Goal: Task Accomplishment & Management: Manage account settings

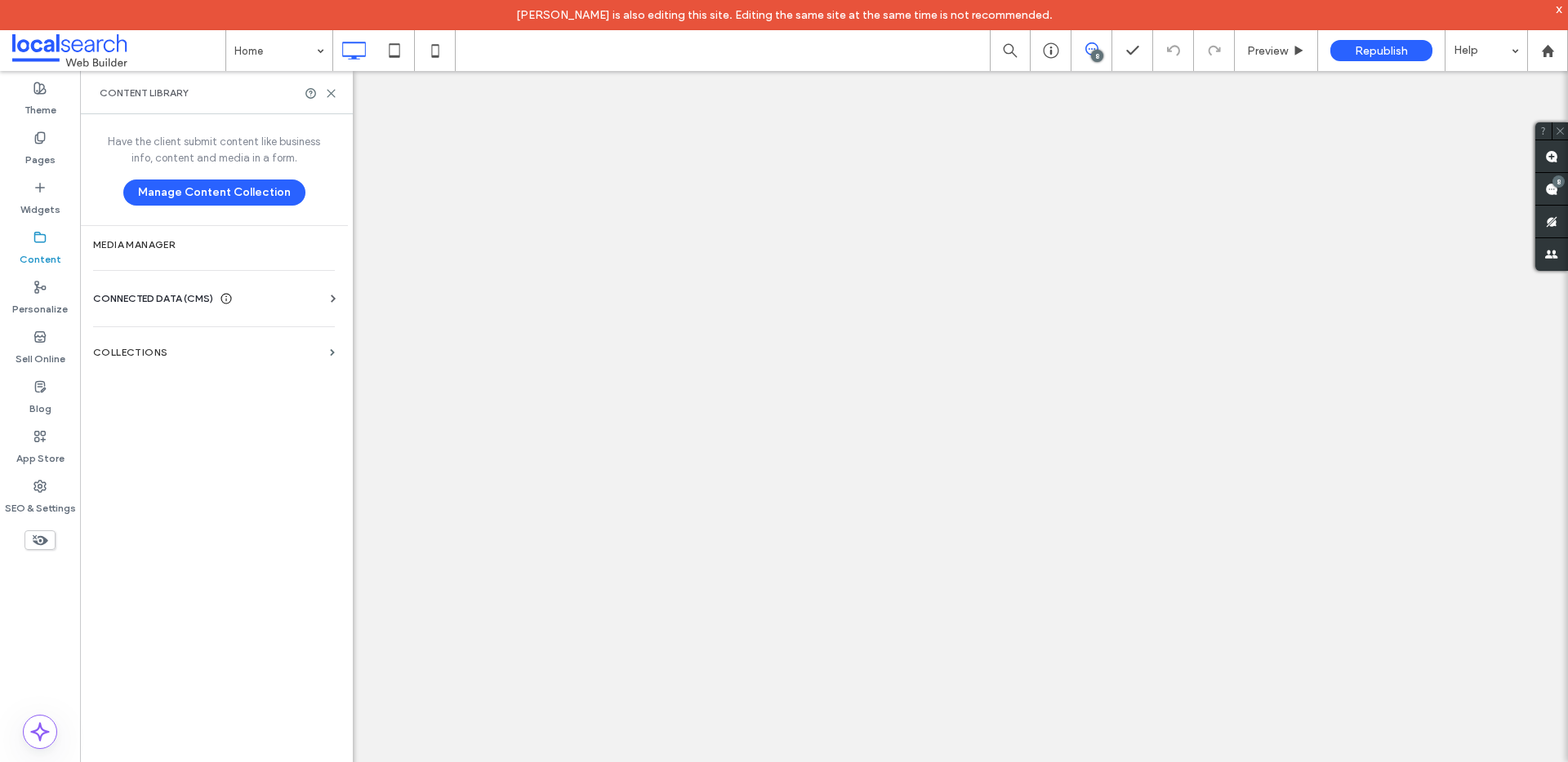
click at [317, 301] on div "CONNECTED DATA (CMS)" at bounding box center [216, 299] width 248 height 17
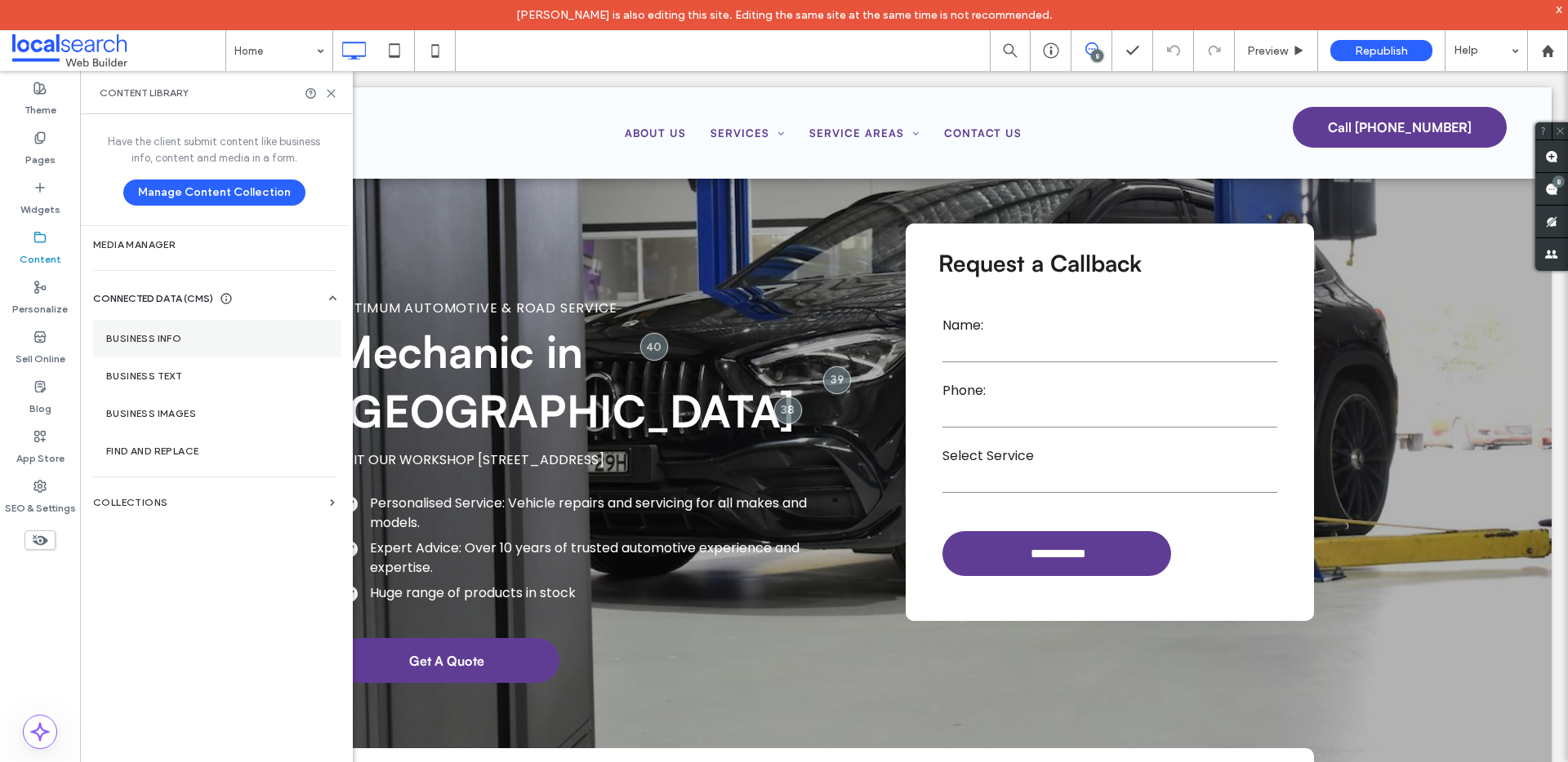
click at [186, 348] on section "Business Info" at bounding box center [216, 338] width 248 height 38
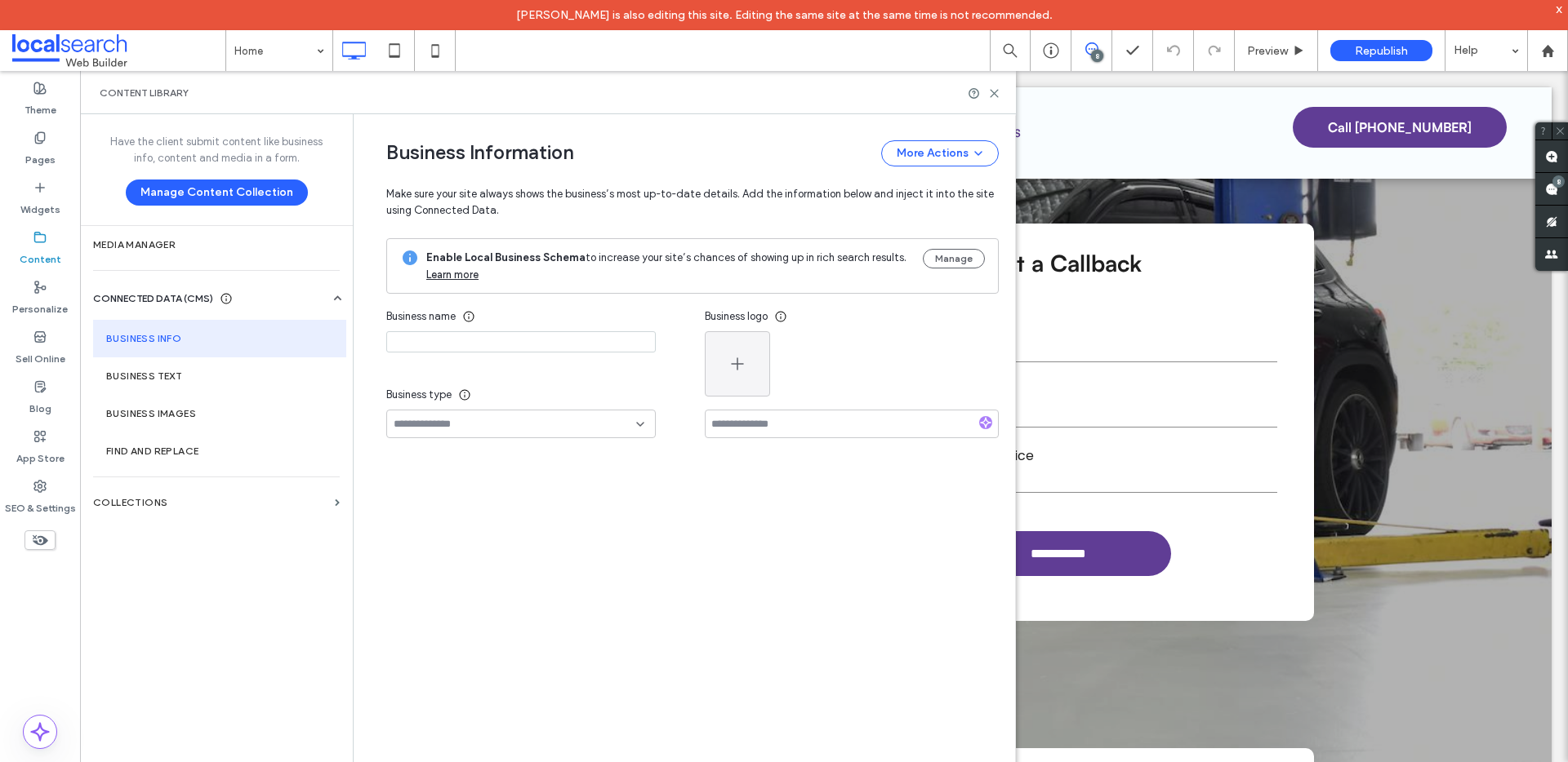
type input "**********"
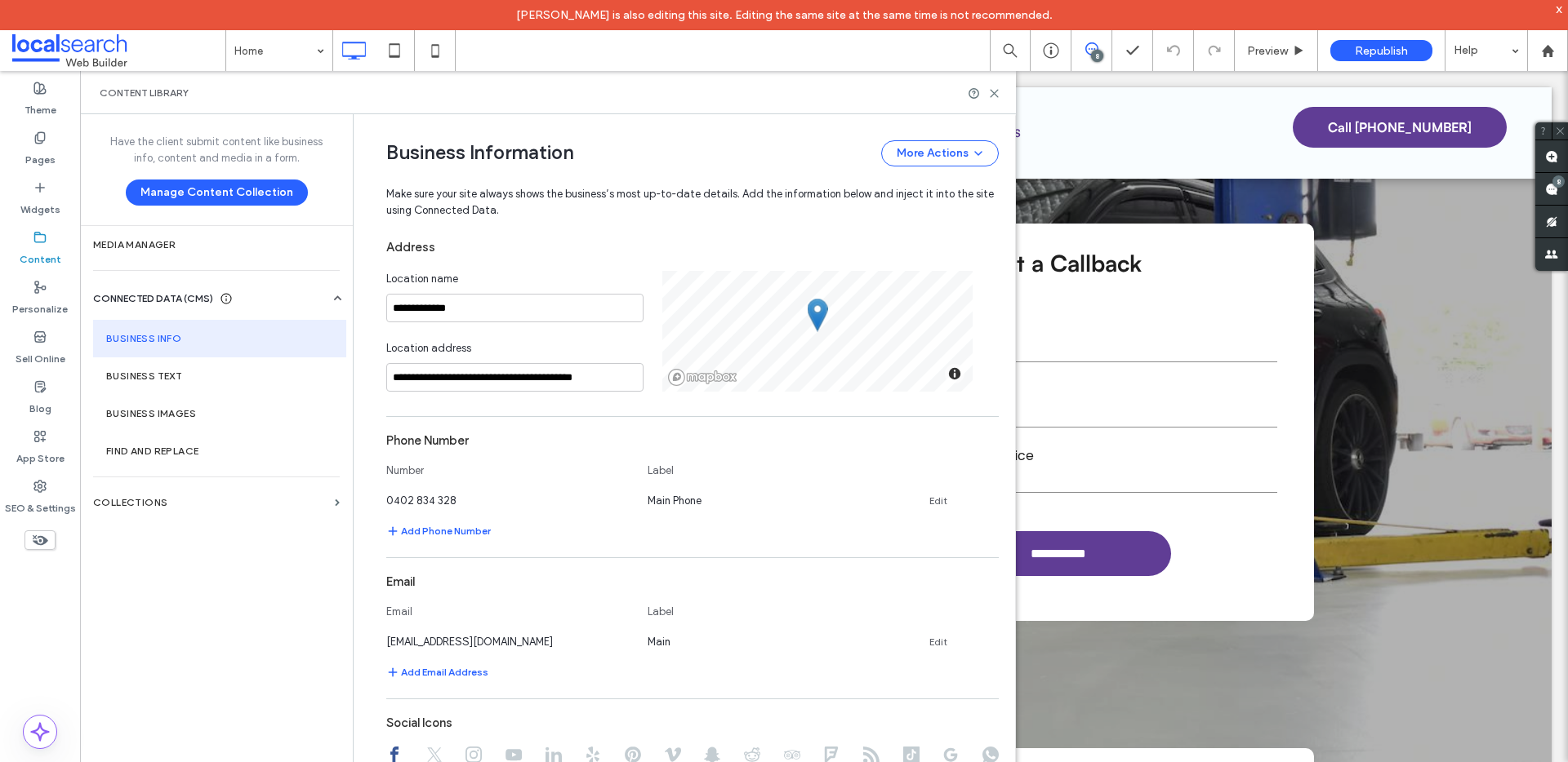
scroll to position [393, 0]
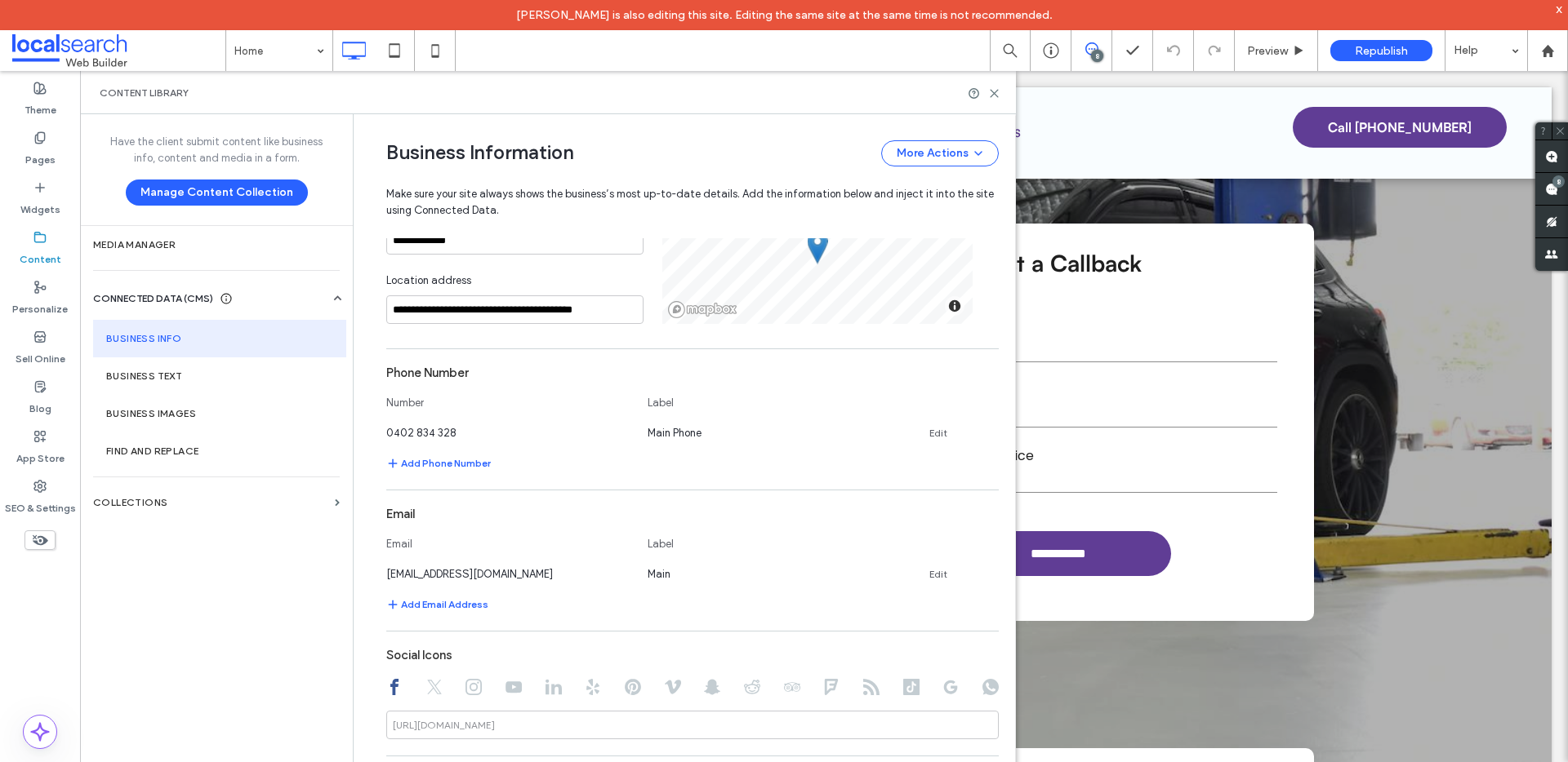
click at [986, 91] on div at bounding box center [984, 94] width 33 height 13
click at [997, 92] on icon at bounding box center [994, 94] width 13 height 13
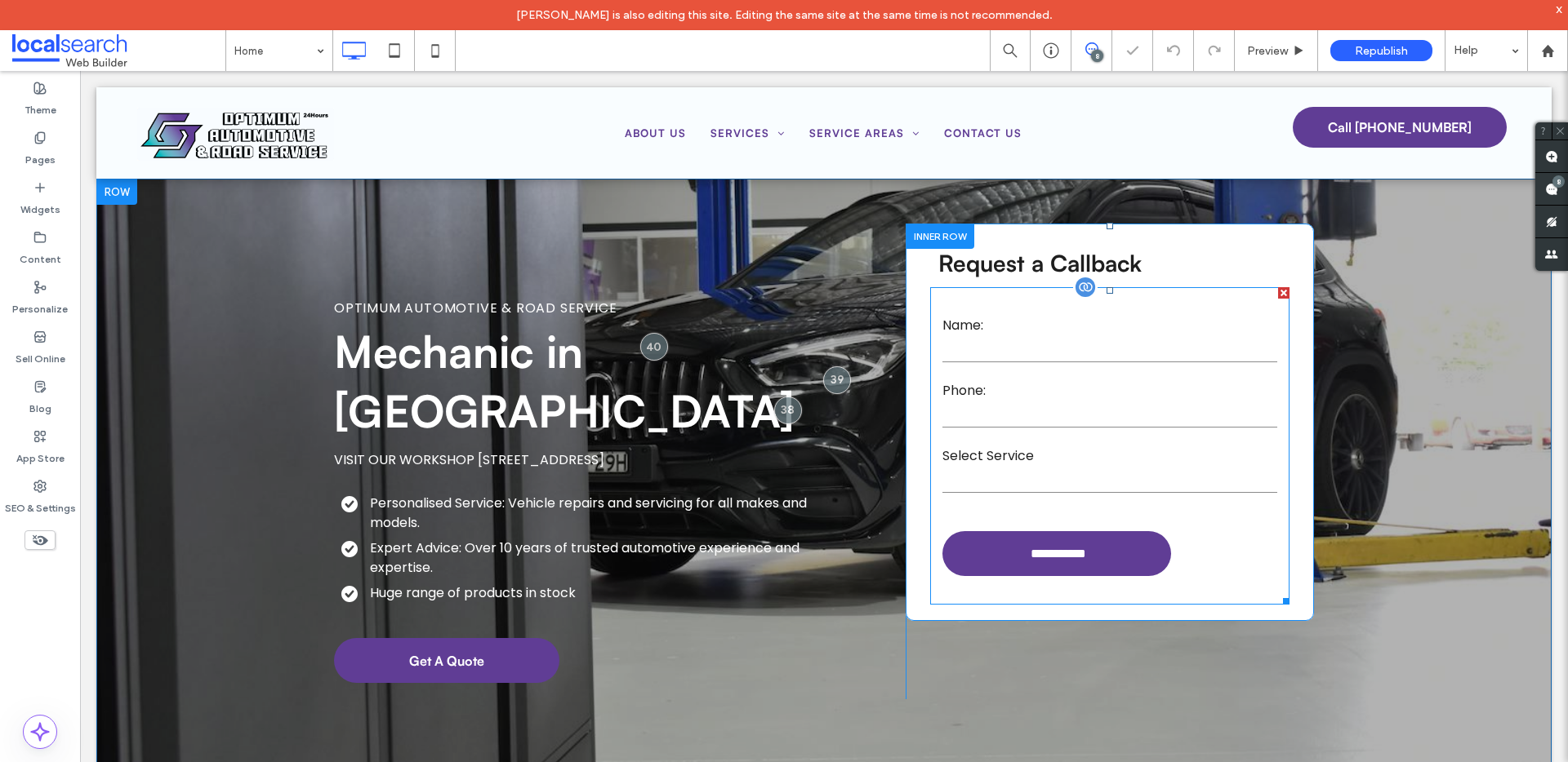
click at [991, 329] on label "Name:" at bounding box center [1109, 325] width 335 height 19
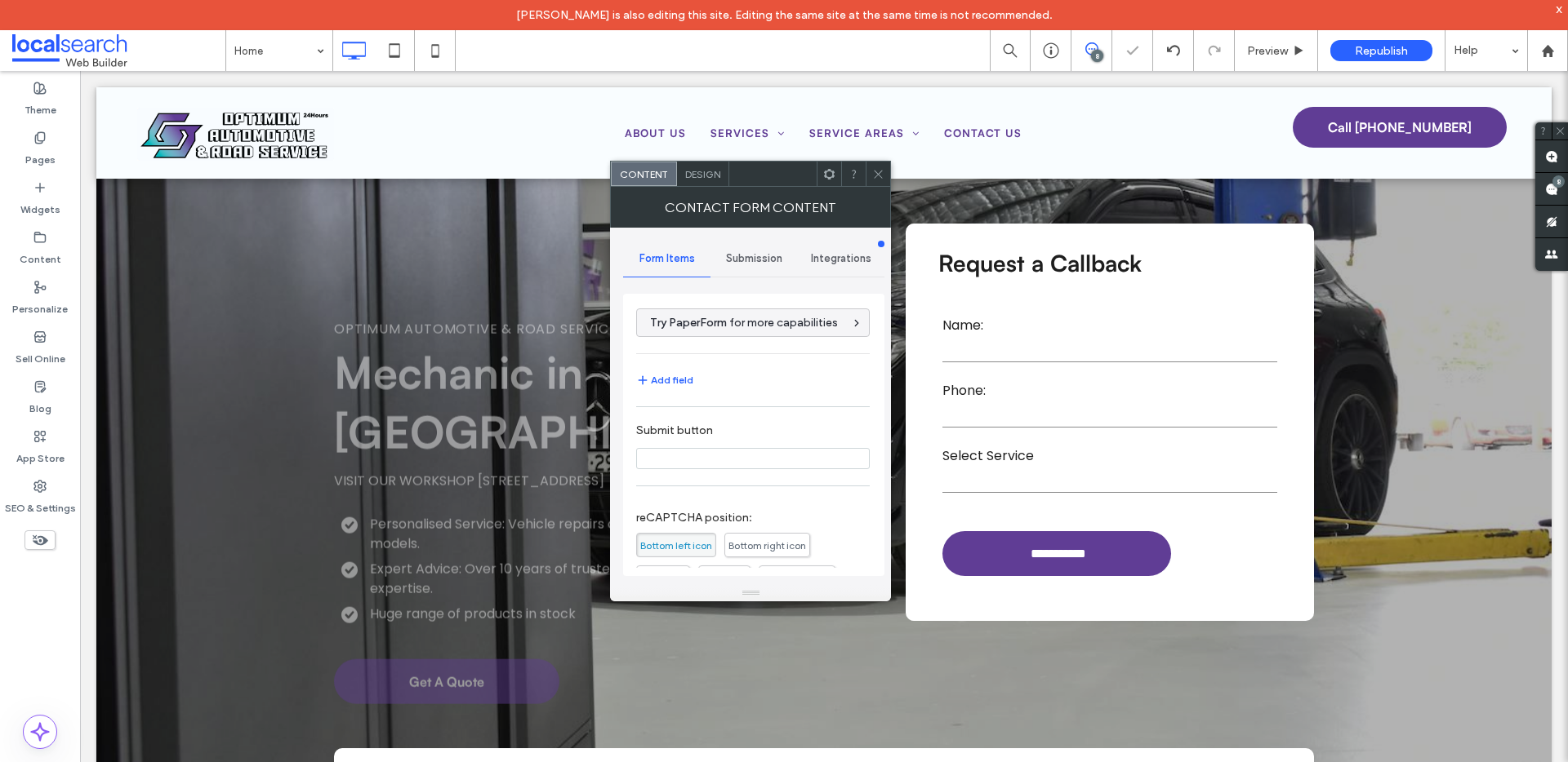
scroll to position [0, 0]
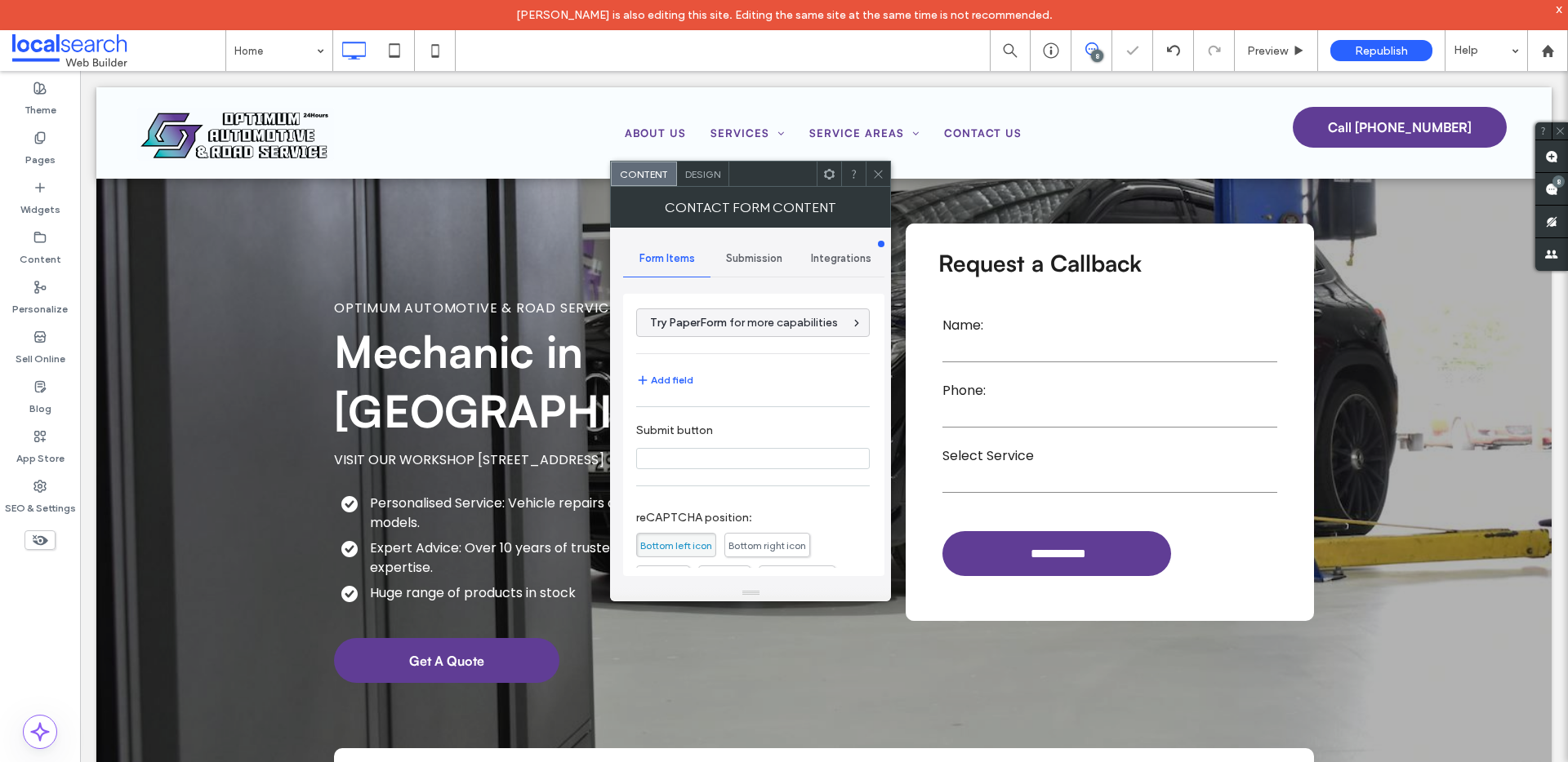
click at [750, 251] on div "Submission" at bounding box center [754, 258] width 88 height 36
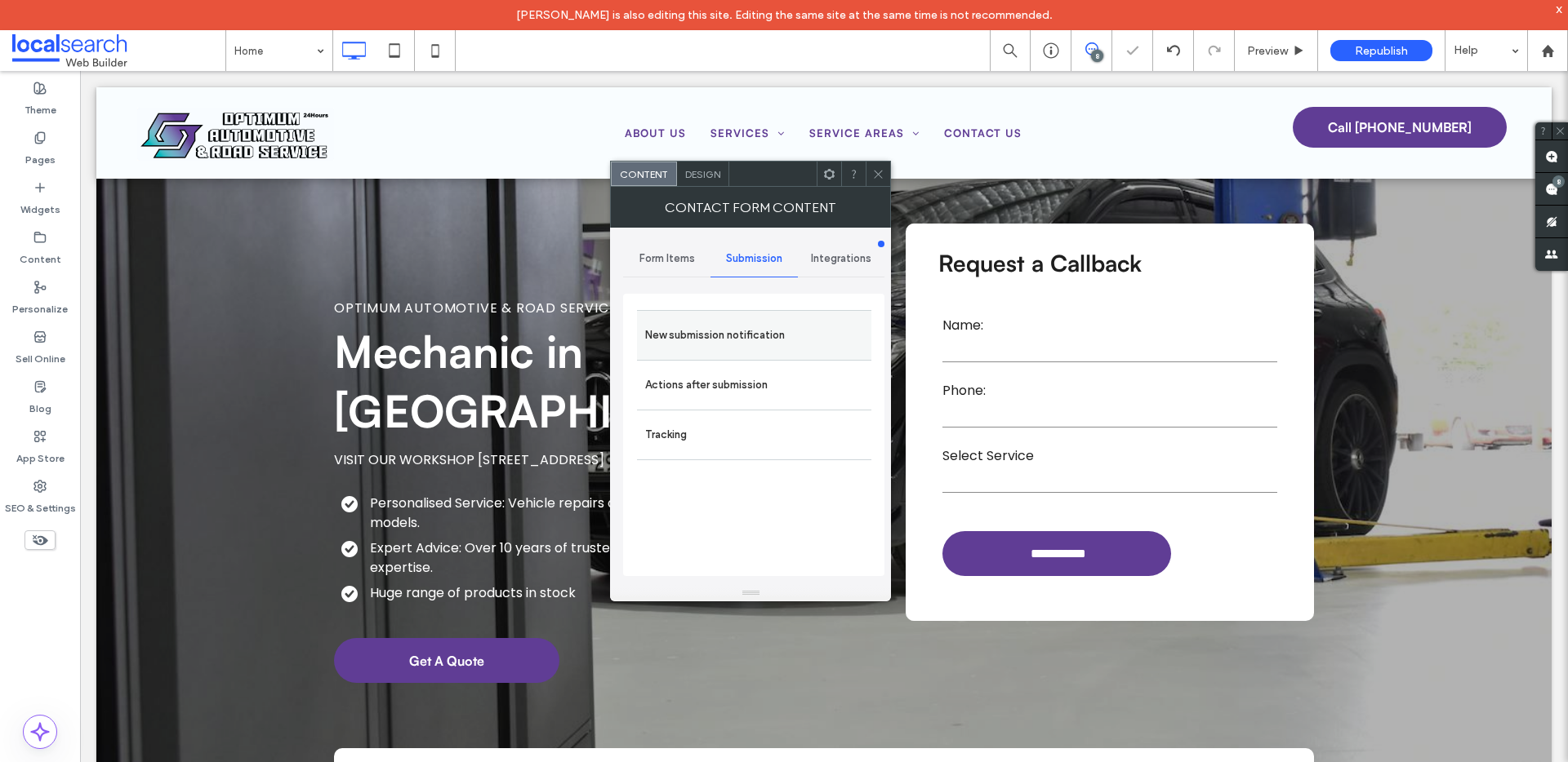
click at [733, 338] on label "New submission notification" at bounding box center [754, 335] width 218 height 33
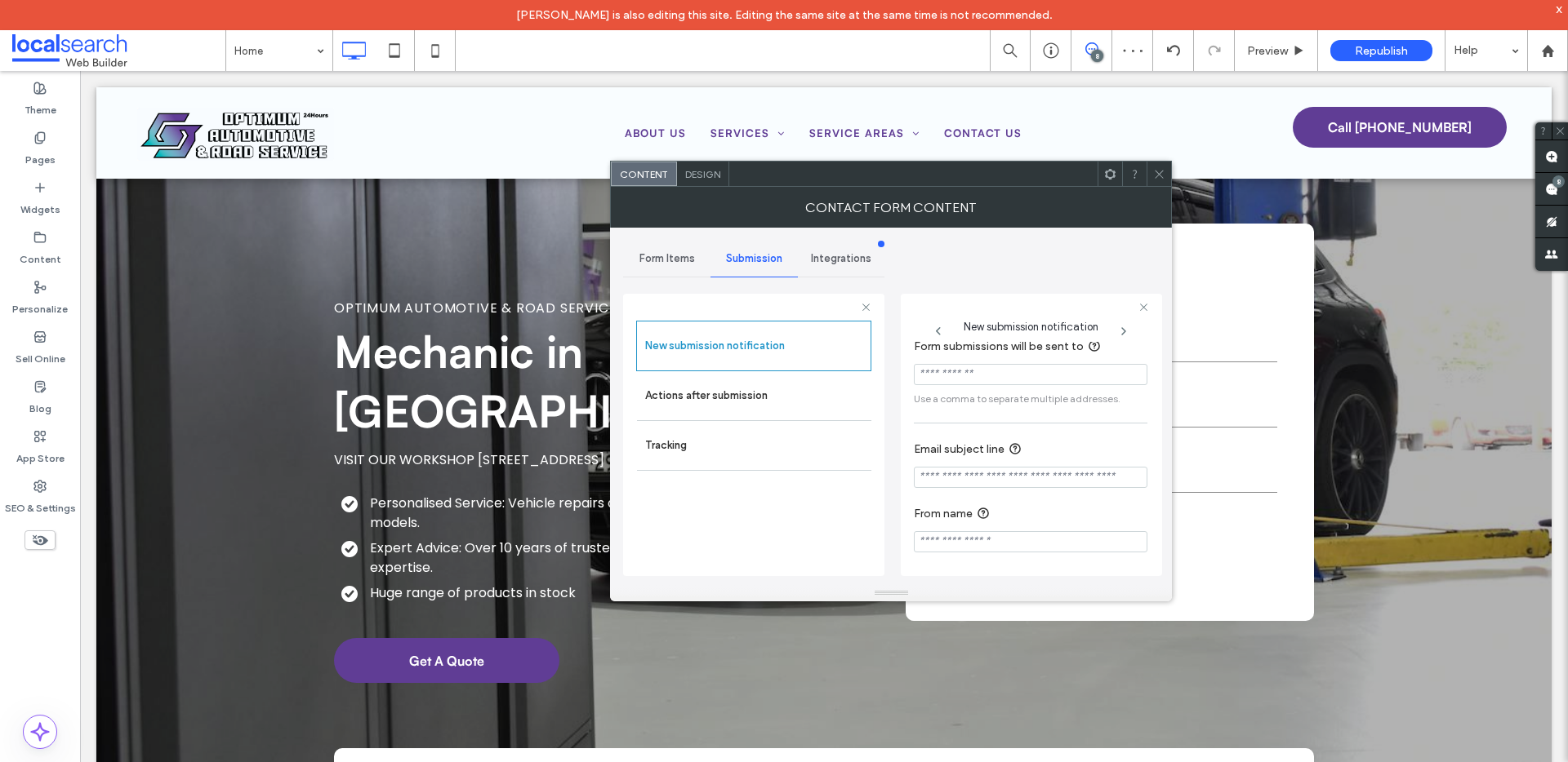
scroll to position [86, 0]
click at [985, 373] on input "Form submissions will be sent to" at bounding box center [1030, 374] width 233 height 21
paste input "**********"
type input "**********"
click at [1061, 425] on div "**********" at bounding box center [1030, 409] width 233 height 302
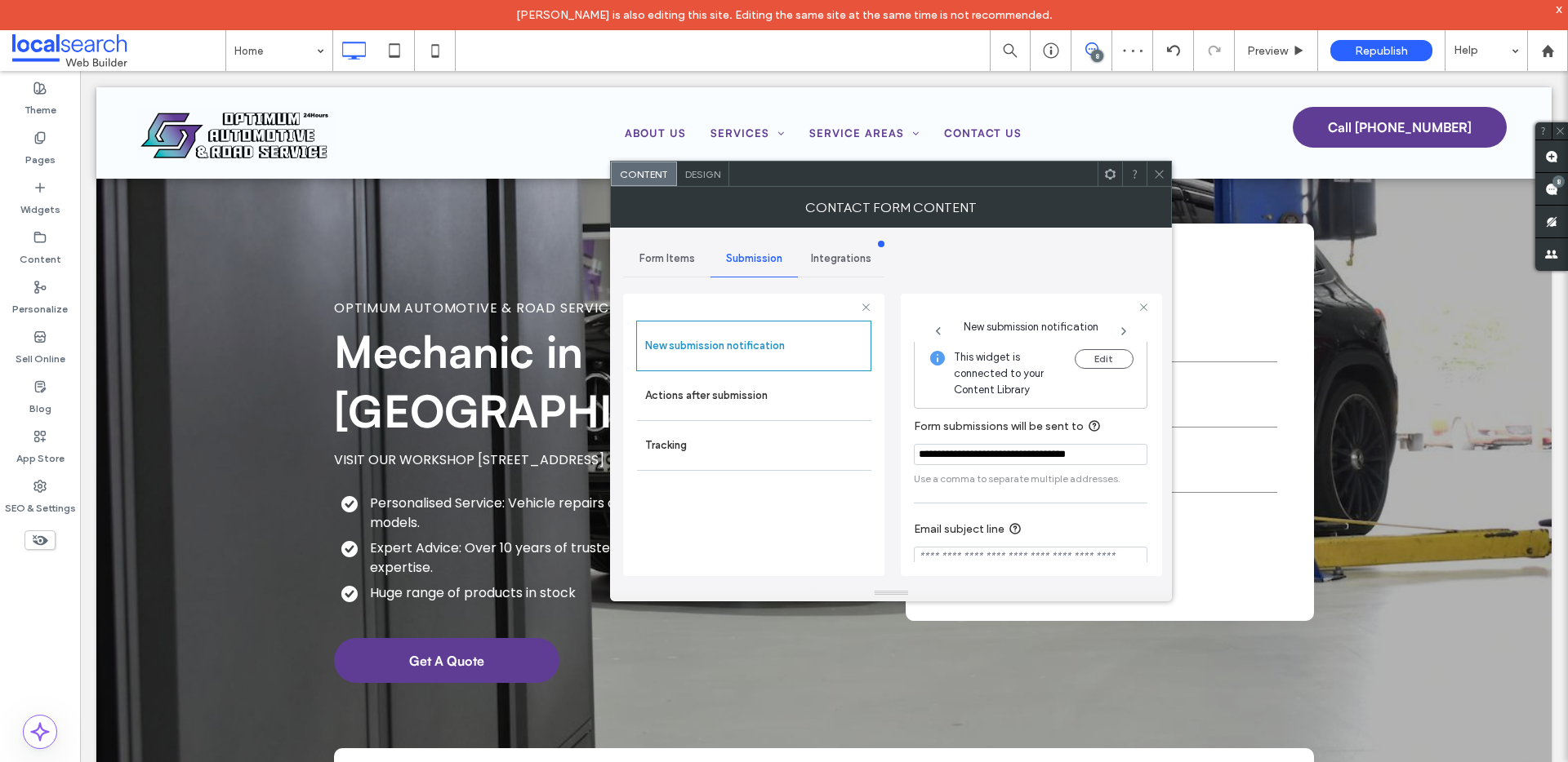
scroll to position [0, 0]
click at [1159, 175] on use at bounding box center [1159, 174] width 8 height 8
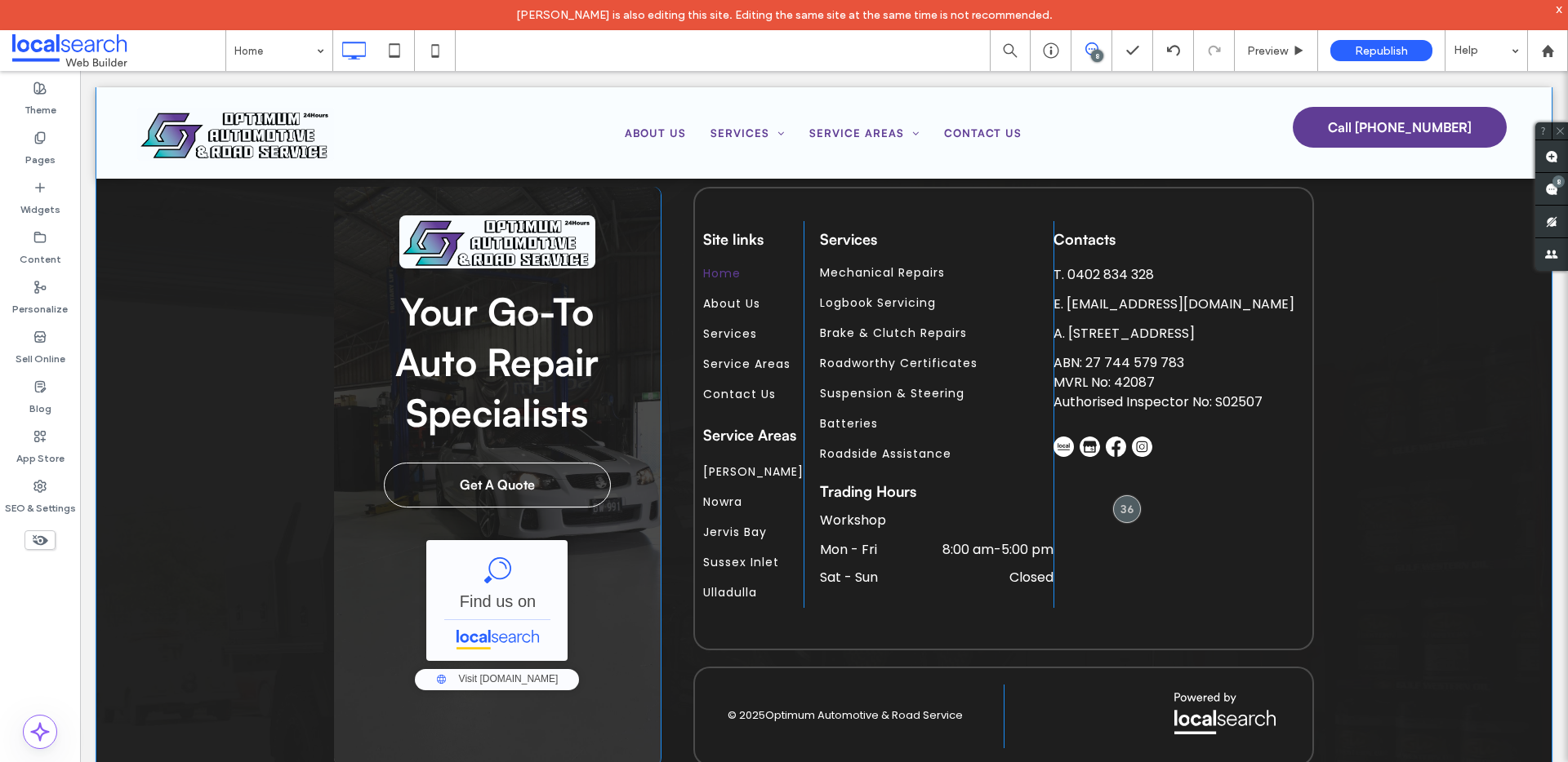
scroll to position [5088, 0]
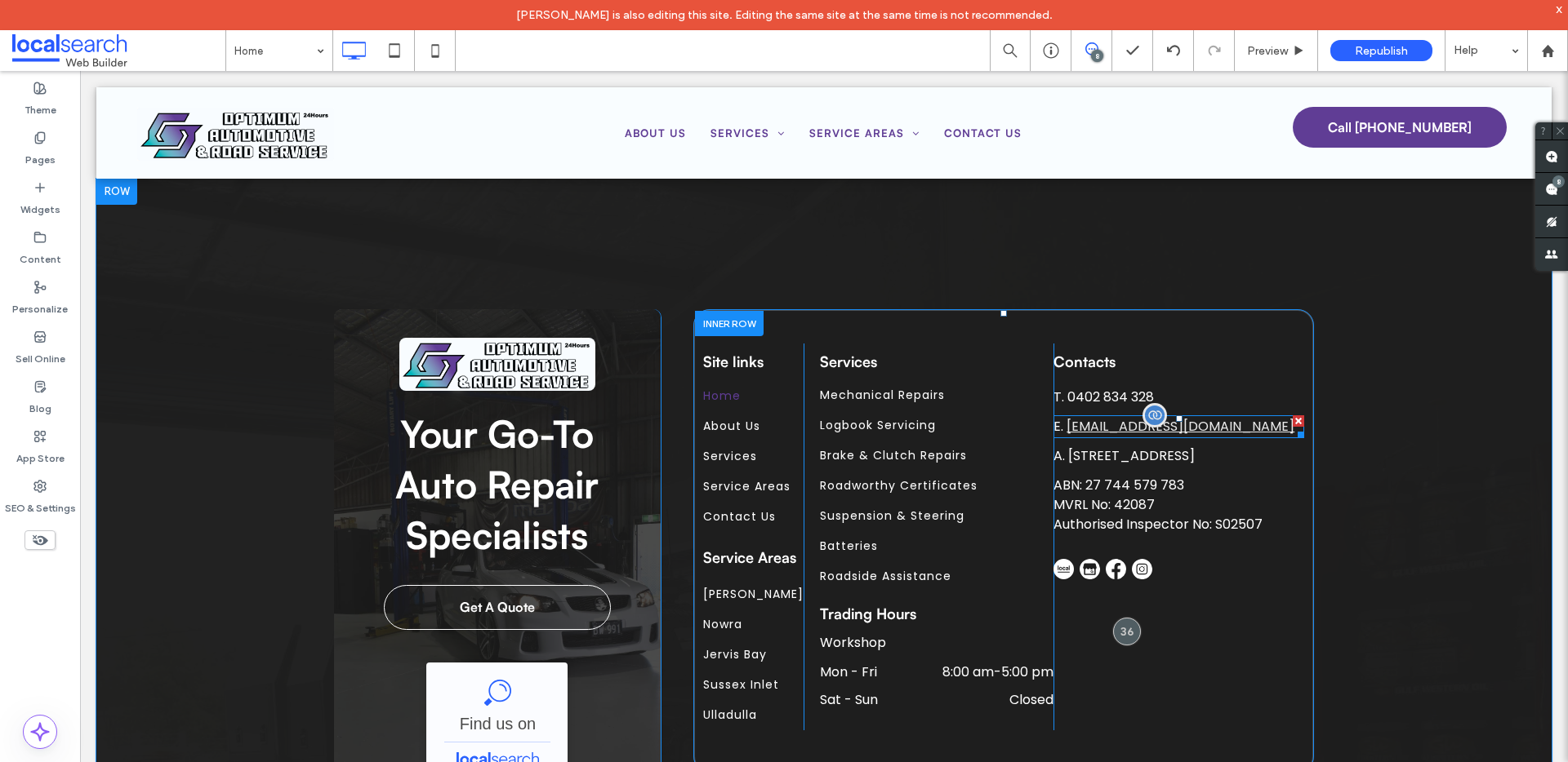
click at [1118, 417] on span "optimumautomotive.roadside@gmail.com" at bounding box center [1180, 426] width 228 height 18
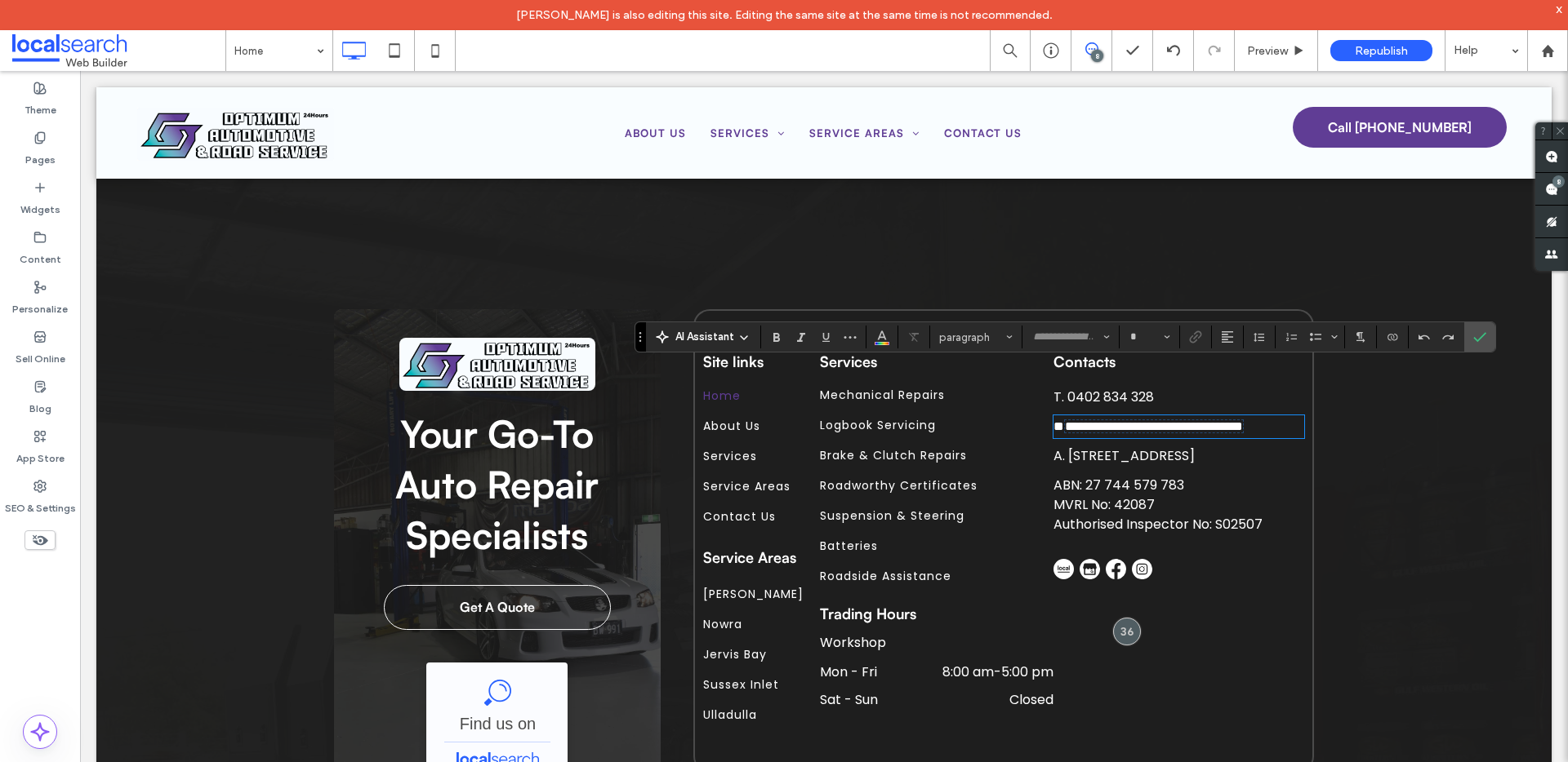
type input "*******"
type input "**"
click at [1088, 420] on span "**********" at bounding box center [1153, 426] width 178 height 13
drag, startPoint x: 1117, startPoint y: 396, endPoint x: 1061, endPoint y: 382, distance: 57.7
click at [1061, 417] on p "**********" at bounding box center [1179, 426] width 251 height 19
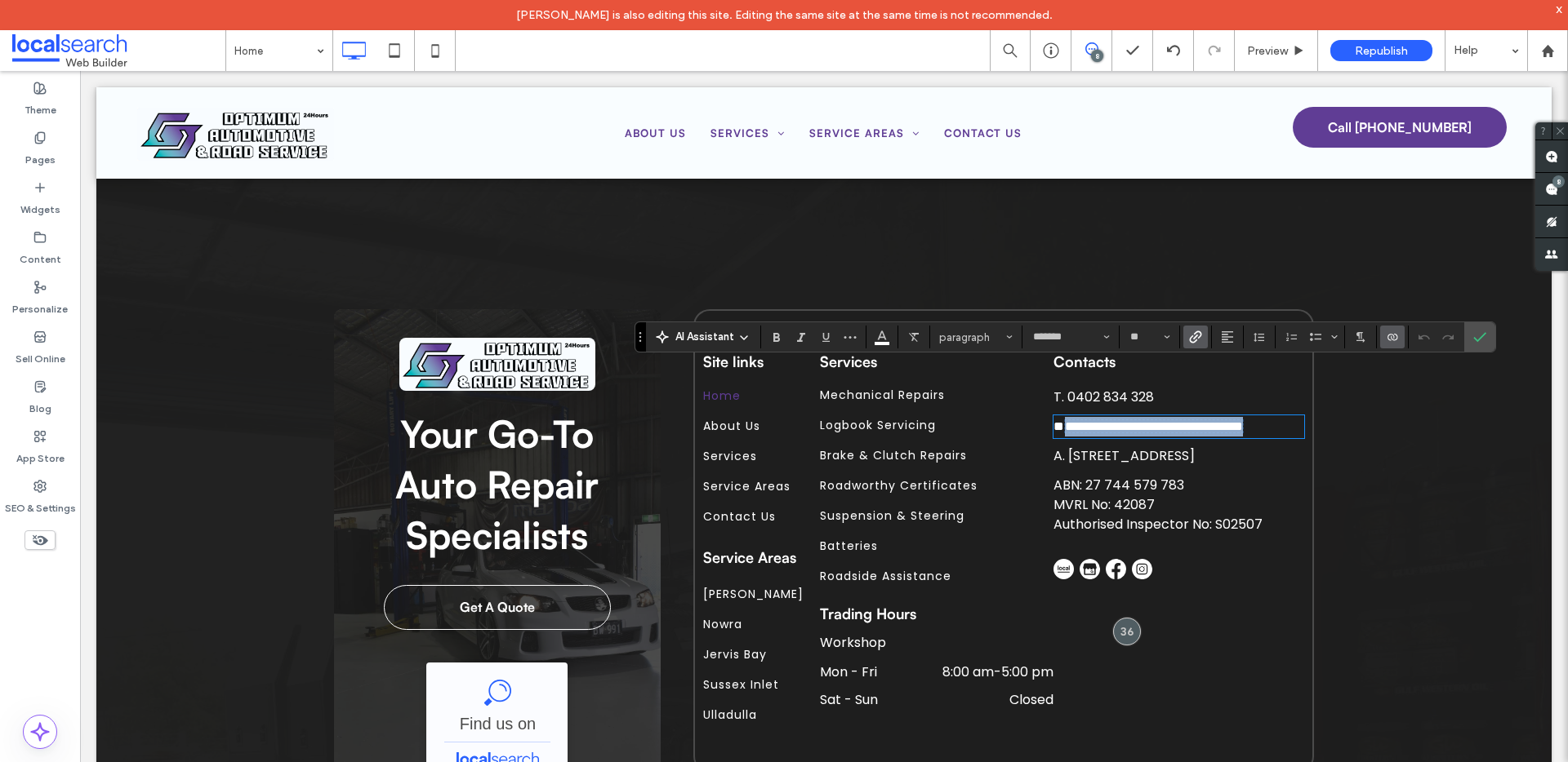
drag, startPoint x: 1060, startPoint y: 378, endPoint x: 1099, endPoint y: 394, distance: 42.2
click at [1099, 417] on p "**********" at bounding box center [1179, 426] width 251 height 19
click at [1193, 336] on icon "Link" at bounding box center [1195, 338] width 13 height 13
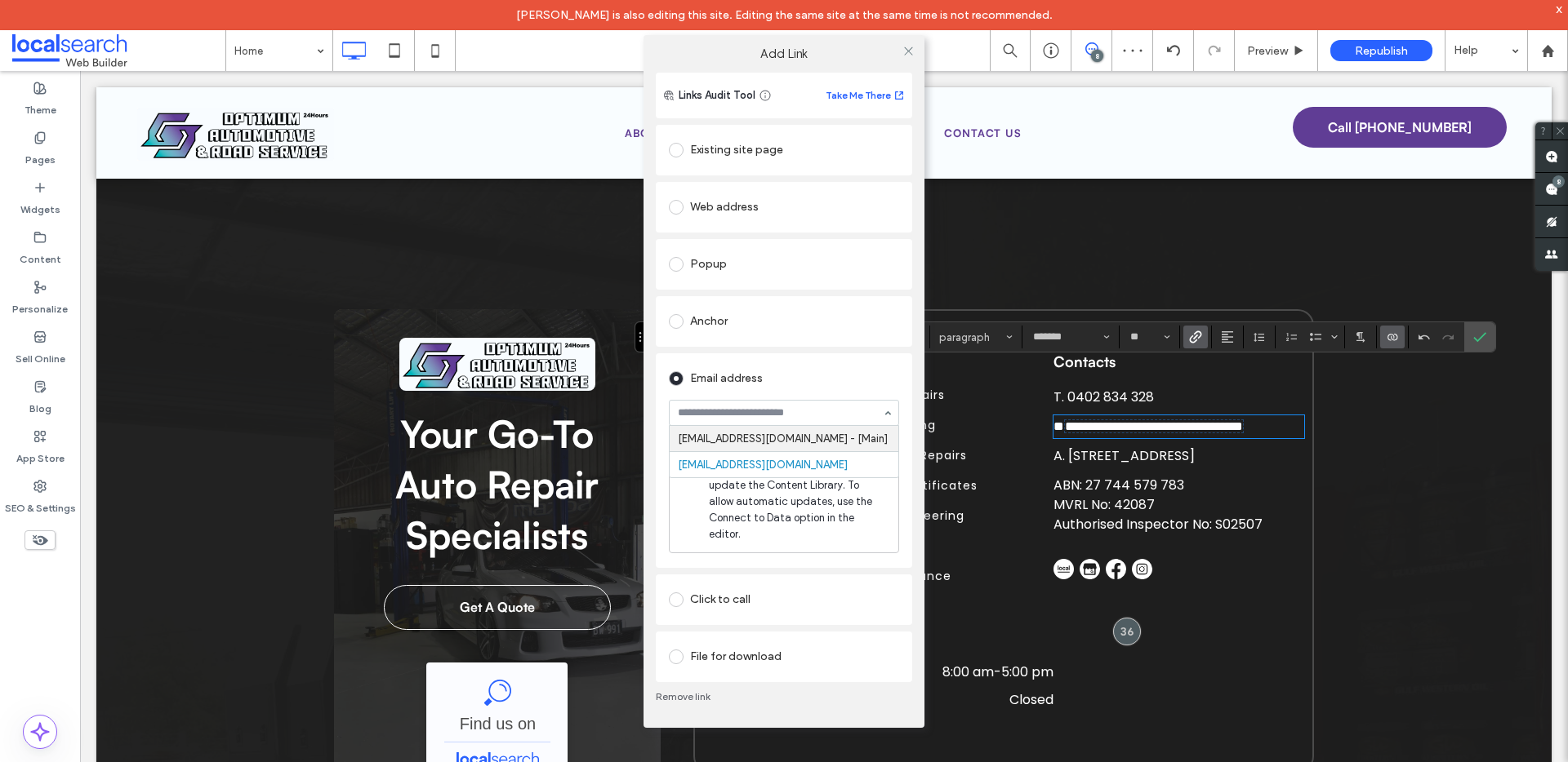
click at [723, 419] on input at bounding box center [780, 413] width 204 height 12
type input "**********"
click at [831, 385] on div "Email address" at bounding box center [783, 378] width 230 height 26
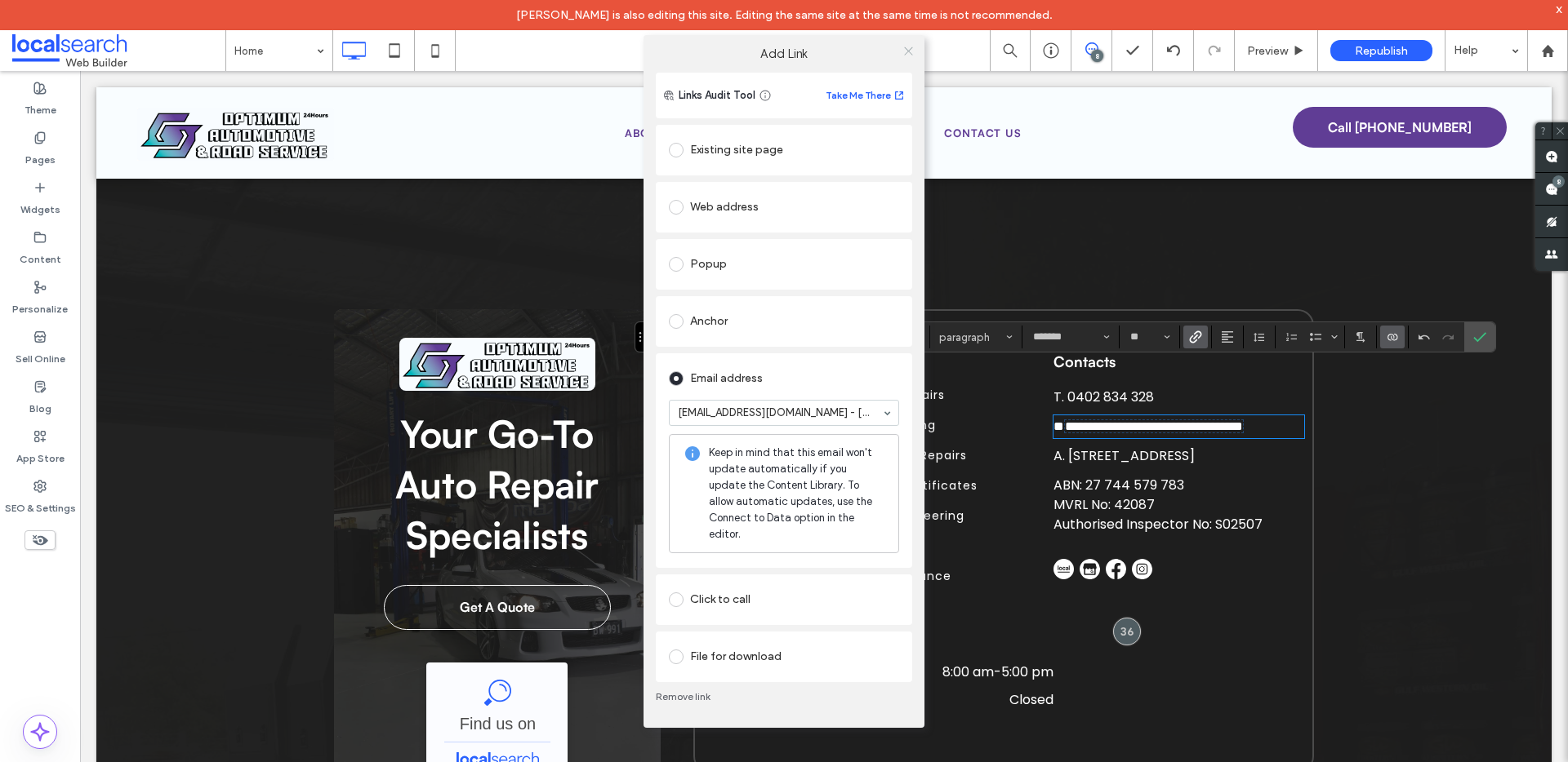
click at [910, 57] on icon at bounding box center [908, 51] width 13 height 13
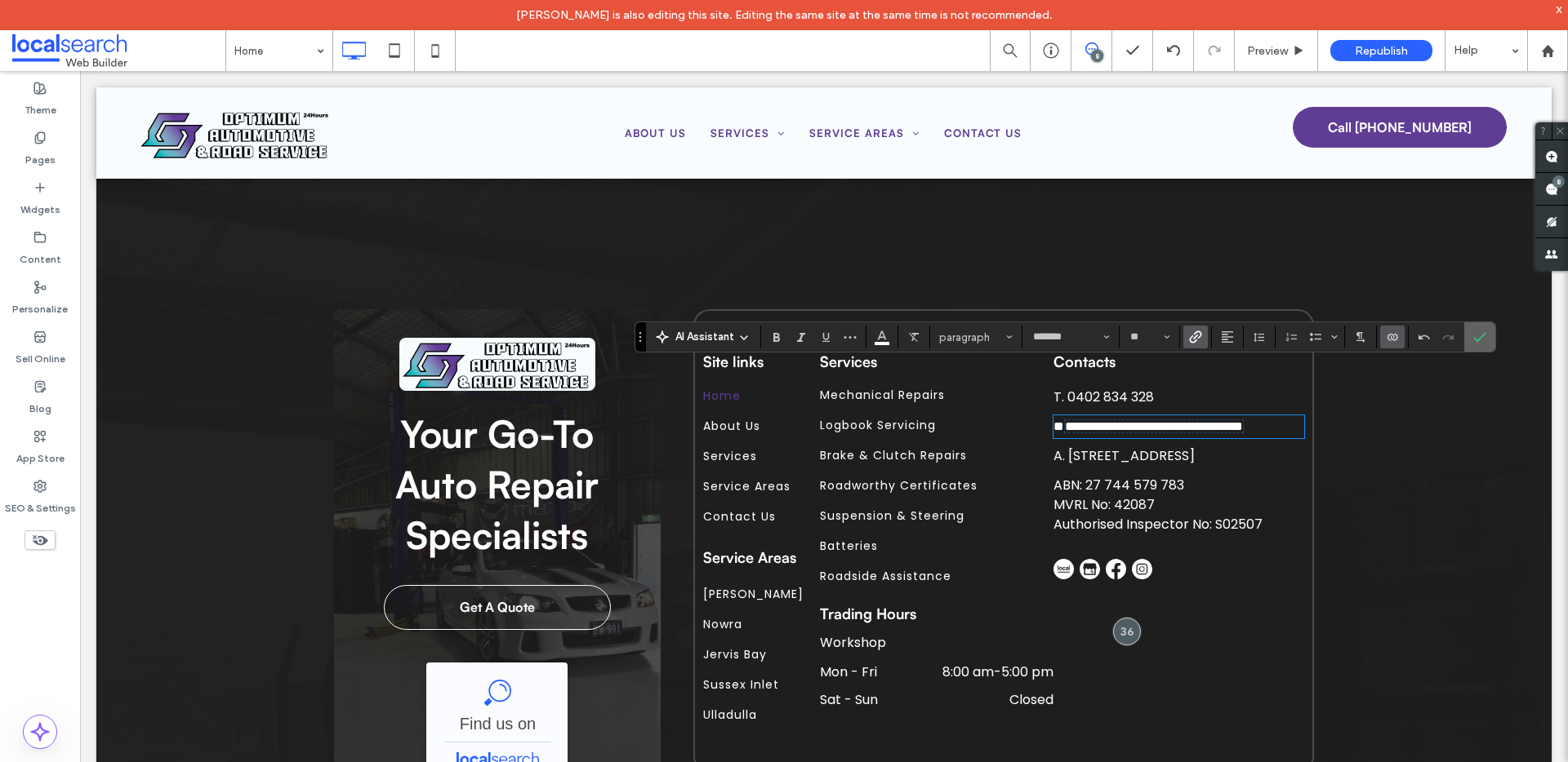
click at [1475, 335] on icon "Confirm" at bounding box center [1479, 338] width 13 height 13
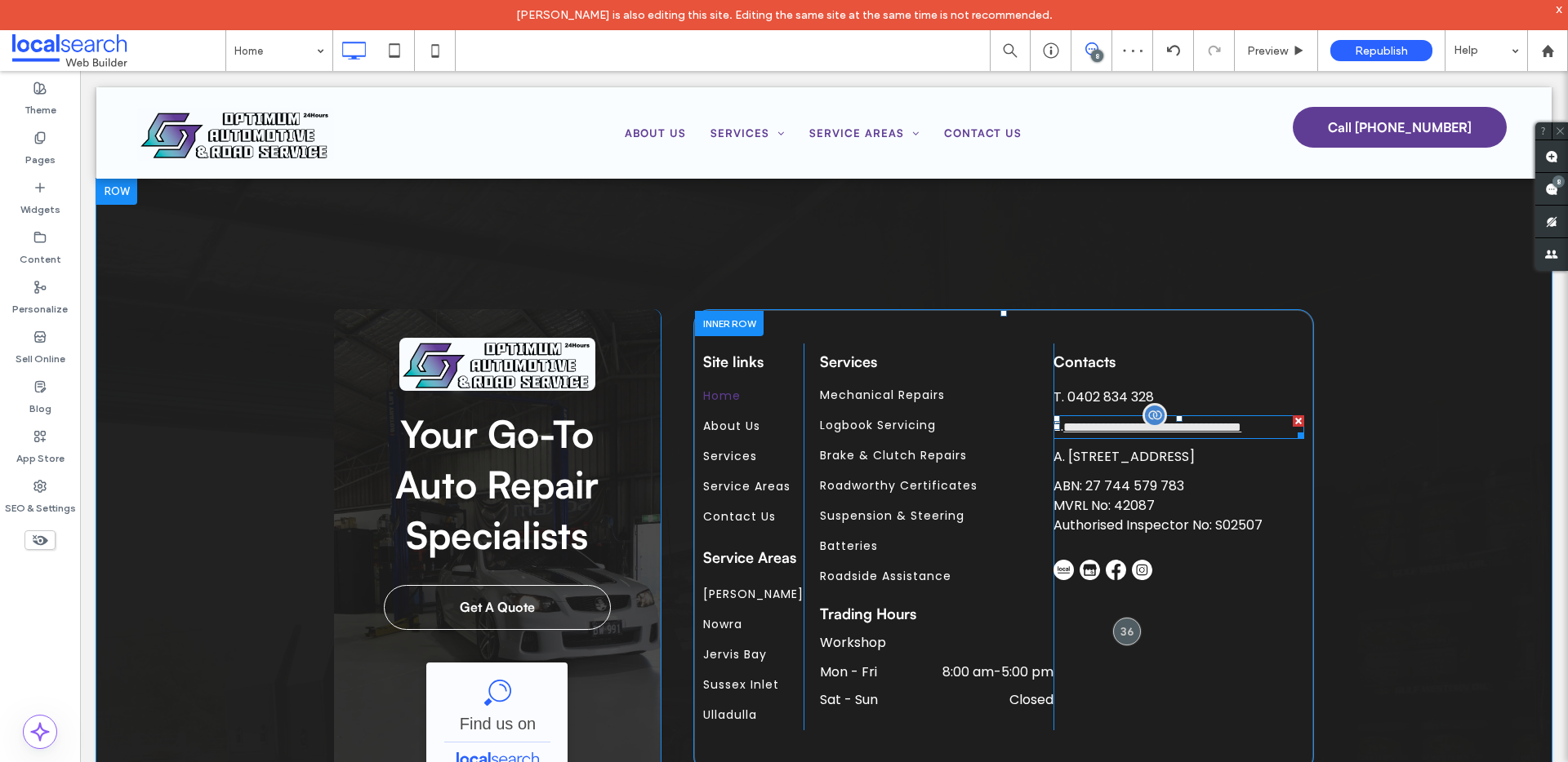
click at [1076, 421] on span "**********" at bounding box center [1152, 427] width 178 height 13
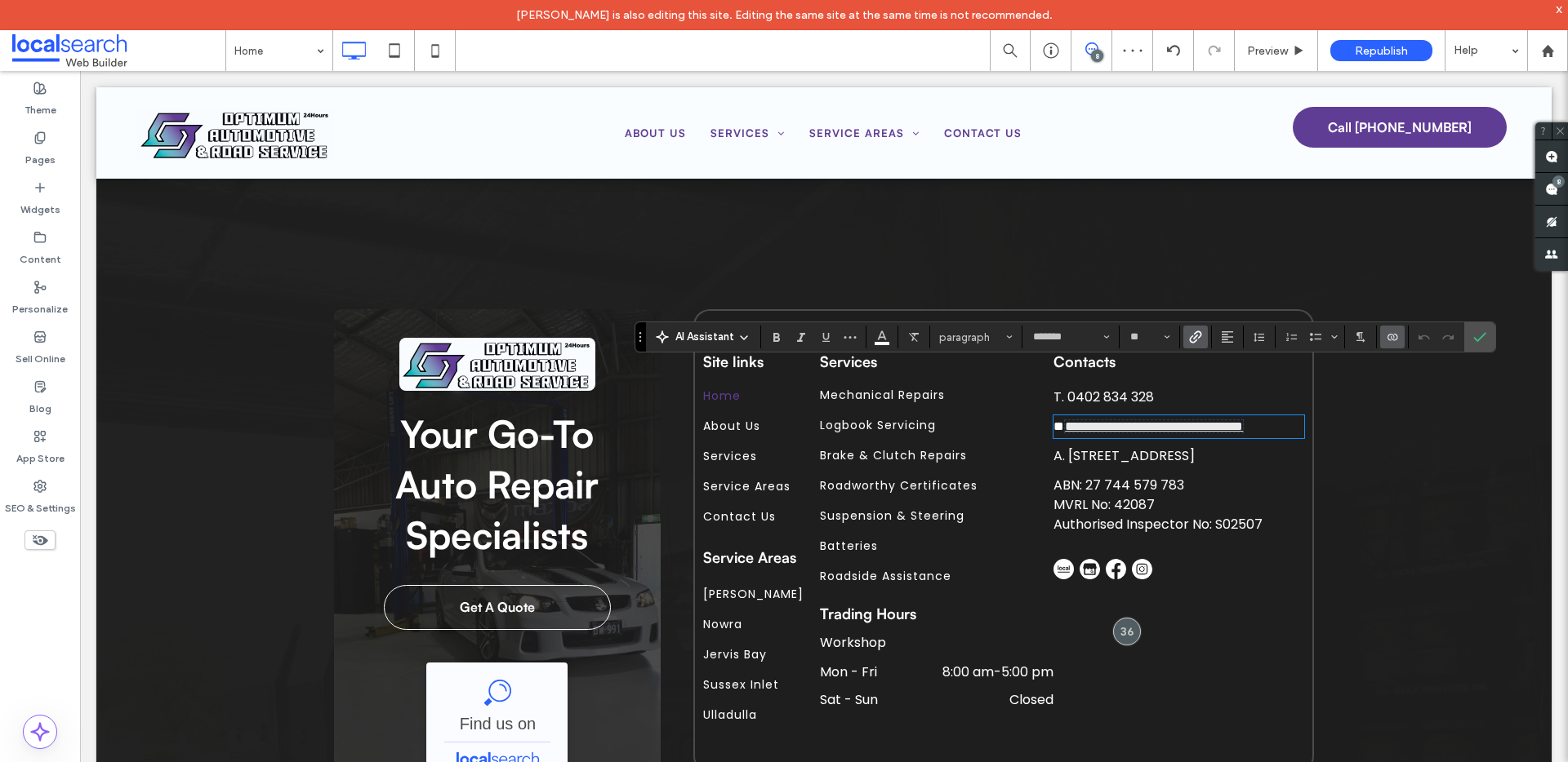
click at [1065, 420] on span "**********" at bounding box center [1153, 426] width 178 height 13
drag, startPoint x: 1483, startPoint y: 334, endPoint x: 744, endPoint y: 38, distance: 796.1
click at [1483, 334] on icon "Confirm" at bounding box center [1479, 338] width 13 height 13
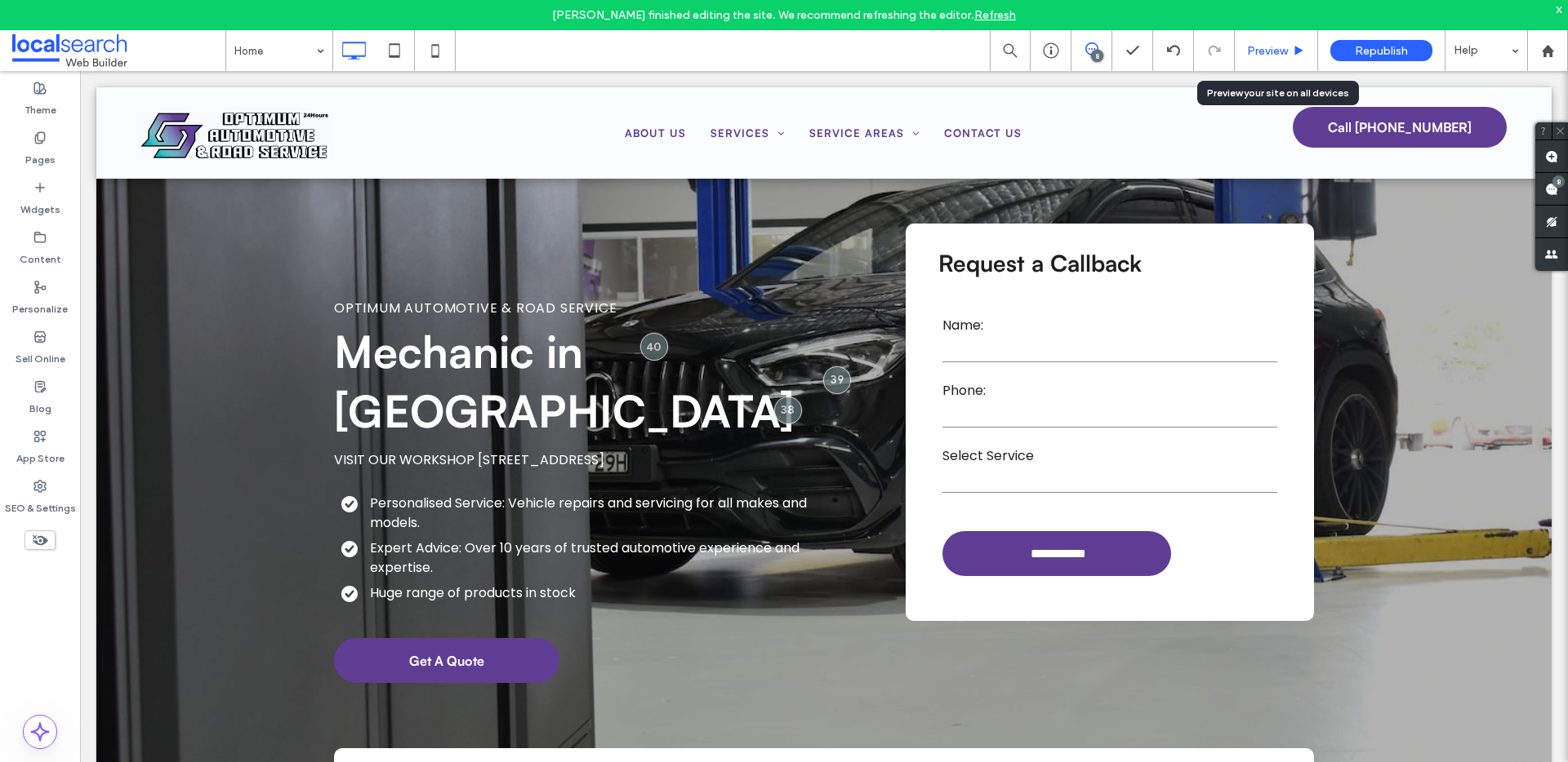
click at [1265, 56] on span "Preview" at bounding box center [1267, 51] width 41 height 14
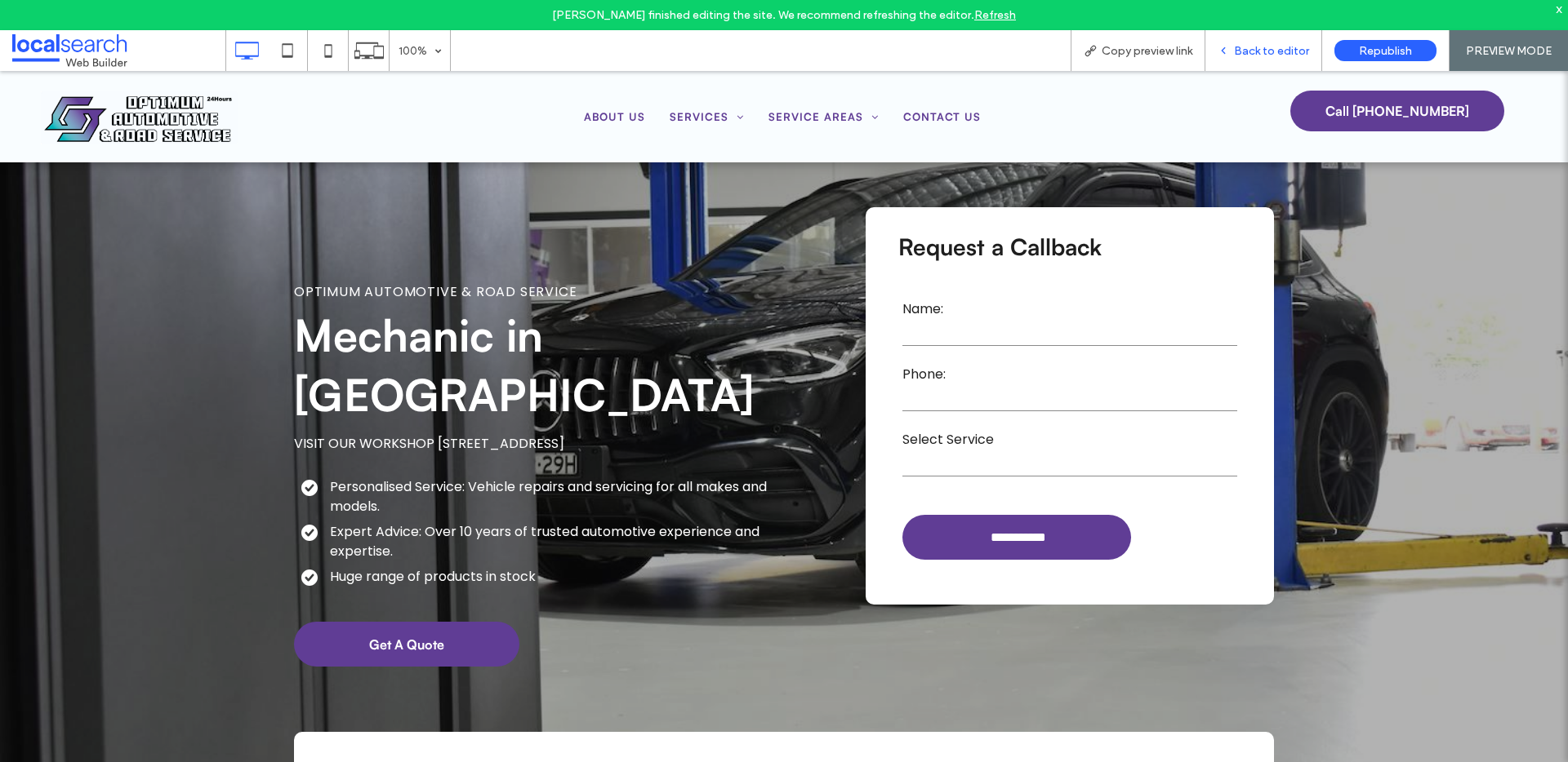
click at [1270, 52] on span "Back to editor" at bounding box center [1271, 51] width 75 height 14
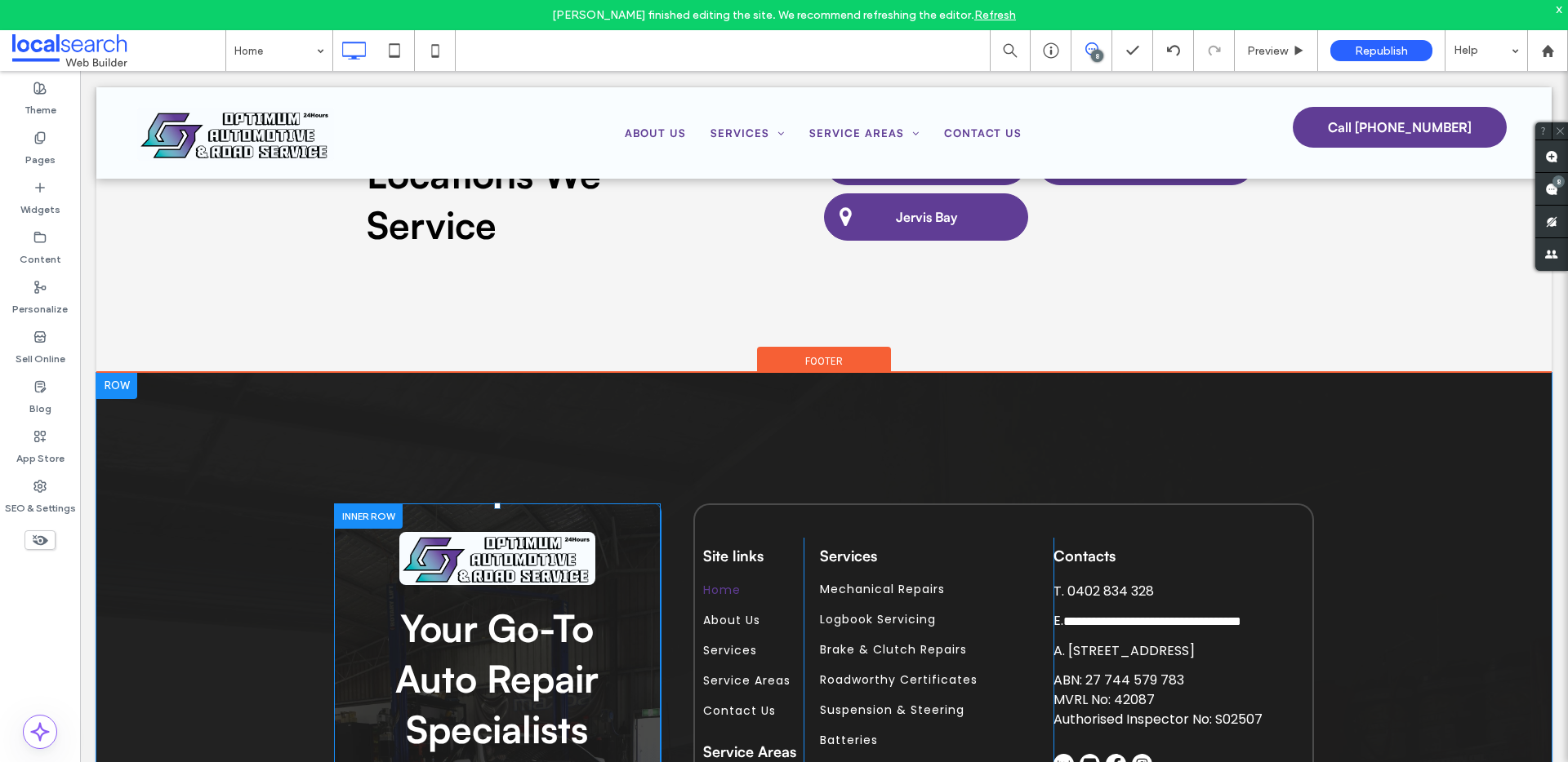
scroll to position [5204, 0]
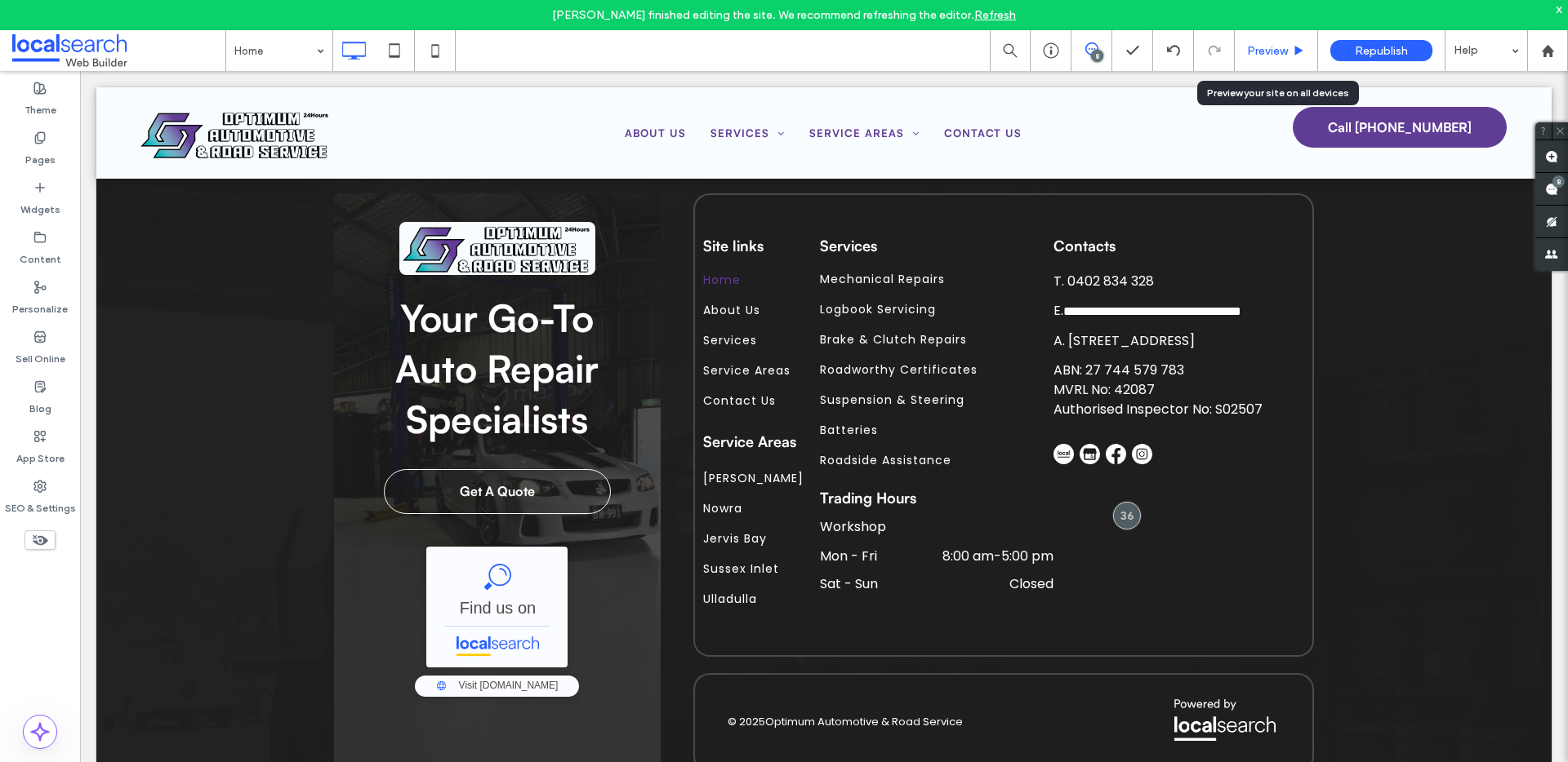
click at [1256, 69] on div "Preview" at bounding box center [1276, 50] width 84 height 41
click at [1262, 56] on span "Preview" at bounding box center [1267, 51] width 41 height 14
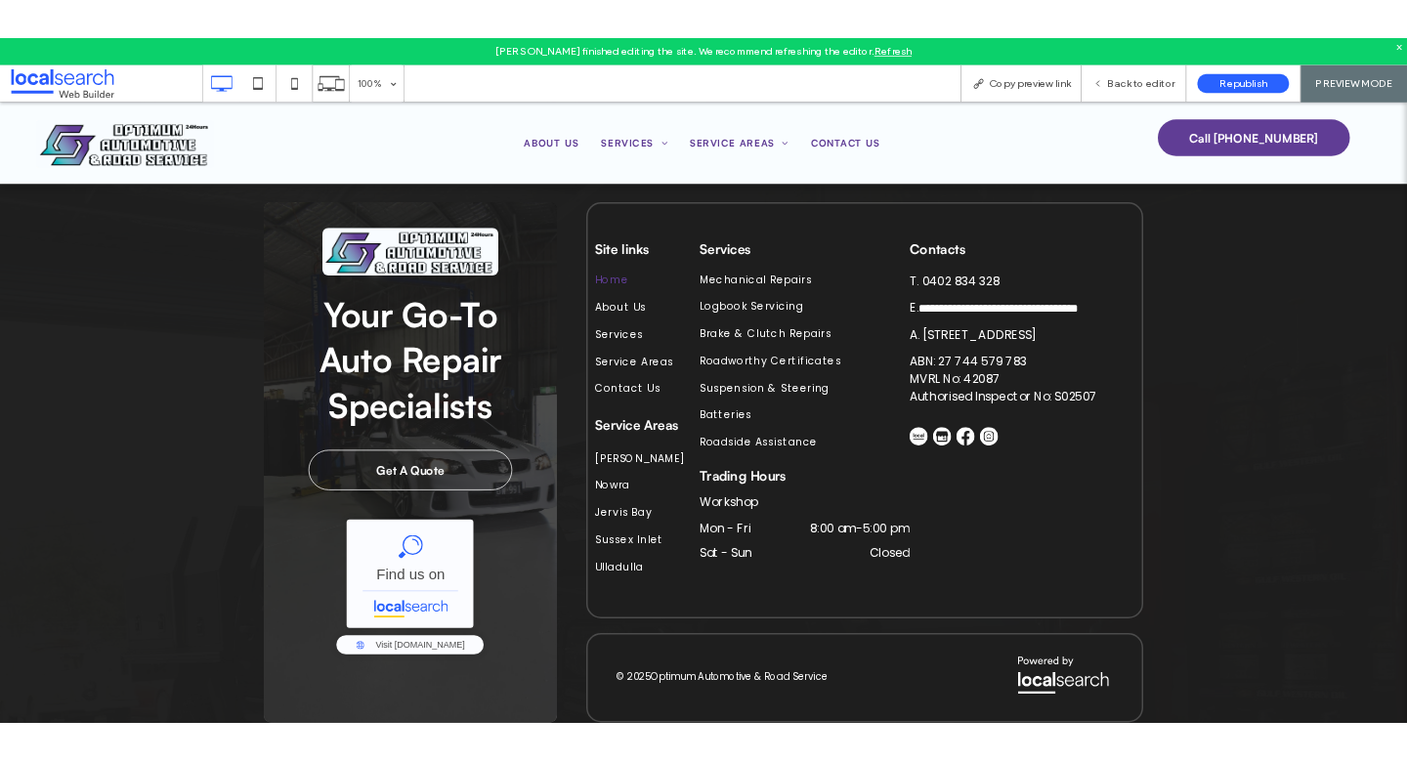
scroll to position [6236, 0]
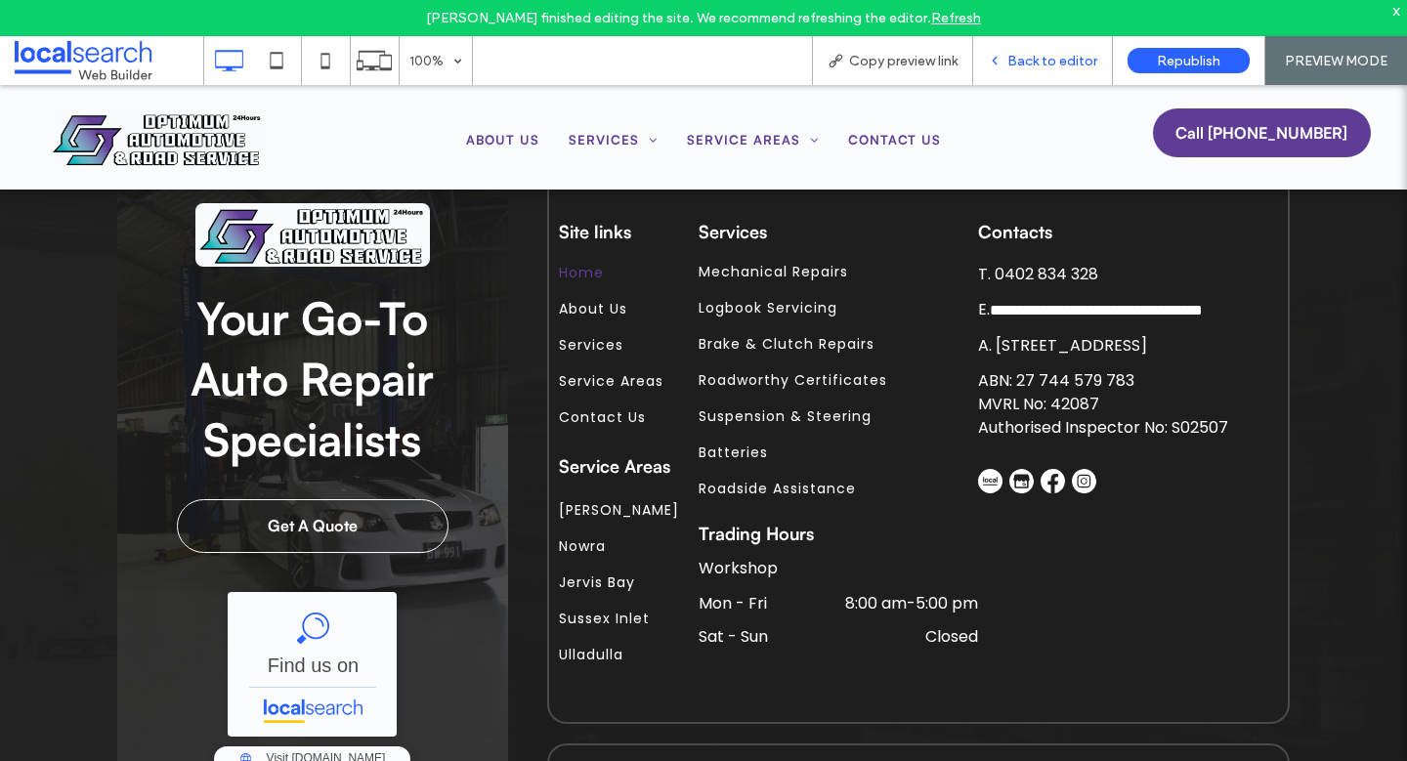
click at [1062, 53] on span "Back to editor" at bounding box center [1052, 61] width 90 height 17
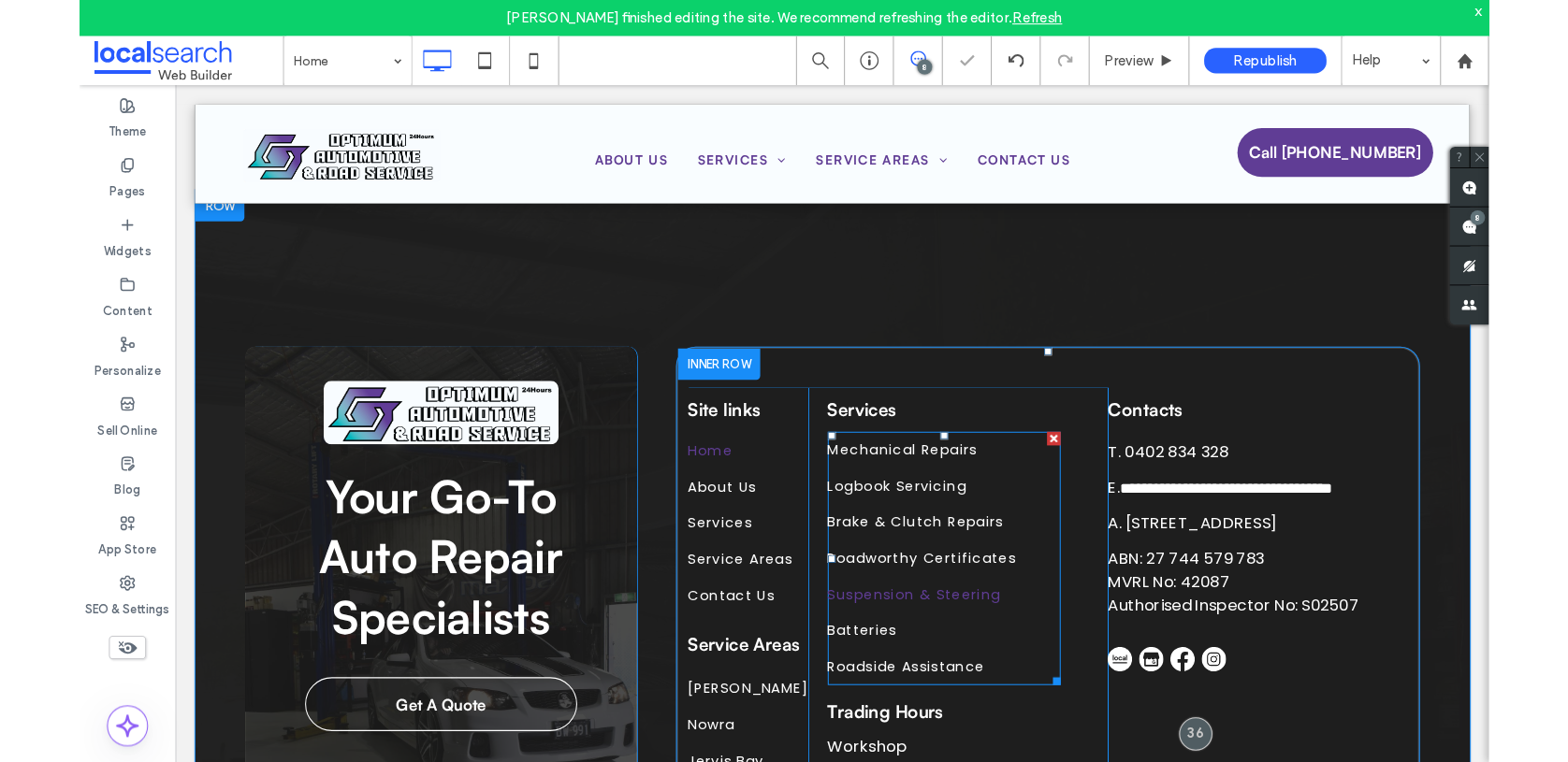
scroll to position [5798, 0]
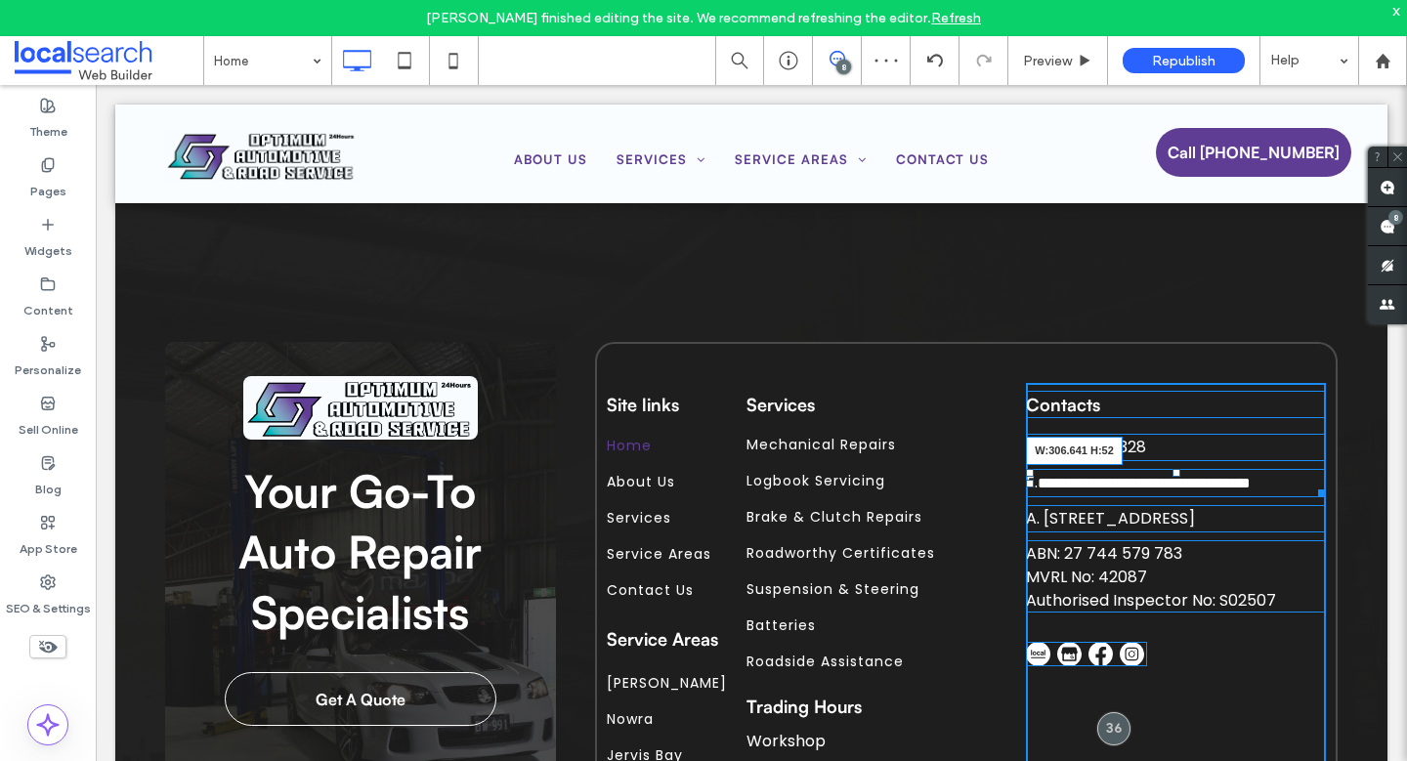
drag, startPoint x: 1310, startPoint y: 449, endPoint x: 1329, endPoint y: 449, distance: 19.5
click at [1329, 449] on div "**********" at bounding box center [946, 689] width 781 height 694
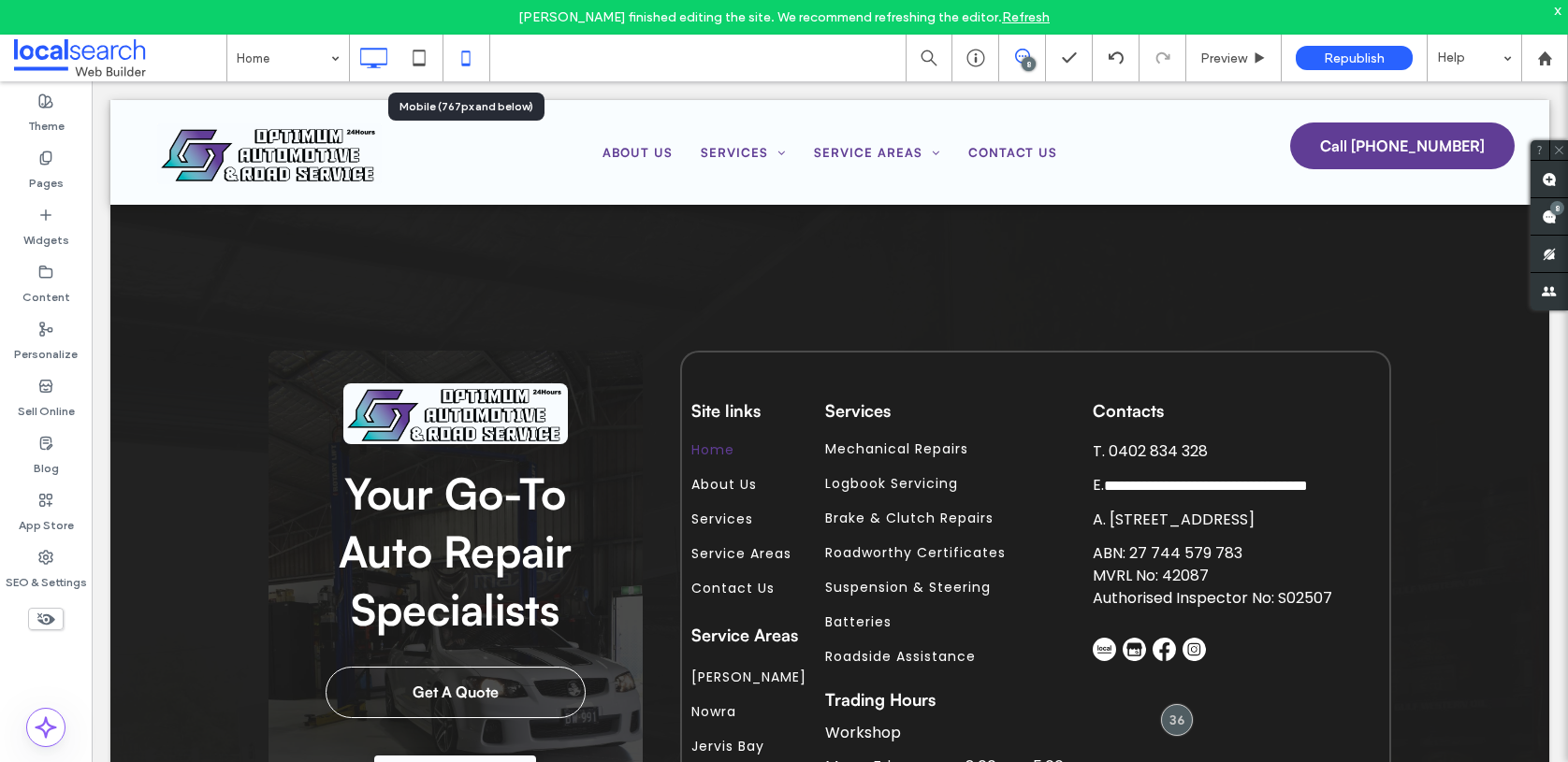
click at [473, 45] on icon at bounding box center [466, 57] width 37 height 37
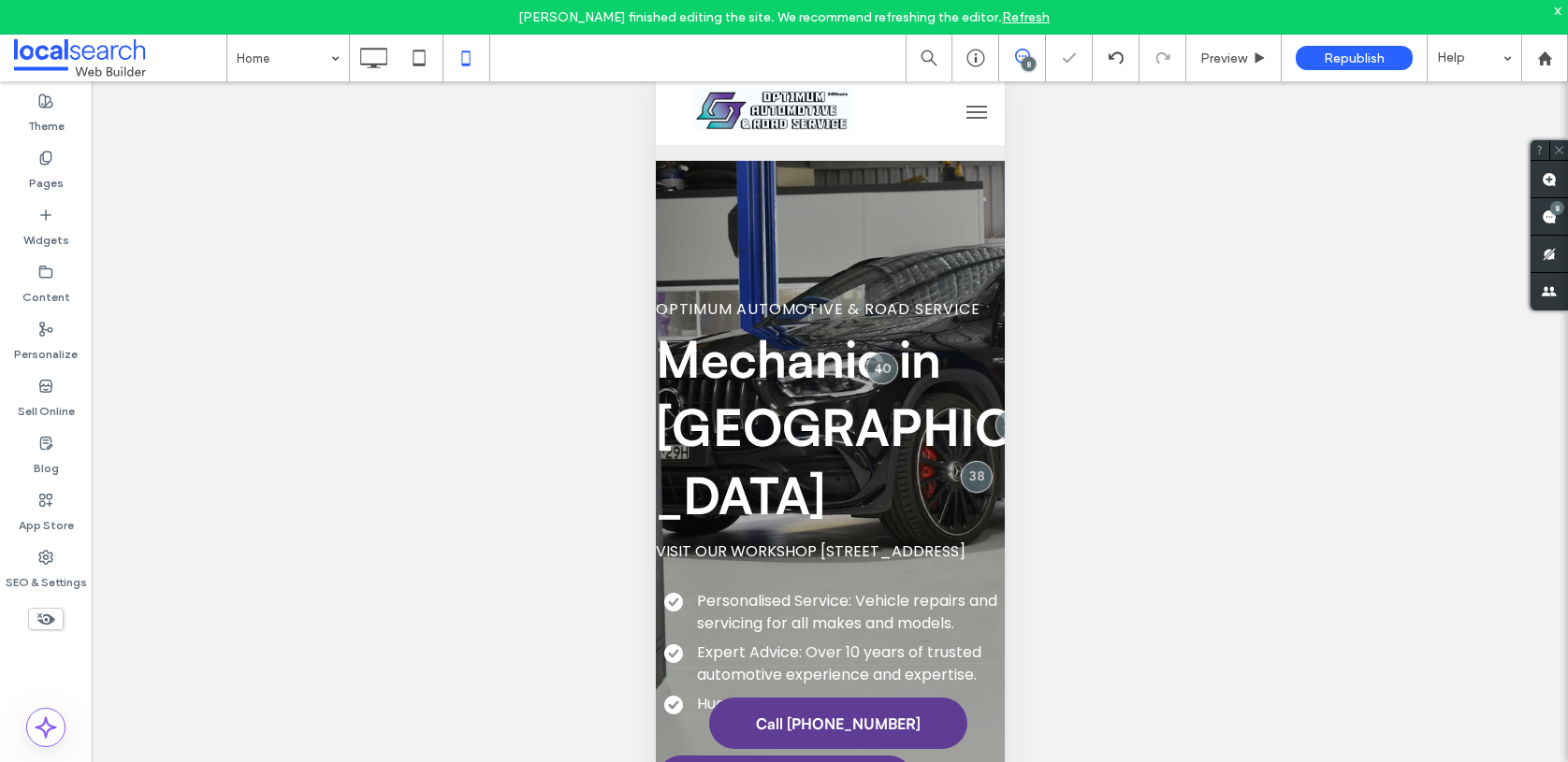
scroll to position [46, 0]
click at [1217, 60] on span "Preview" at bounding box center [1223, 58] width 47 height 16
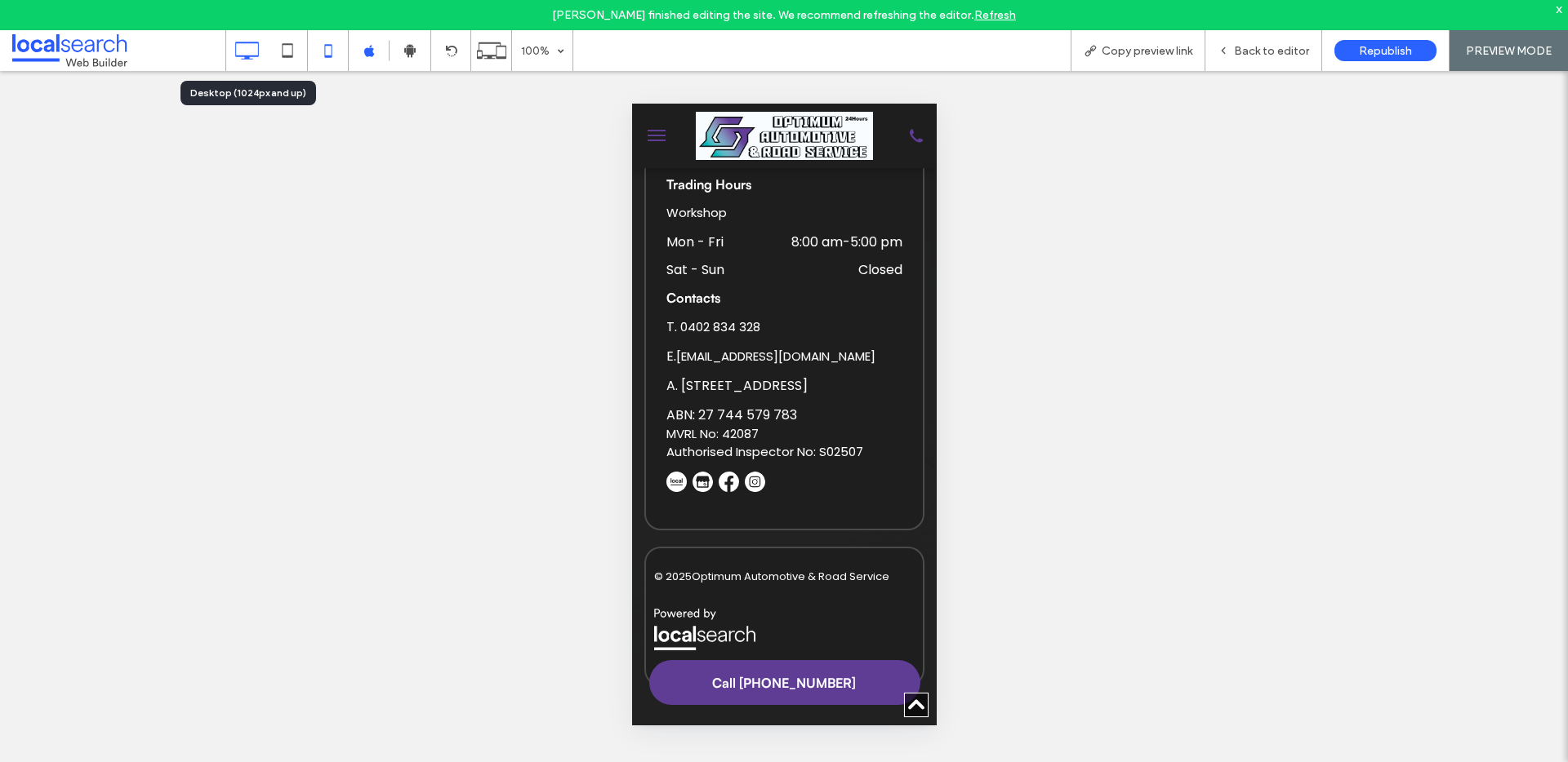
click at [240, 53] on icon at bounding box center [246, 50] width 33 height 33
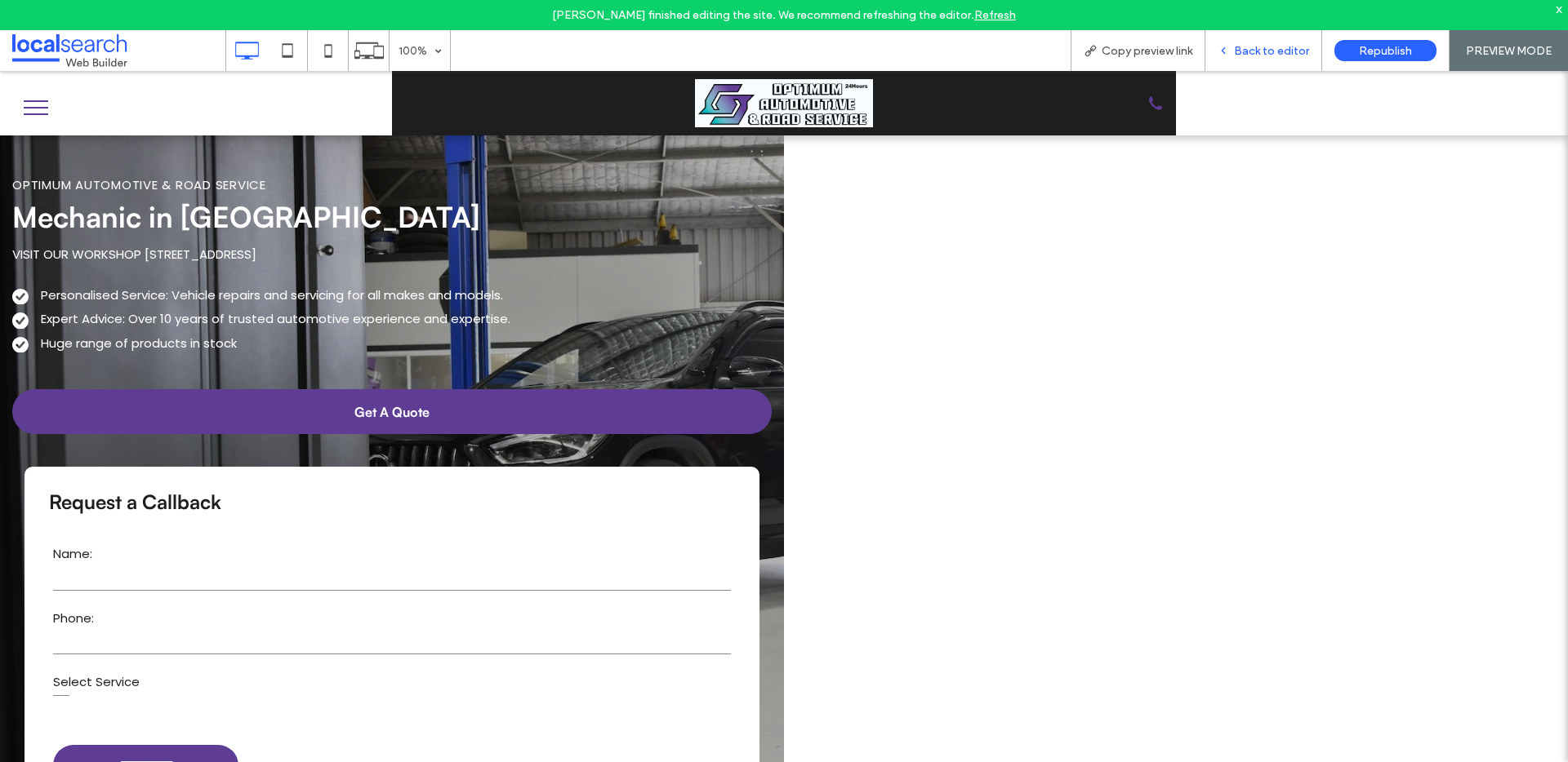
click at [1263, 52] on span "Back to editor" at bounding box center [1271, 51] width 75 height 14
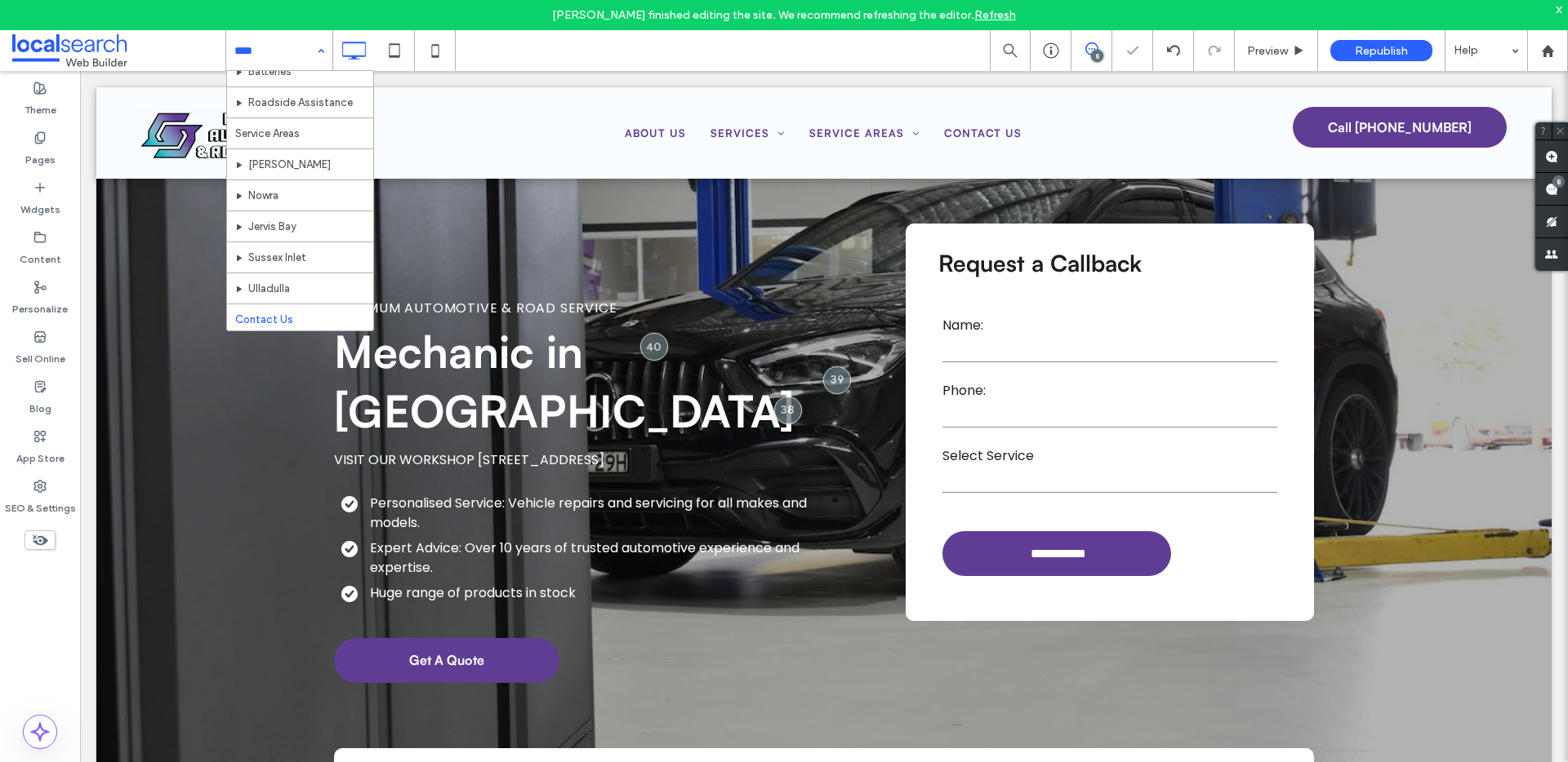
scroll to position [262, 0]
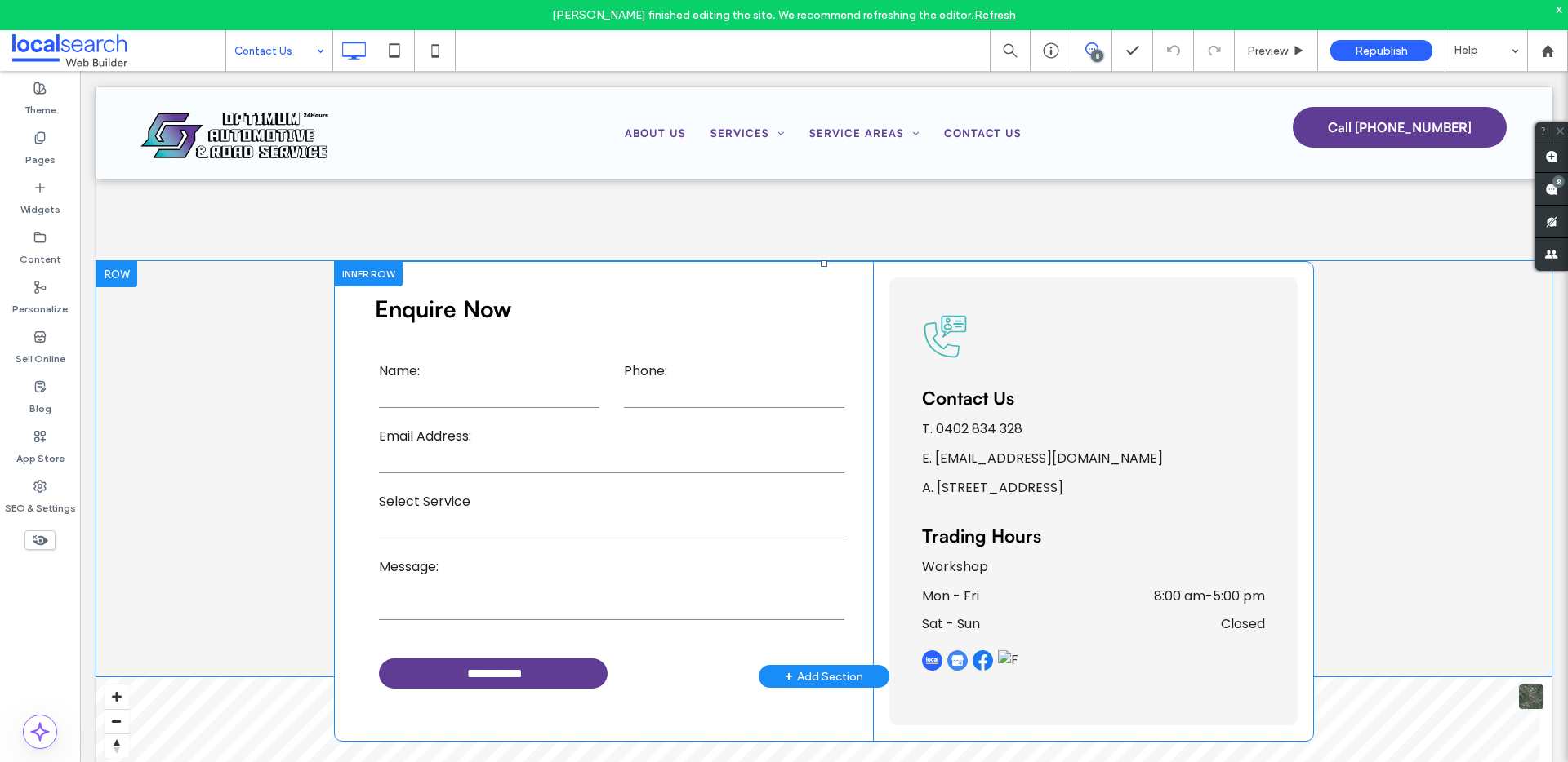
scroll to position [125, 0]
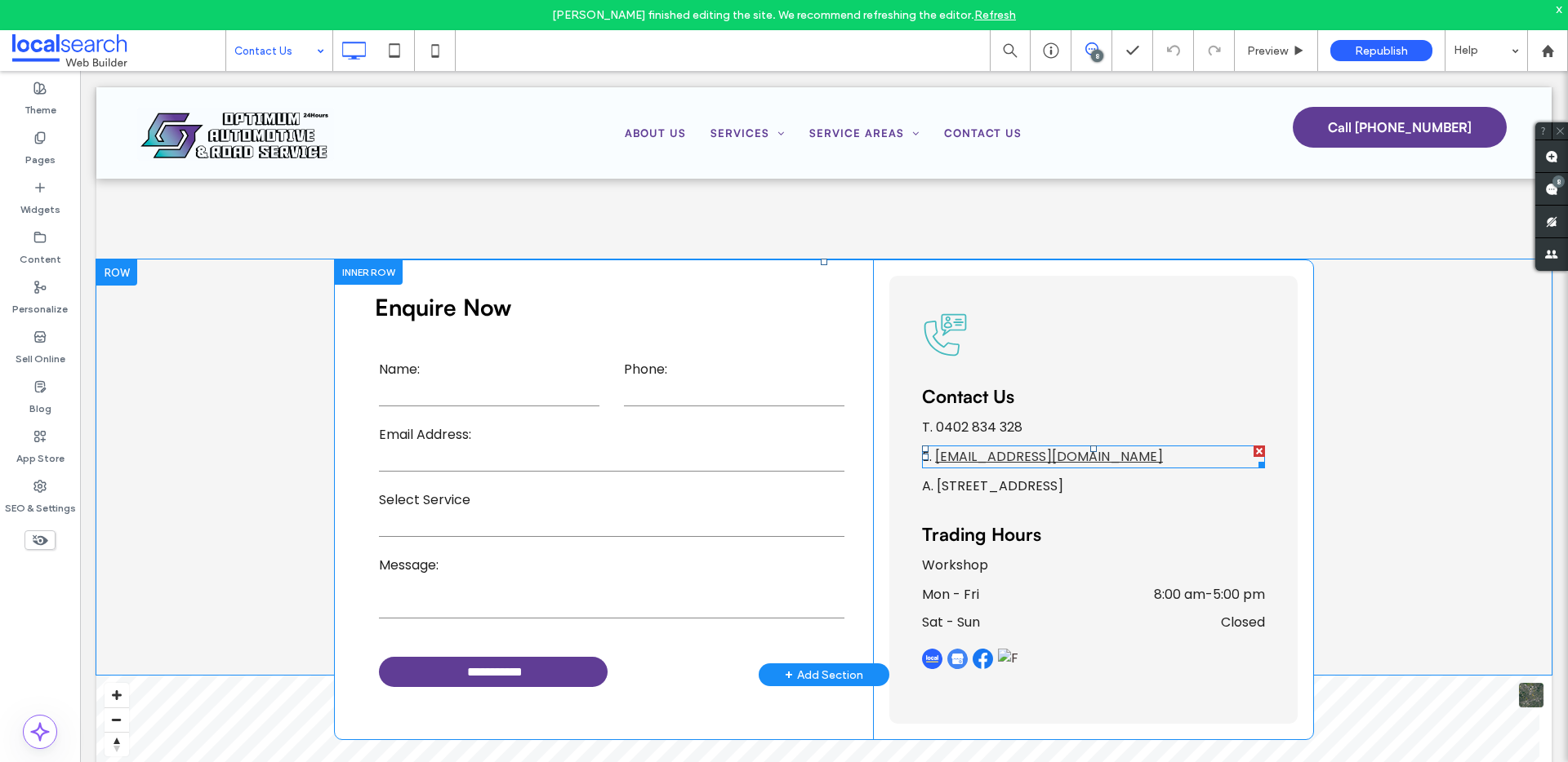
click at [994, 452] on link "[EMAIL_ADDRESS][DOMAIN_NAME]" at bounding box center [1048, 456] width 228 height 18
type input "*******"
type input "**"
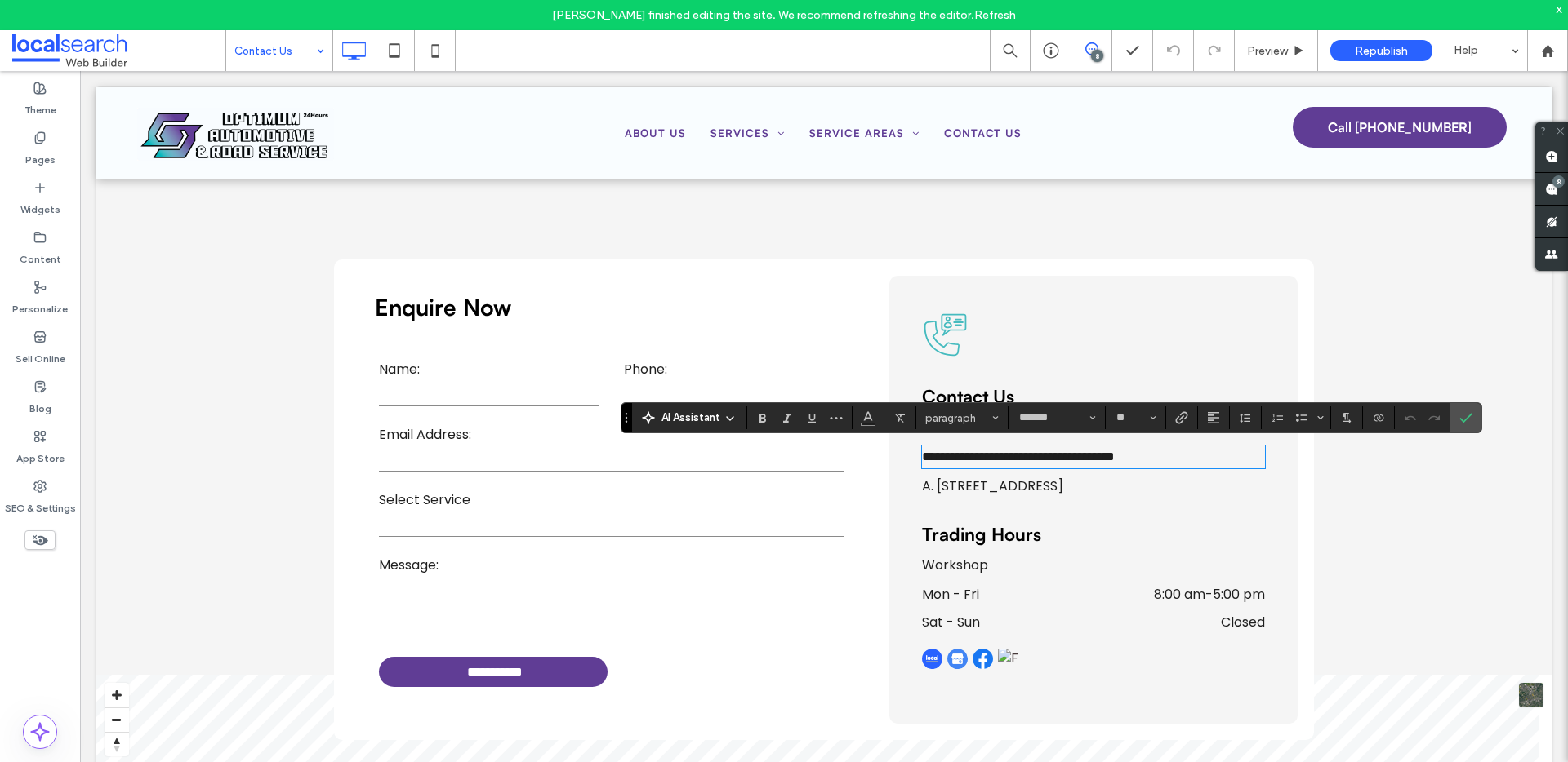
click at [994, 452] on link "**********" at bounding box center [1026, 456] width 177 height 13
drag, startPoint x: 1211, startPoint y: 453, endPoint x: 929, endPoint y: 450, distance: 282.0
click at [929, 450] on p "**********" at bounding box center [1093, 456] width 343 height 19
click at [1178, 416] on use "Link" at bounding box center [1182, 418] width 13 height 13
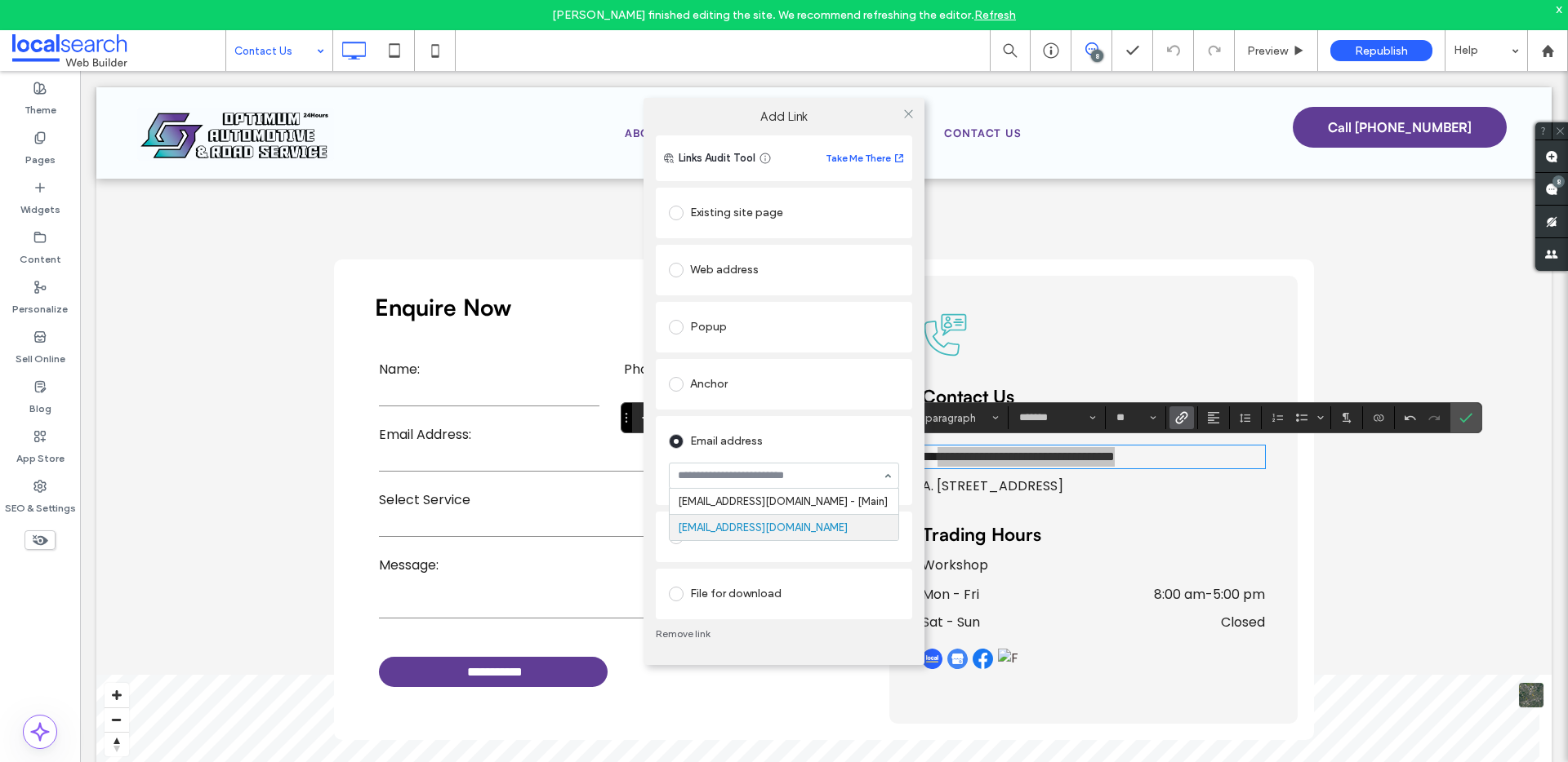
click at [748, 472] on input at bounding box center [780, 476] width 204 height 12
type input "**********"
click at [658, 419] on div "Email address optimumautomotive.roadside@gmail.com - [Main]" at bounding box center [783, 460] width 257 height 89
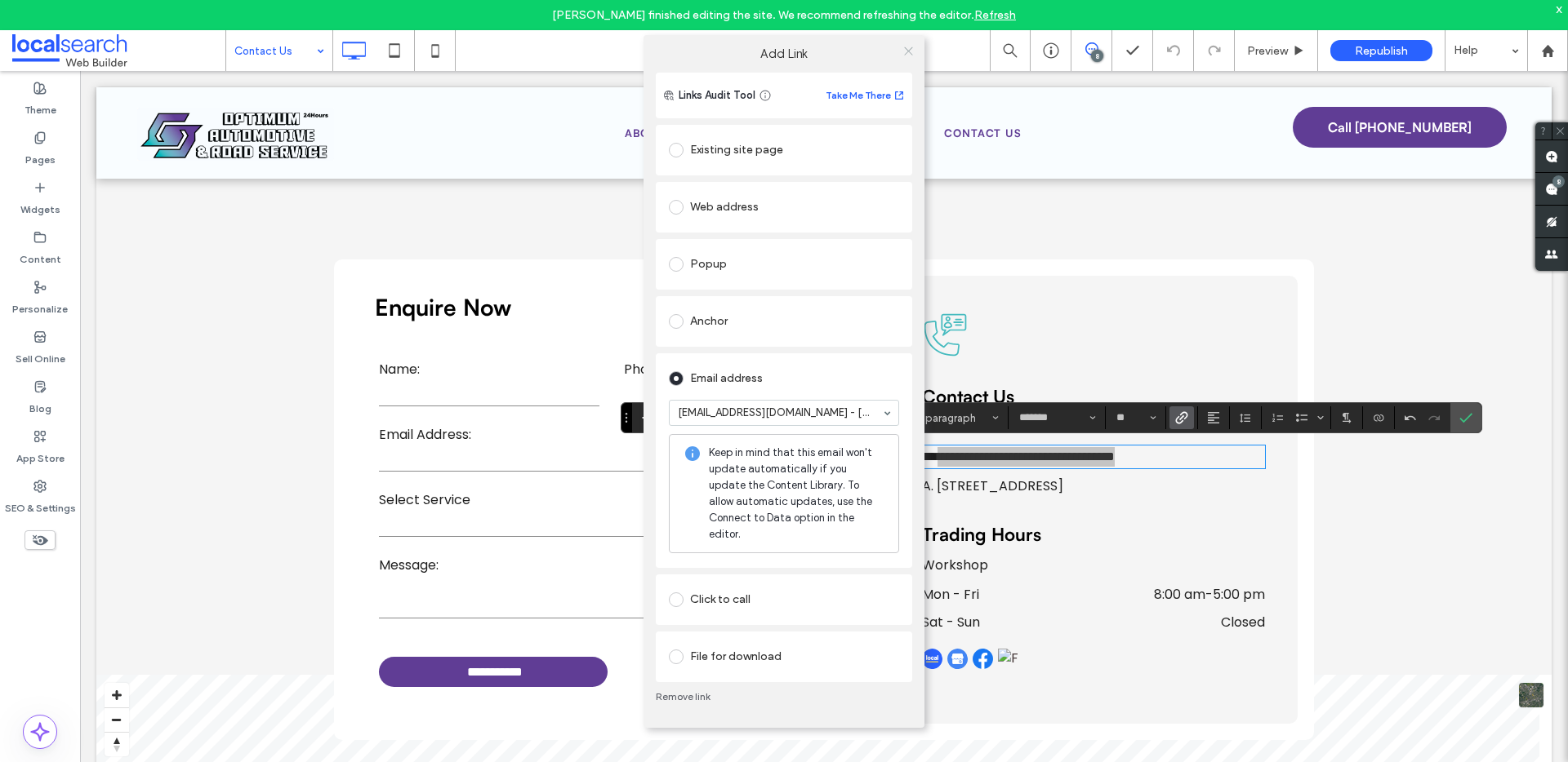
click at [904, 53] on icon at bounding box center [908, 51] width 13 height 13
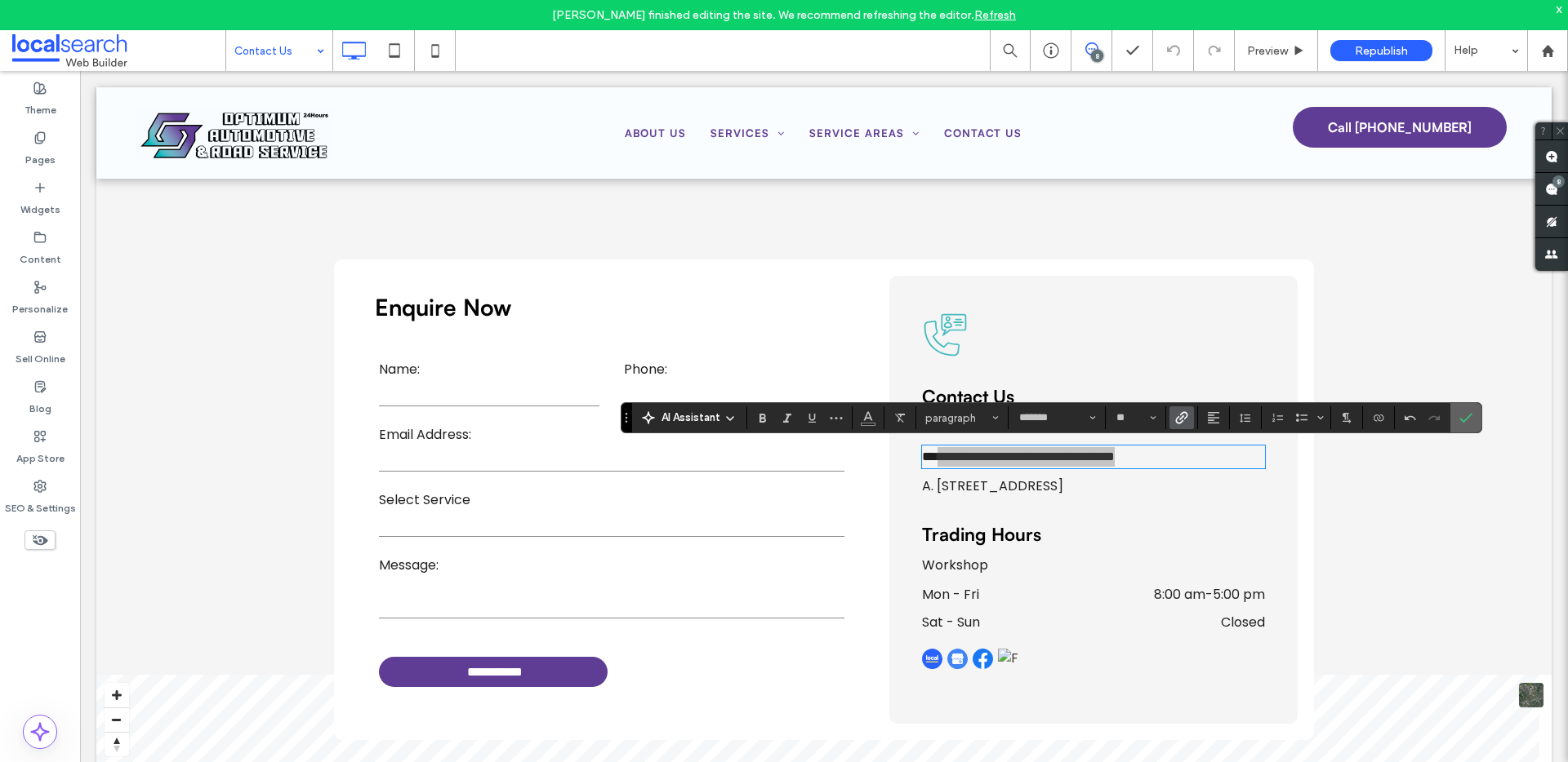
click at [1464, 414] on icon "Confirm" at bounding box center [1466, 418] width 13 height 13
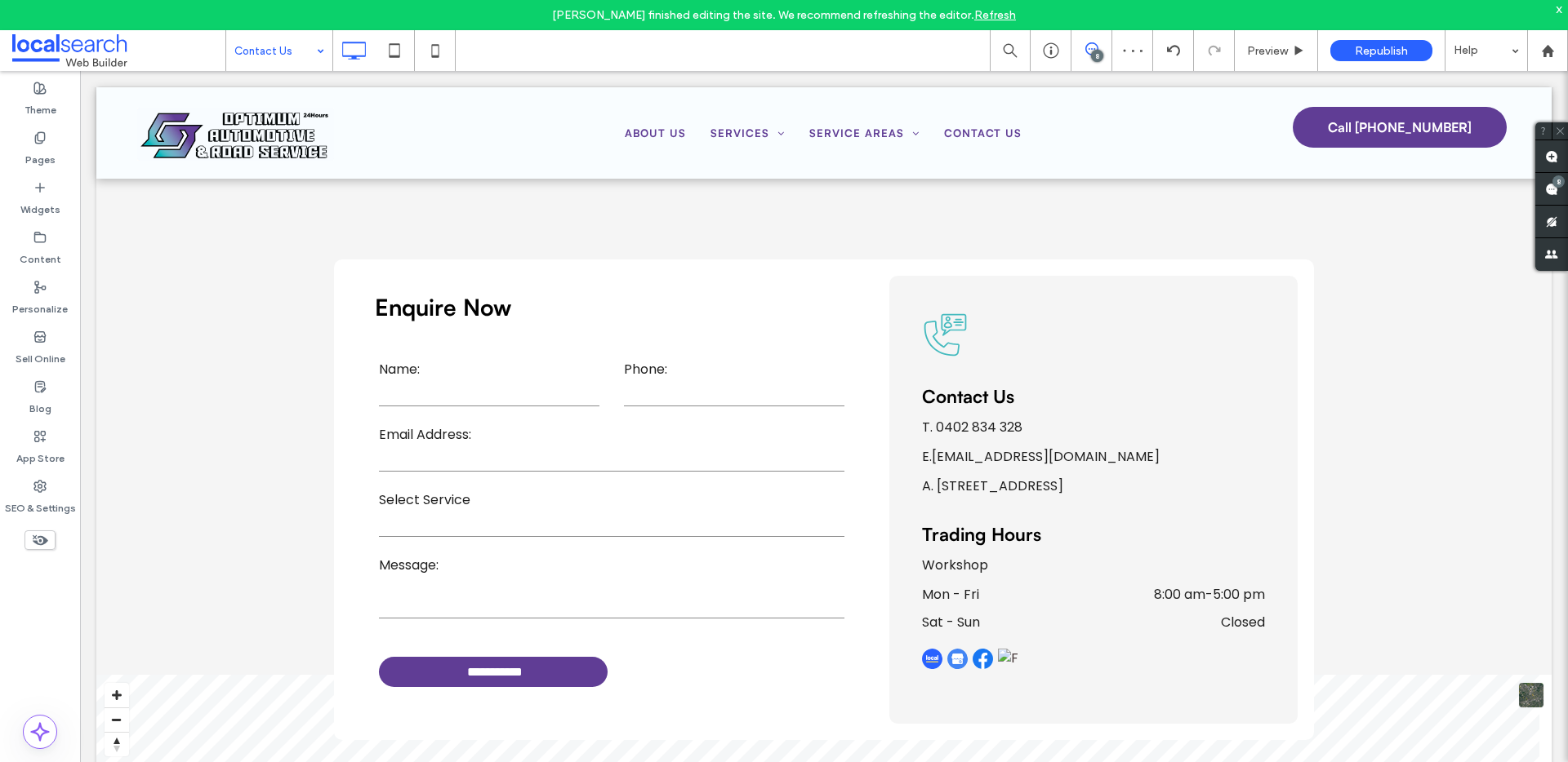
click at [422, 53] on icon at bounding box center [435, 50] width 33 height 33
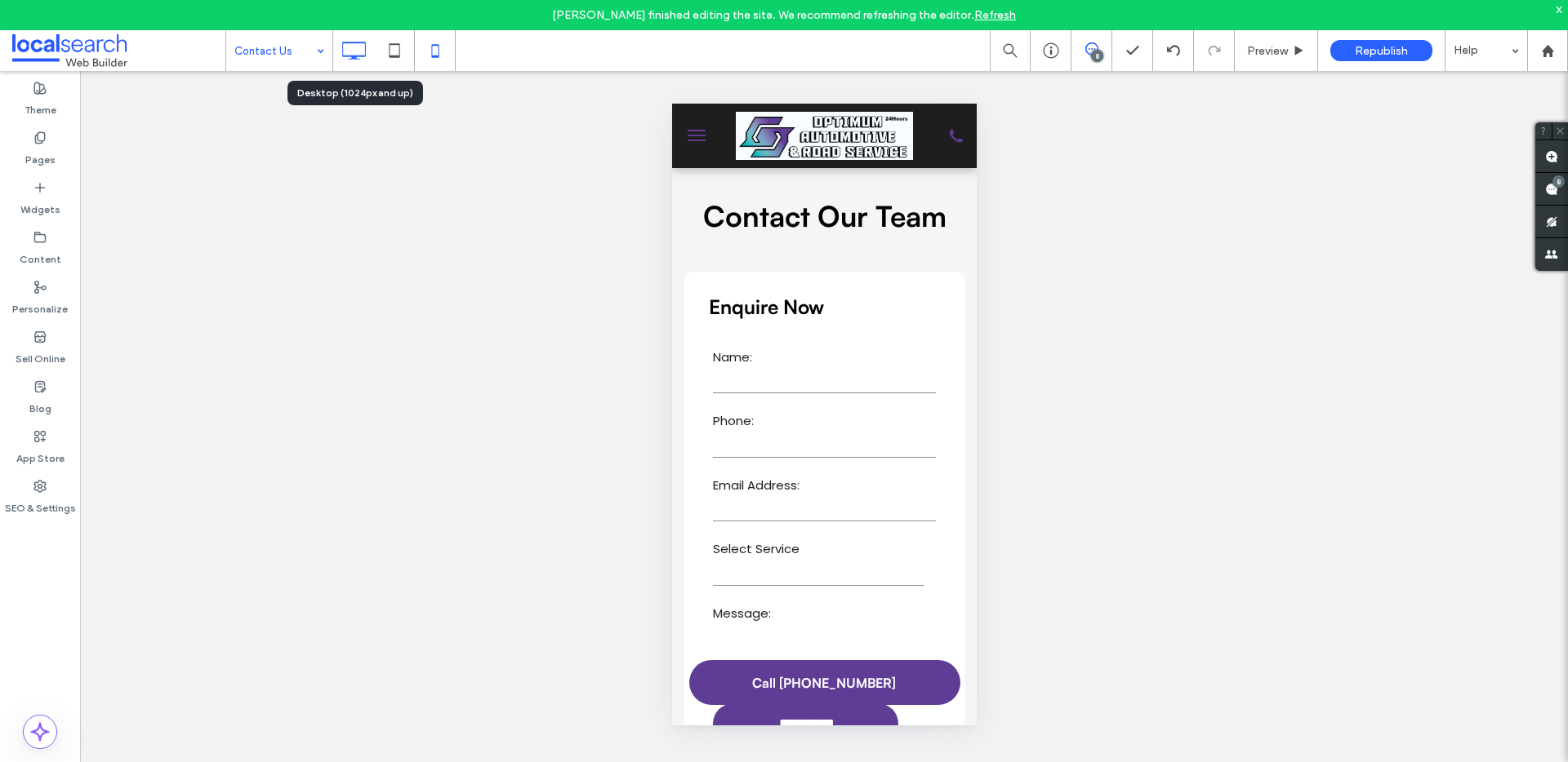
click at [366, 53] on icon at bounding box center [353, 50] width 33 height 33
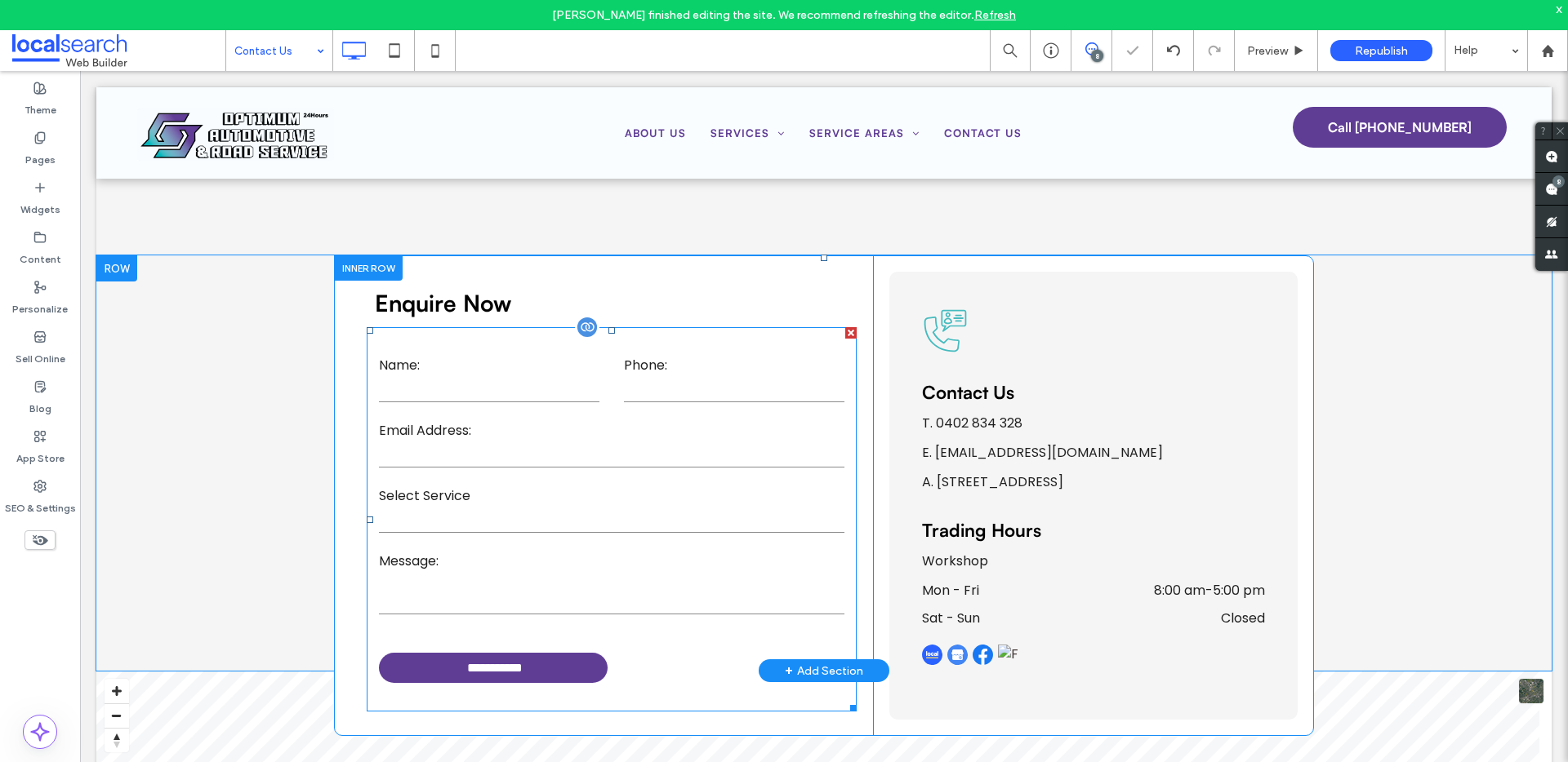
scroll to position [150, 0]
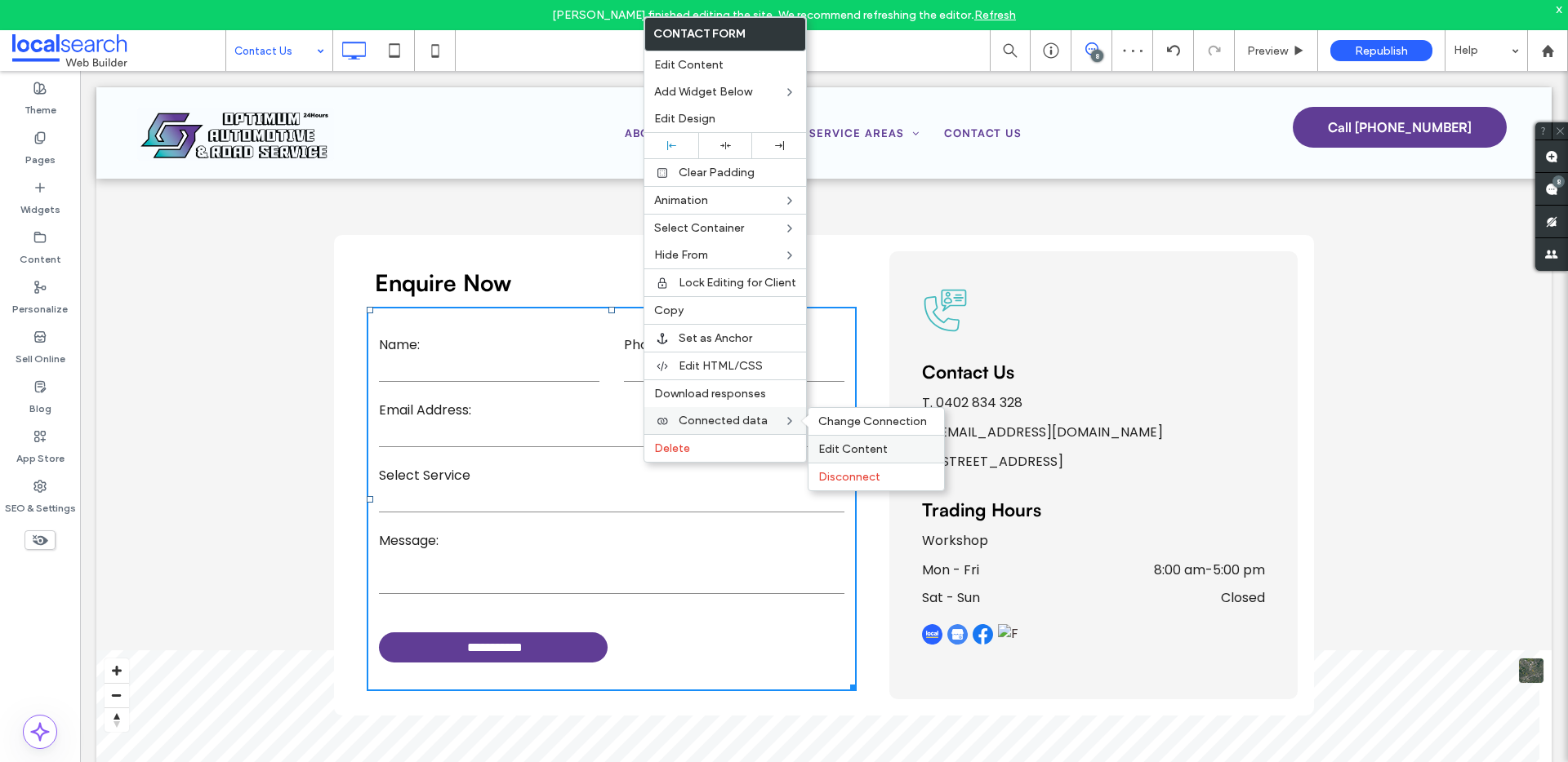
click at [836, 451] on span "Edit Content" at bounding box center [853, 449] width 69 height 14
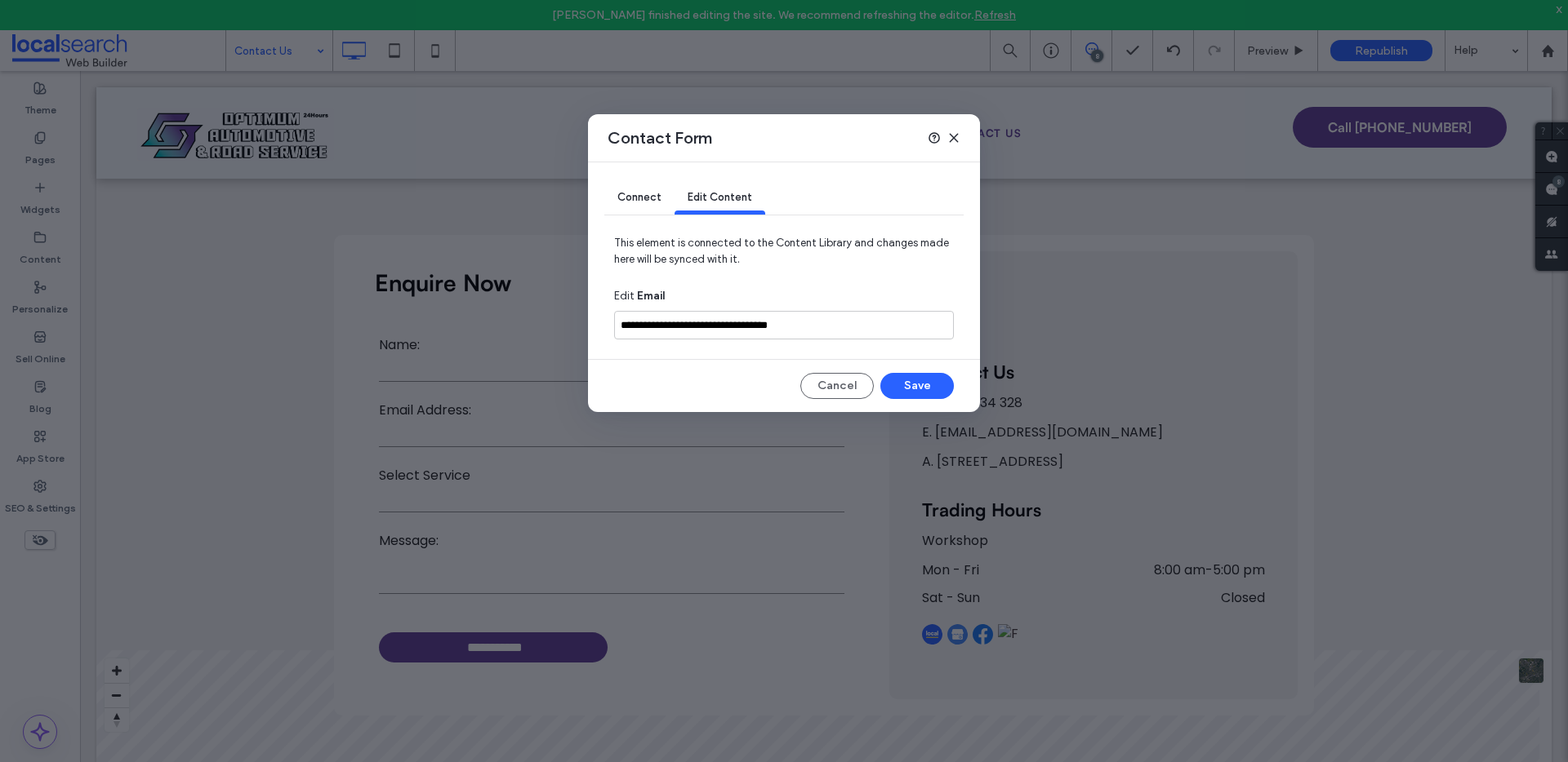
click at [952, 140] on icon at bounding box center [954, 138] width 13 height 13
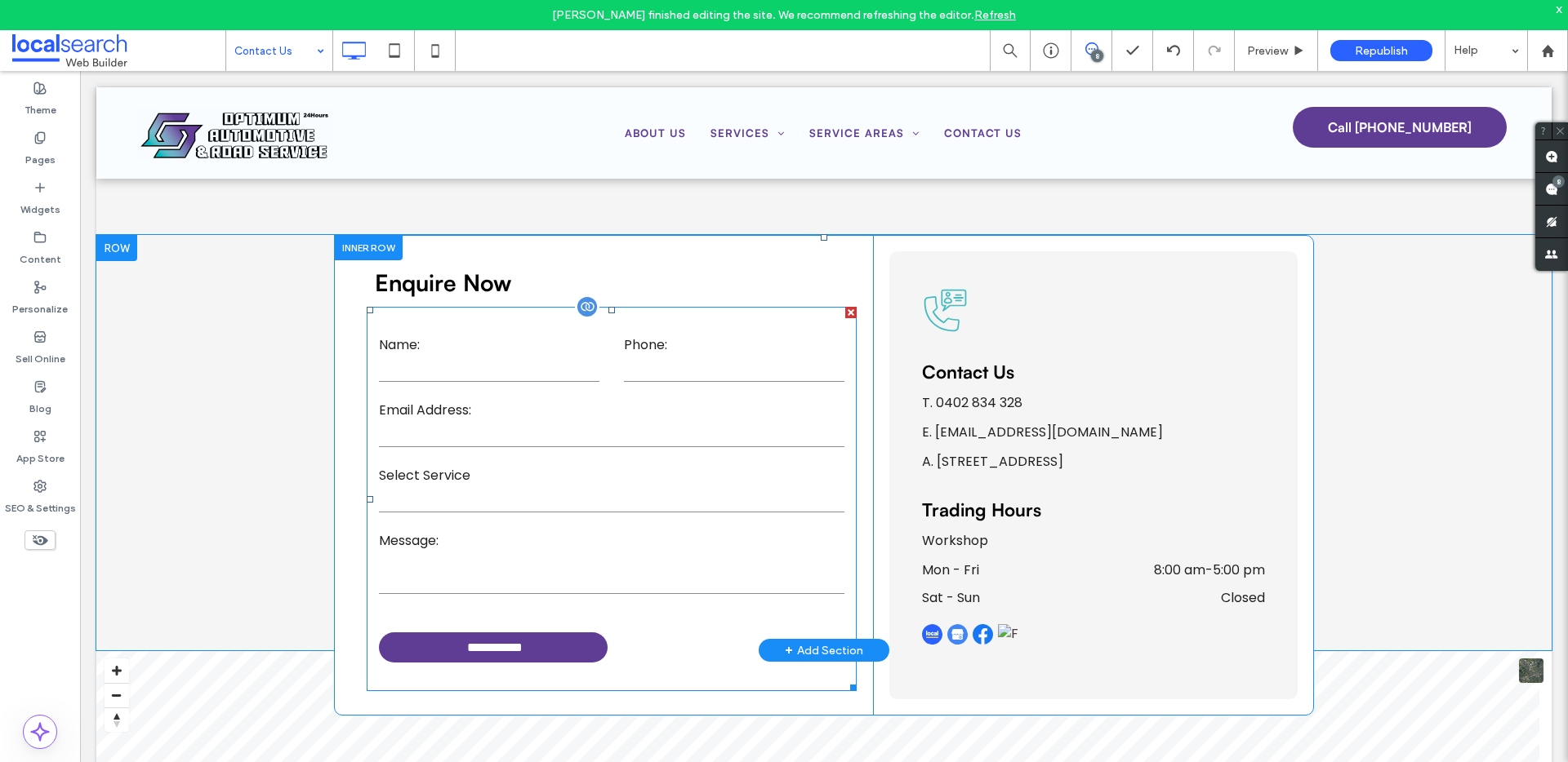
click at [560, 399] on form "**********" at bounding box center [612, 499] width 490 height 384
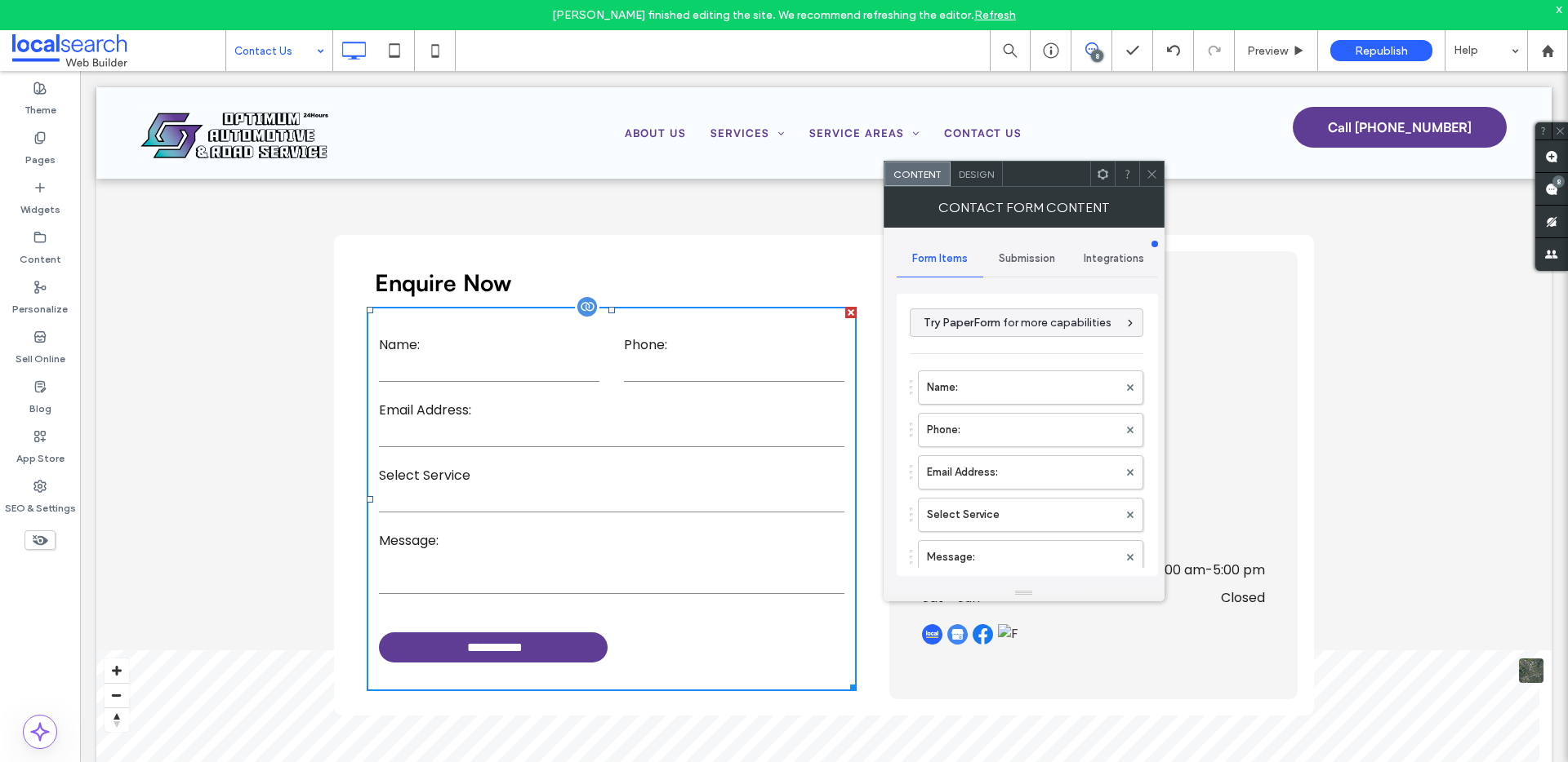
type input "**********"
click at [1013, 248] on div "Submission" at bounding box center [1026, 258] width 88 height 36
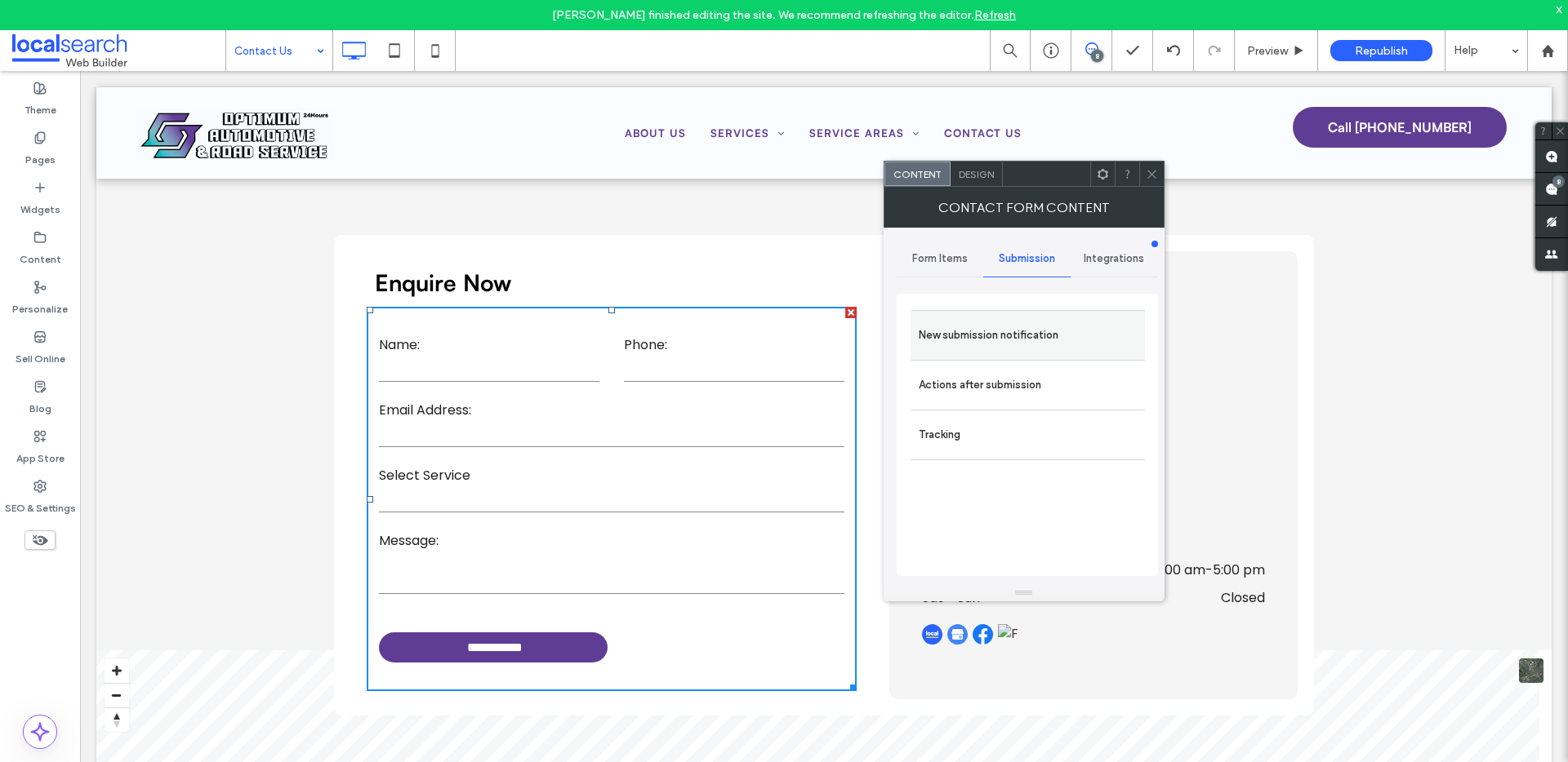
click at [1000, 337] on label "New submission notification" at bounding box center [1027, 335] width 218 height 33
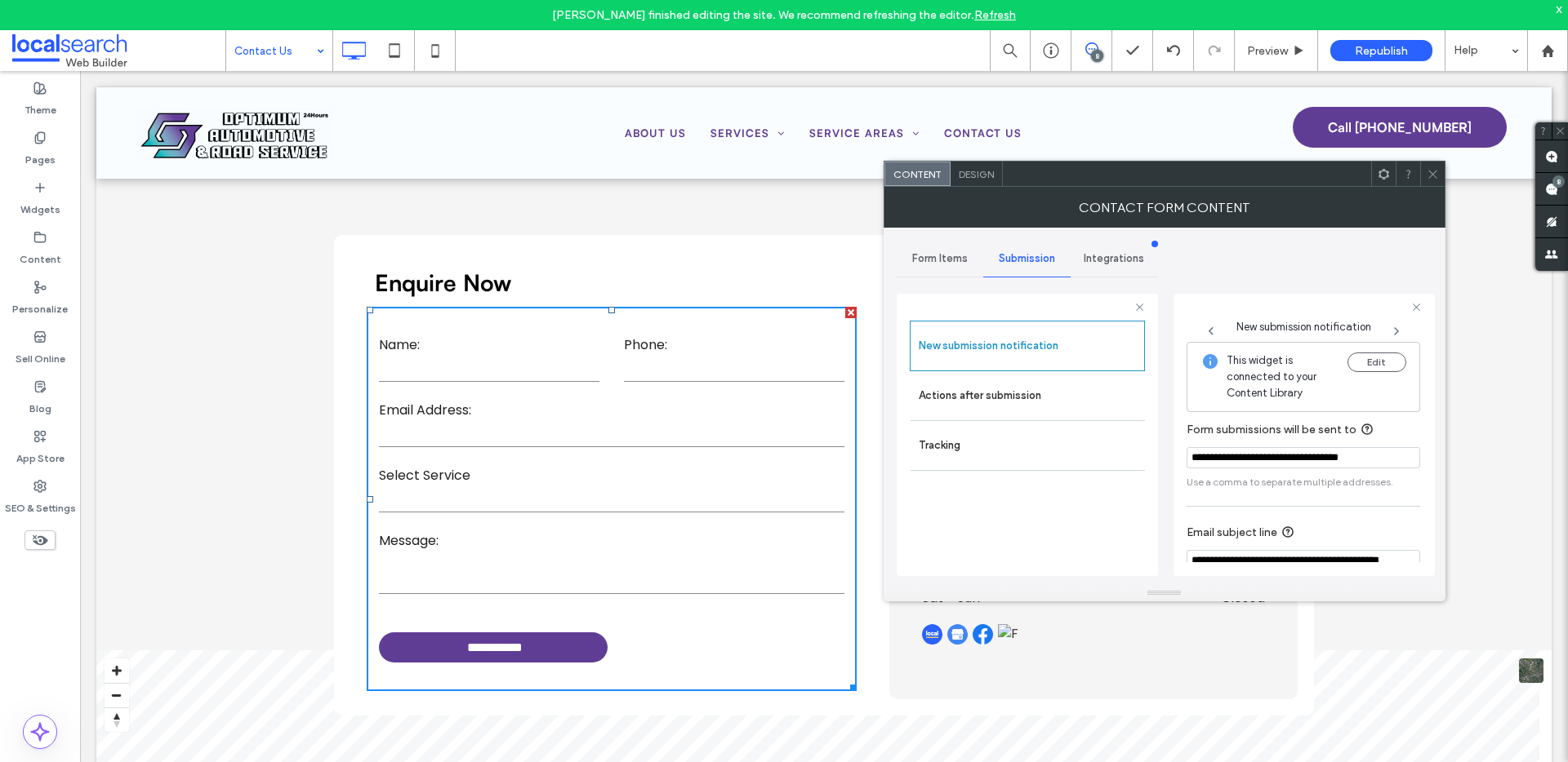
click at [1438, 177] on div at bounding box center [1432, 173] width 24 height 24
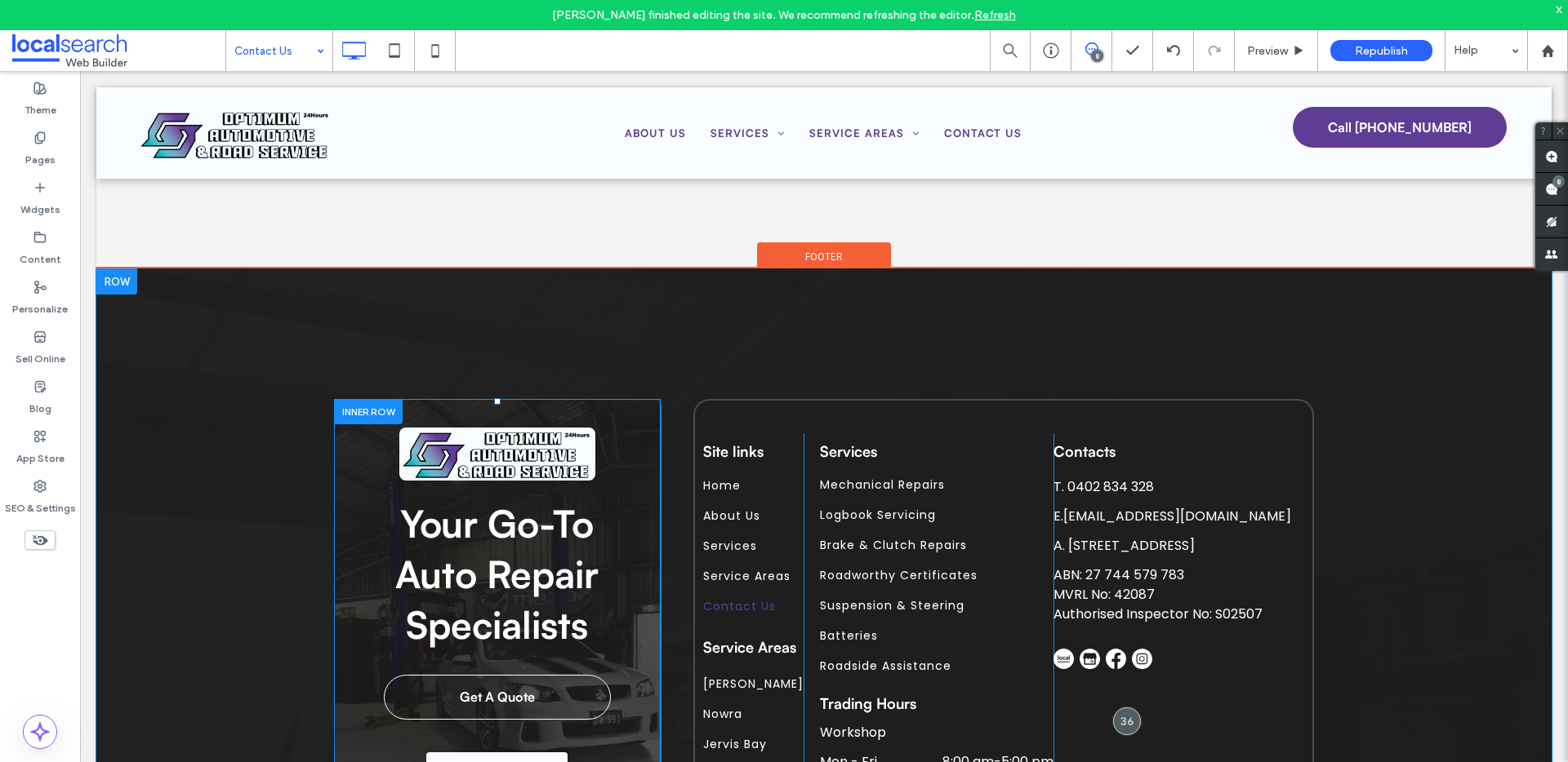
scroll to position [1649, 0]
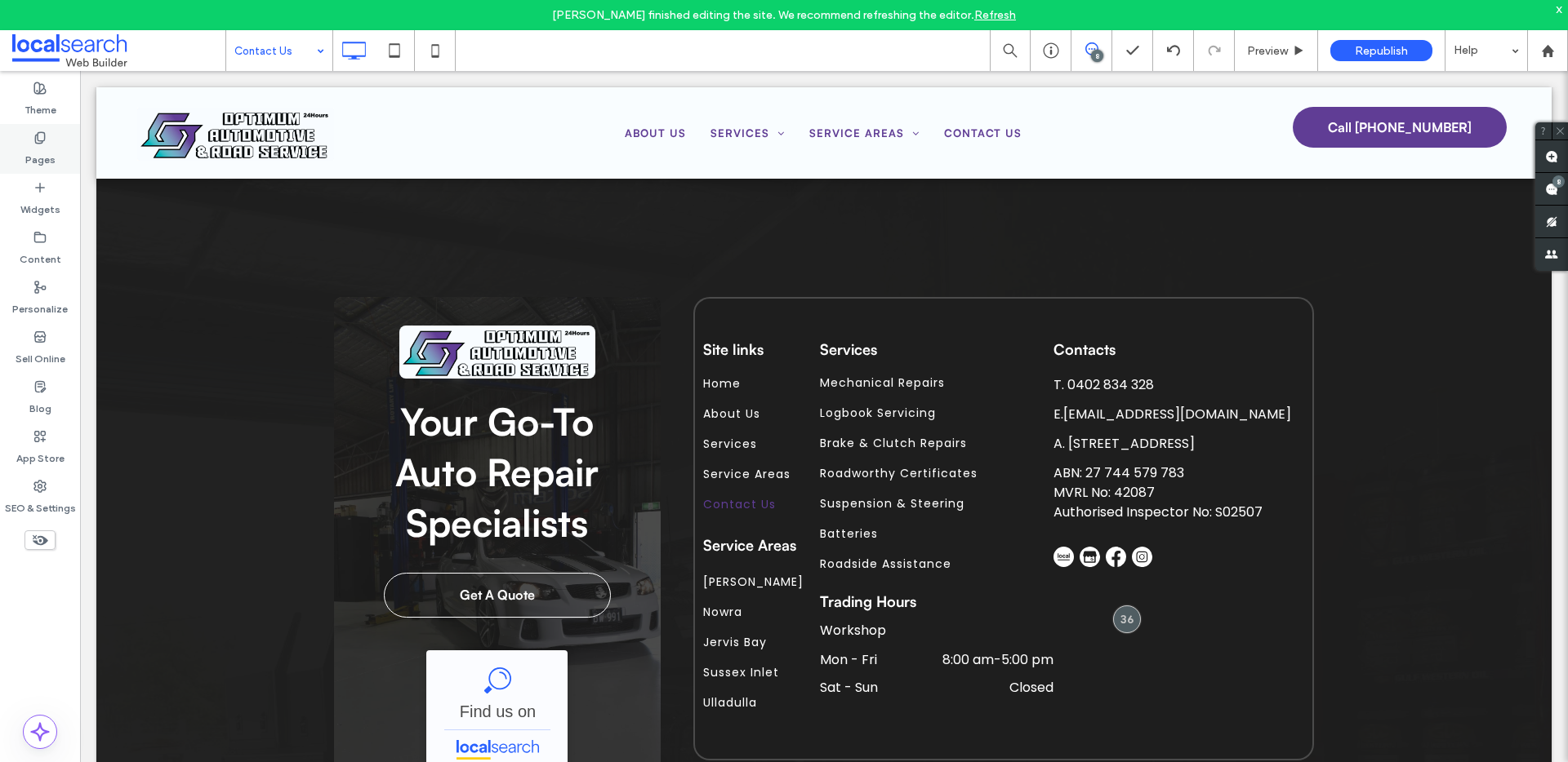
click at [40, 155] on label "Pages" at bounding box center [40, 155] width 30 height 23
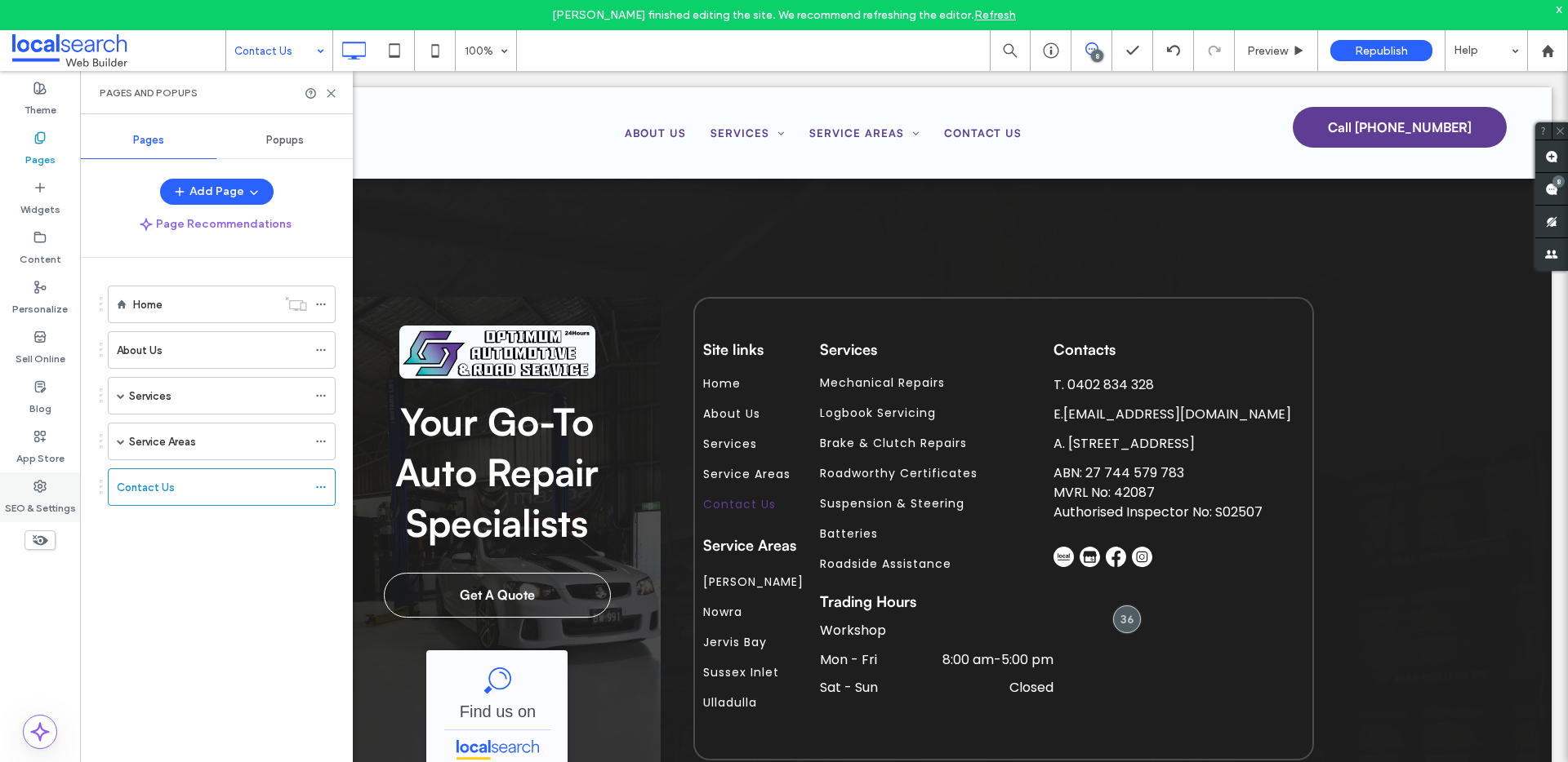
click at [32, 495] on label "SEO & Settings" at bounding box center [40, 504] width 71 height 23
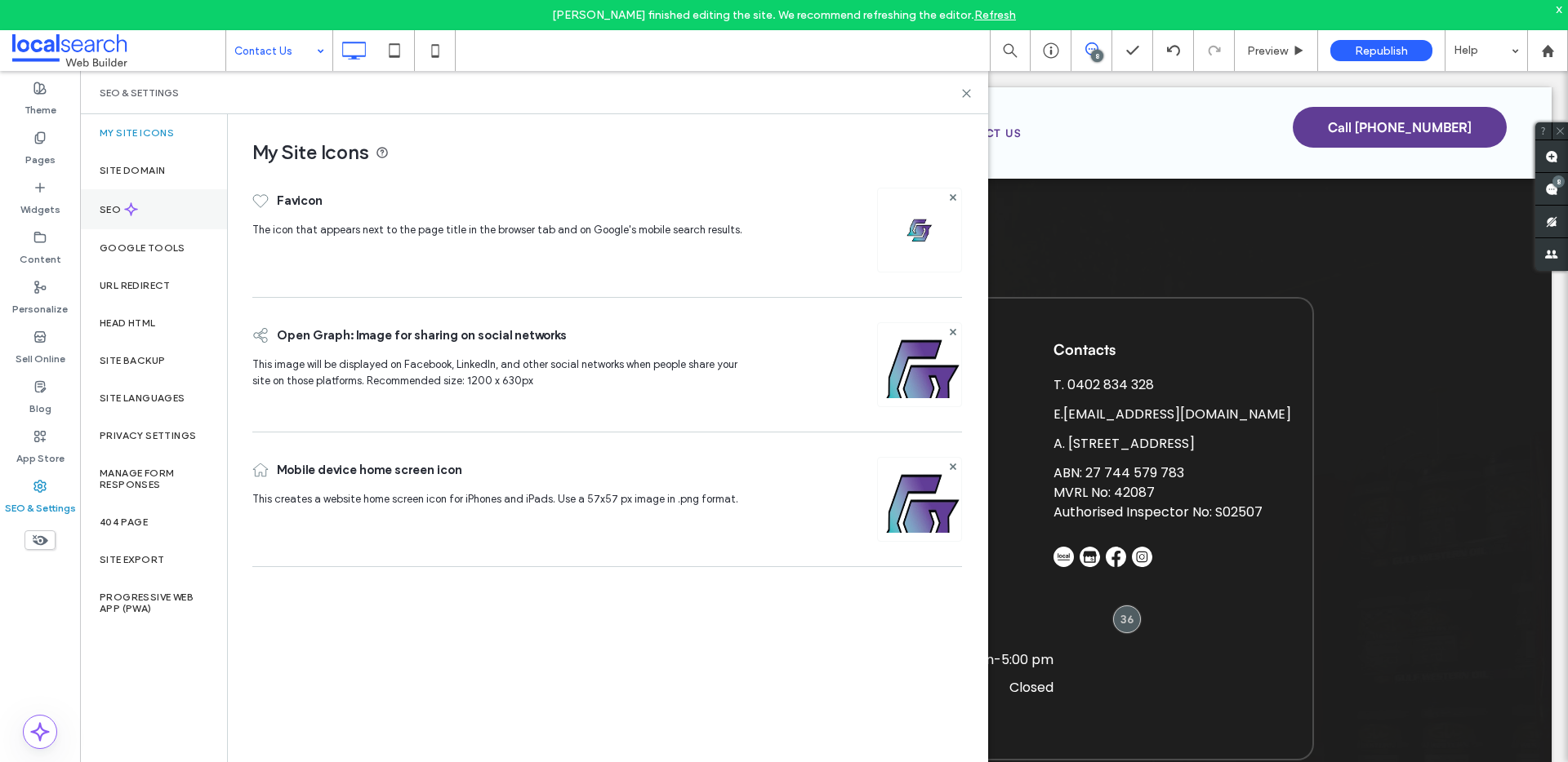
click at [149, 191] on div "SEO" at bounding box center [154, 210] width 147 height 40
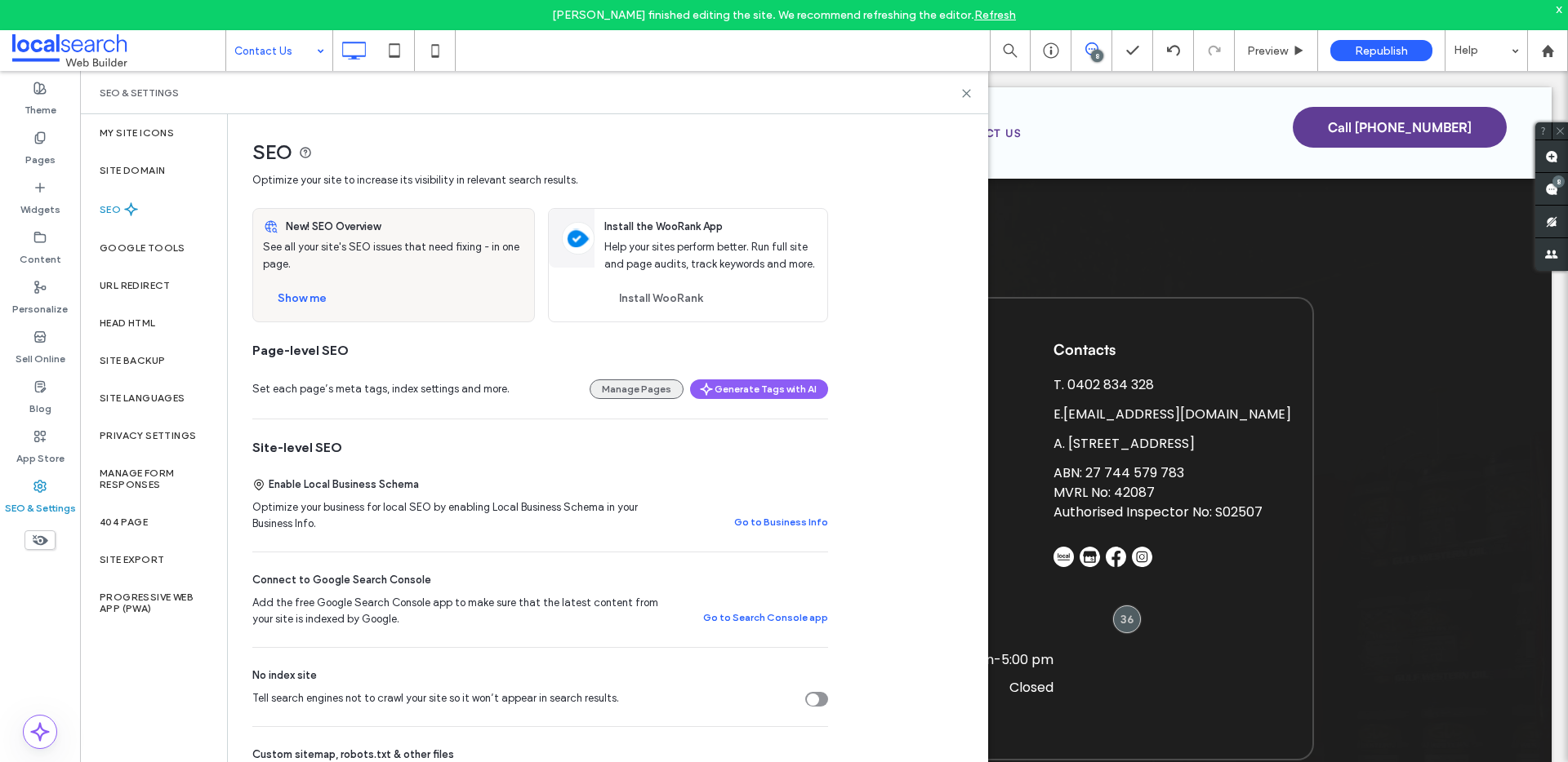
click at [645, 380] on button "Manage Pages" at bounding box center [636, 389] width 94 height 19
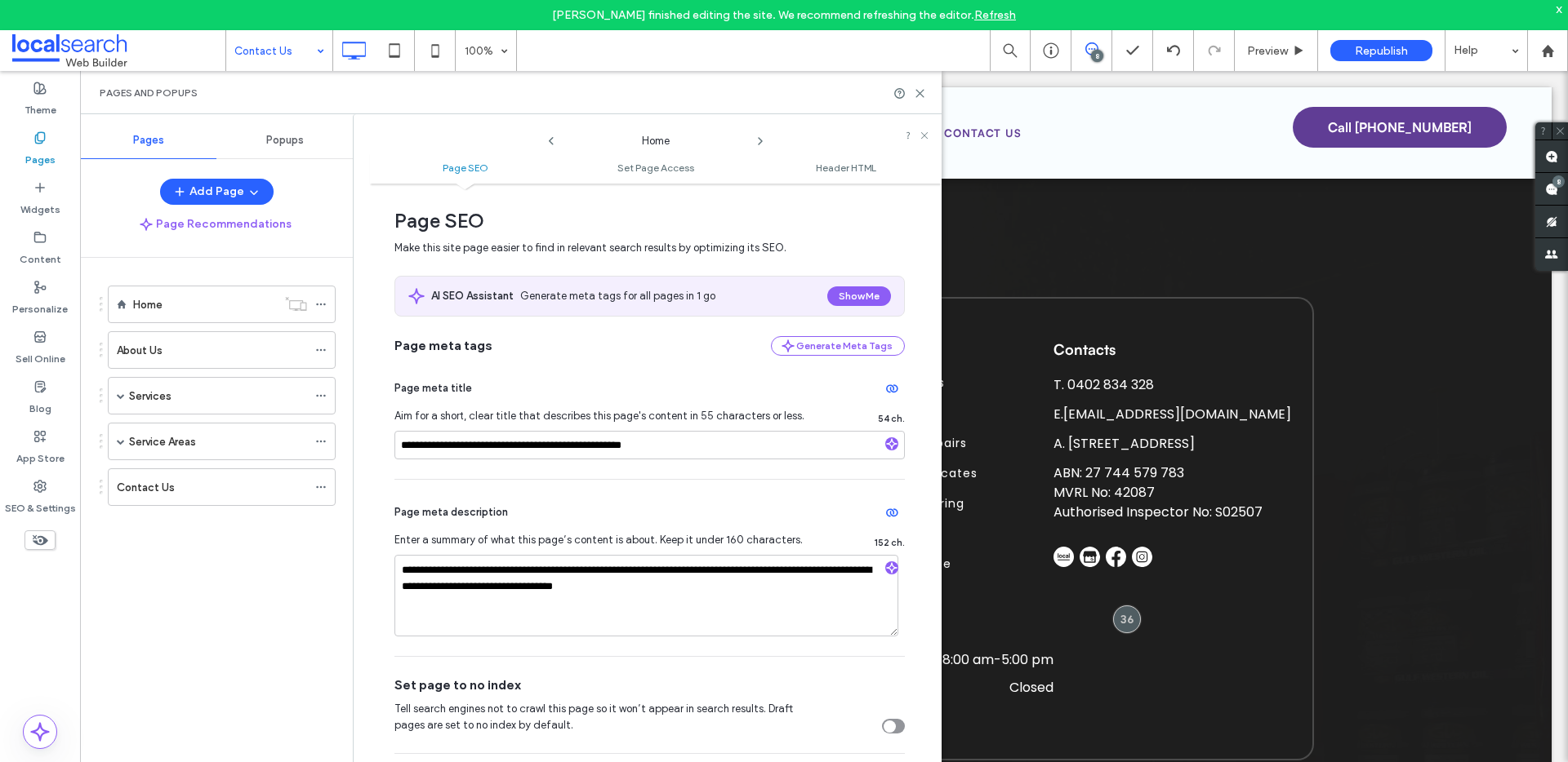
scroll to position [7, 0]
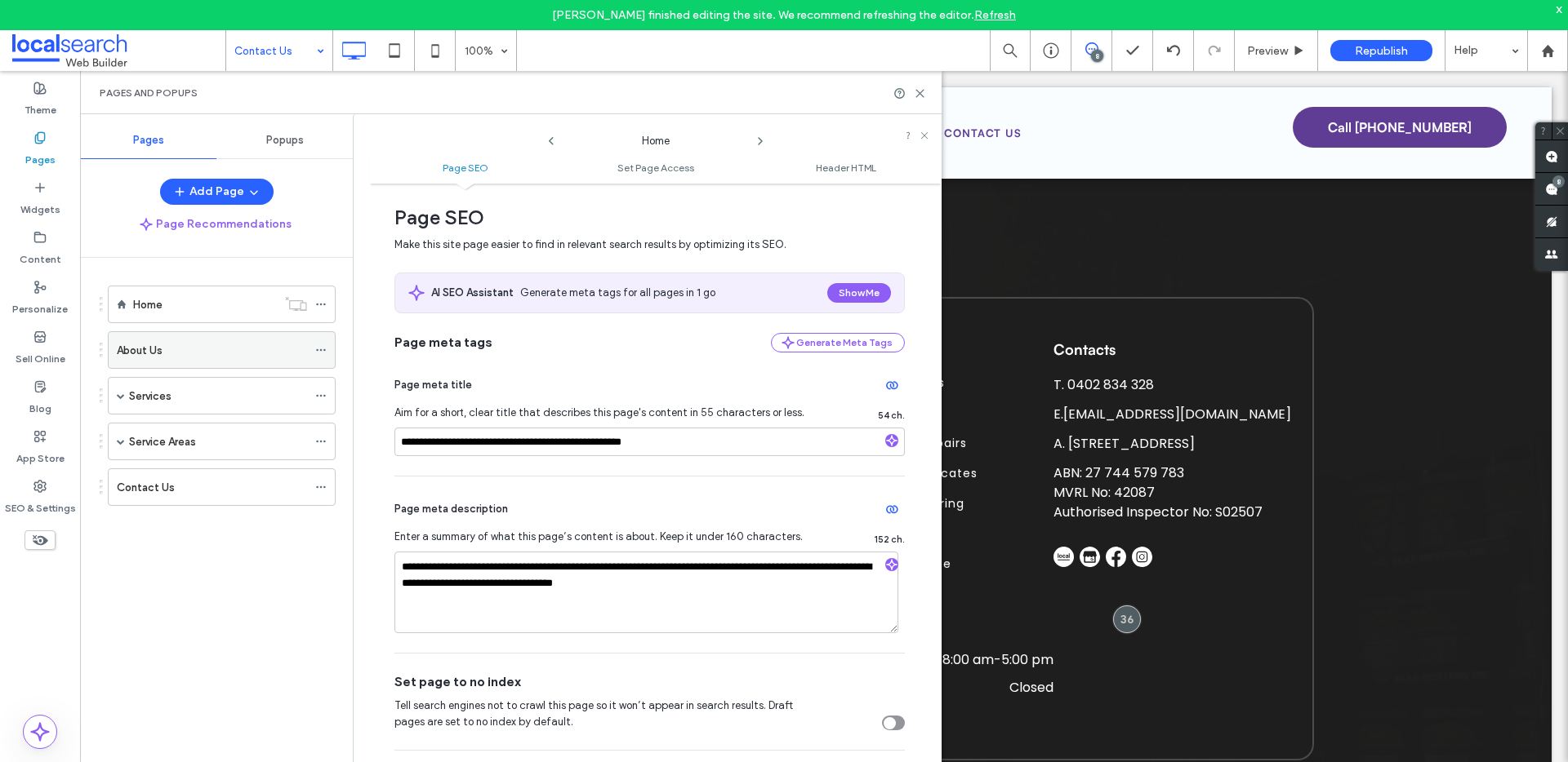
click at [221, 353] on div "About Us" at bounding box center [212, 350] width 191 height 18
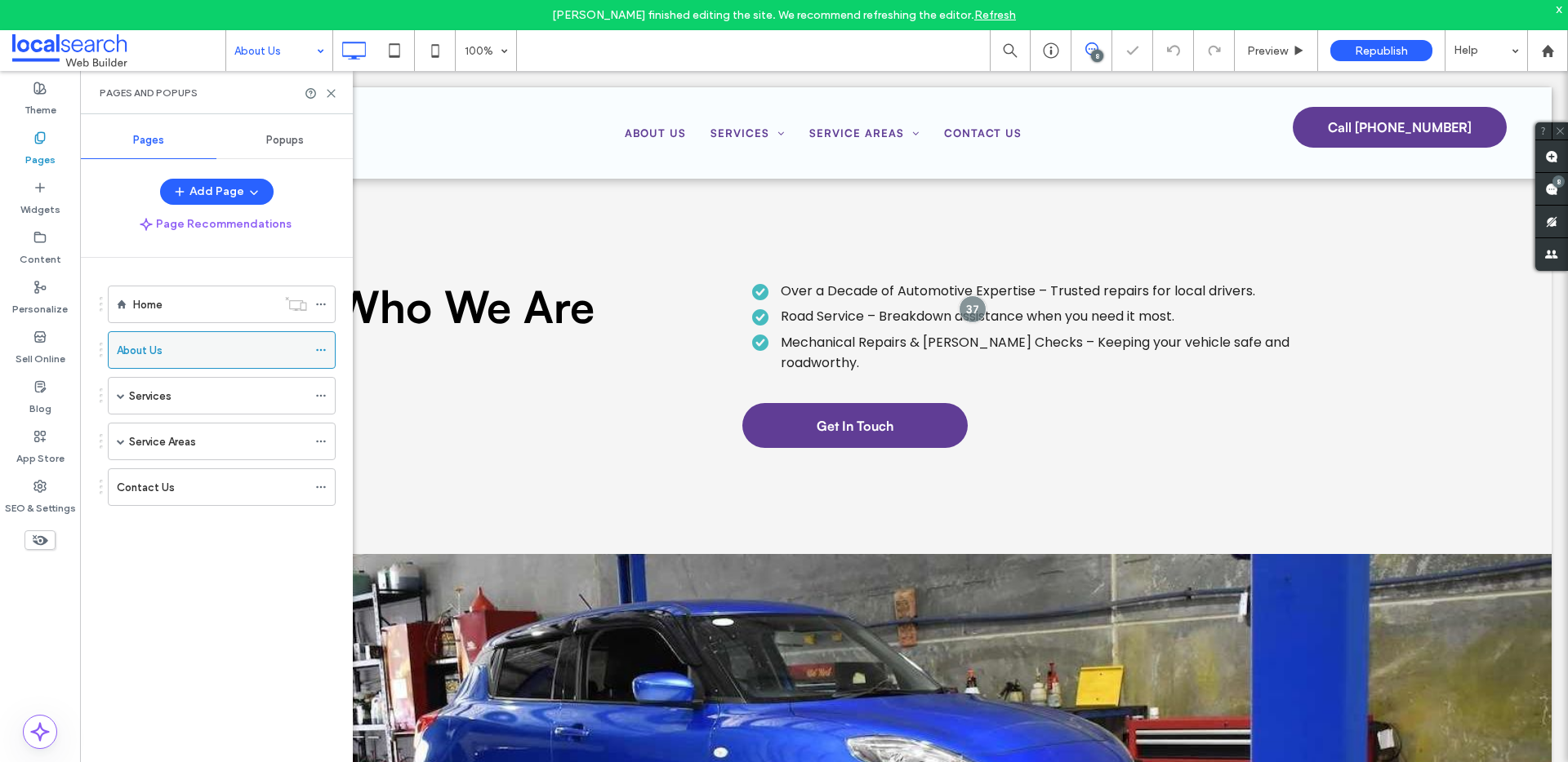
click at [318, 347] on icon at bounding box center [321, 350] width 12 height 12
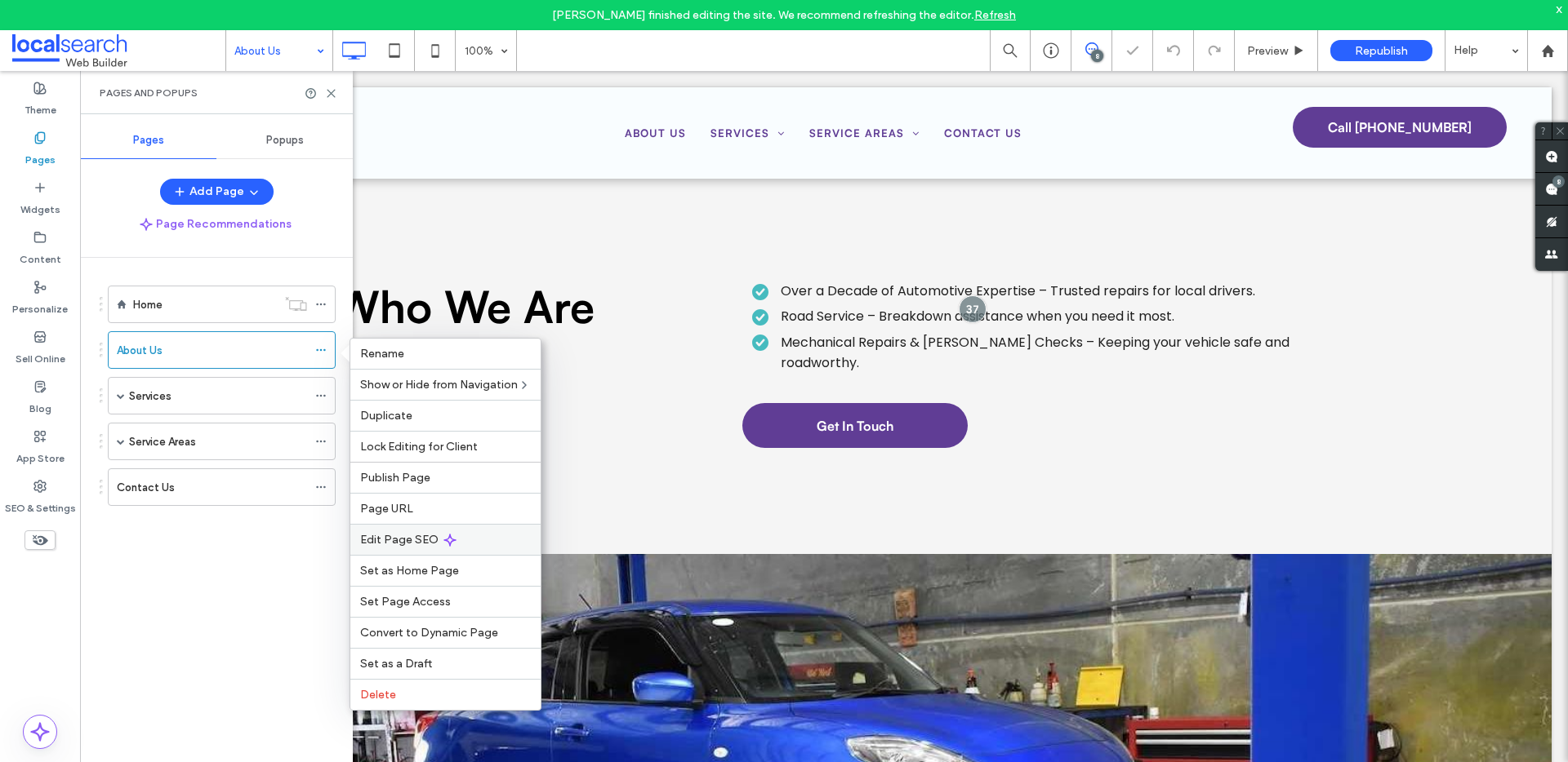
click at [408, 531] on div "Edit Page SEO" at bounding box center [445, 539] width 191 height 31
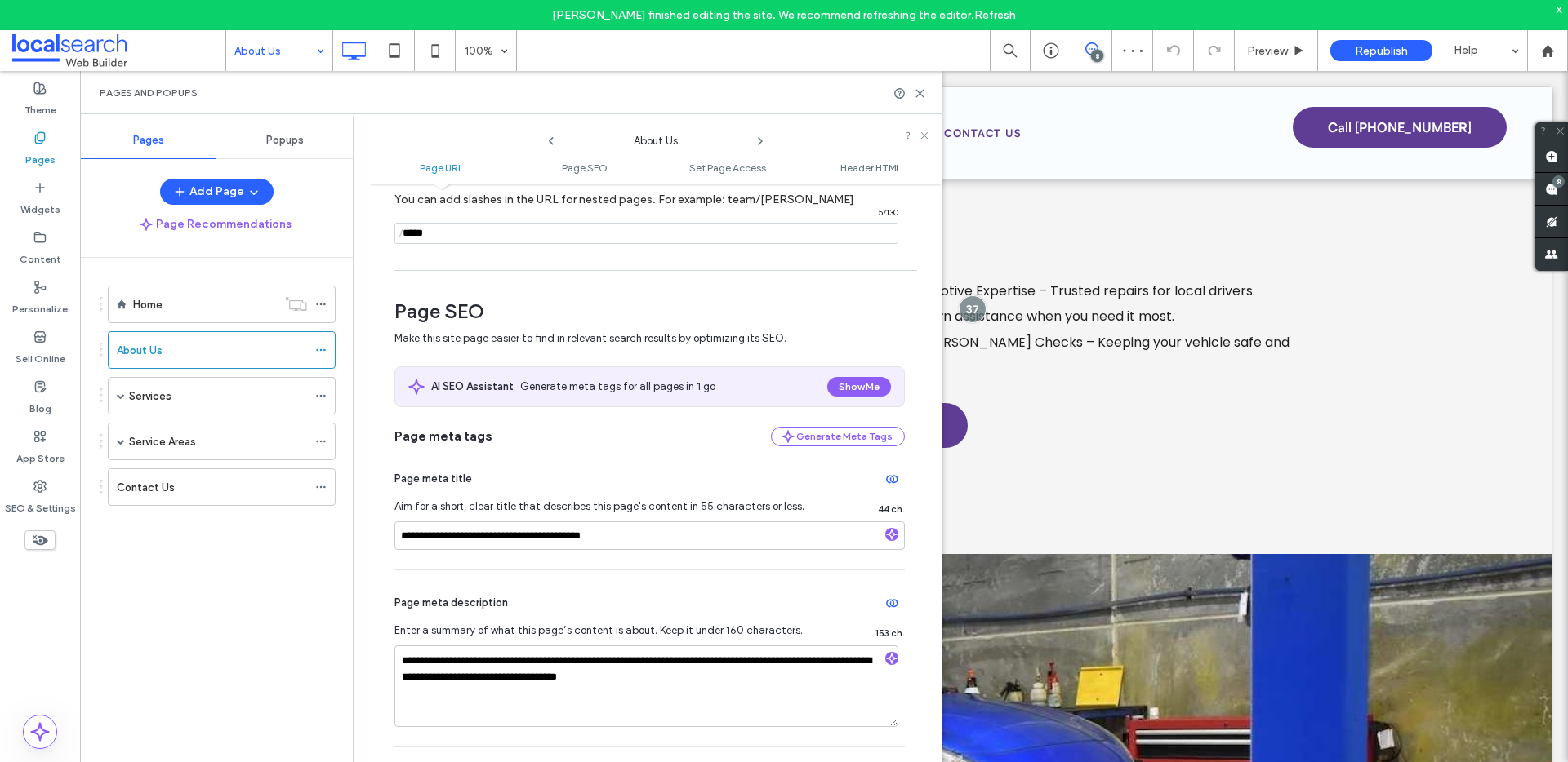
scroll to position [128, 0]
click at [117, 394] on span at bounding box center [121, 396] width 8 height 8
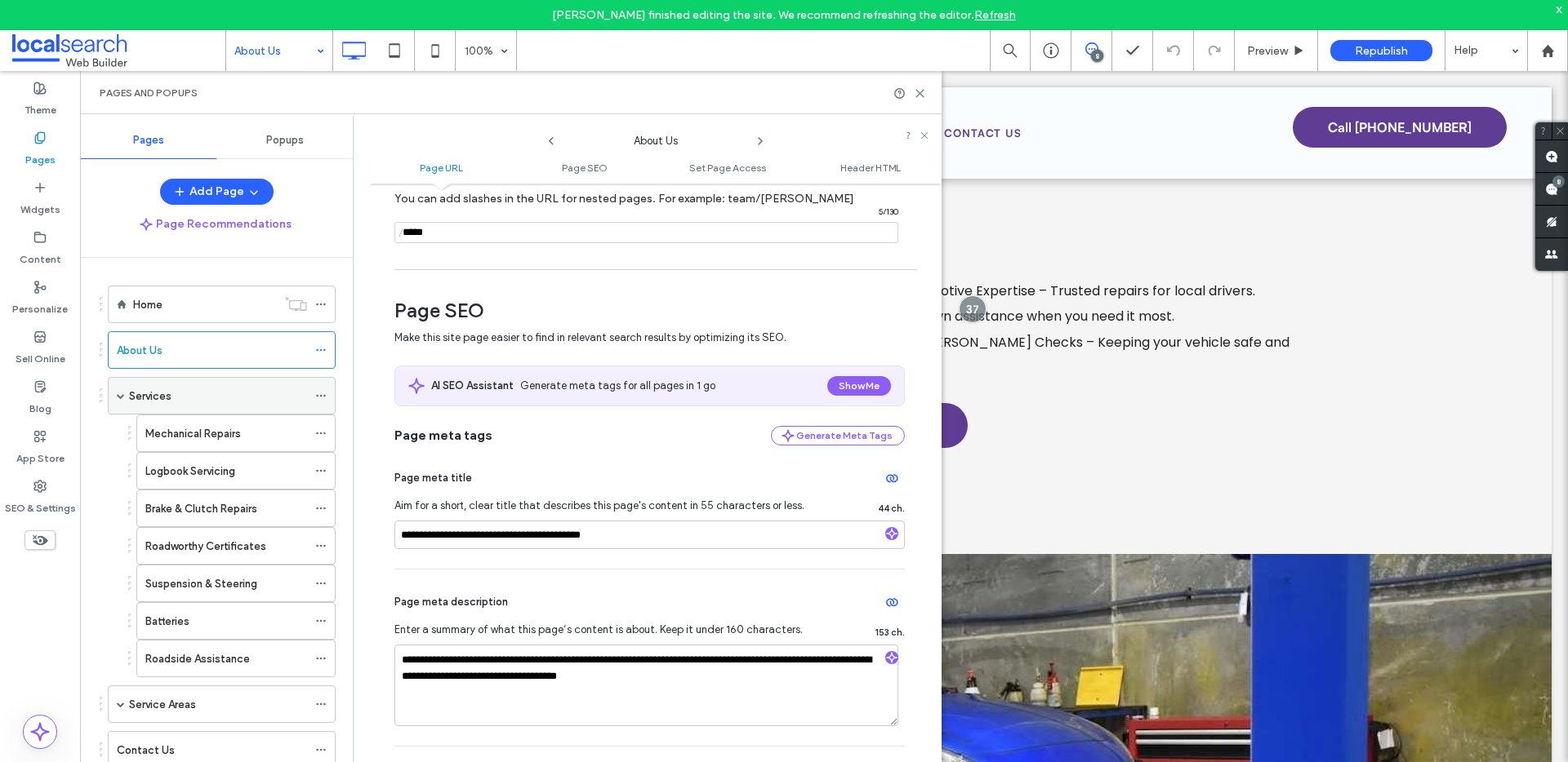
click at [321, 393] on icon at bounding box center [321, 396] width 12 height 12
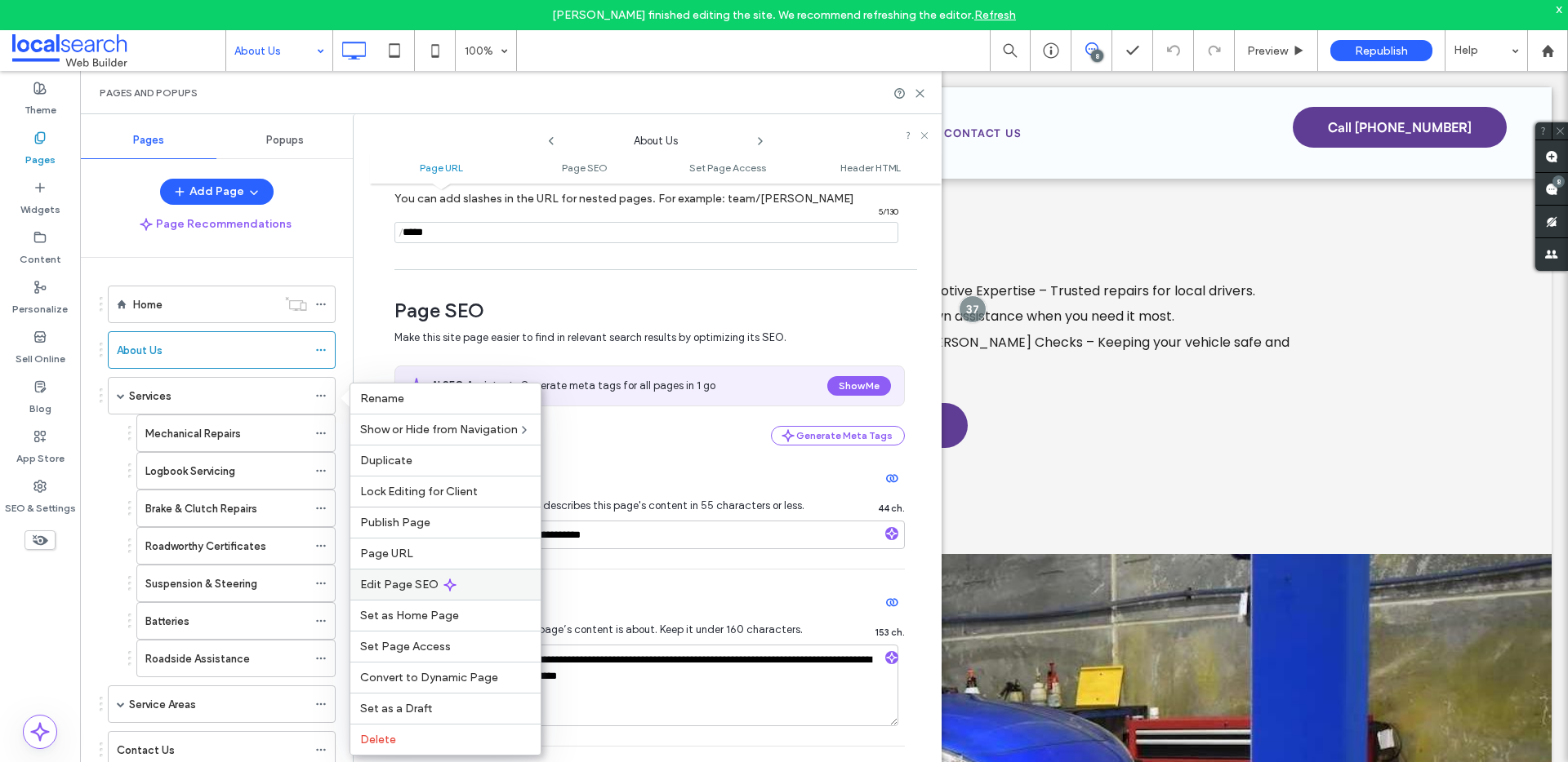
click at [405, 578] on span "Edit Page SEO" at bounding box center [400, 585] width 79 height 14
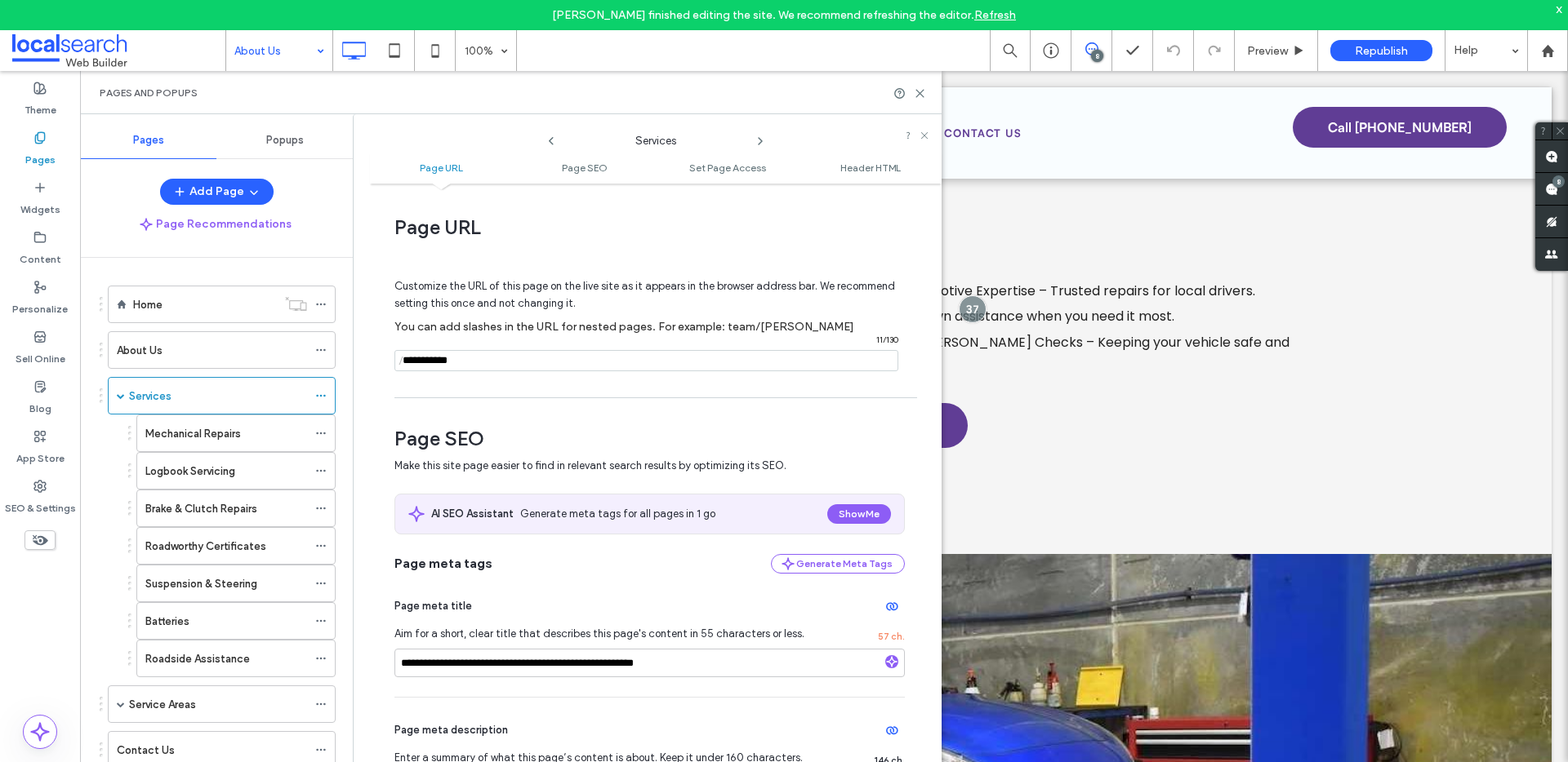
scroll to position [323, 0]
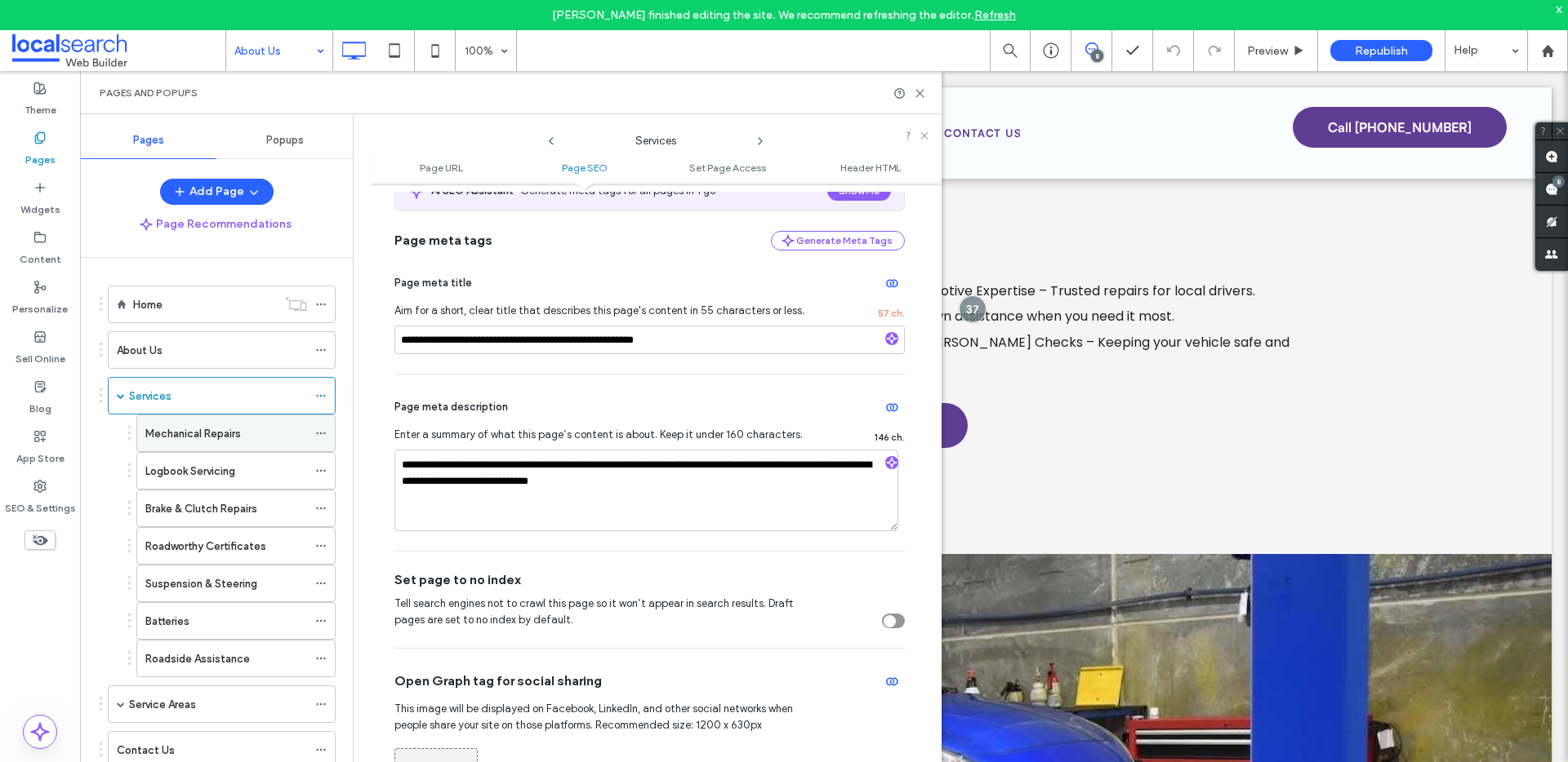
click at [320, 426] on span at bounding box center [321, 433] width 12 height 24
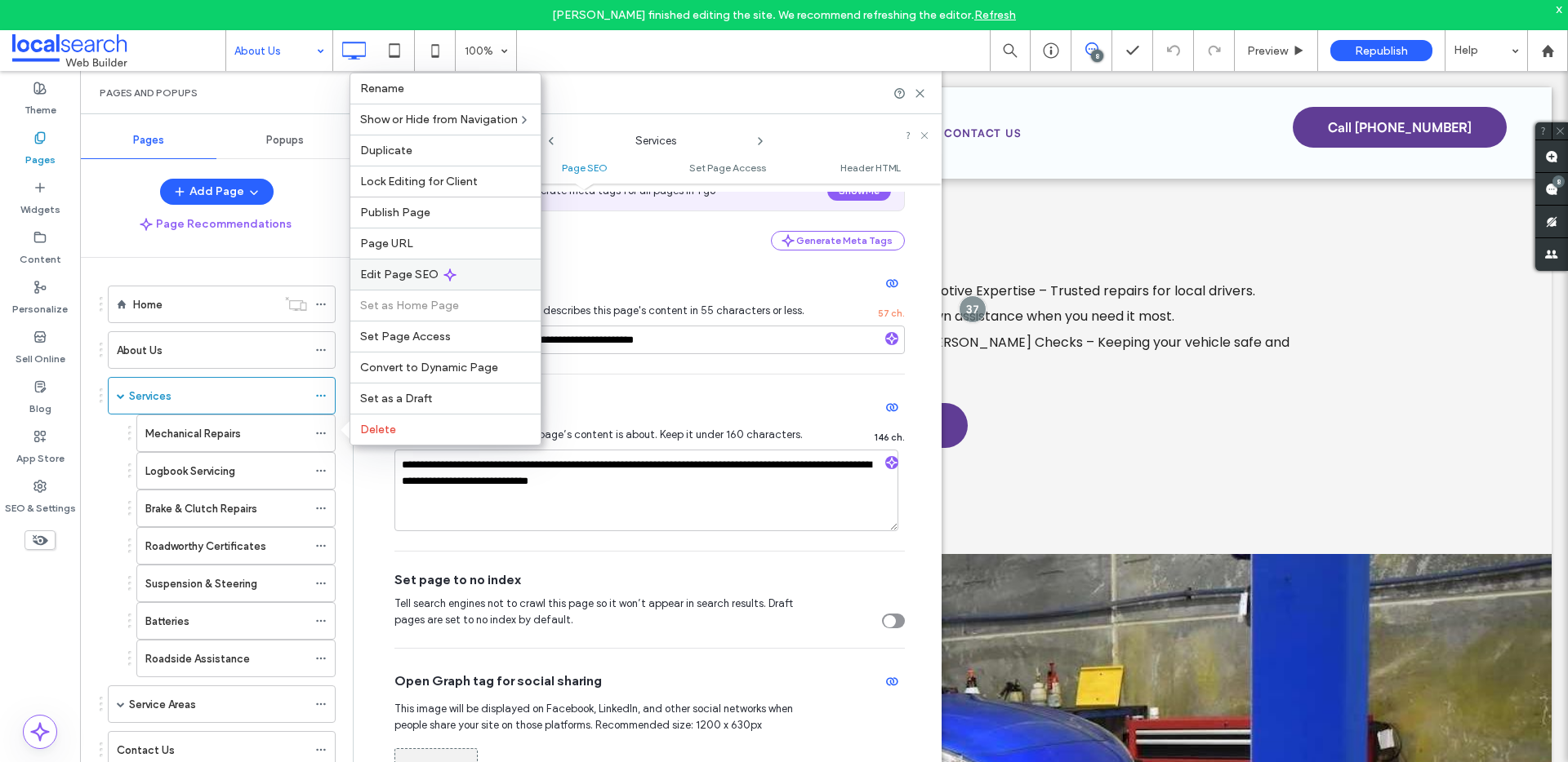
click at [422, 283] on div "Edit Page SEO" at bounding box center [445, 274] width 191 height 31
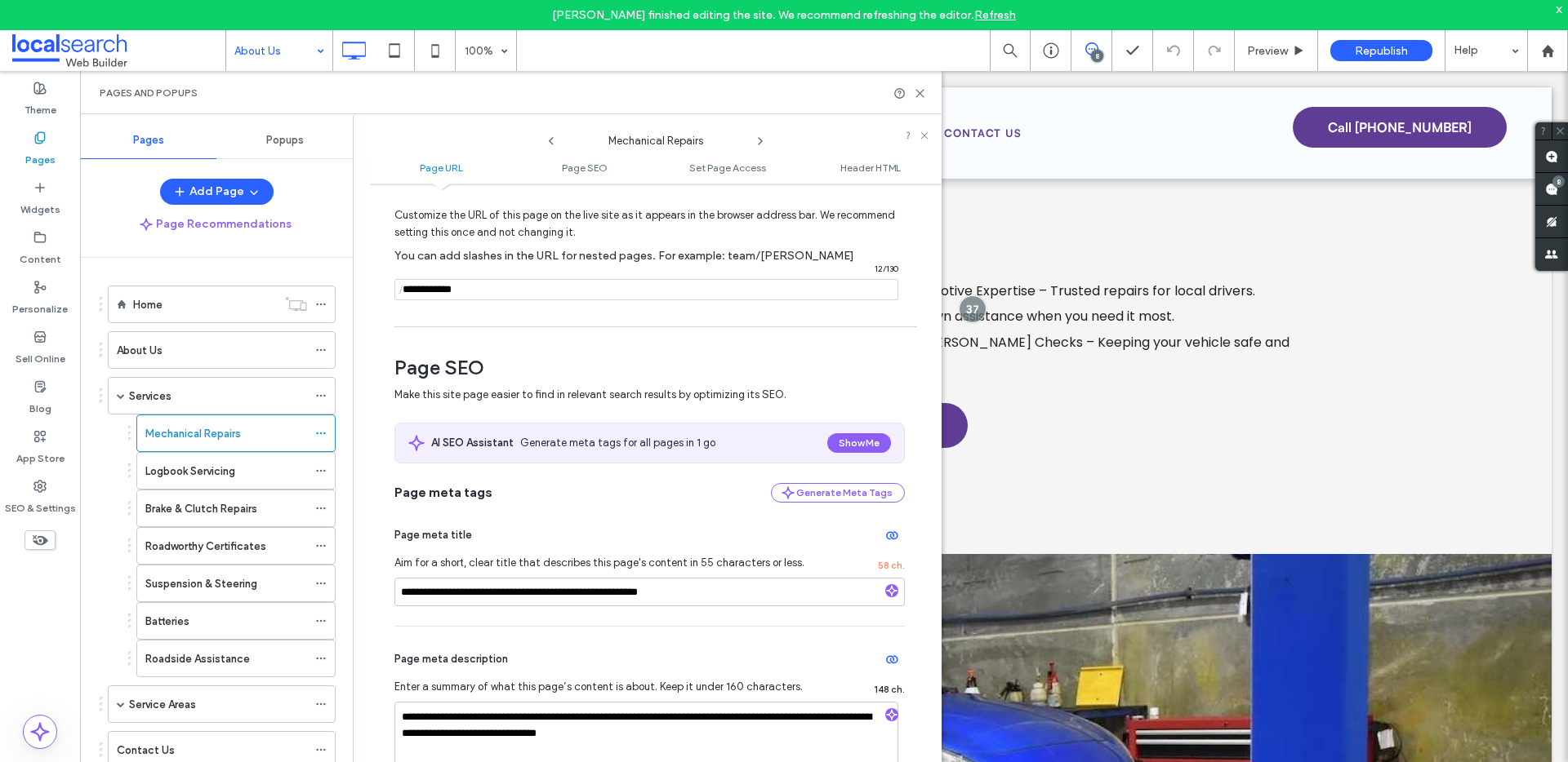
scroll to position [150, 0]
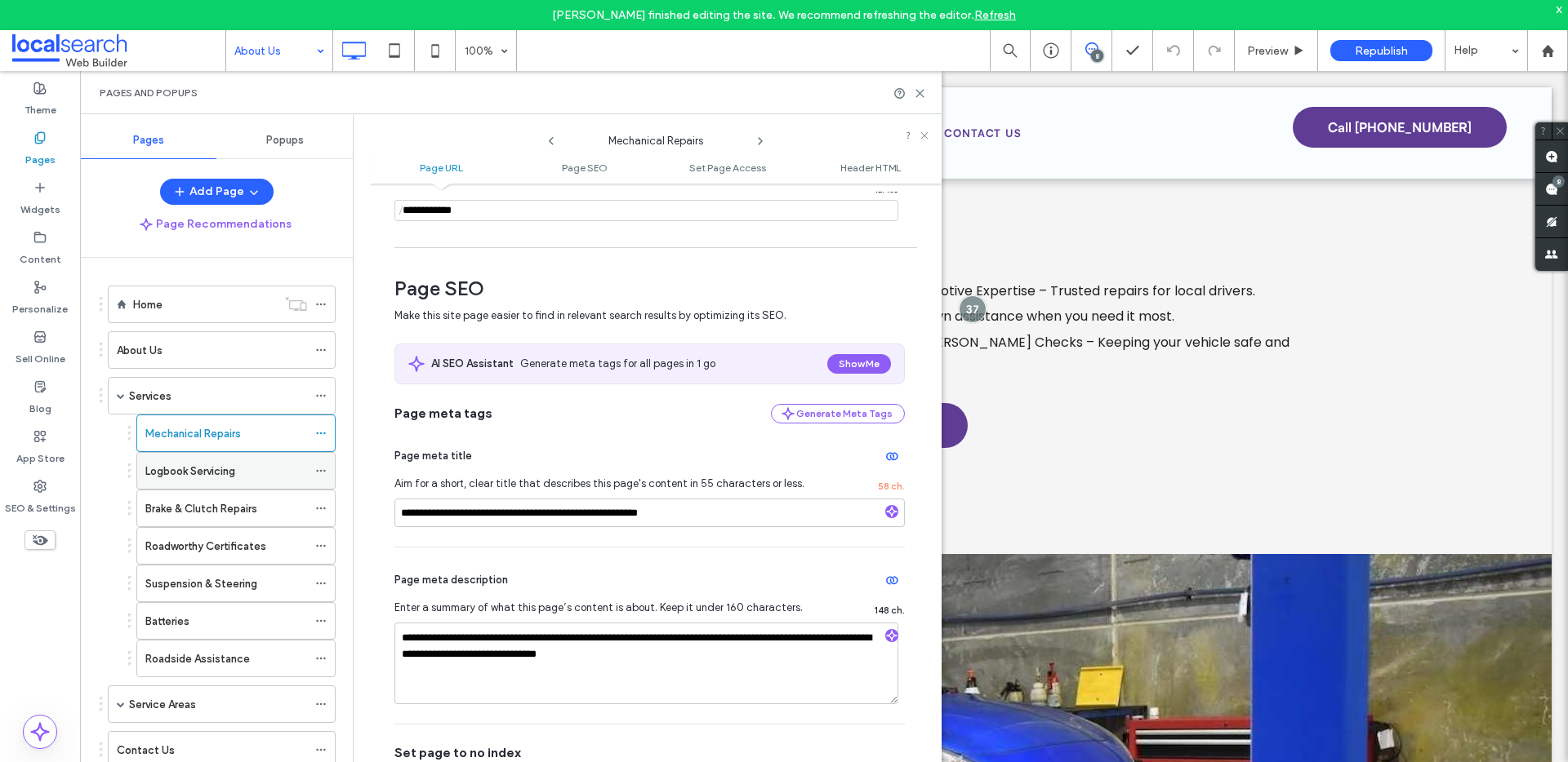
click at [319, 469] on icon at bounding box center [321, 471] width 12 height 12
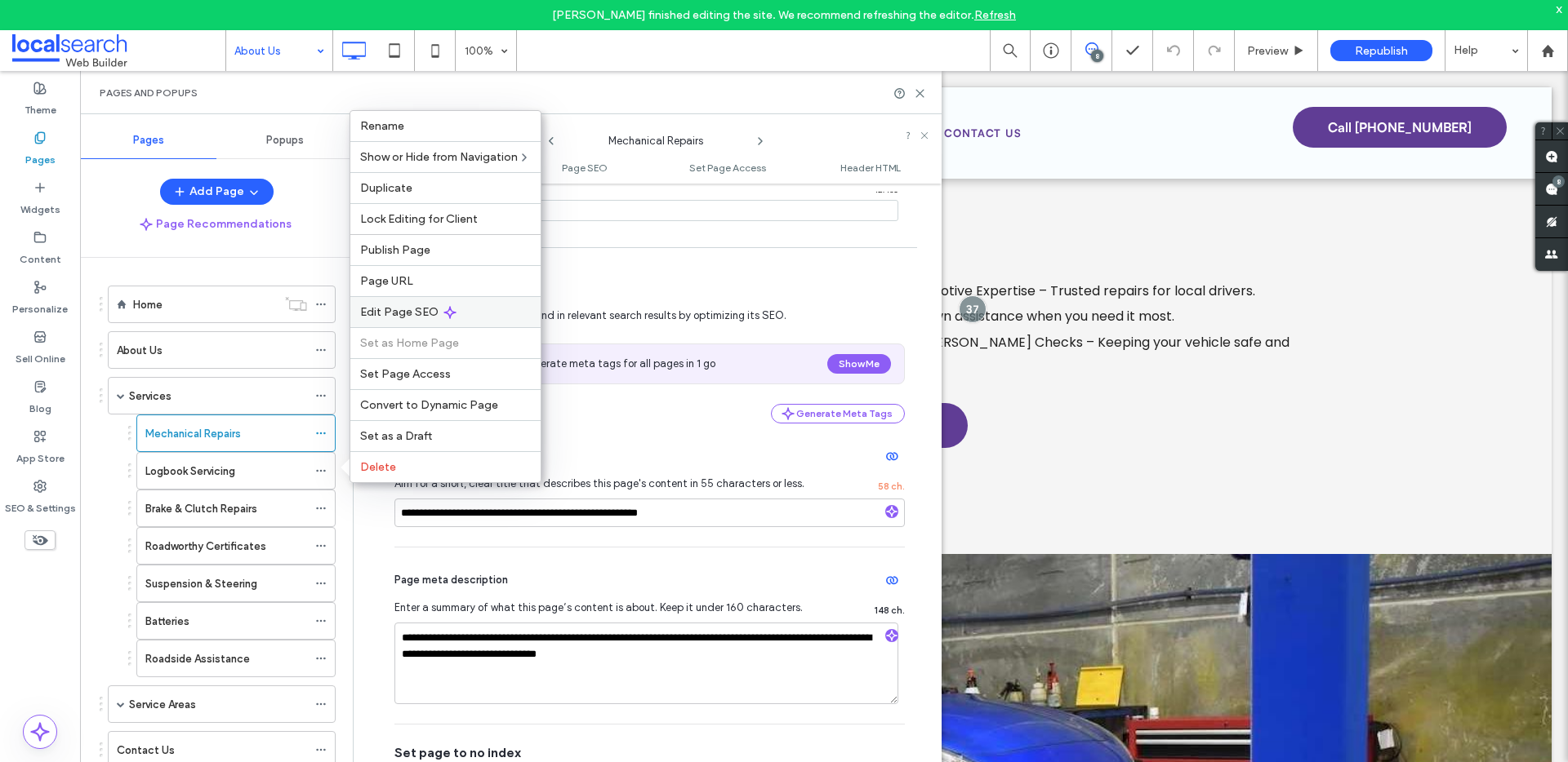
click at [409, 313] on span "Edit Page SEO" at bounding box center [400, 312] width 79 height 14
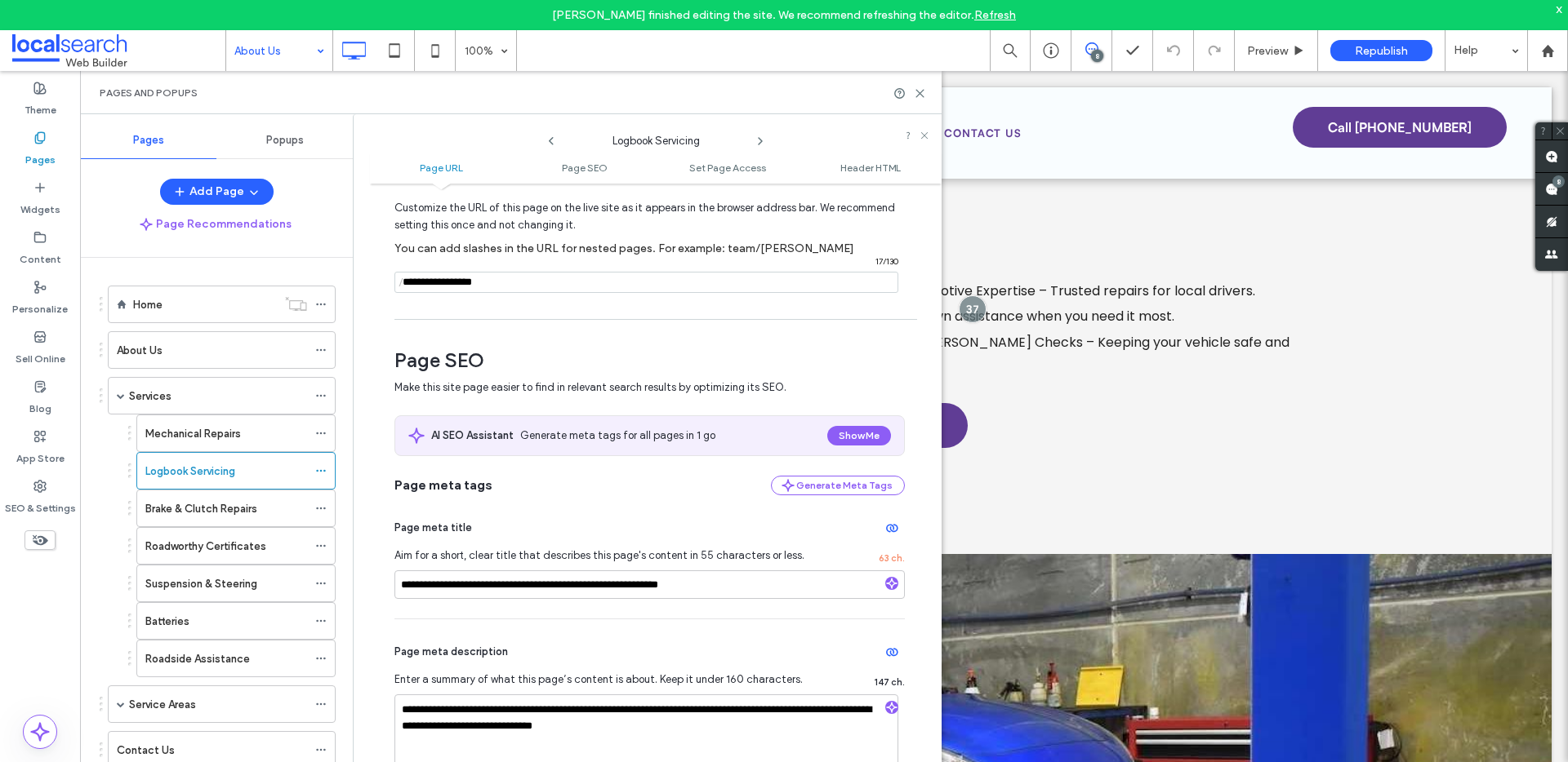
scroll to position [144, 0]
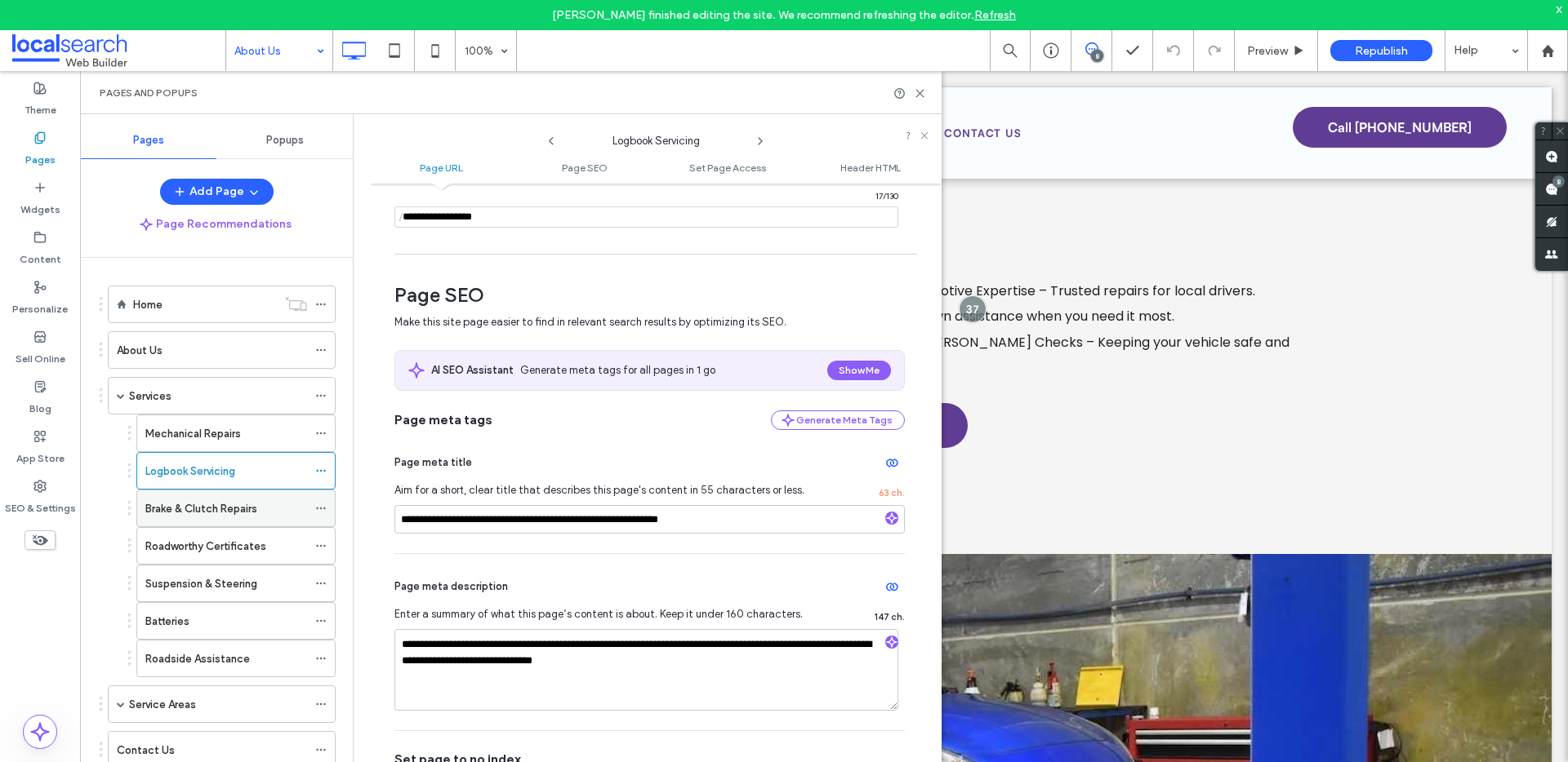
click at [317, 512] on icon at bounding box center [321, 509] width 12 height 12
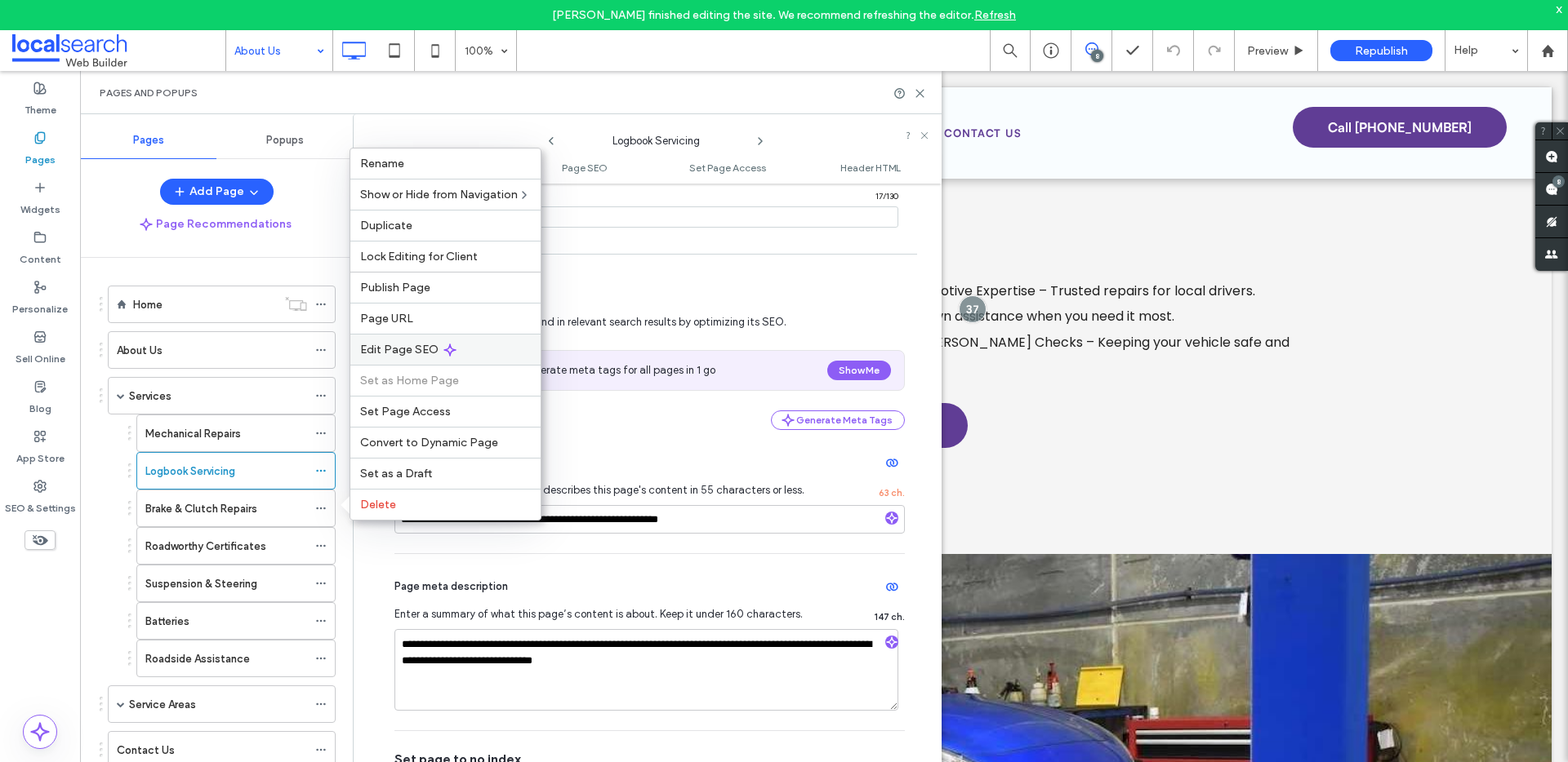
click at [395, 350] on span "Edit Page SEO" at bounding box center [400, 349] width 79 height 14
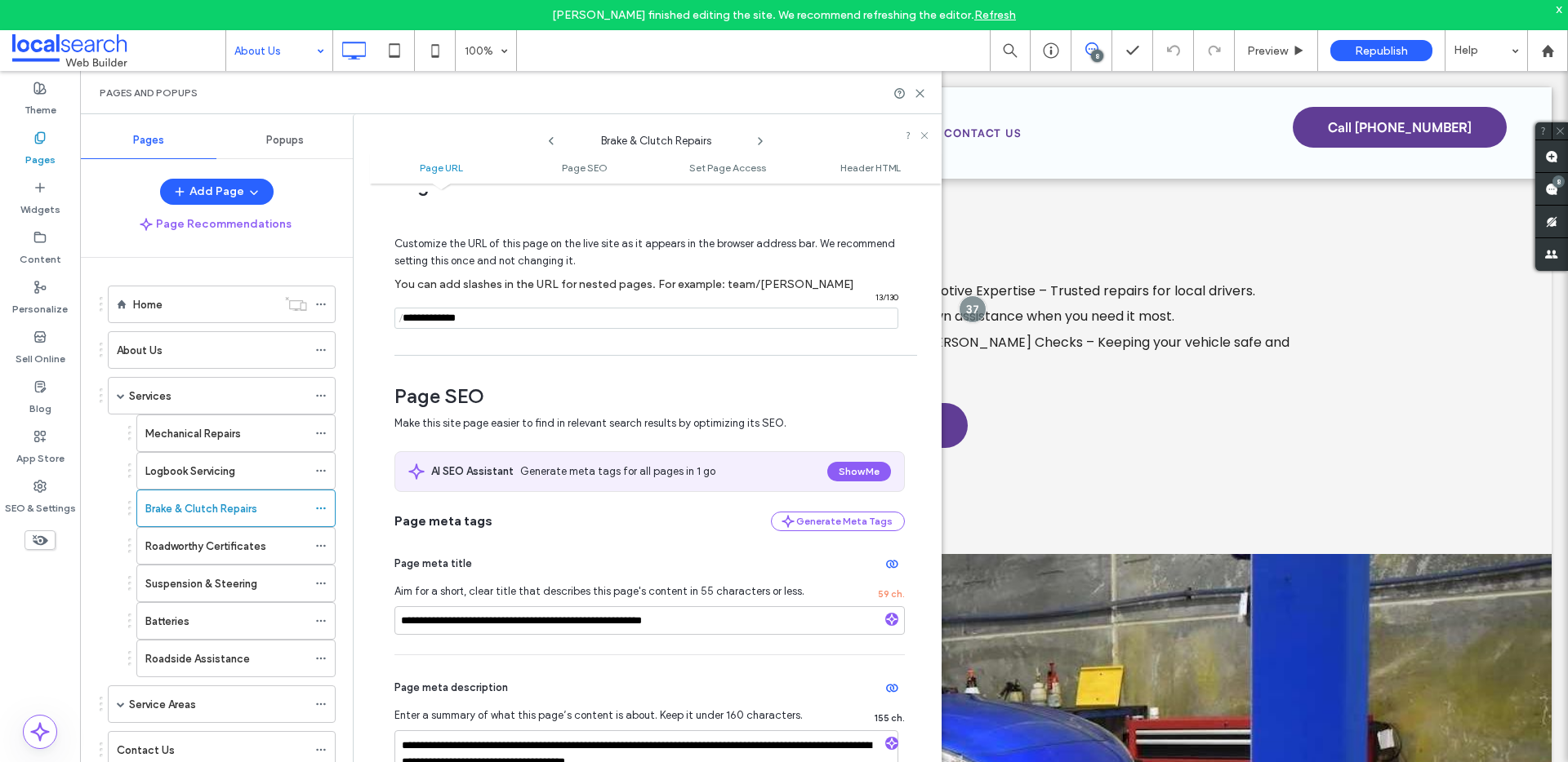
scroll to position [296, 0]
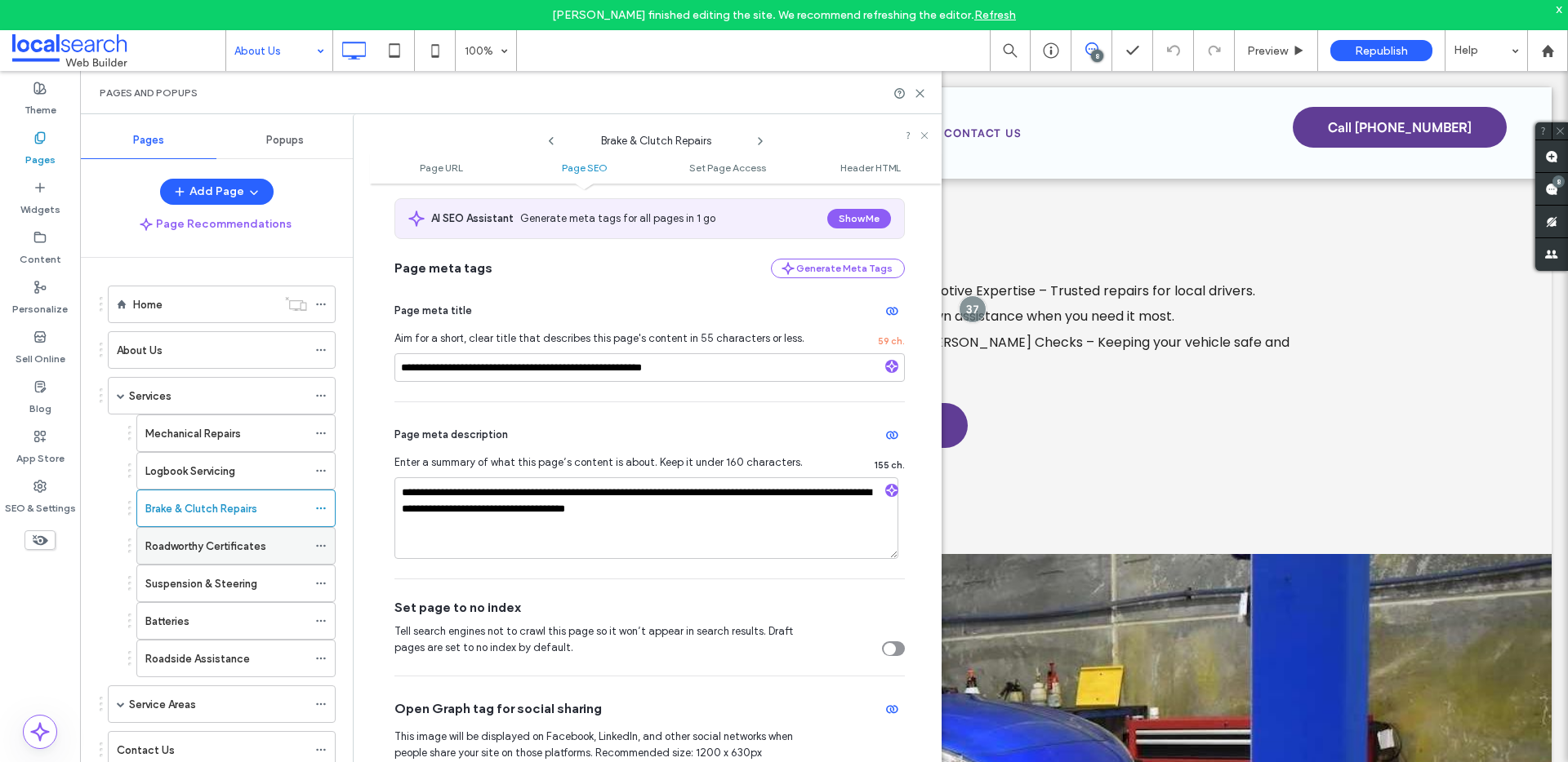
click at [317, 544] on icon at bounding box center [321, 546] width 12 height 12
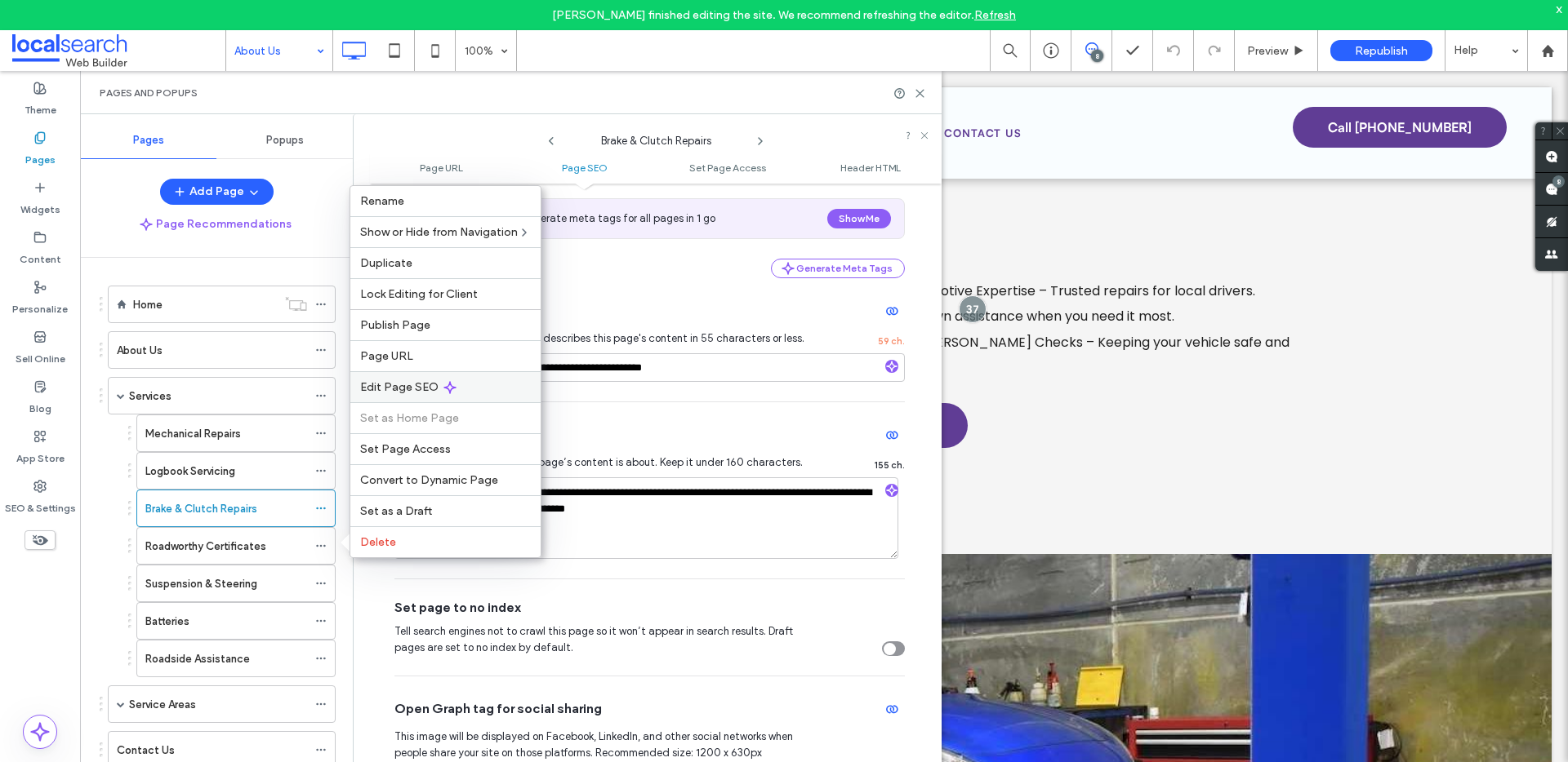
click at [400, 389] on span "Edit Page SEO" at bounding box center [400, 387] width 79 height 14
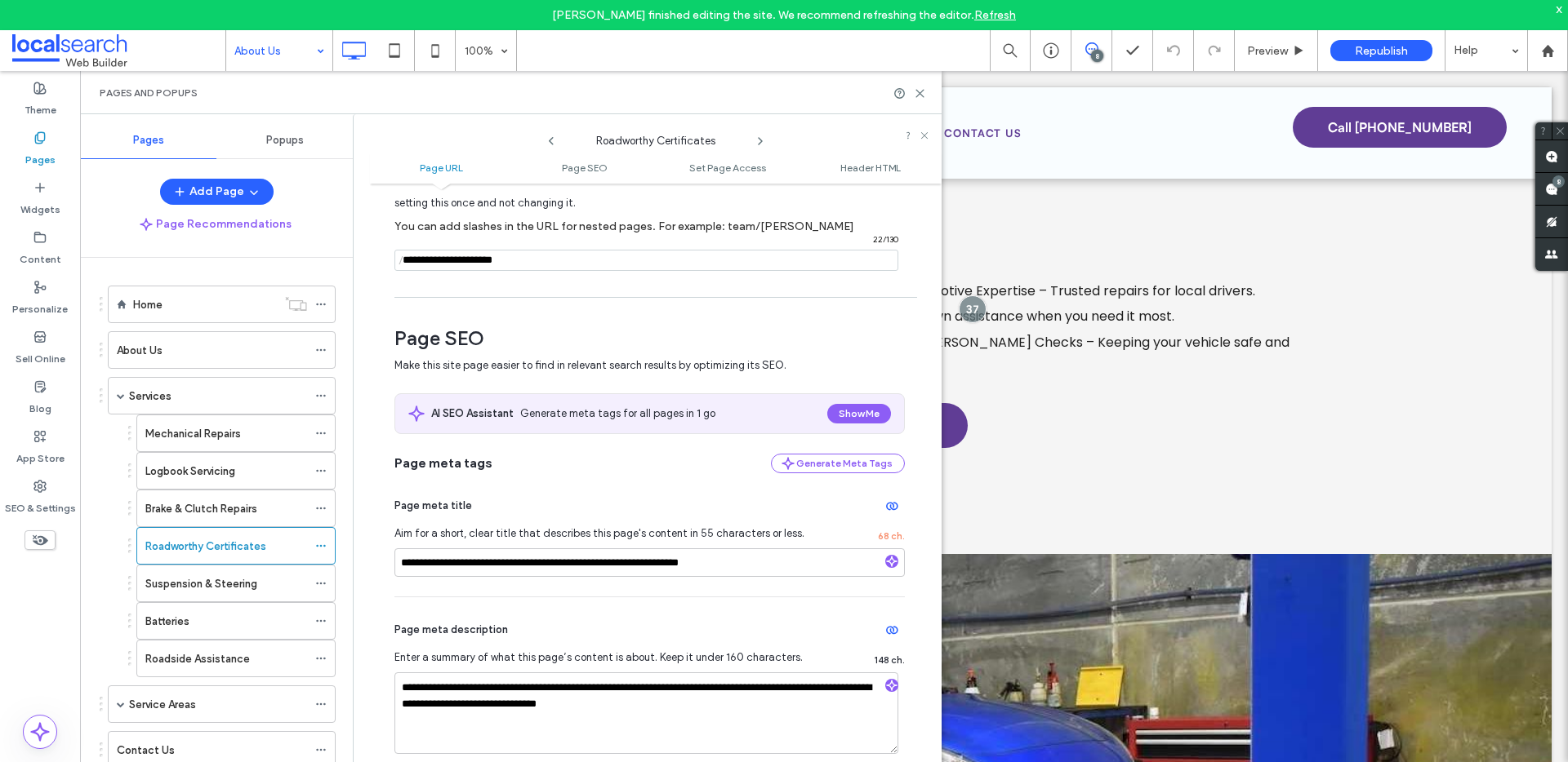
scroll to position [120, 0]
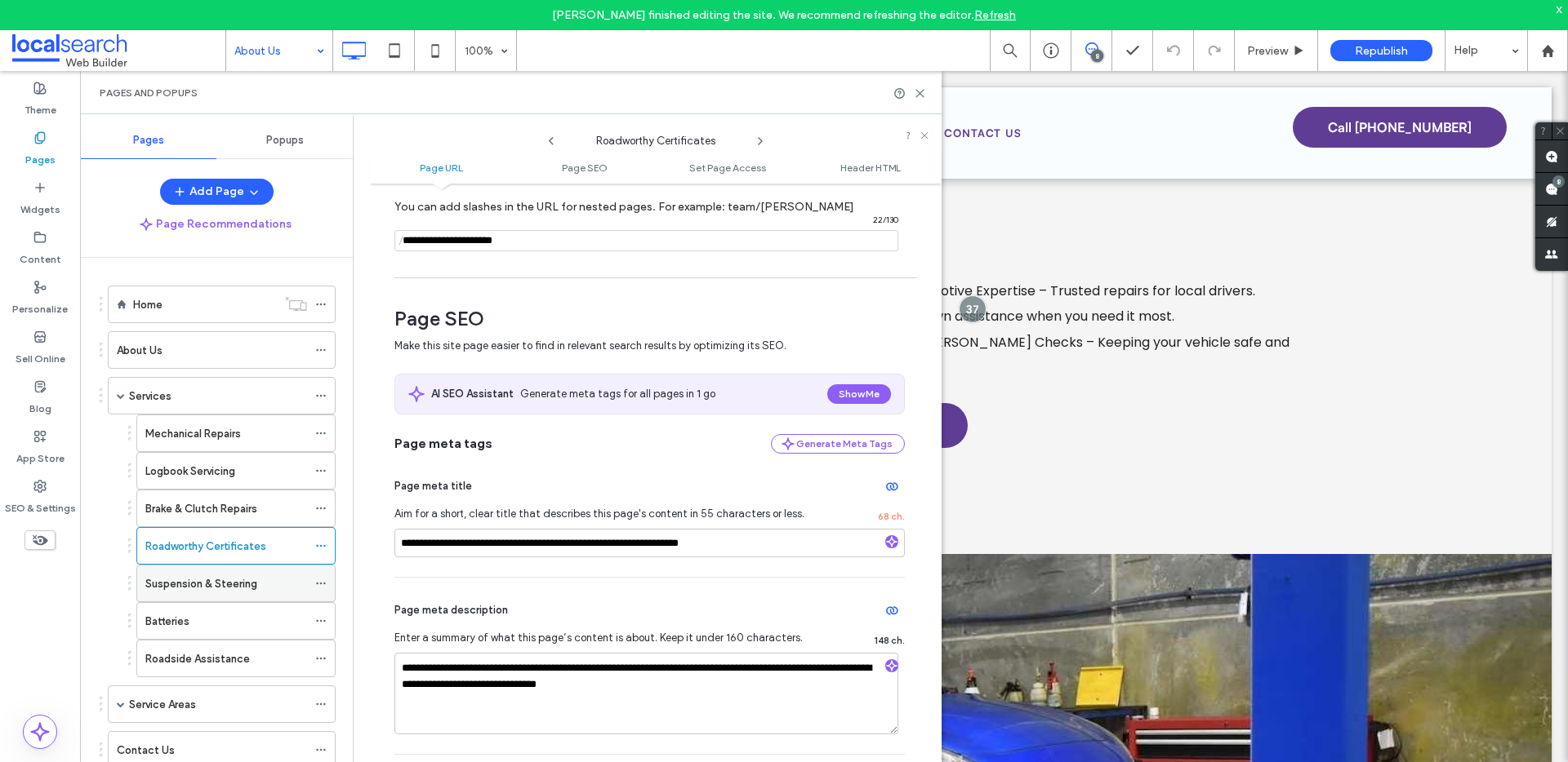
click at [317, 581] on icon at bounding box center [321, 584] width 12 height 12
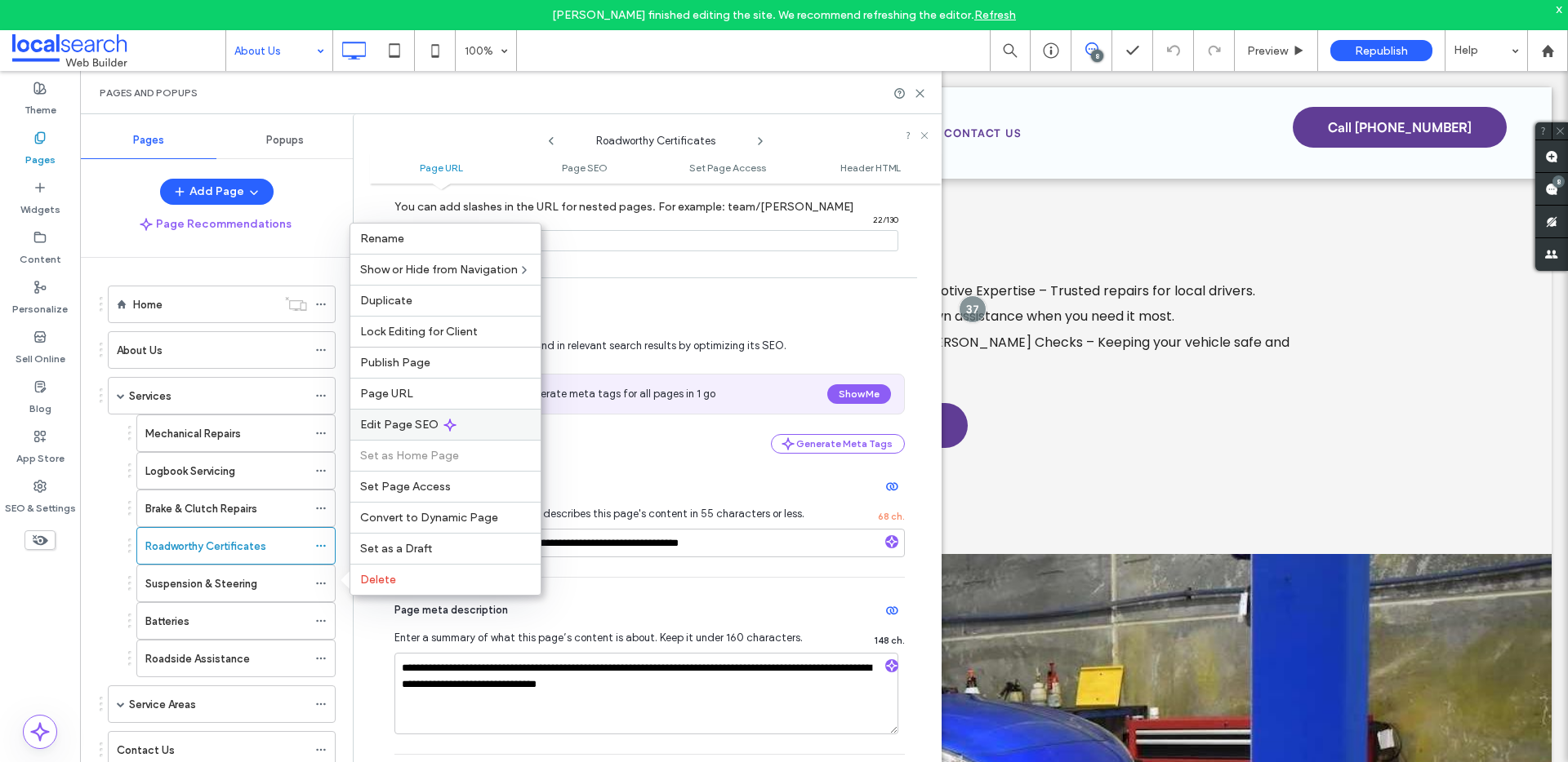
click at [435, 424] on span "Edit Page SEO" at bounding box center [400, 424] width 79 height 14
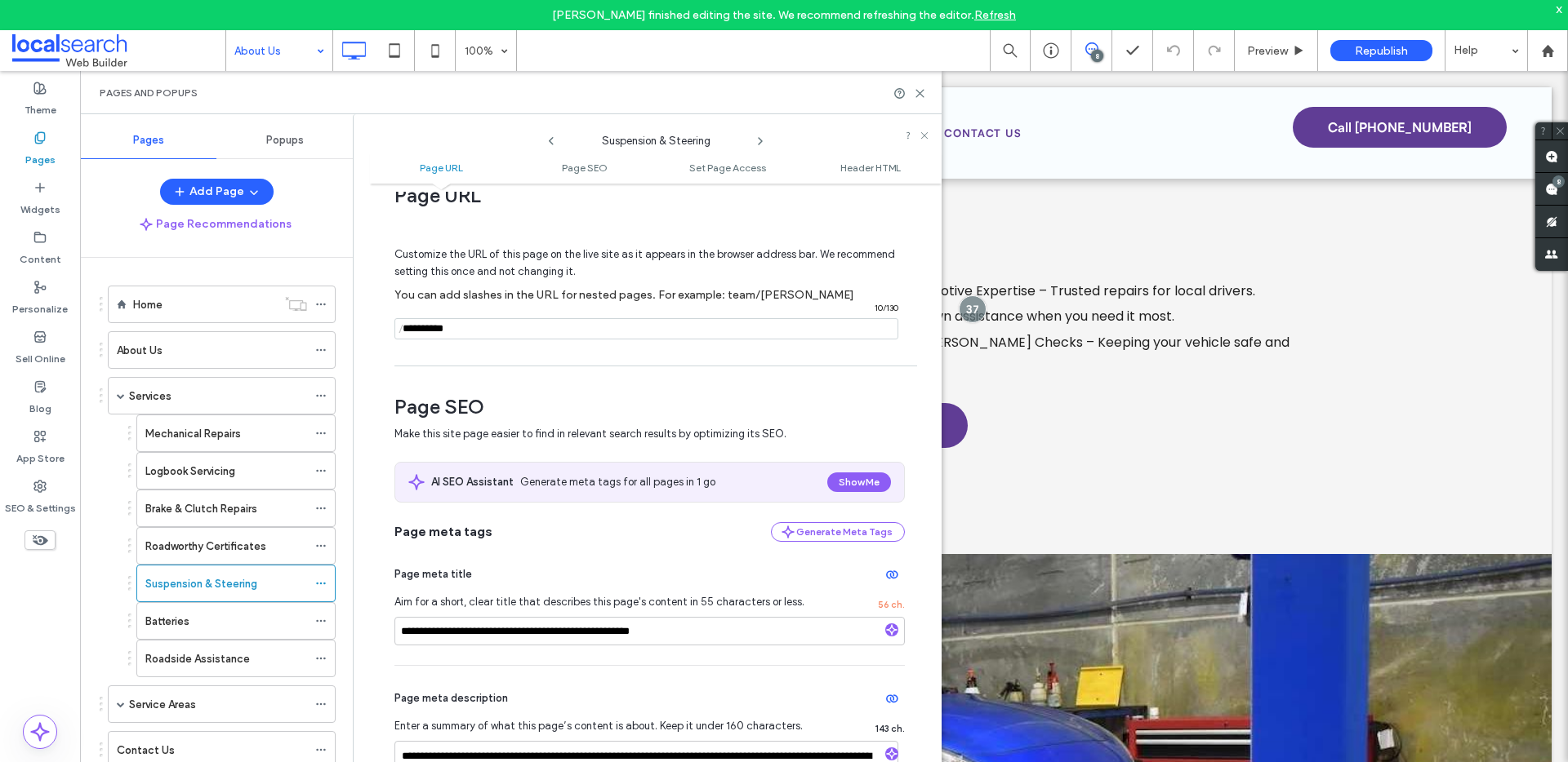
scroll to position [137, 0]
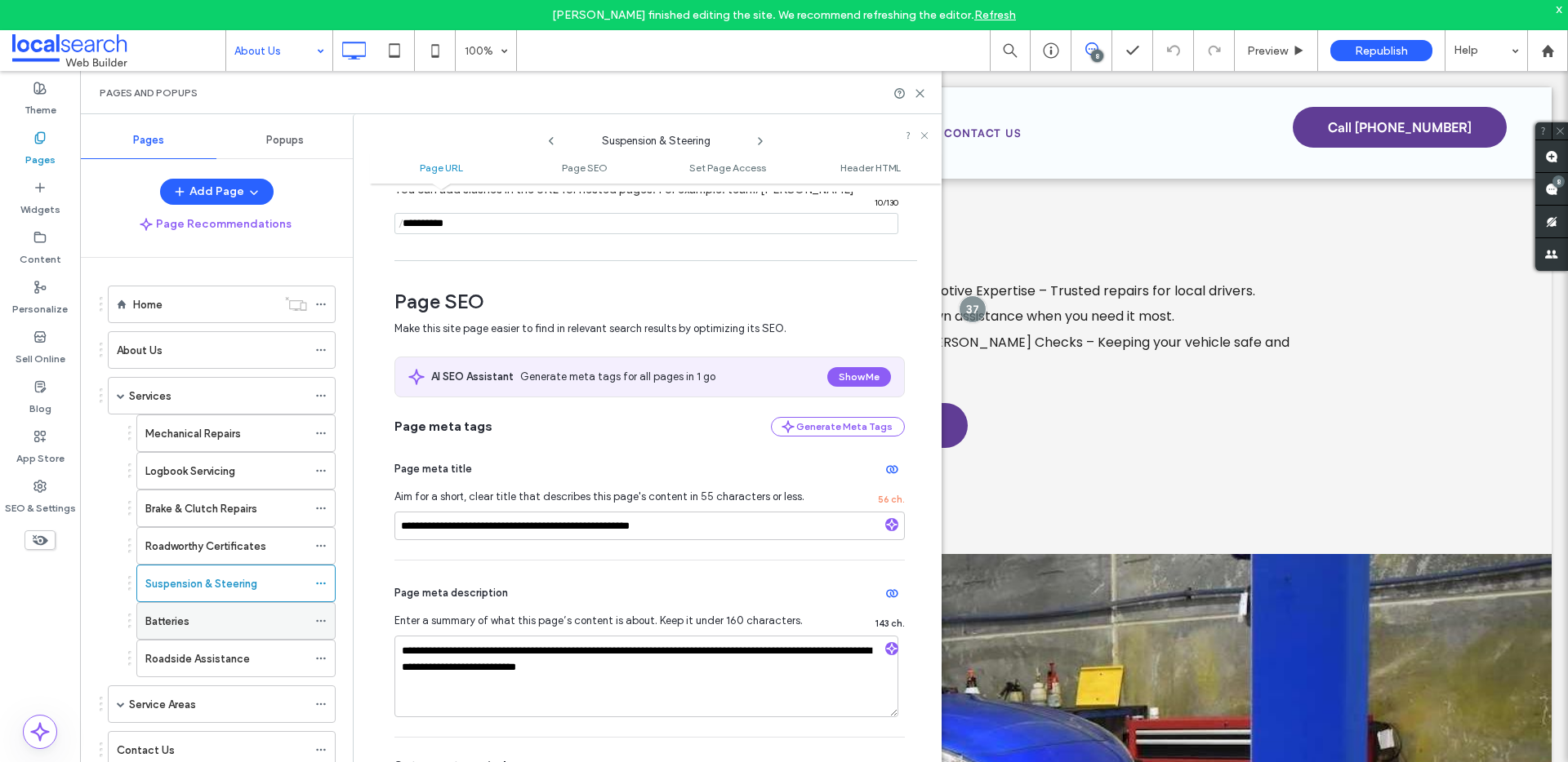
click at [319, 617] on icon at bounding box center [321, 622] width 12 height 12
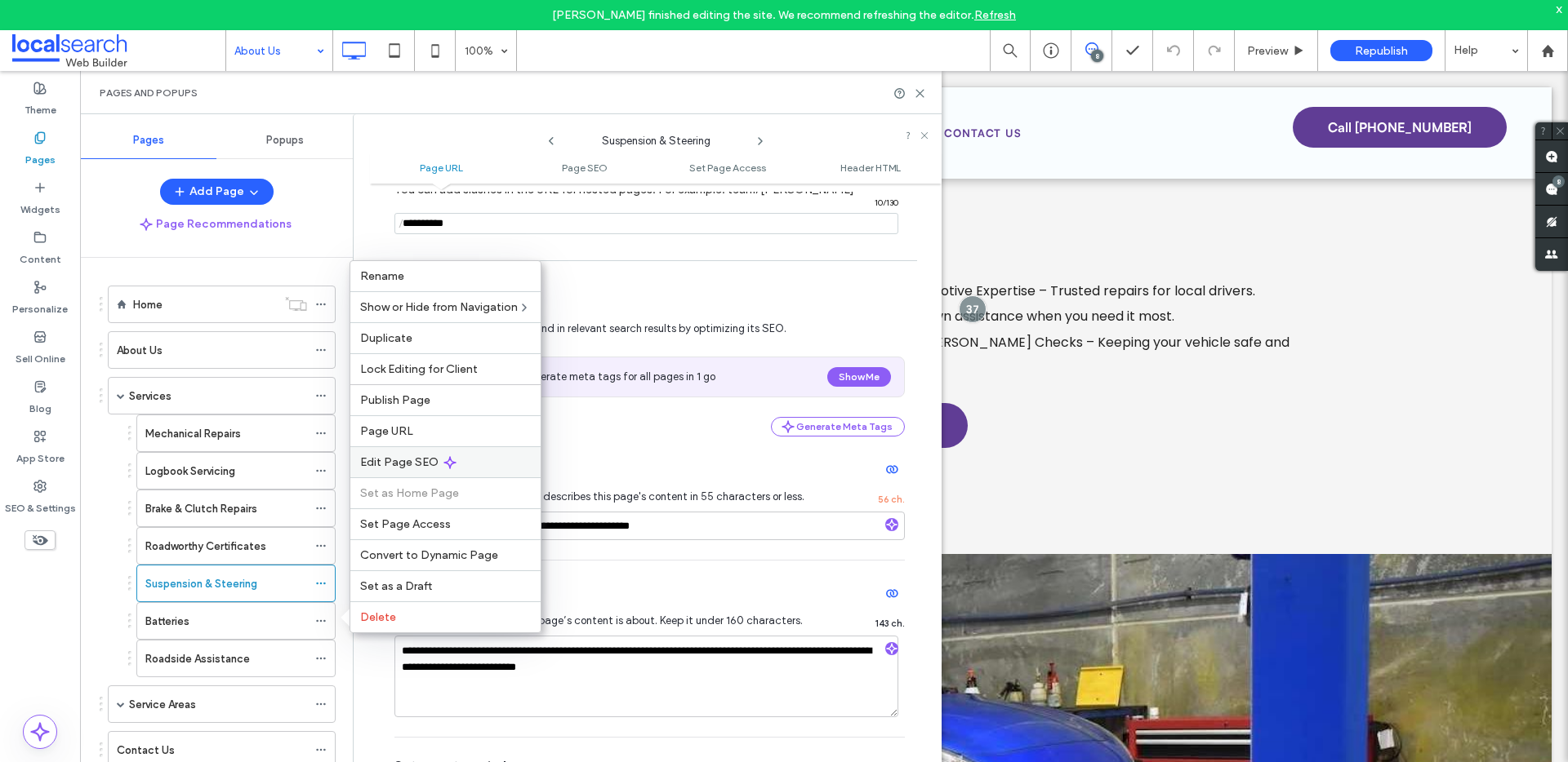
click at [389, 451] on div "Edit Page SEO" at bounding box center [445, 461] width 191 height 31
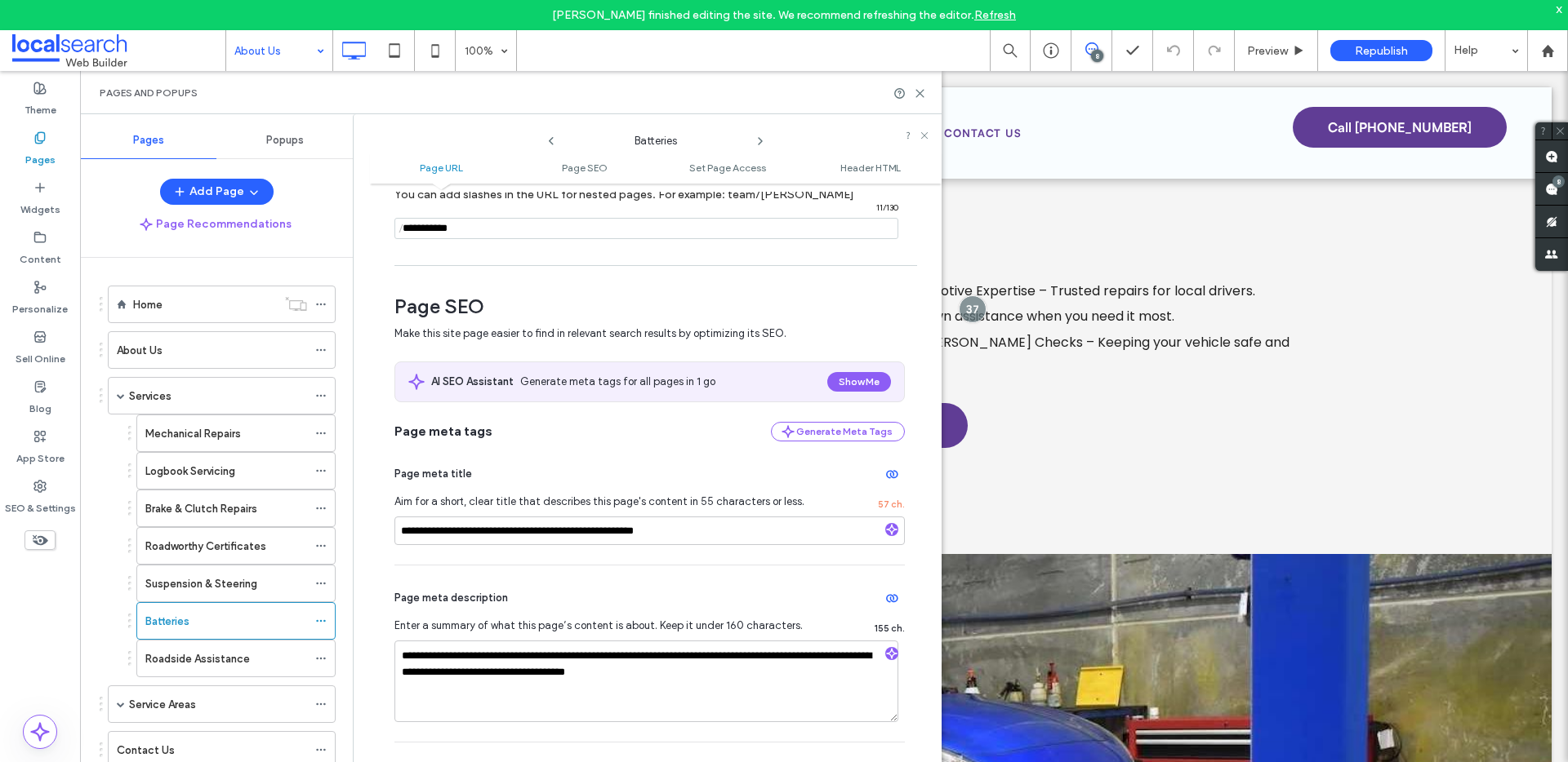
scroll to position [135, 0]
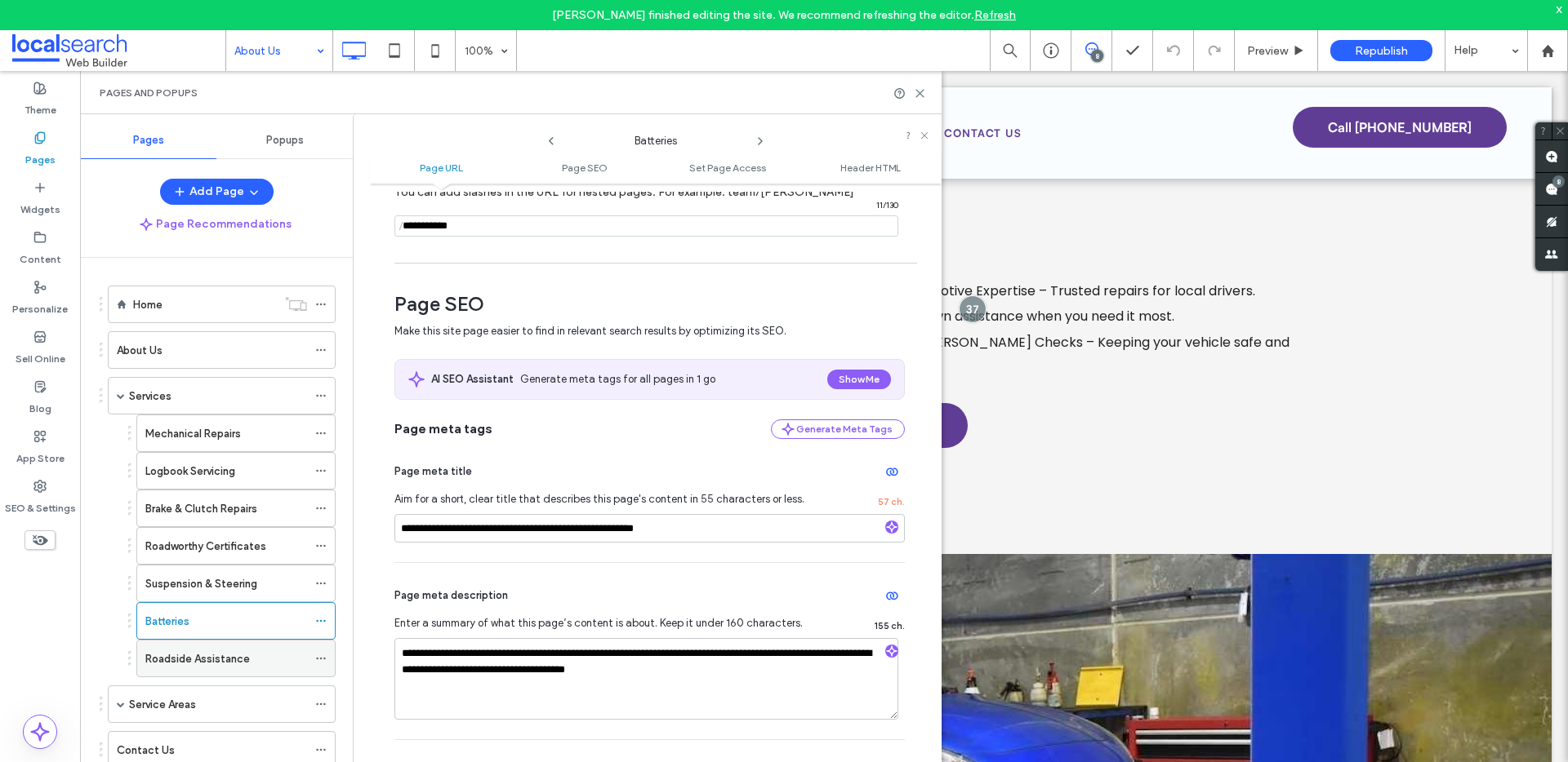
click at [318, 658] on icon at bounding box center [321, 658] width 12 height 12
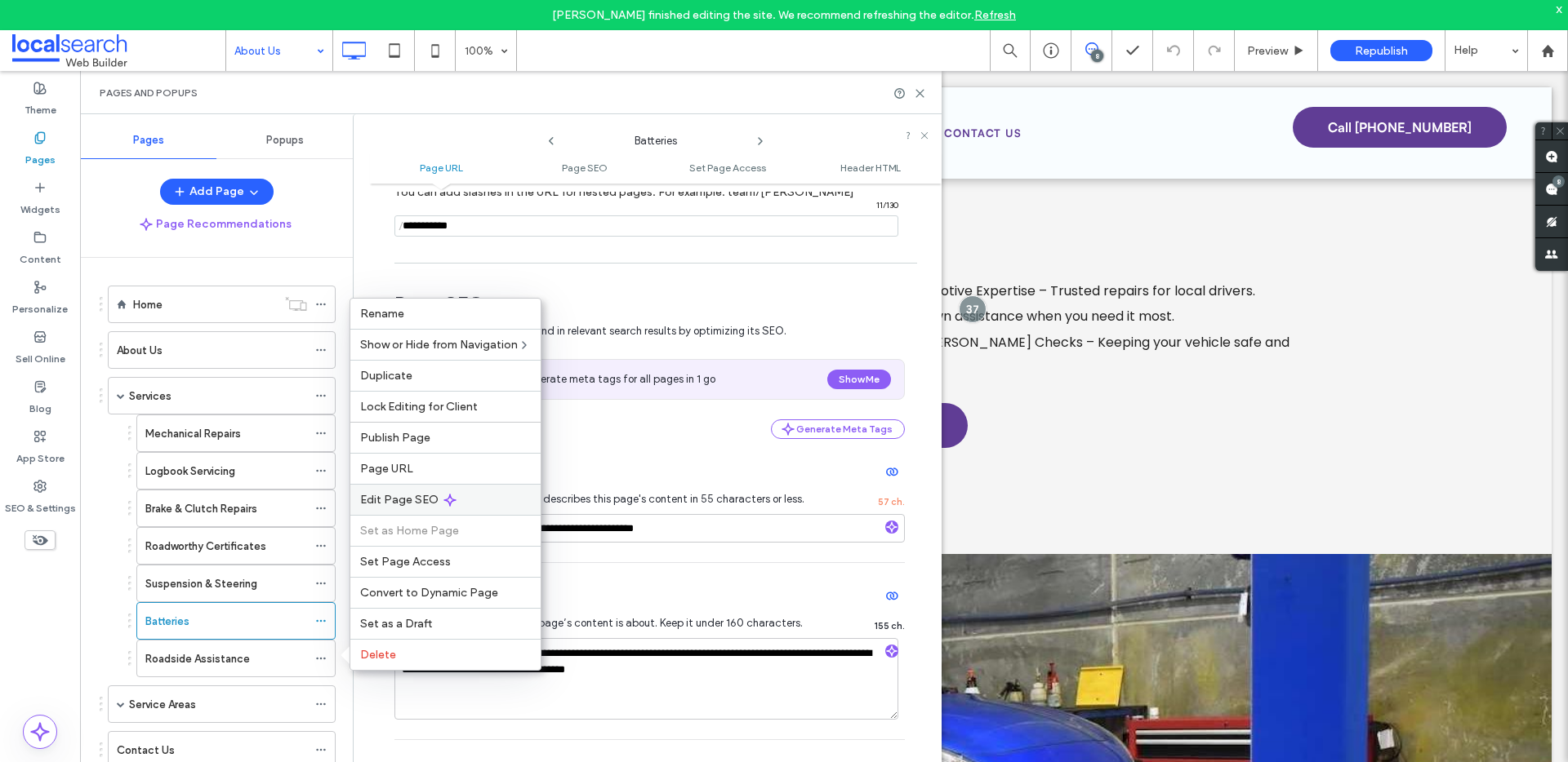
click at [404, 507] on div "Edit Page SEO" at bounding box center [445, 499] width 191 height 31
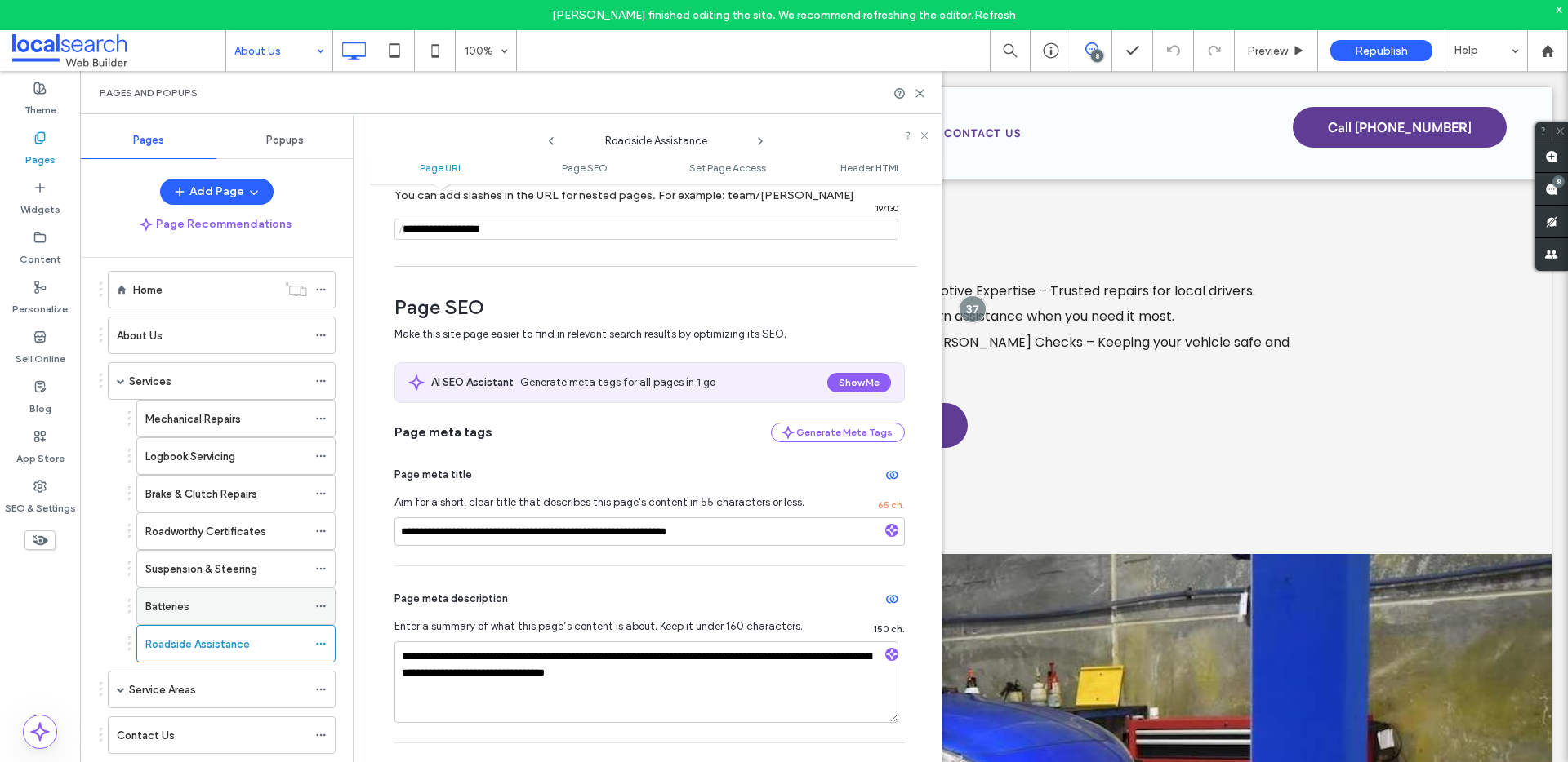
scroll to position [25, 0]
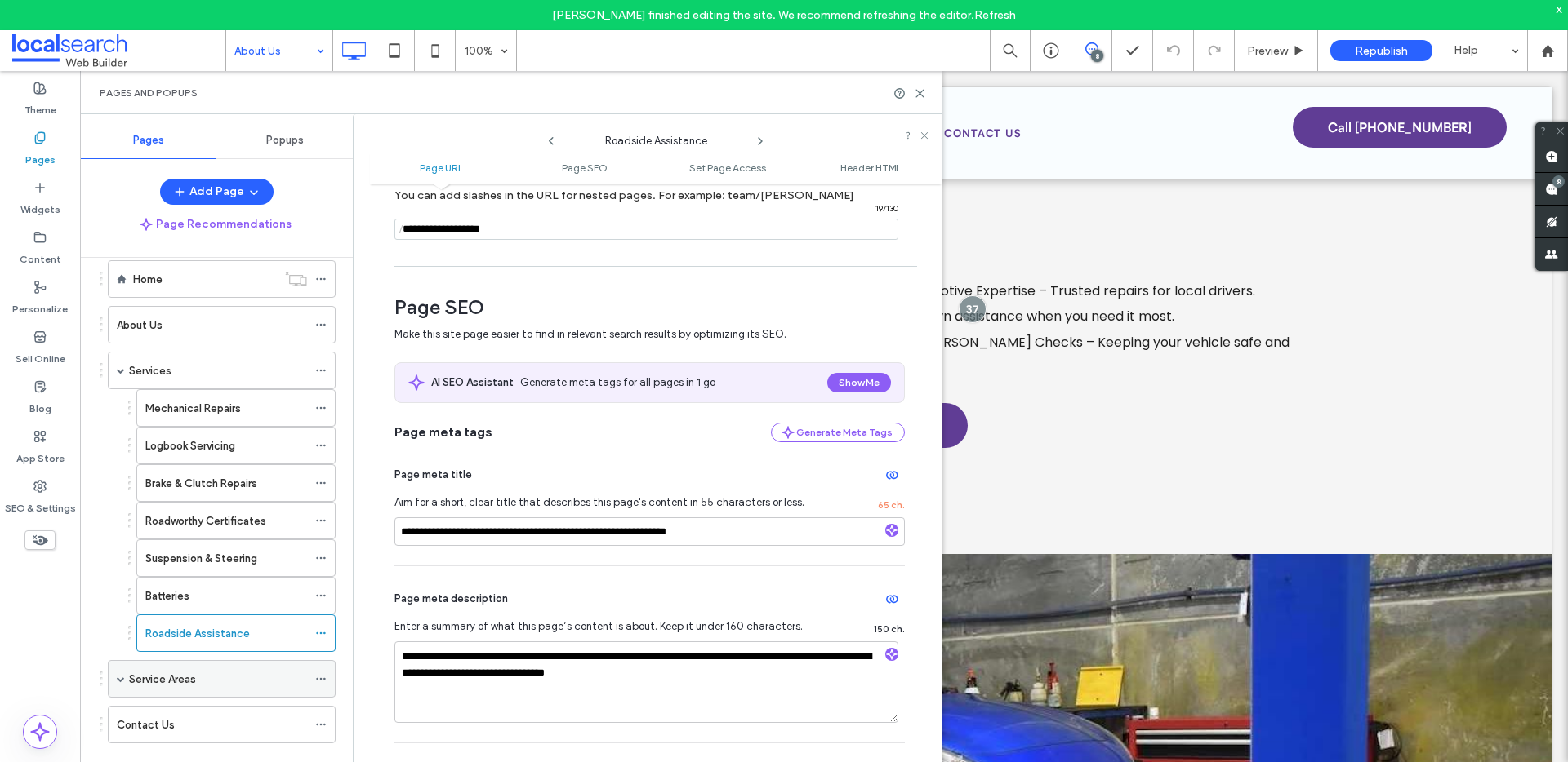
click at [120, 679] on span at bounding box center [121, 679] width 8 height 8
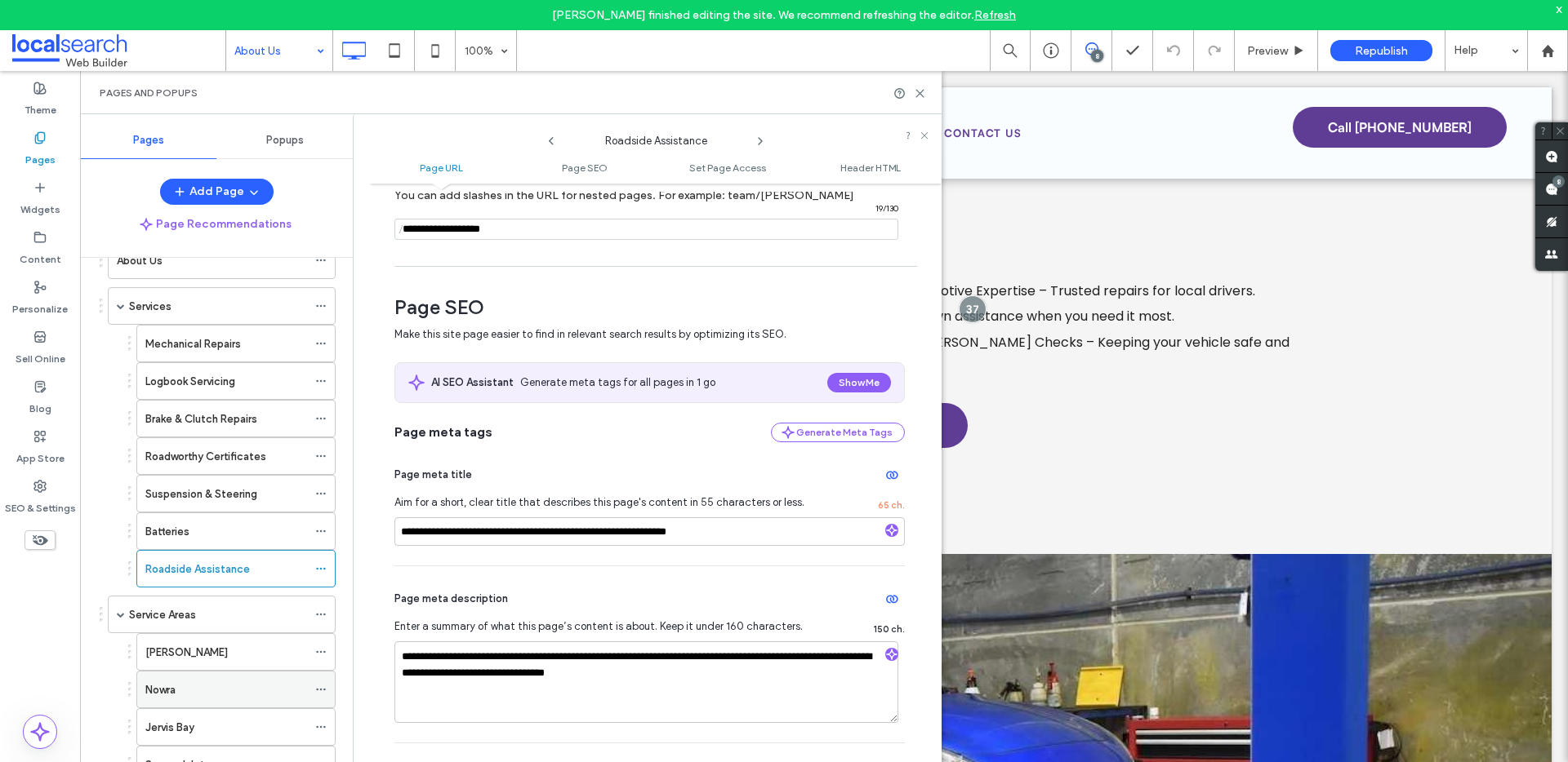
scroll to position [160, 0]
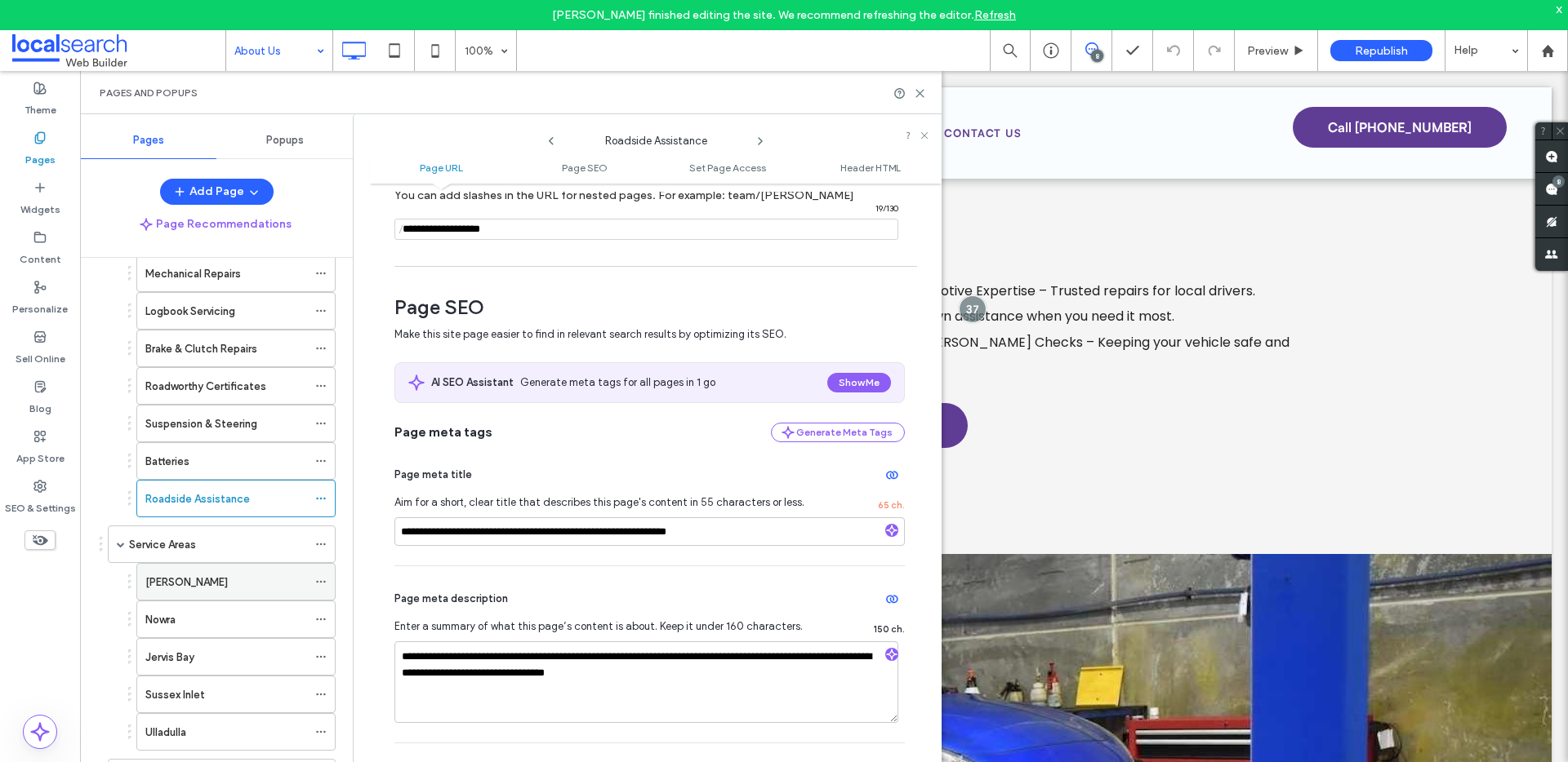
click at [321, 579] on icon at bounding box center [321, 582] width 12 height 12
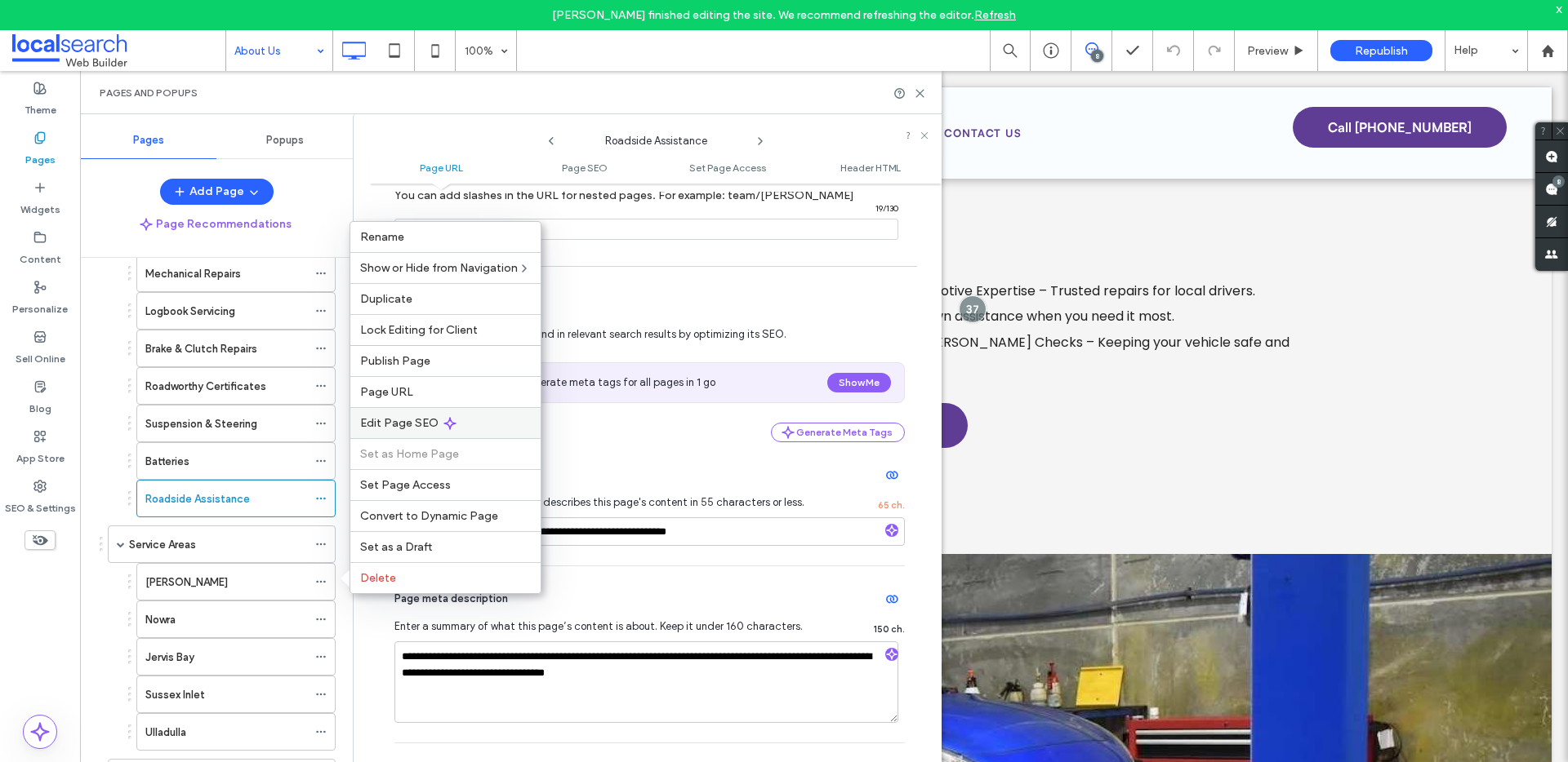
click at [417, 423] on span "Edit Page SEO" at bounding box center [400, 423] width 79 height 14
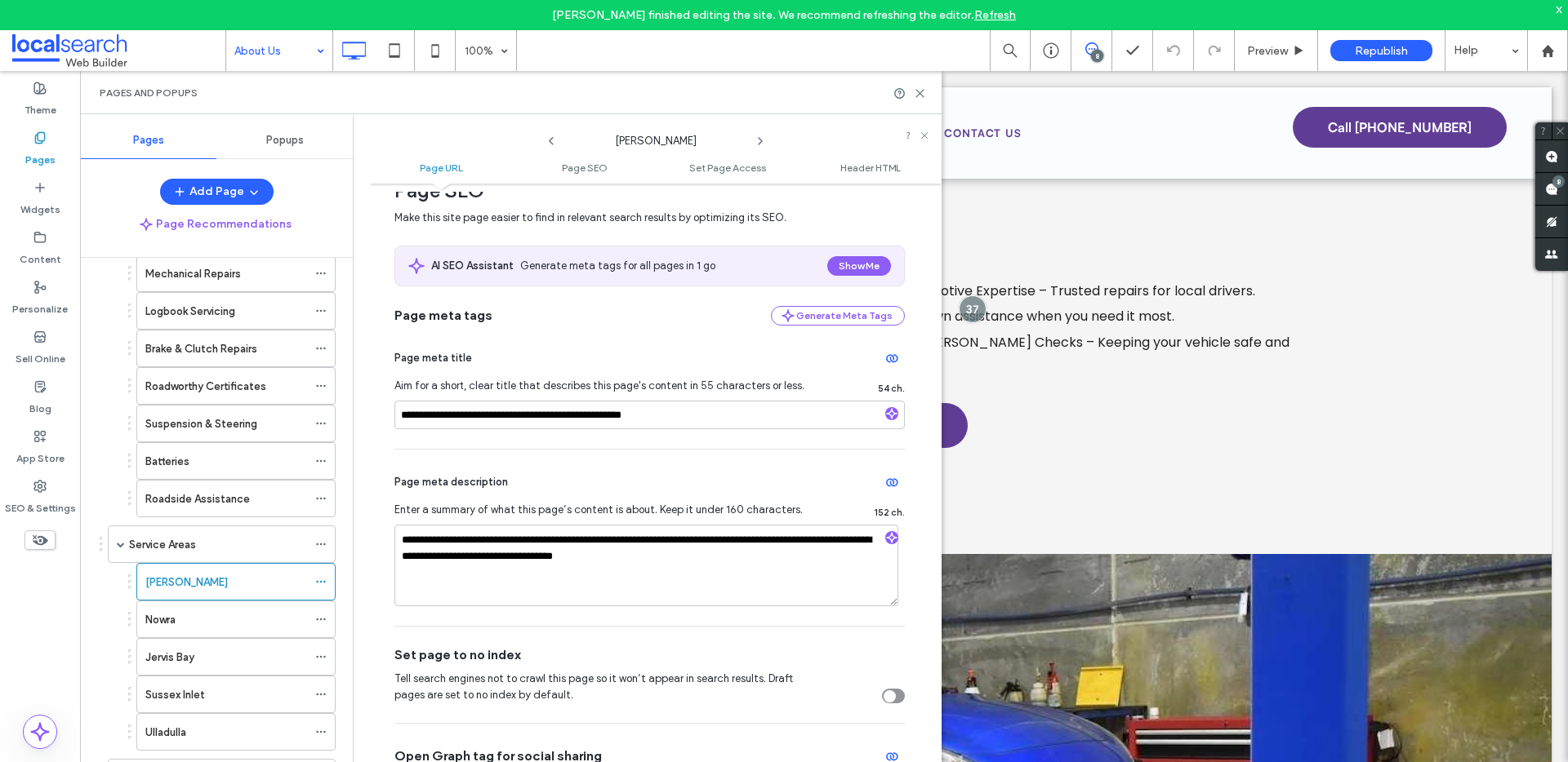
scroll to position [338, 0]
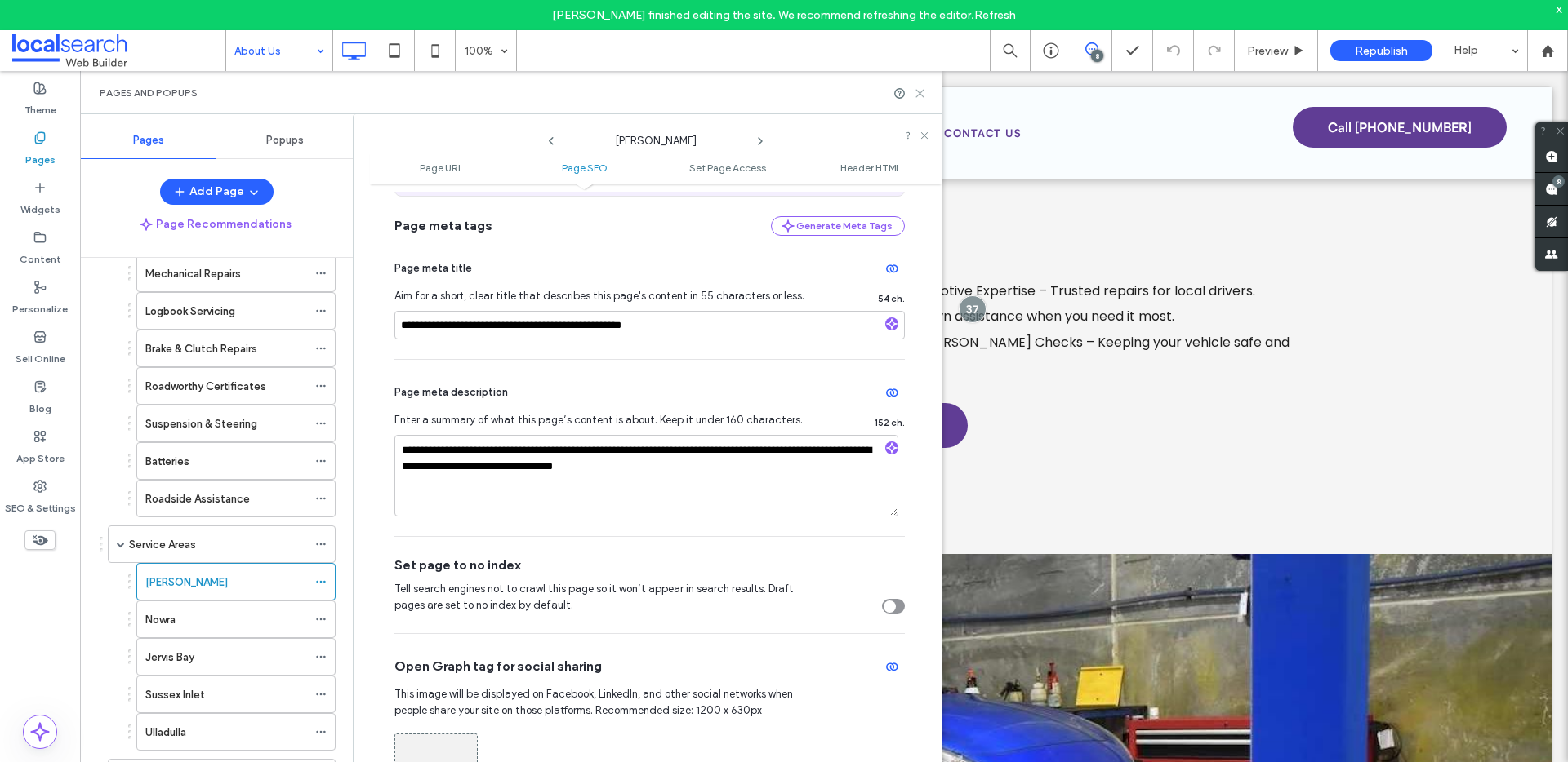
click at [924, 98] on icon at bounding box center [919, 94] width 13 height 13
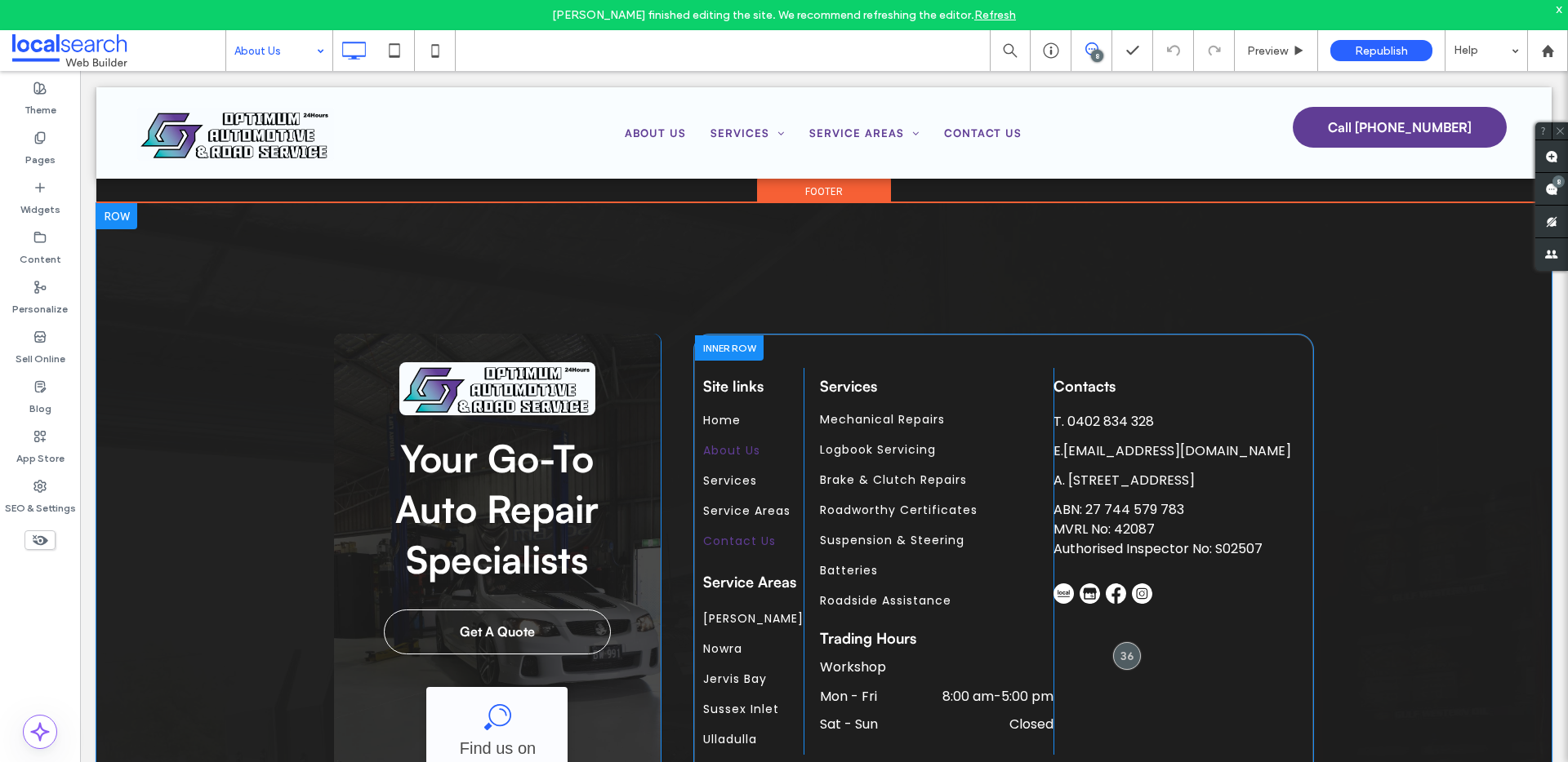
scroll to position [1652, 0]
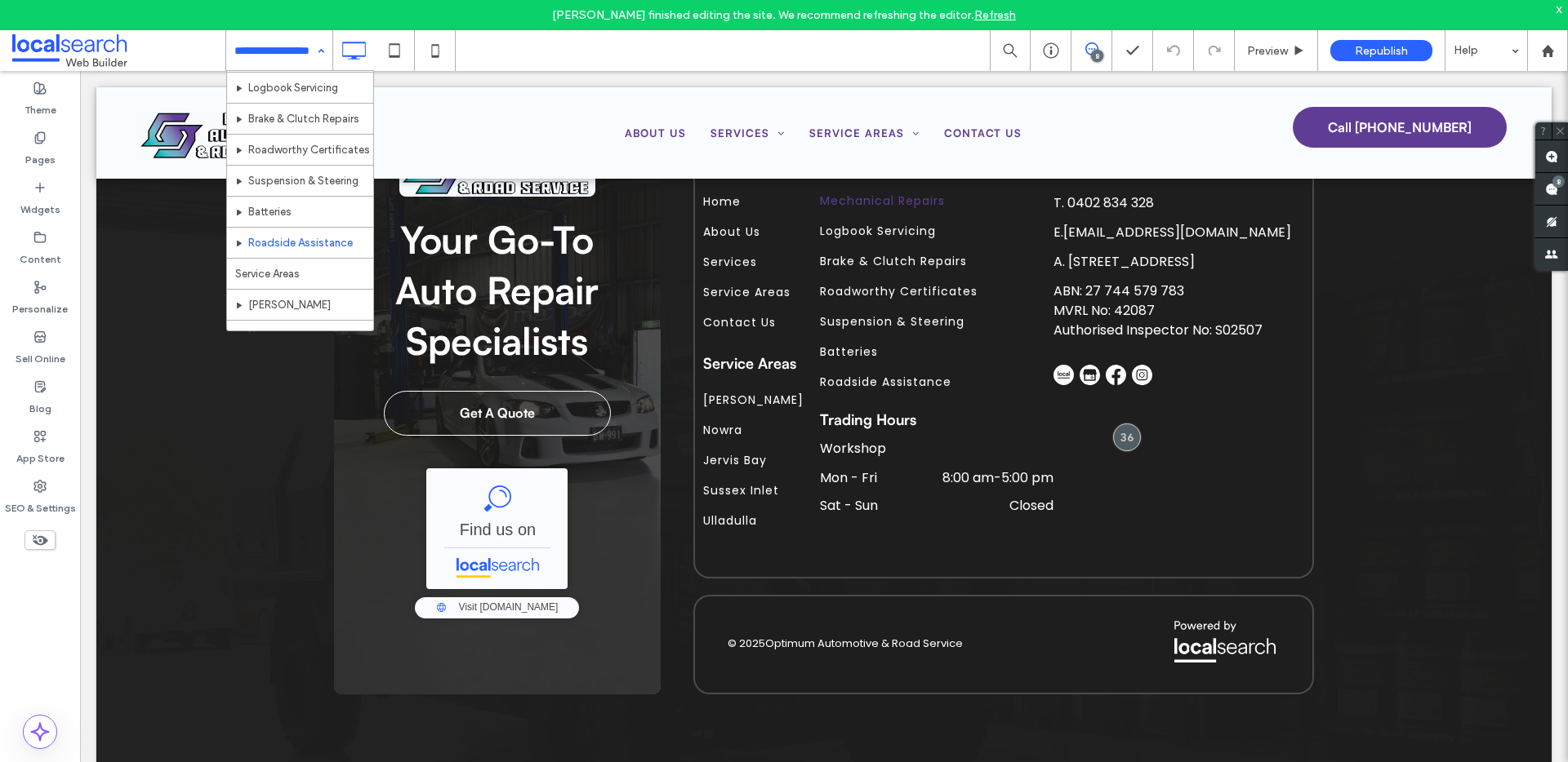
scroll to position [131, 0]
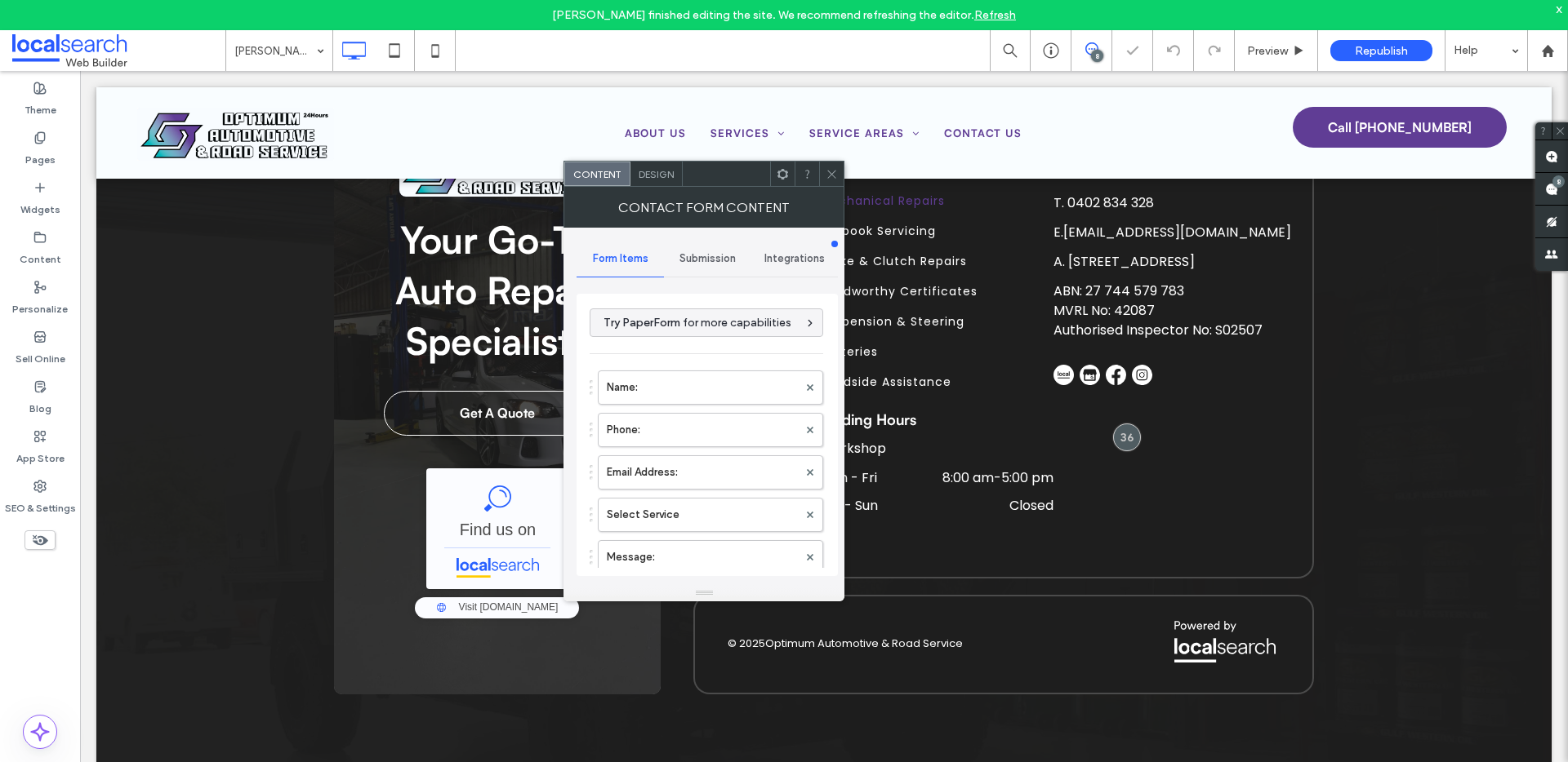
click at [709, 253] on span "Submission" at bounding box center [707, 259] width 56 height 13
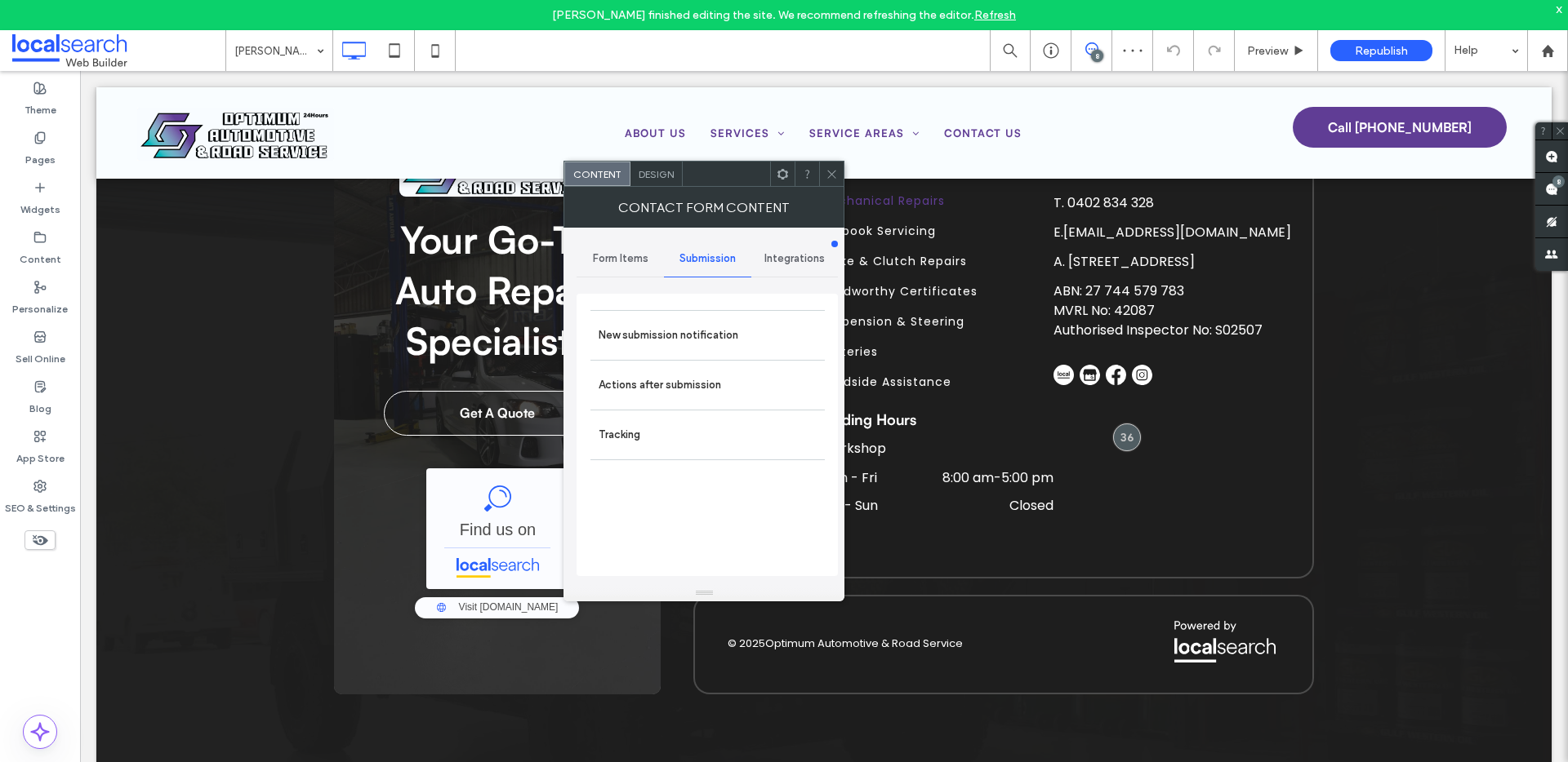
drag, startPoint x: 689, startPoint y: 334, endPoint x: 735, endPoint y: 264, distance: 83.8
click at [688, 334] on label "New submission notification" at bounding box center [707, 335] width 218 height 33
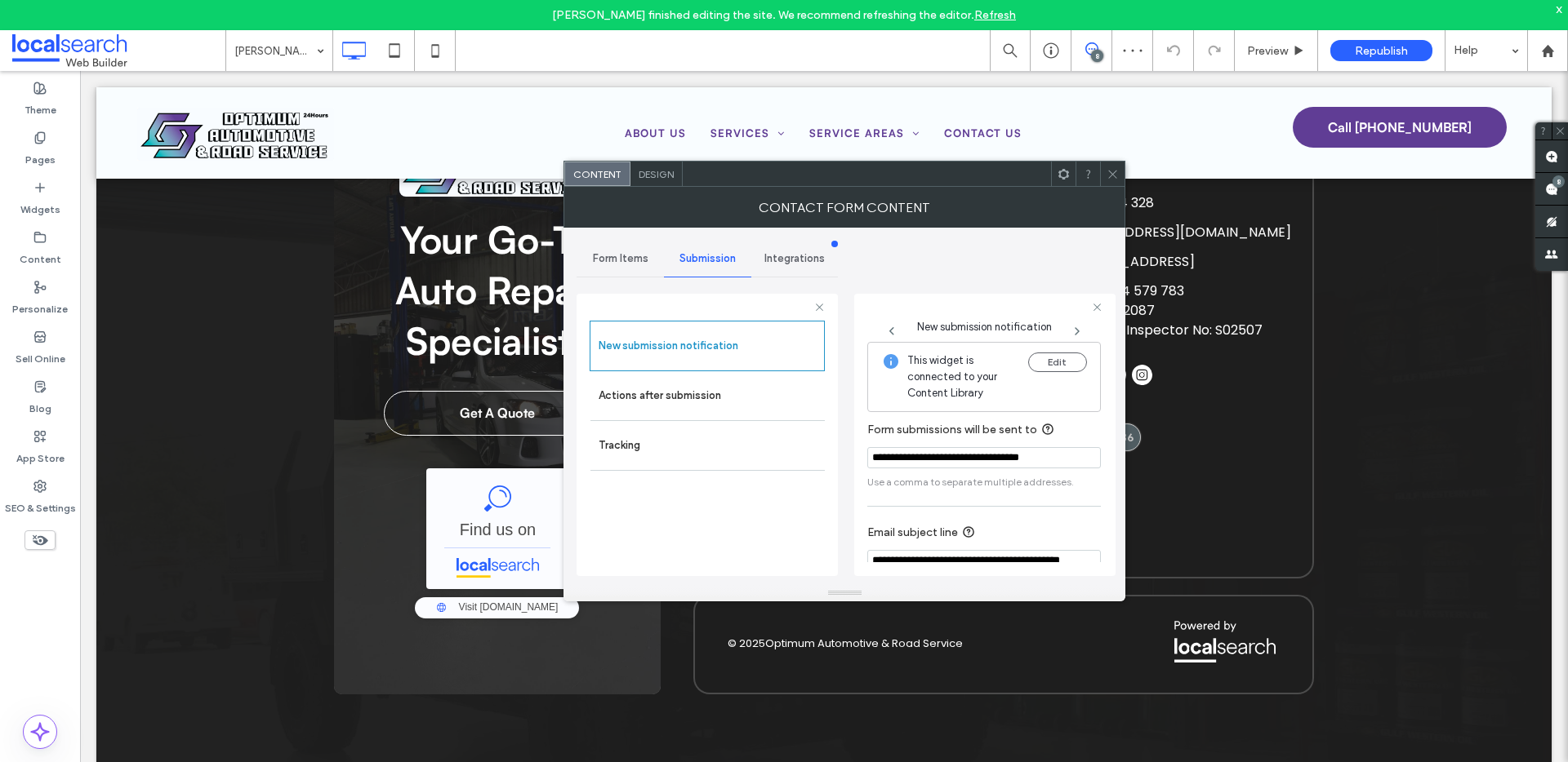
click at [1114, 168] on icon at bounding box center [1112, 174] width 13 height 13
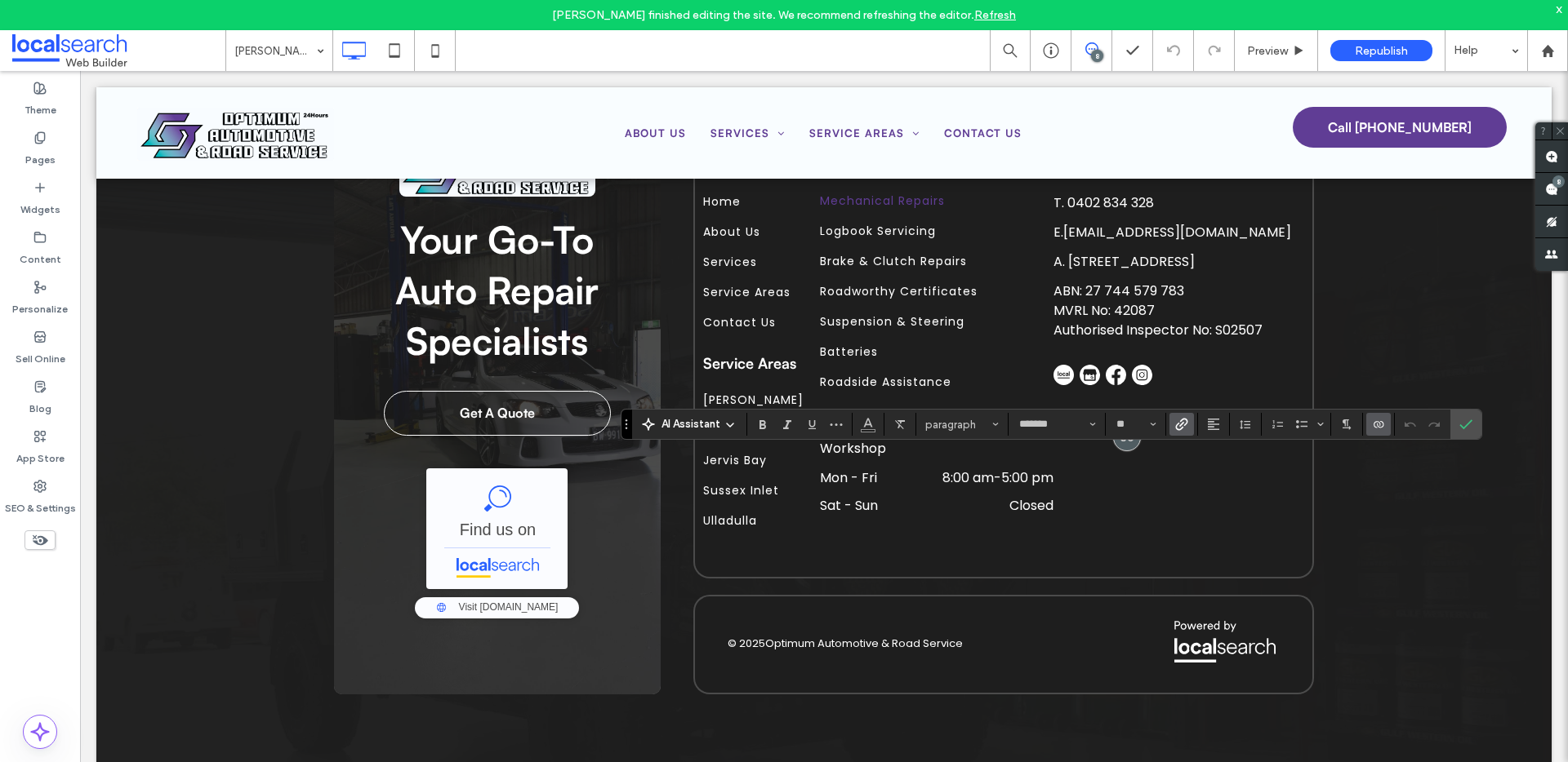
click at [1188, 424] on label "Link" at bounding box center [1181, 424] width 24 height 23
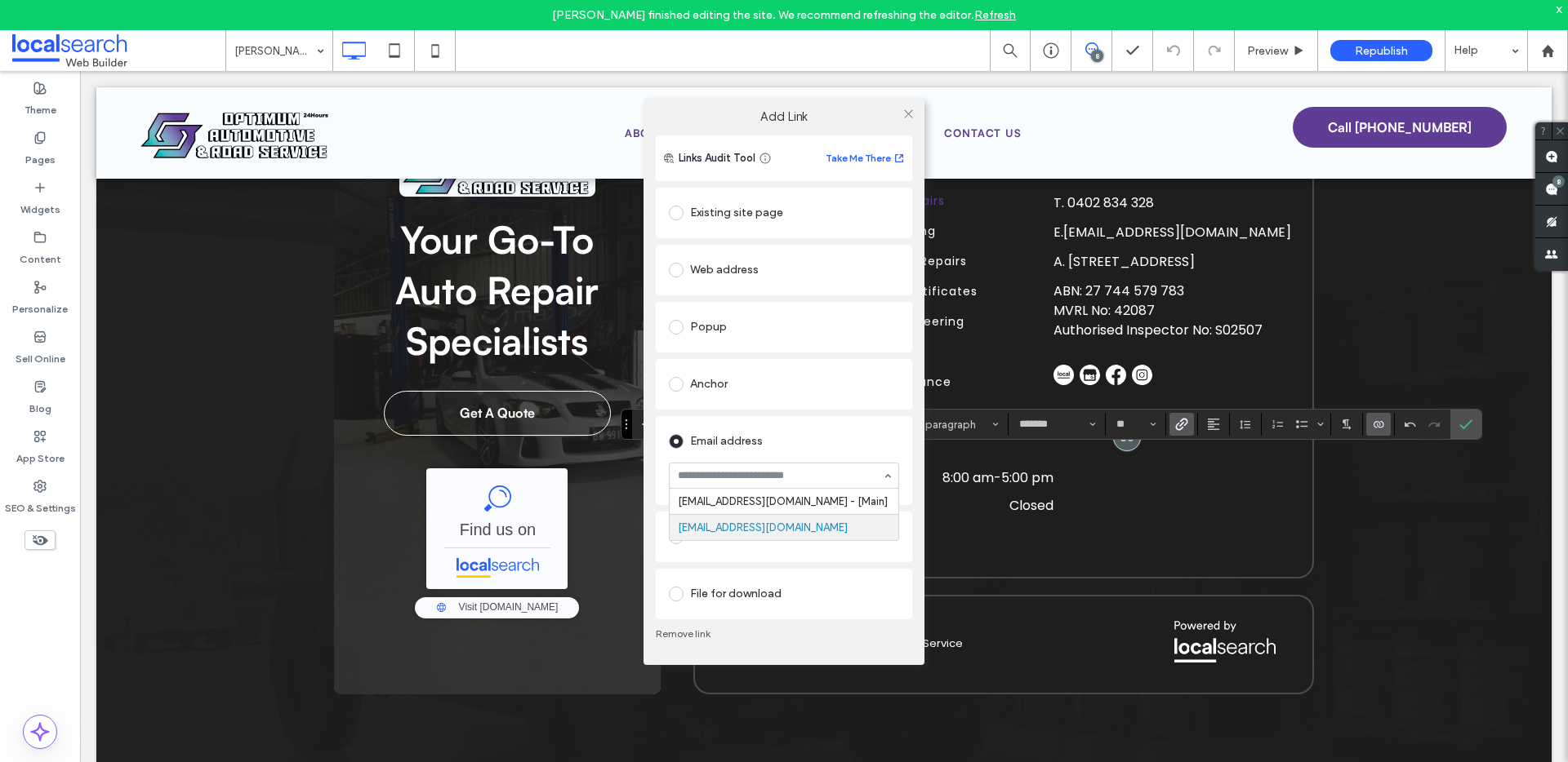
click at [761, 470] on input at bounding box center [780, 476] width 204 height 12
paste input "**********"
type input "**********"
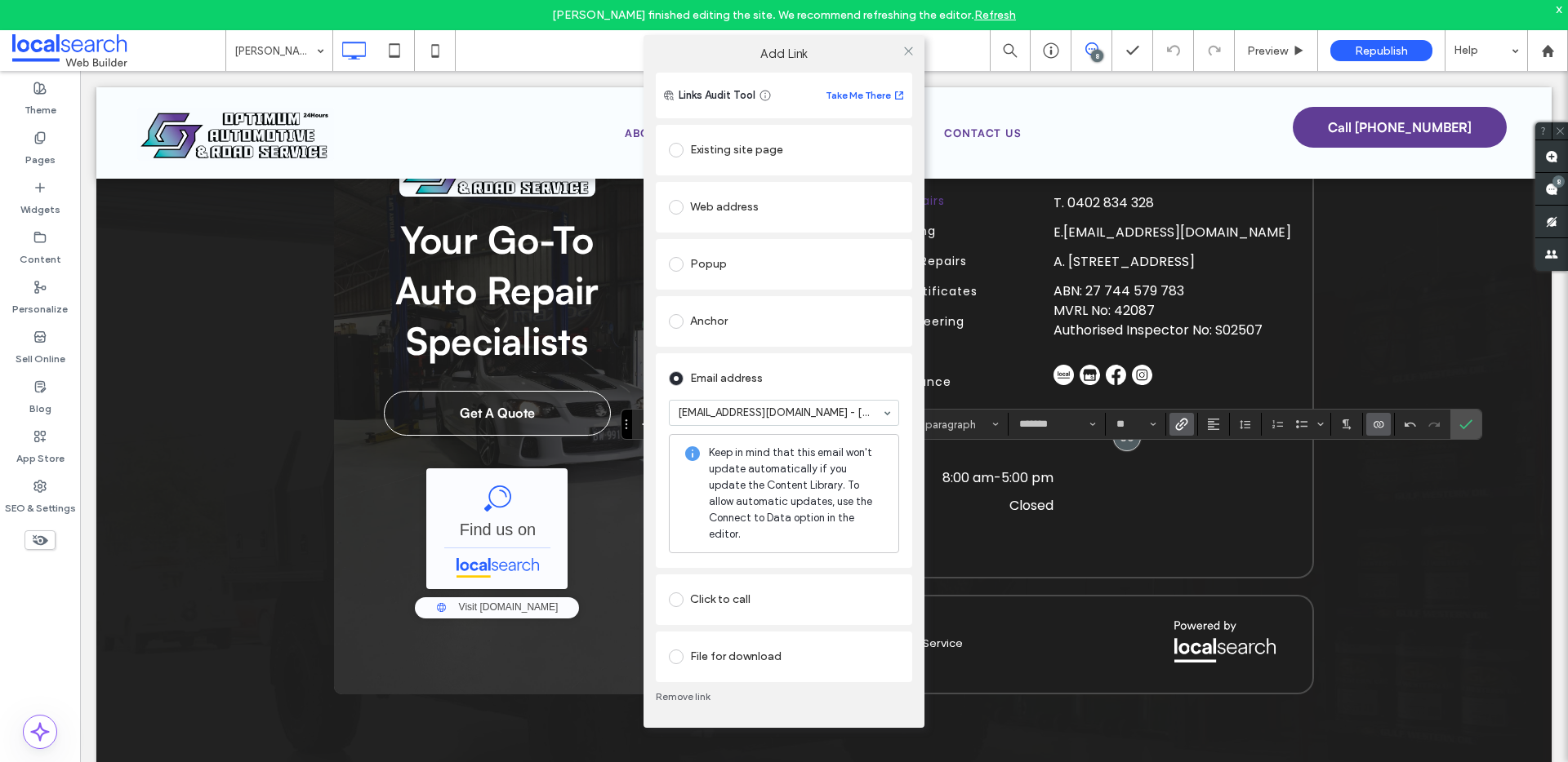
click at [655, 411] on div "Existing site page Web address Popup Anchor Email address optimumautomotive.roa…" at bounding box center [783, 402] width 257 height 561
click at [905, 55] on icon at bounding box center [908, 51] width 13 height 13
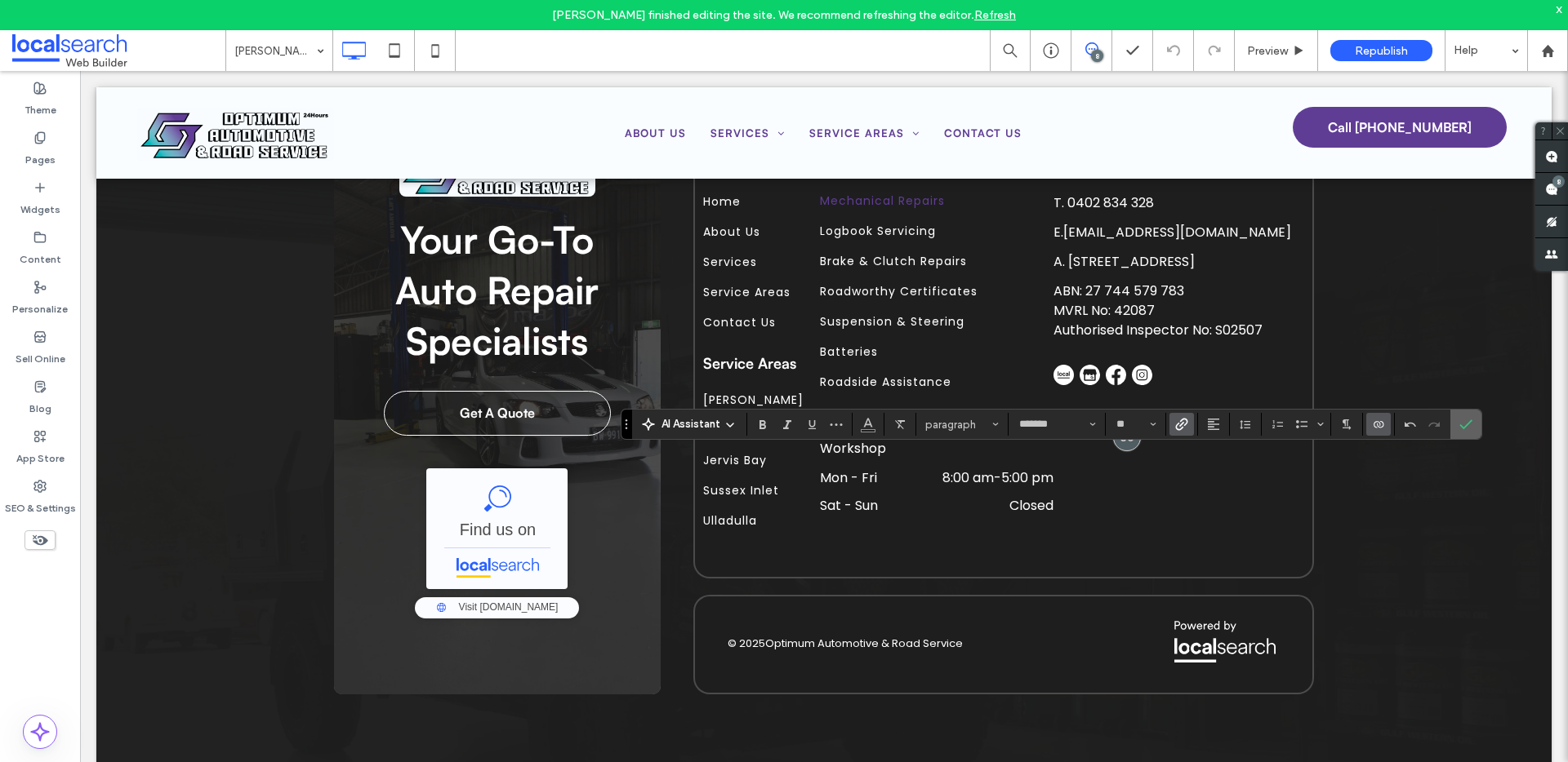
click at [1460, 419] on icon "Confirm" at bounding box center [1466, 424] width 13 height 13
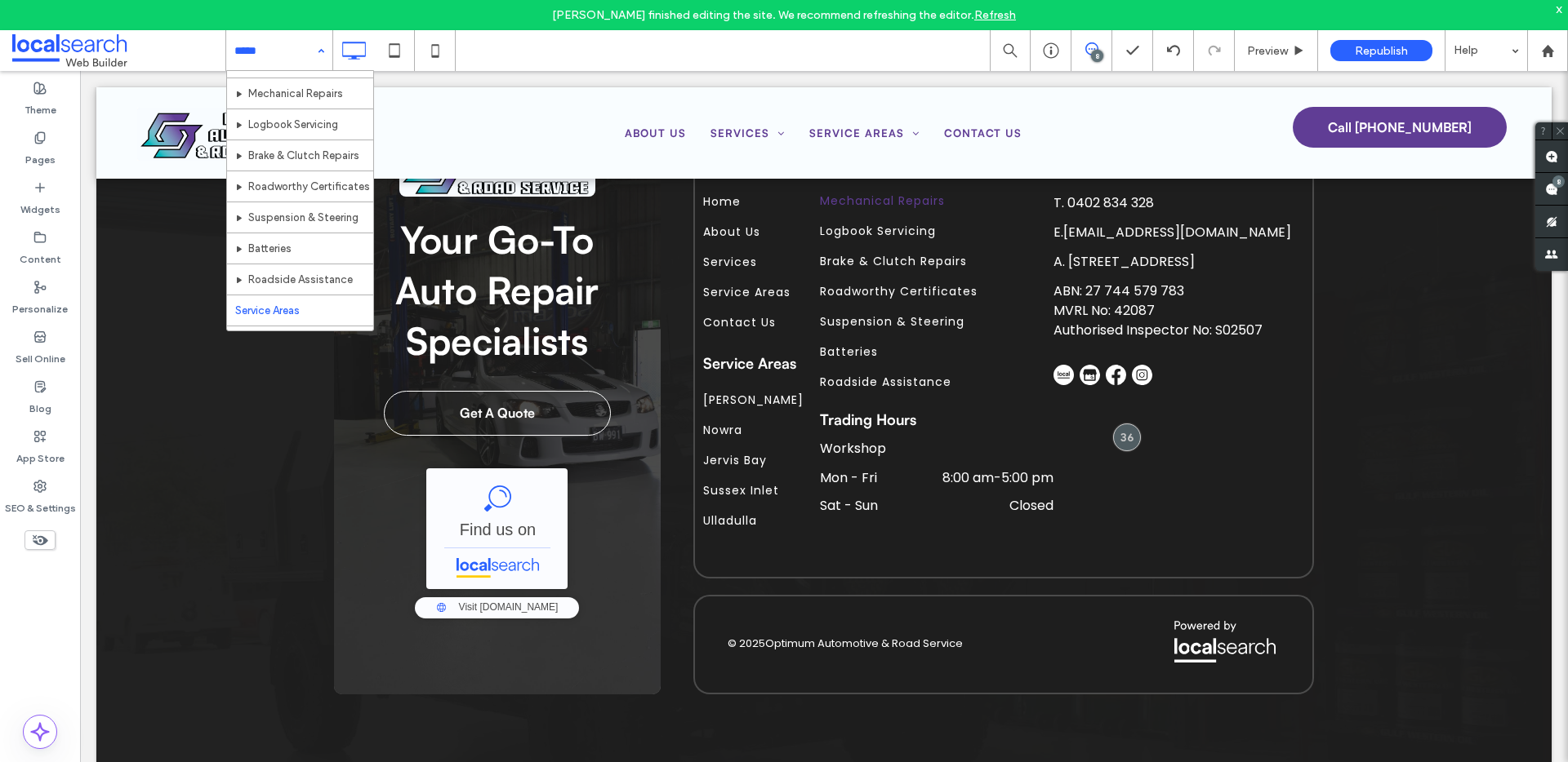
scroll to position [150, 0]
click at [415, 53] on div at bounding box center [395, 50] width 124 height 41
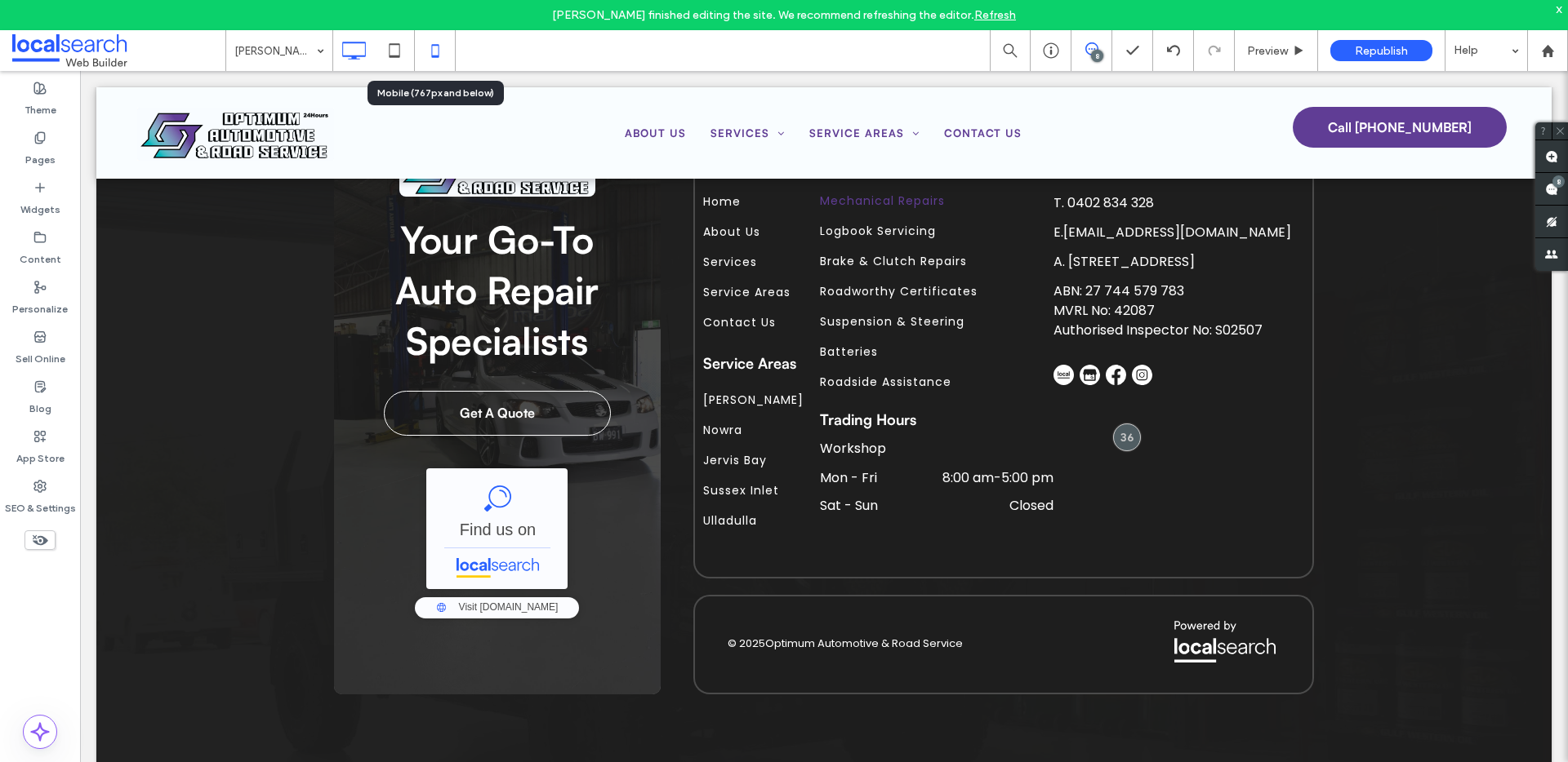
click at [426, 54] on icon at bounding box center [435, 50] width 33 height 33
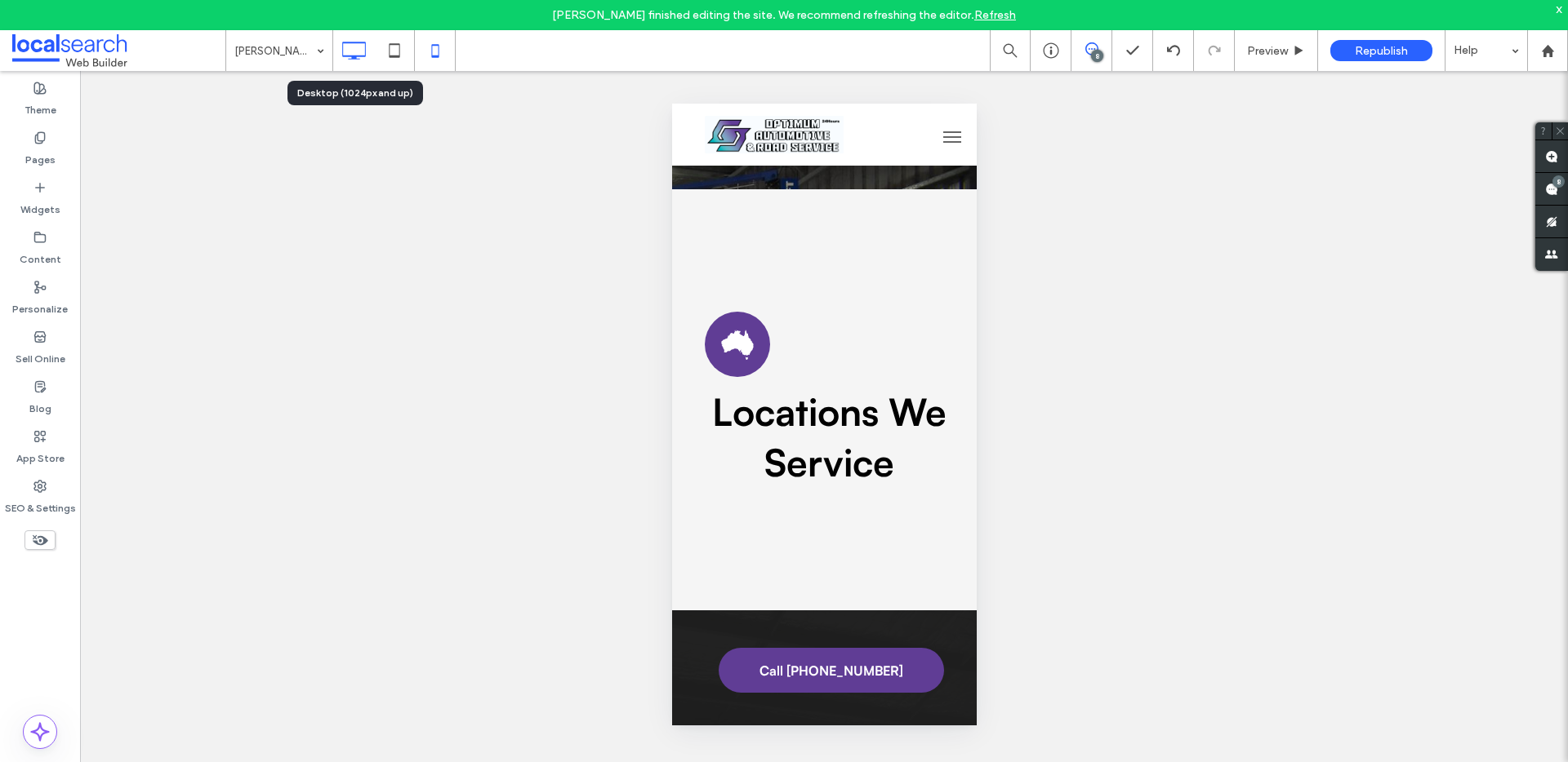
click at [354, 46] on icon at bounding box center [353, 50] width 33 height 33
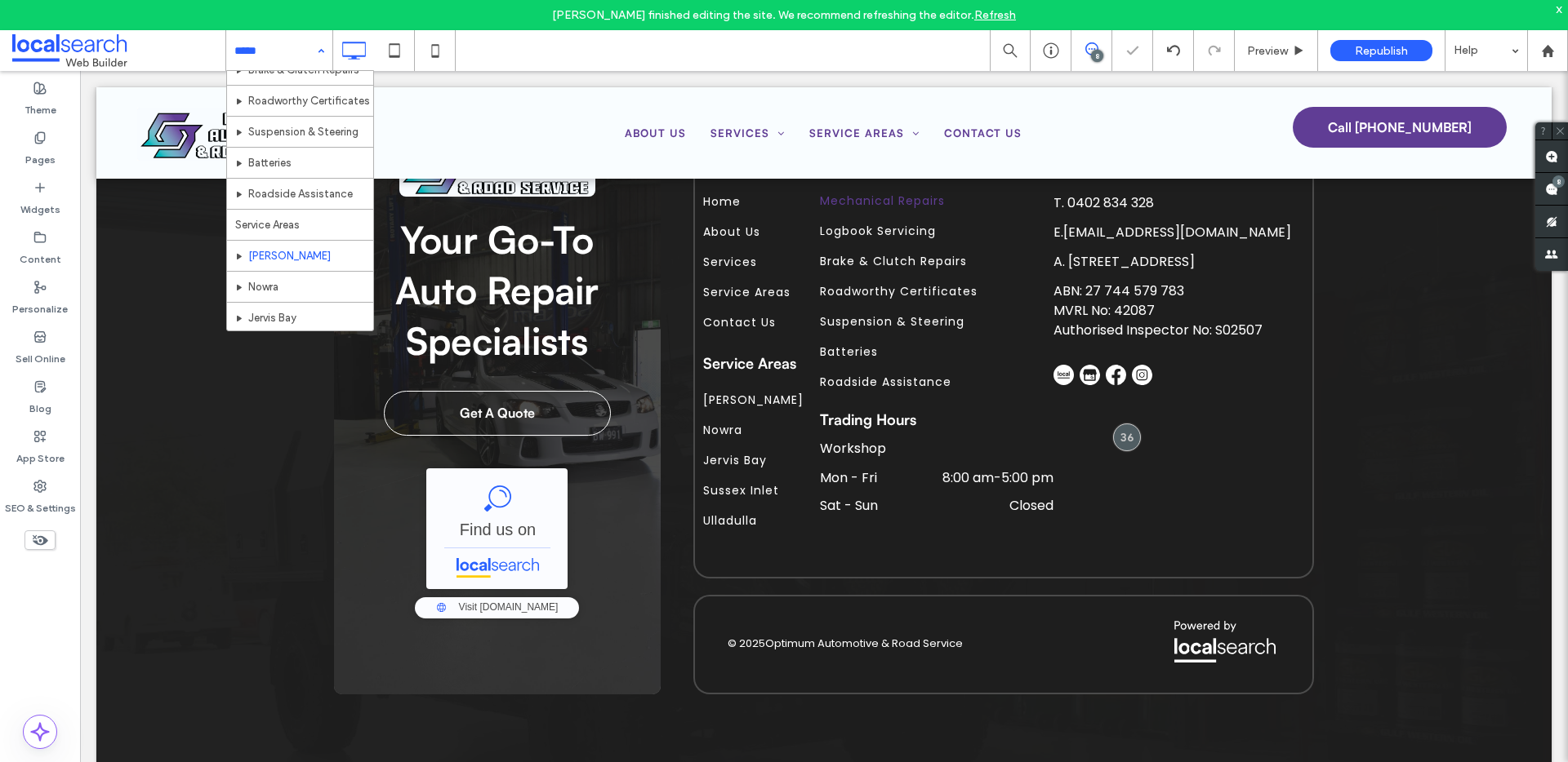
scroll to position [175, 0]
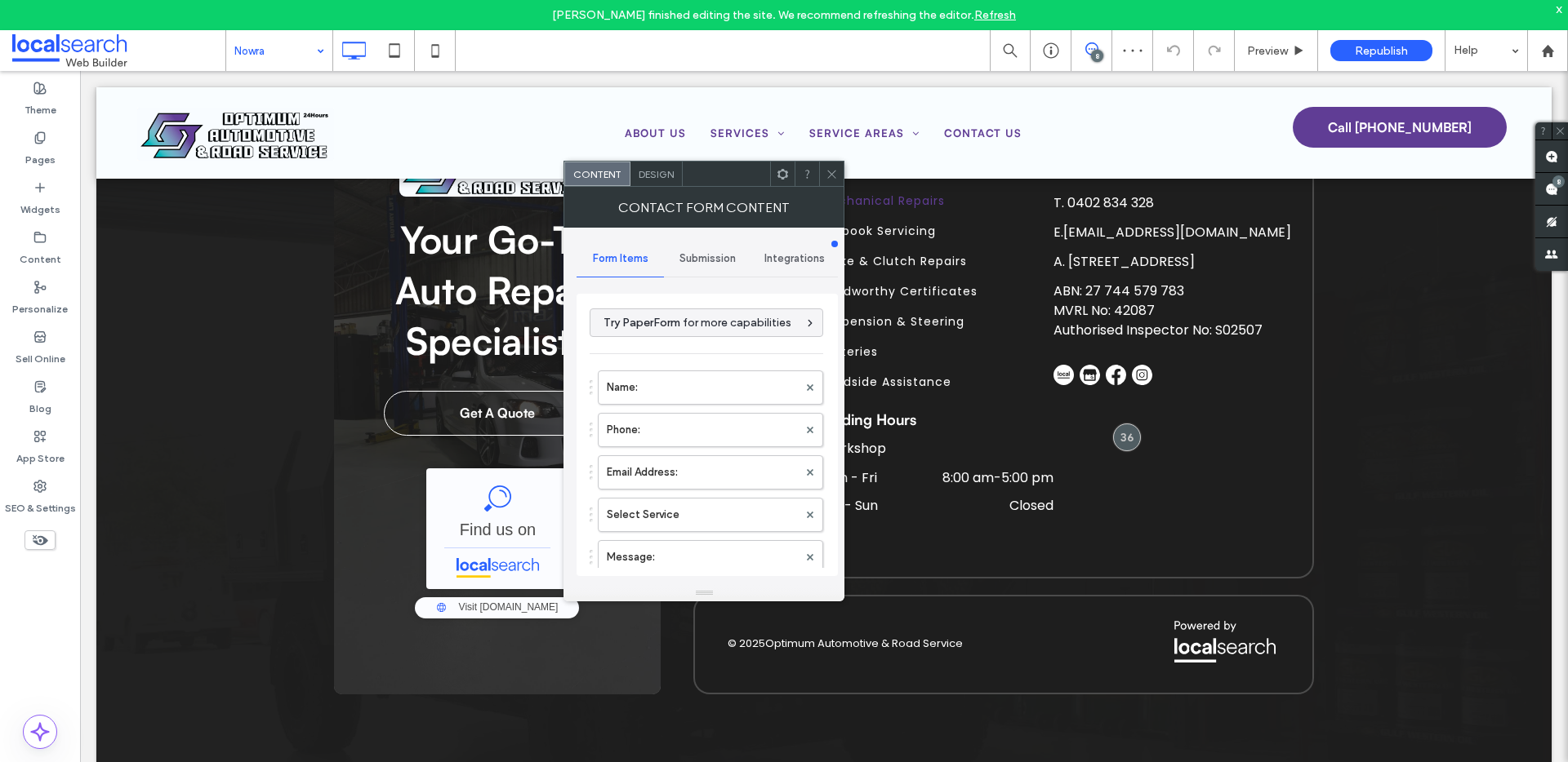
click at [693, 266] on div "Submission" at bounding box center [707, 258] width 88 height 36
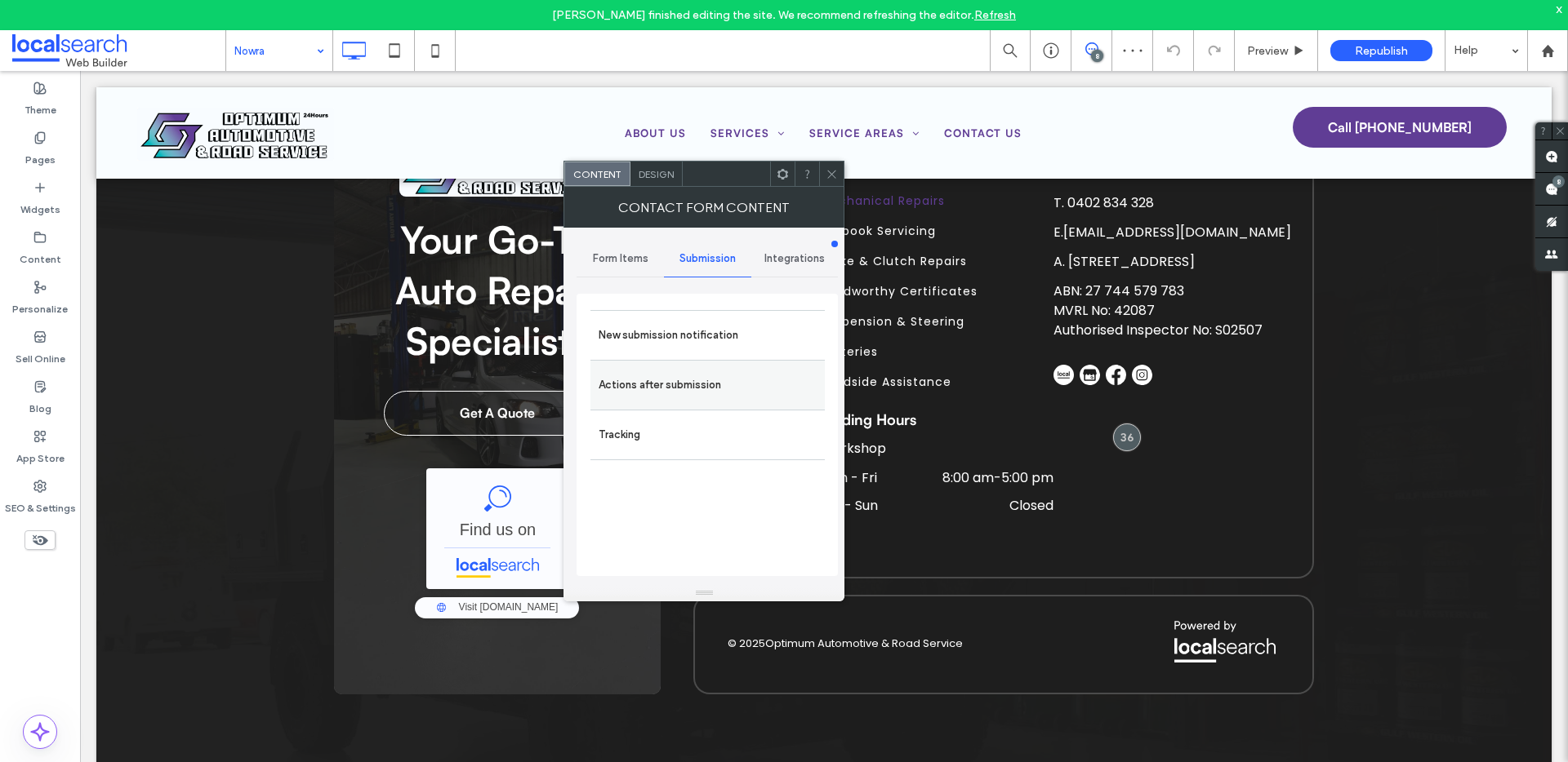
click at [636, 364] on div "Actions after submission" at bounding box center [707, 385] width 234 height 50
click at [636, 338] on label "New submission notification" at bounding box center [707, 335] width 218 height 33
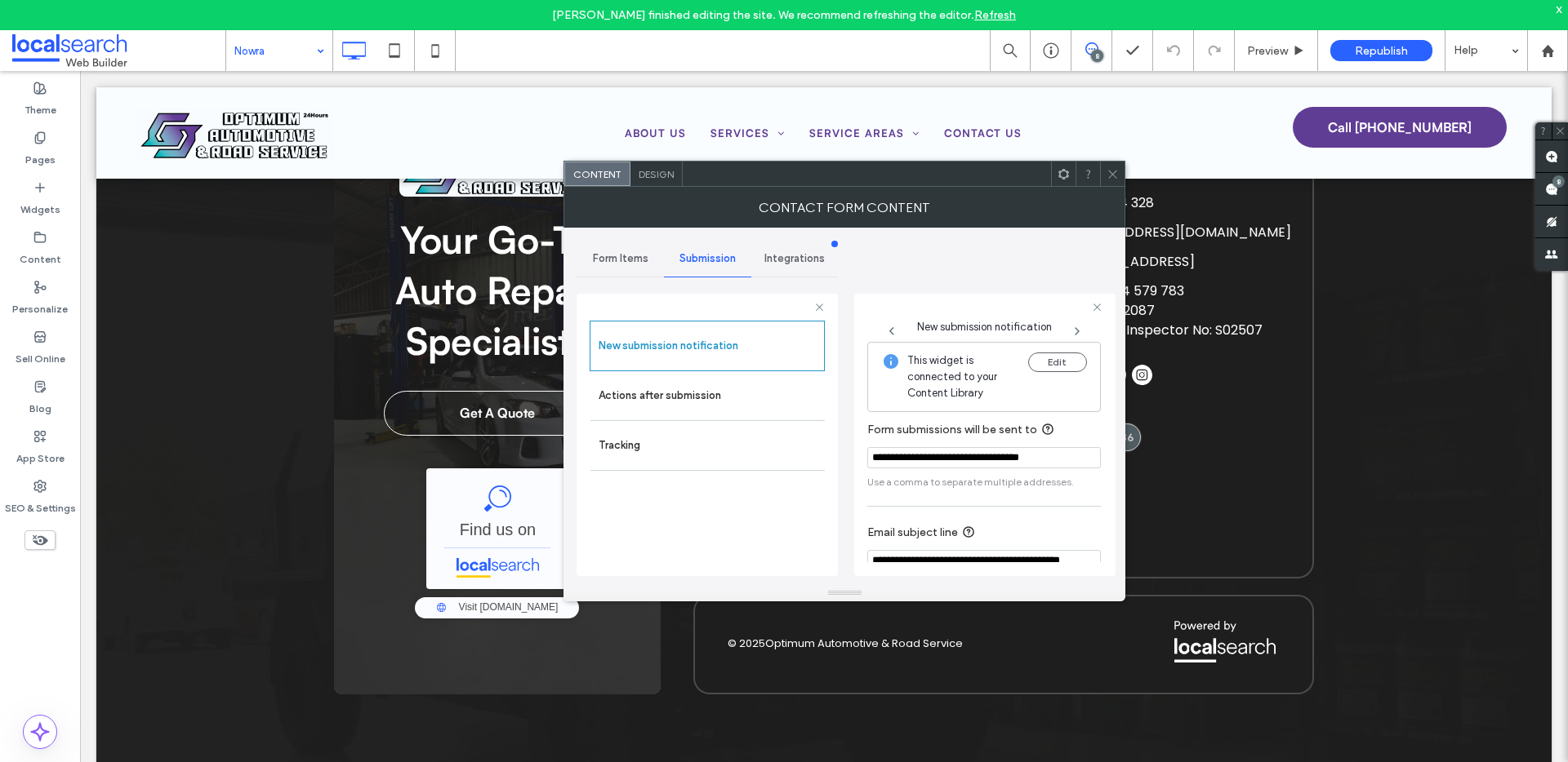
click at [1110, 169] on icon at bounding box center [1112, 174] width 13 height 13
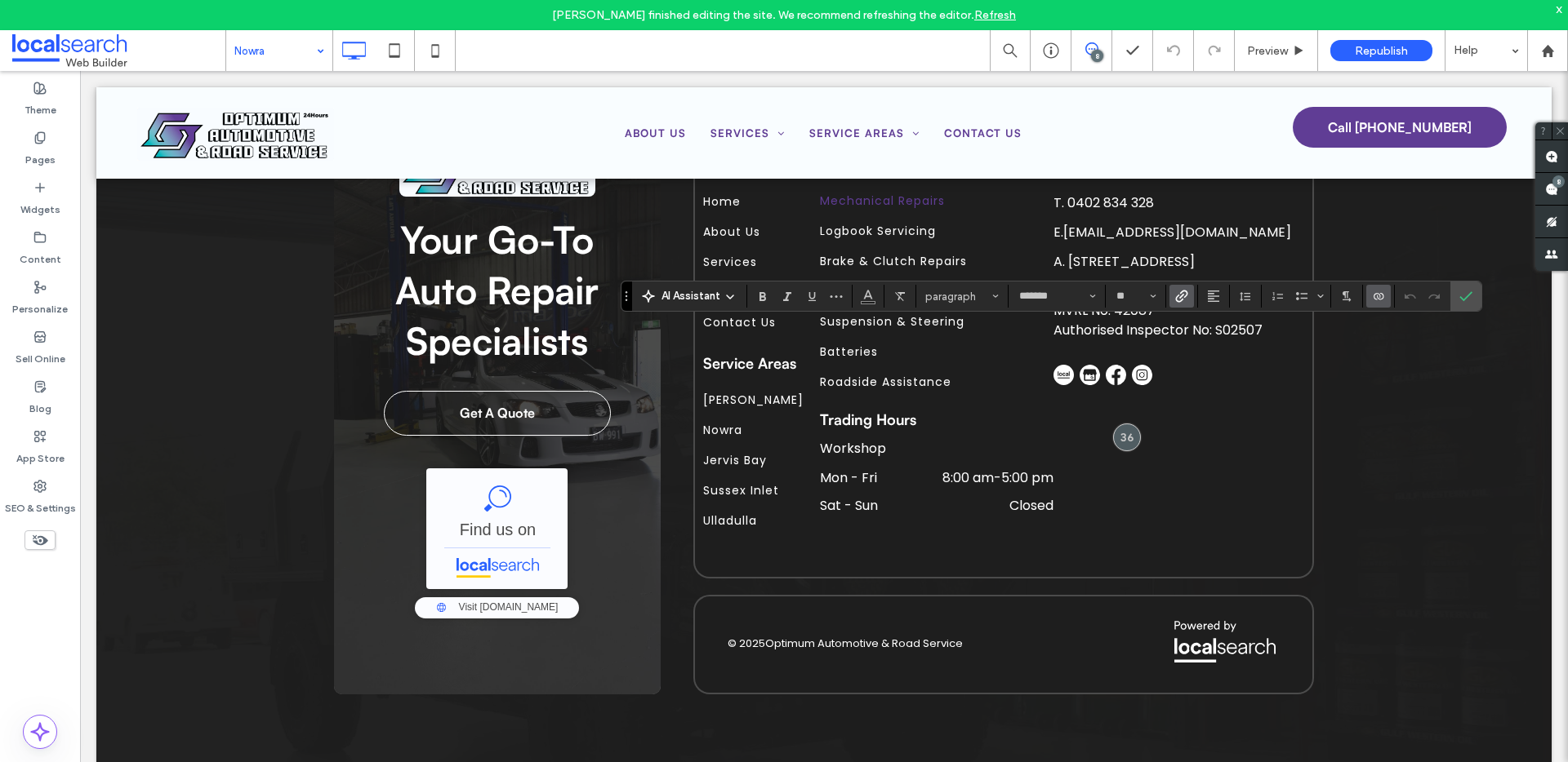
click at [1173, 298] on label "Link" at bounding box center [1181, 296] width 24 height 23
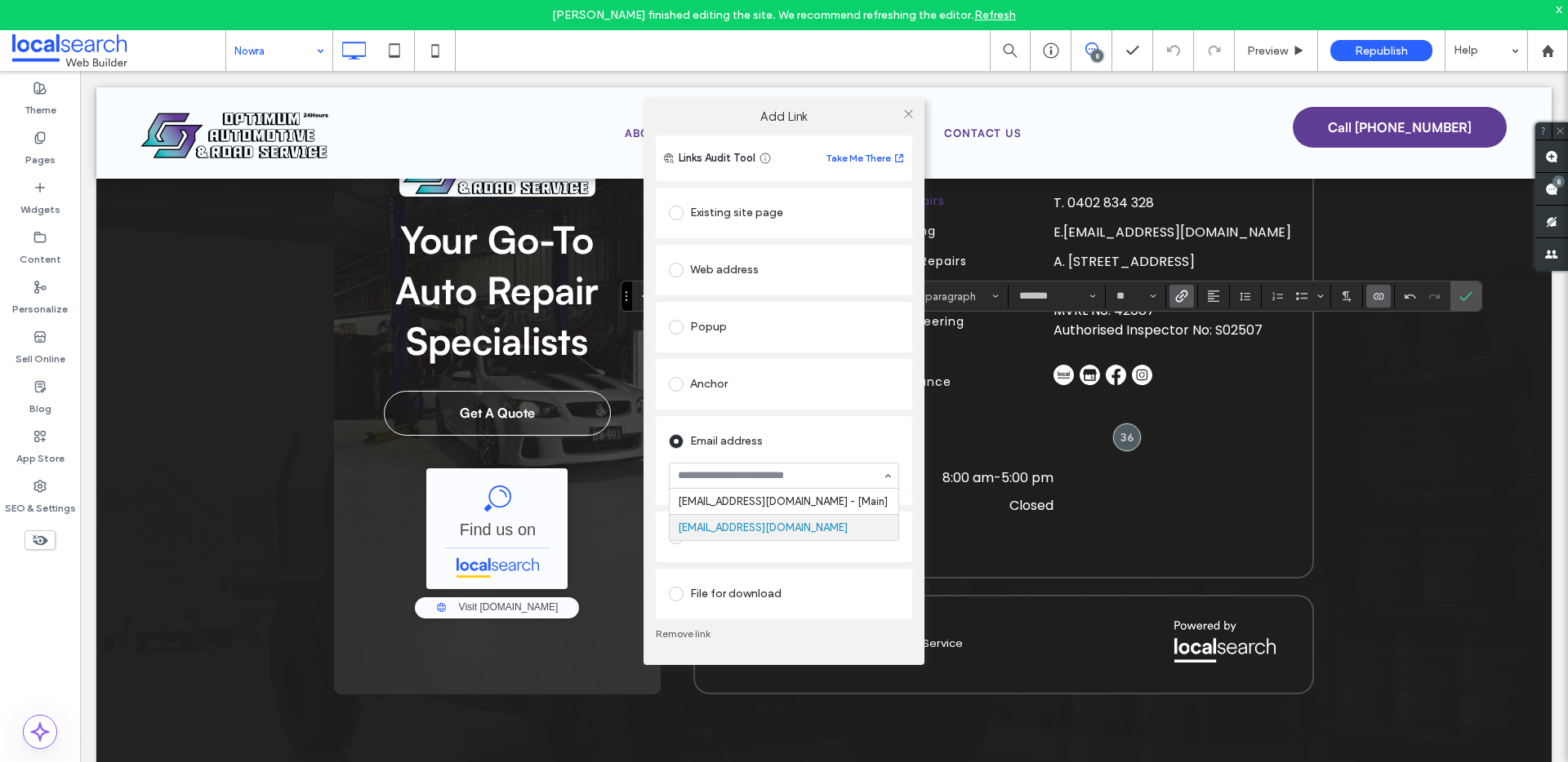
click at [738, 477] on input at bounding box center [780, 476] width 204 height 12
paste input "**********"
type input "**********"
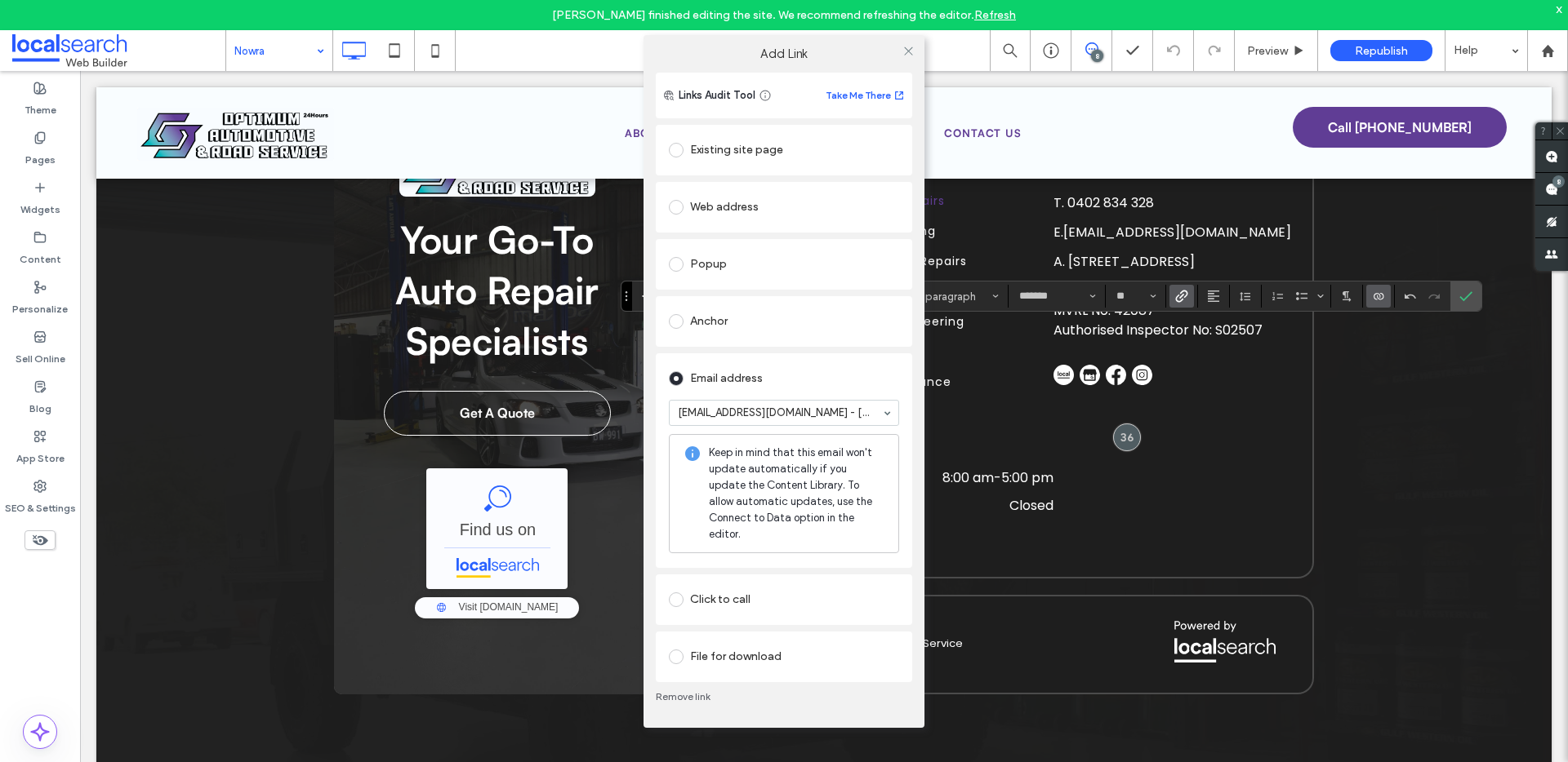
click at [657, 468] on div "Email address optimumautomotive.roadside@gmail.com - [Main] Keep in mind that t…" at bounding box center [783, 460] width 257 height 215
click at [911, 56] on icon at bounding box center [908, 51] width 13 height 13
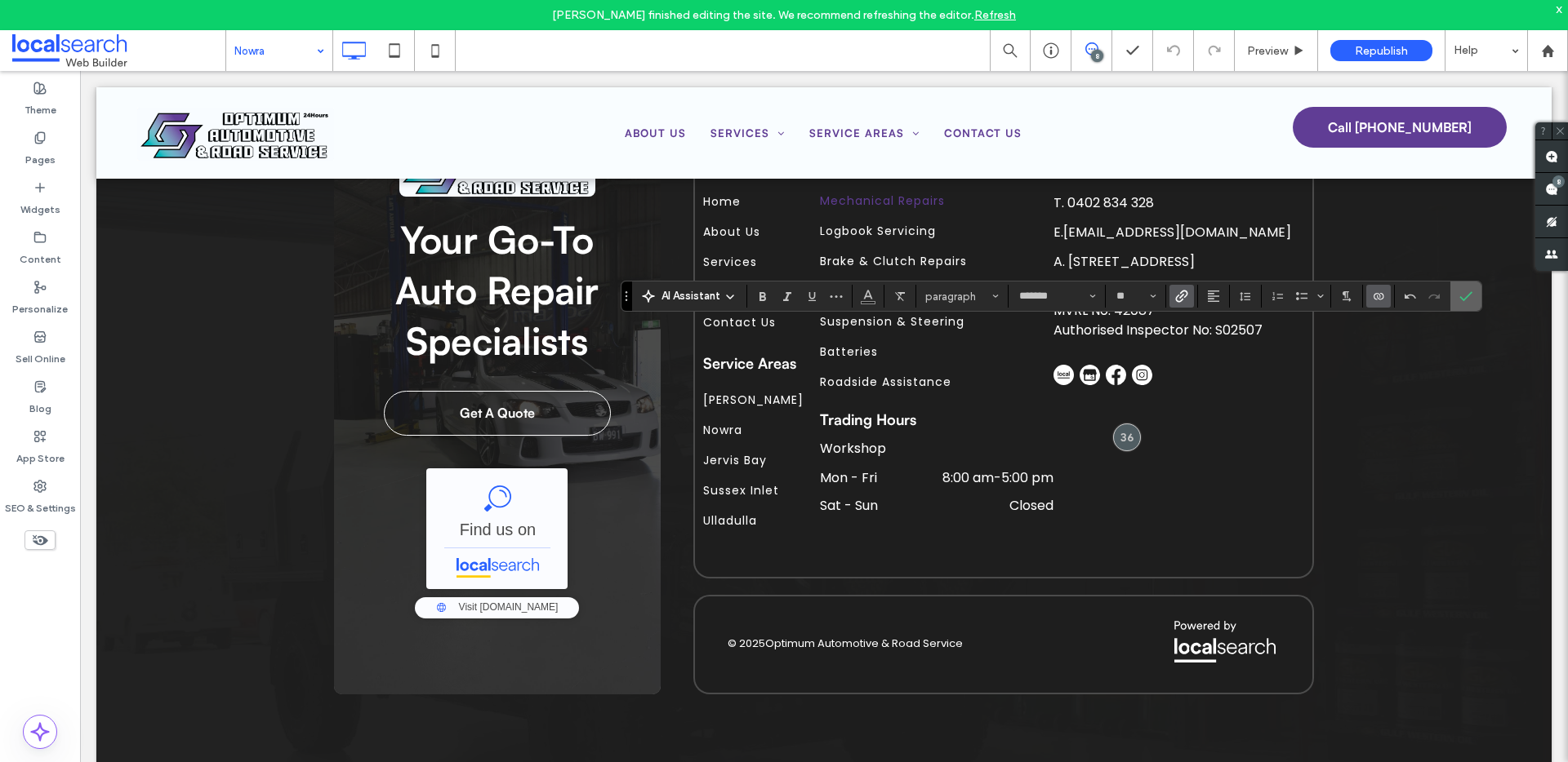
click at [1461, 296] on icon "Confirm" at bounding box center [1466, 297] width 13 height 13
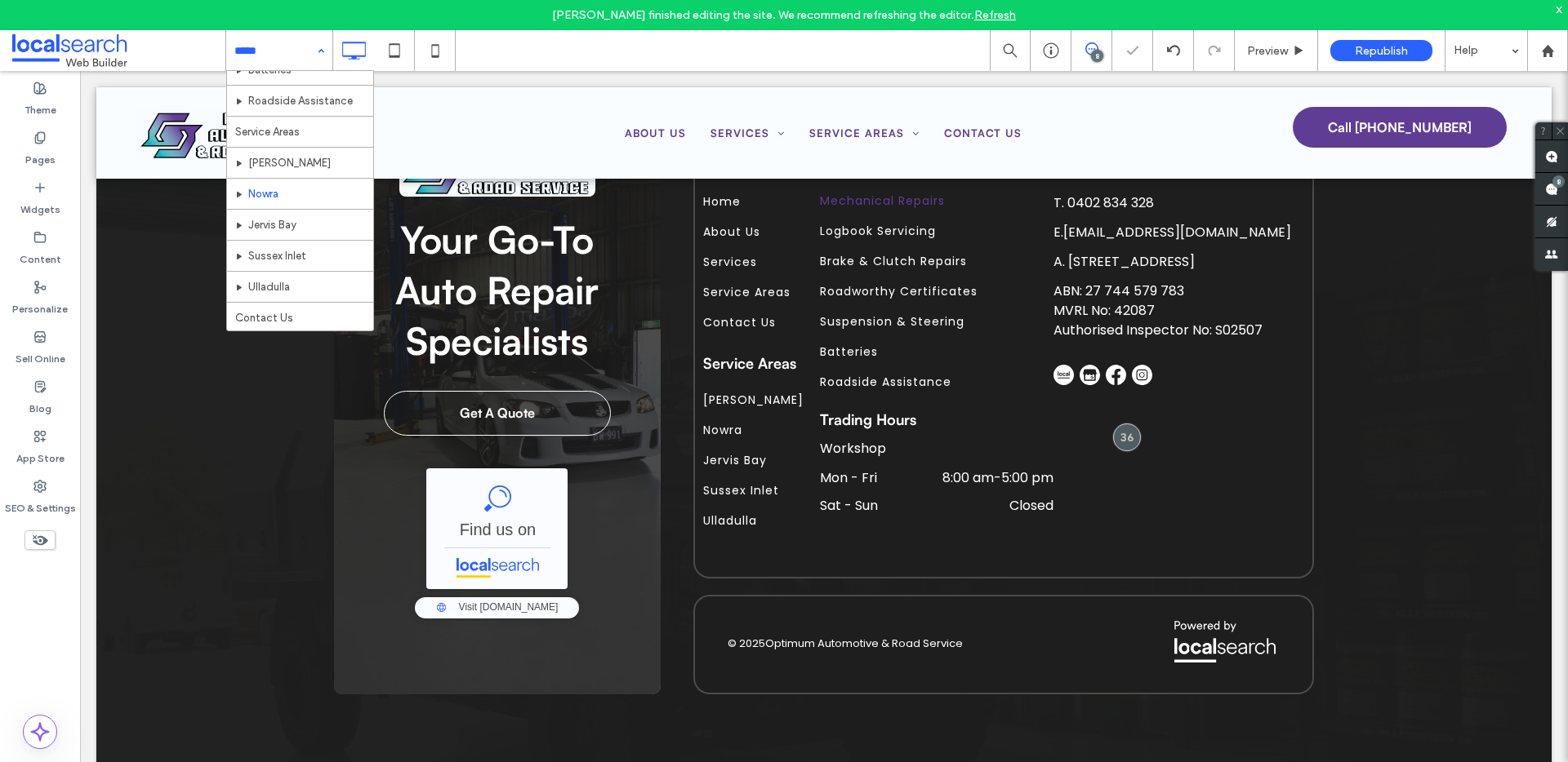
scroll to position [265, 0]
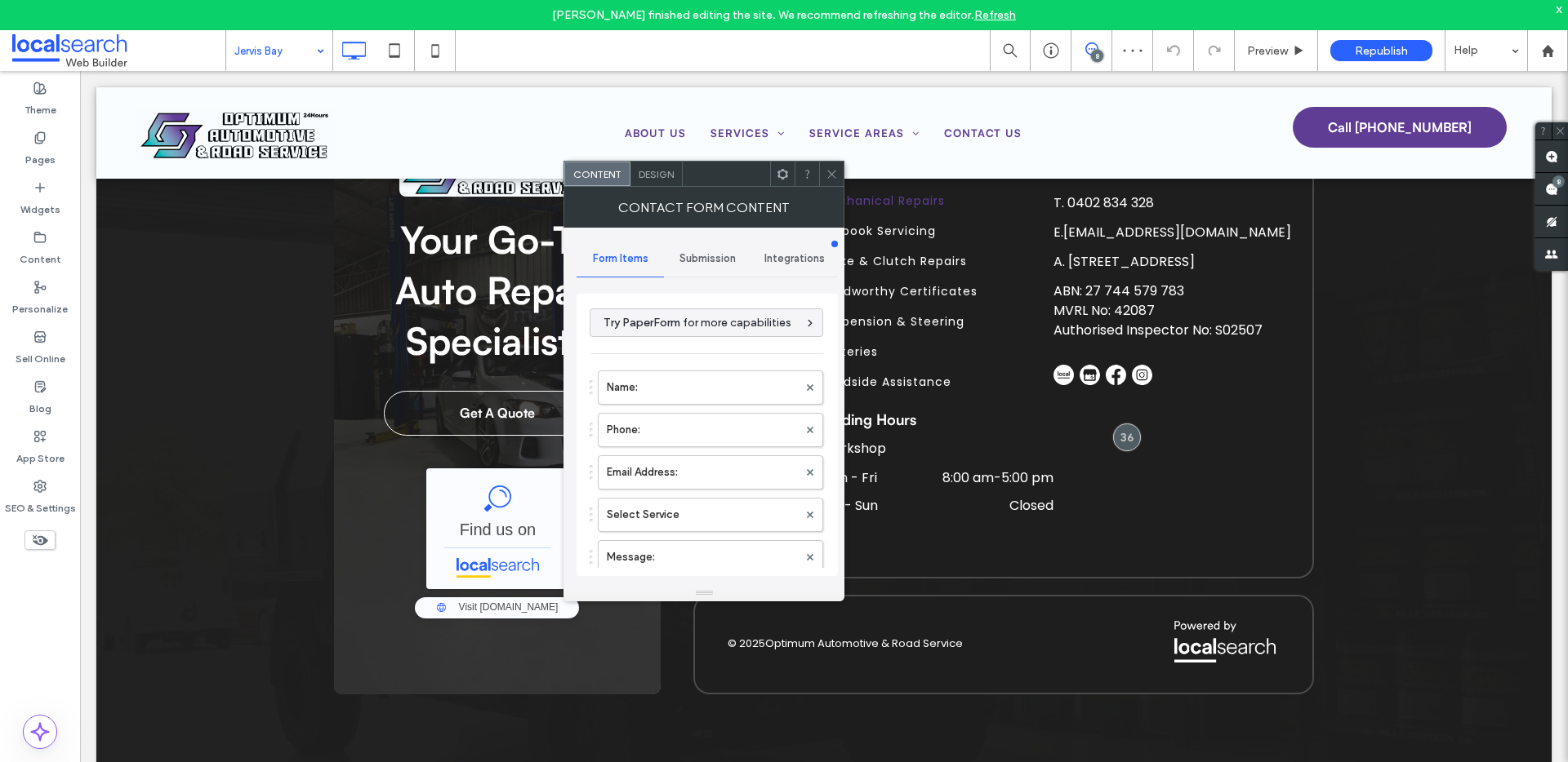
click at [710, 263] on span "Submission" at bounding box center [707, 259] width 56 height 13
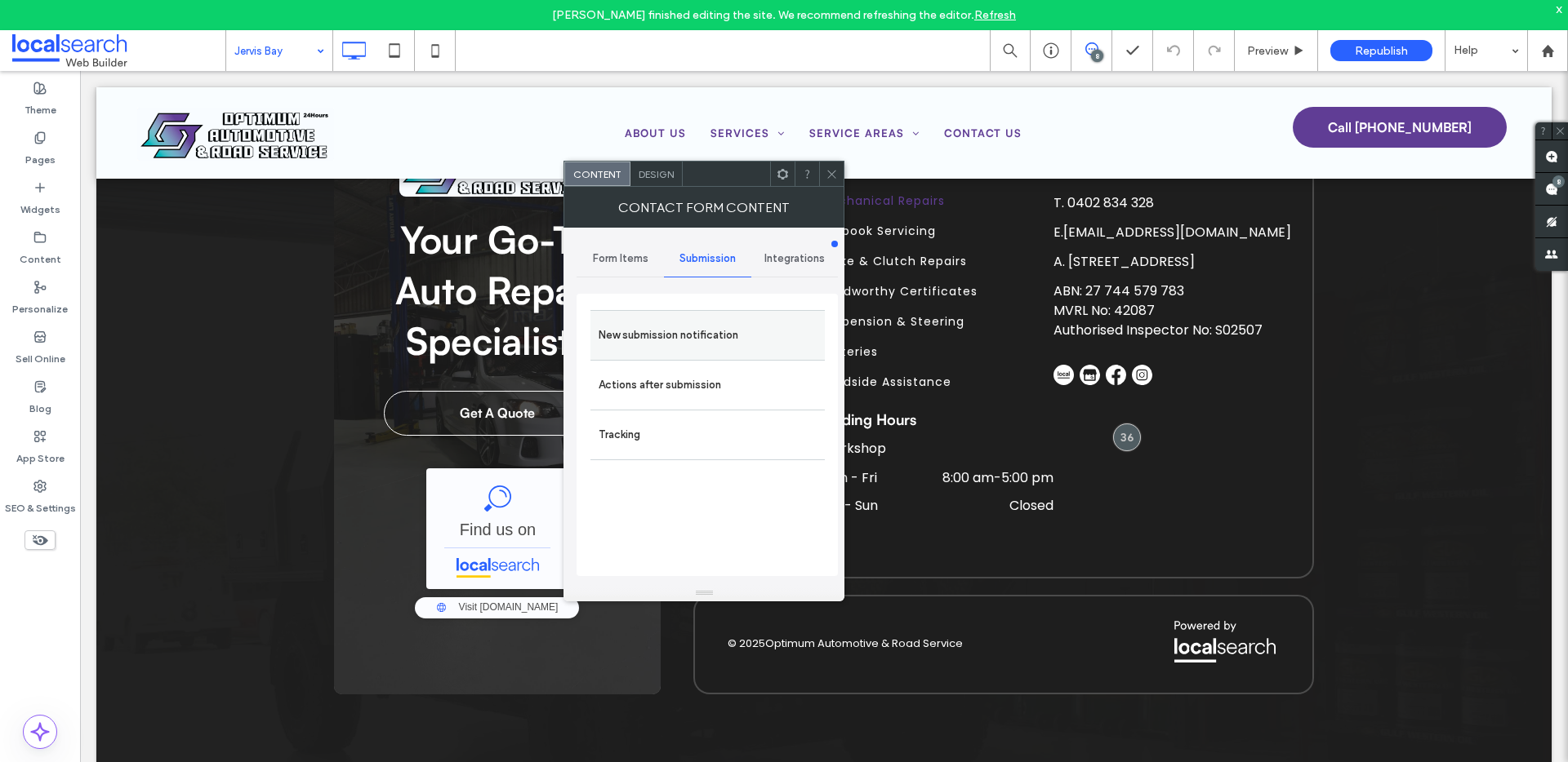
click at [695, 341] on label "New submission notification" at bounding box center [707, 335] width 218 height 33
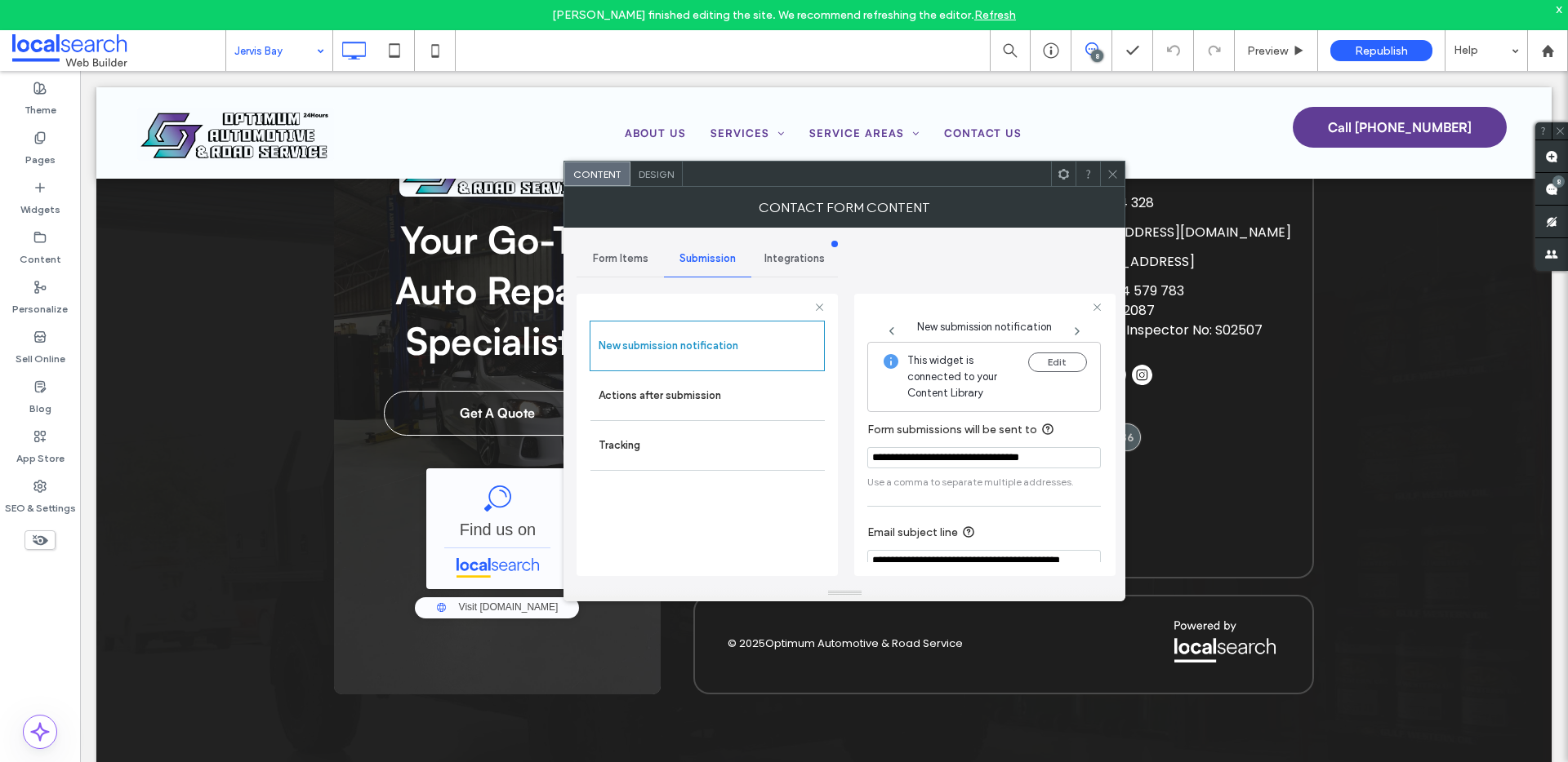
click at [1115, 169] on icon at bounding box center [1112, 174] width 13 height 13
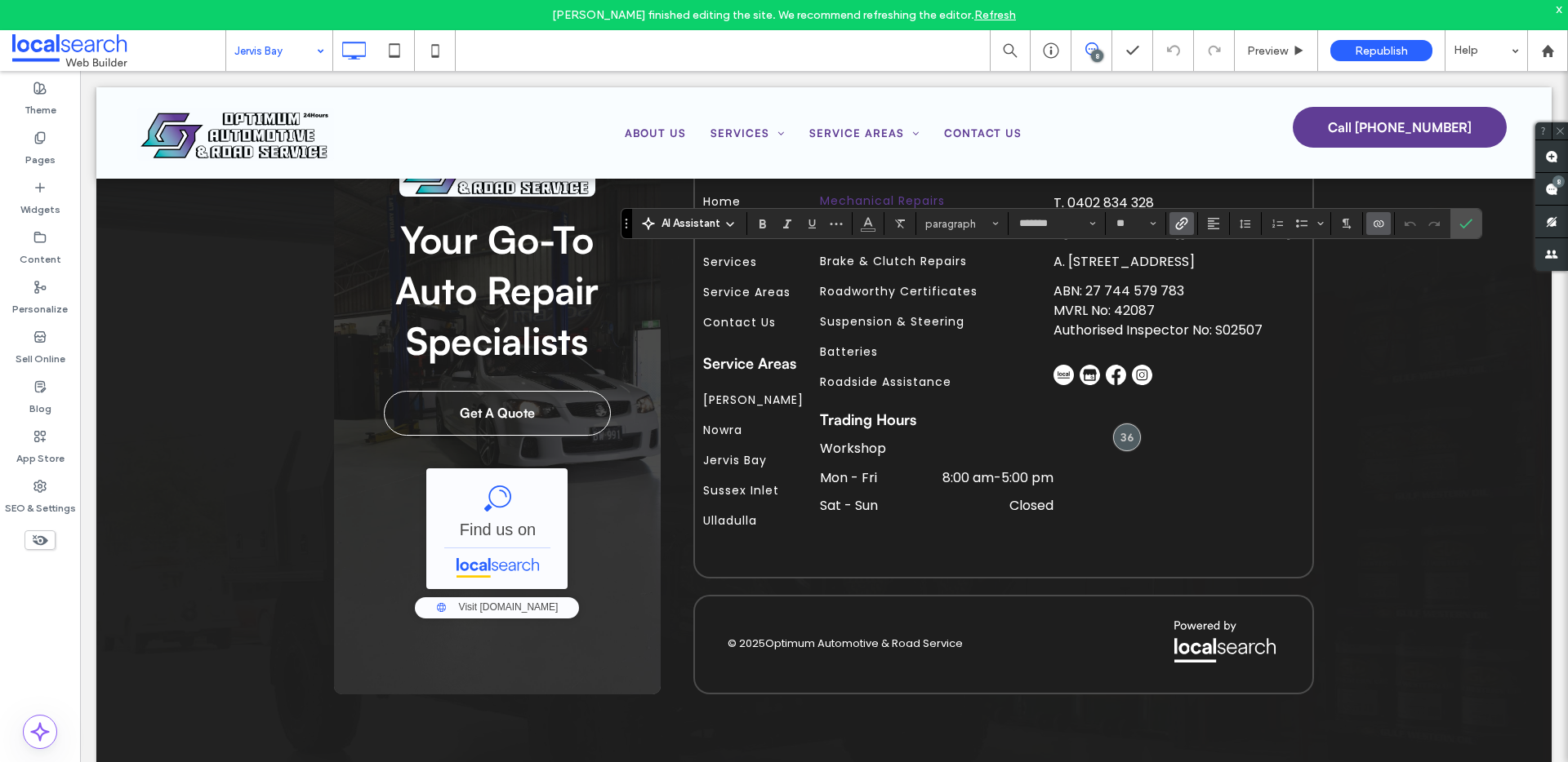
click at [1186, 222] on use "Link" at bounding box center [1182, 224] width 13 height 13
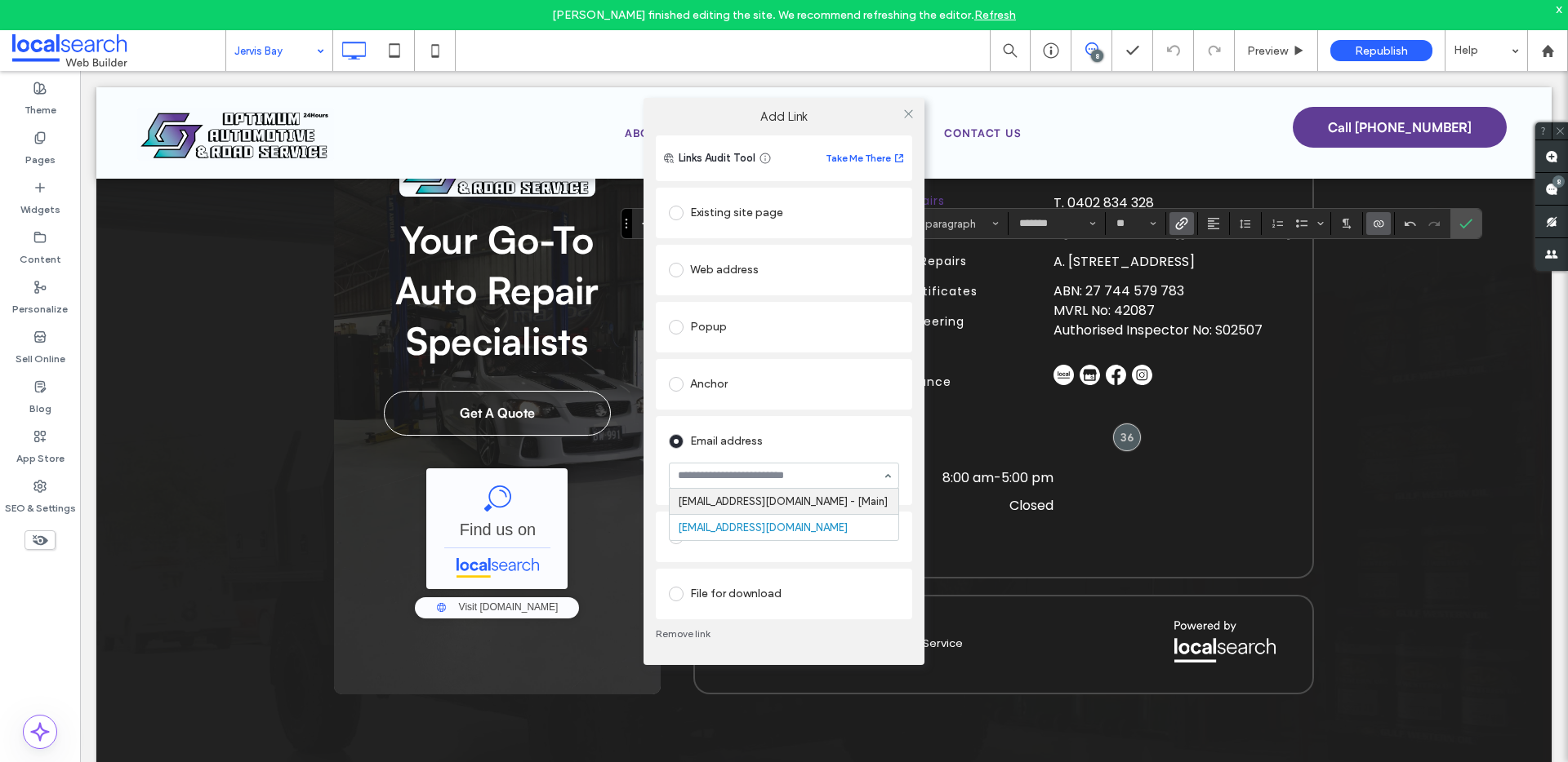
click at [725, 475] on input at bounding box center [780, 476] width 204 height 12
paste input "**********"
type input "**********"
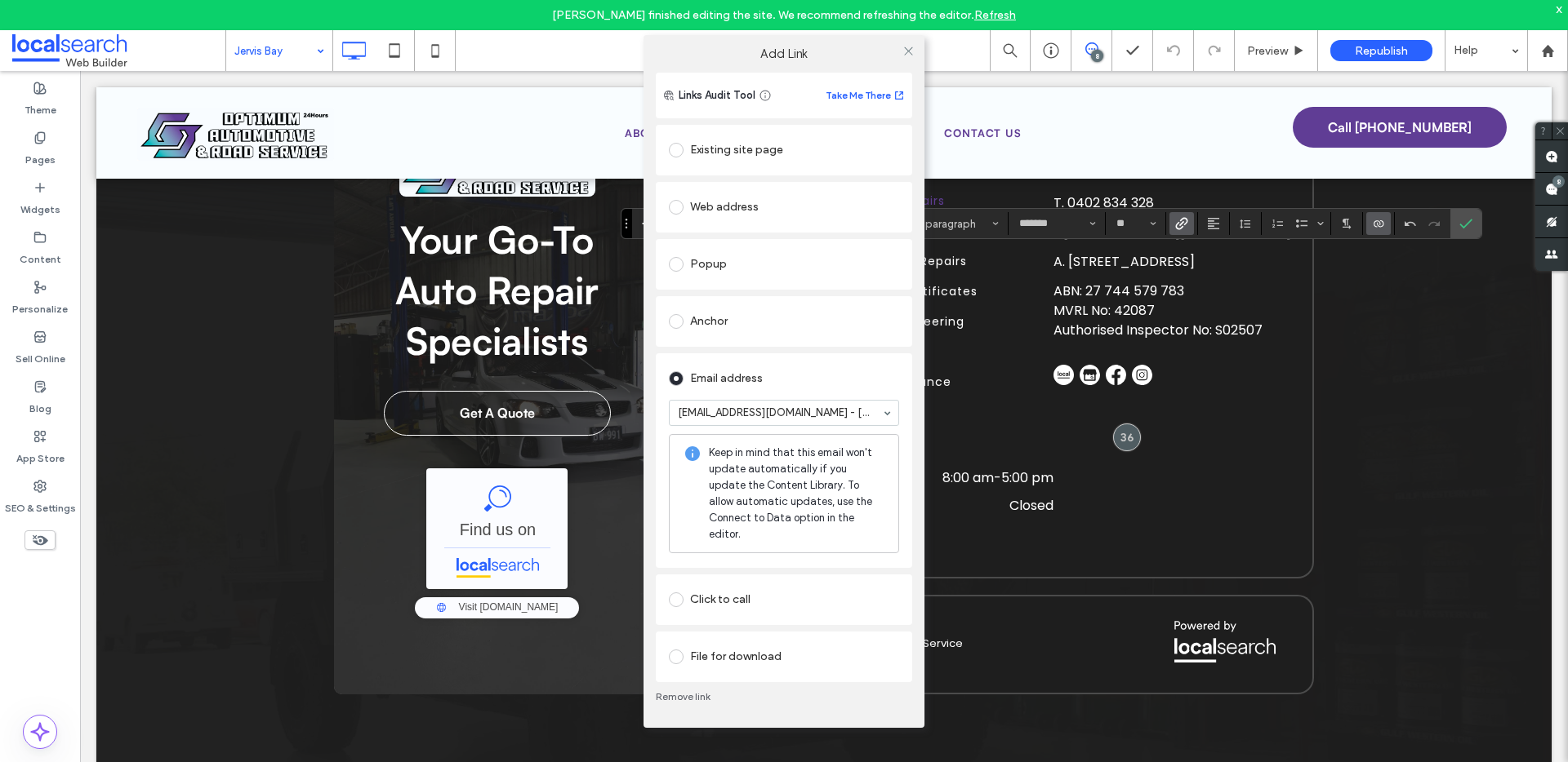
click at [658, 478] on div "Email address optimumautomotive.roadside@gmail.com - [Main] Keep in mind that t…" at bounding box center [783, 460] width 257 height 215
click at [913, 57] on icon at bounding box center [908, 51] width 13 height 13
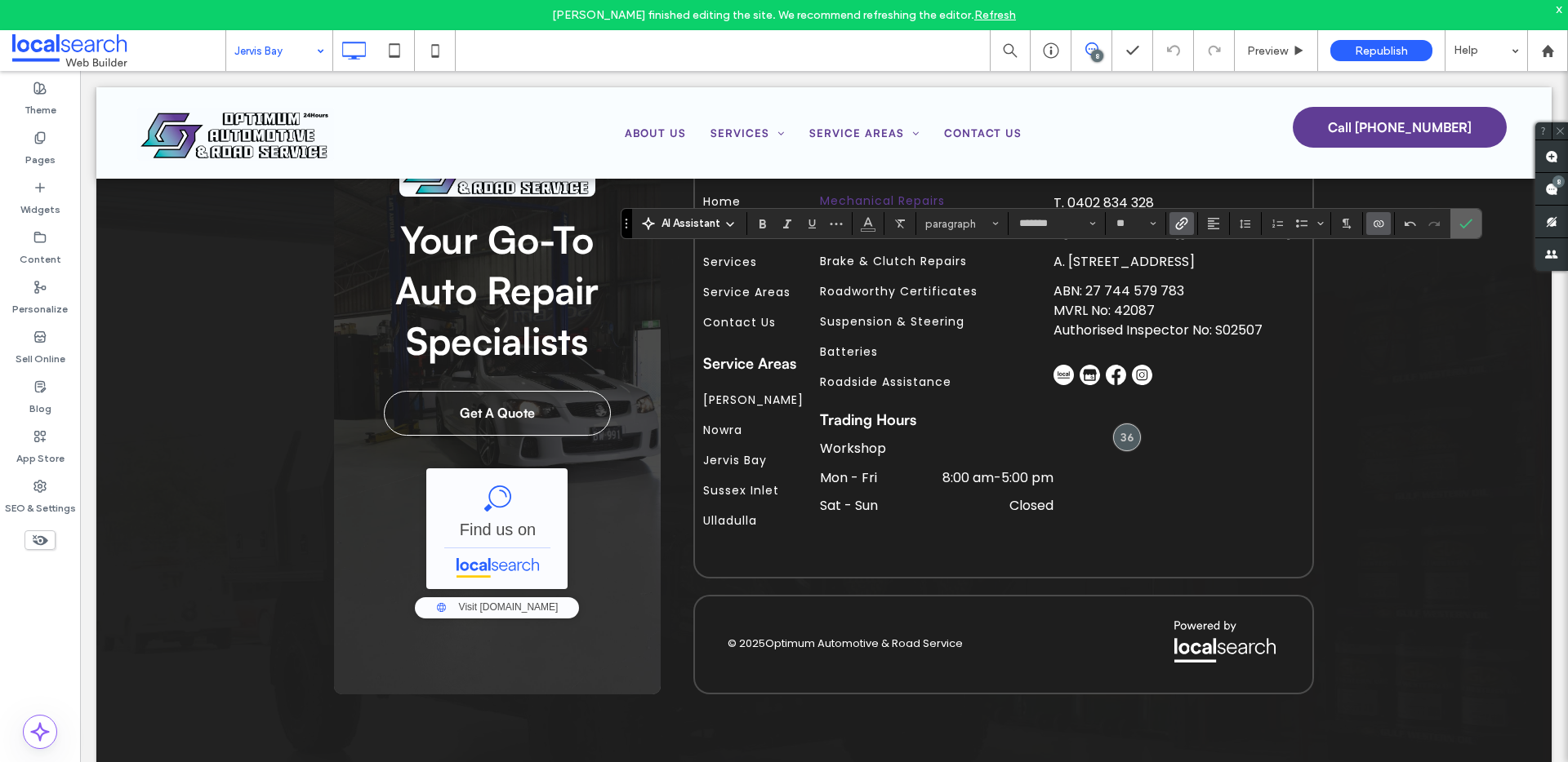
click at [1465, 226] on use "Confirm" at bounding box center [1466, 225] width 13 height 10
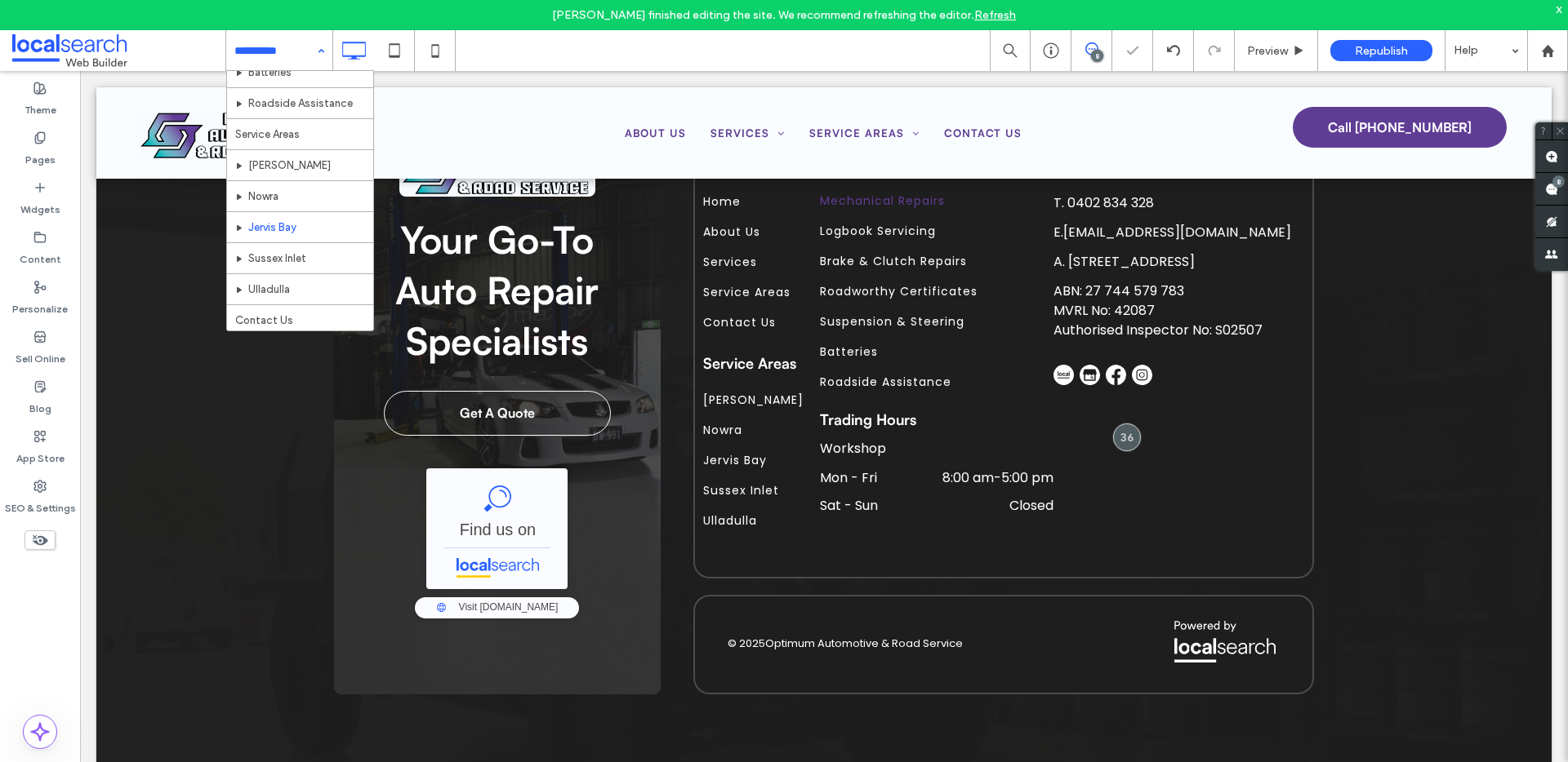
scroll to position [265, 0]
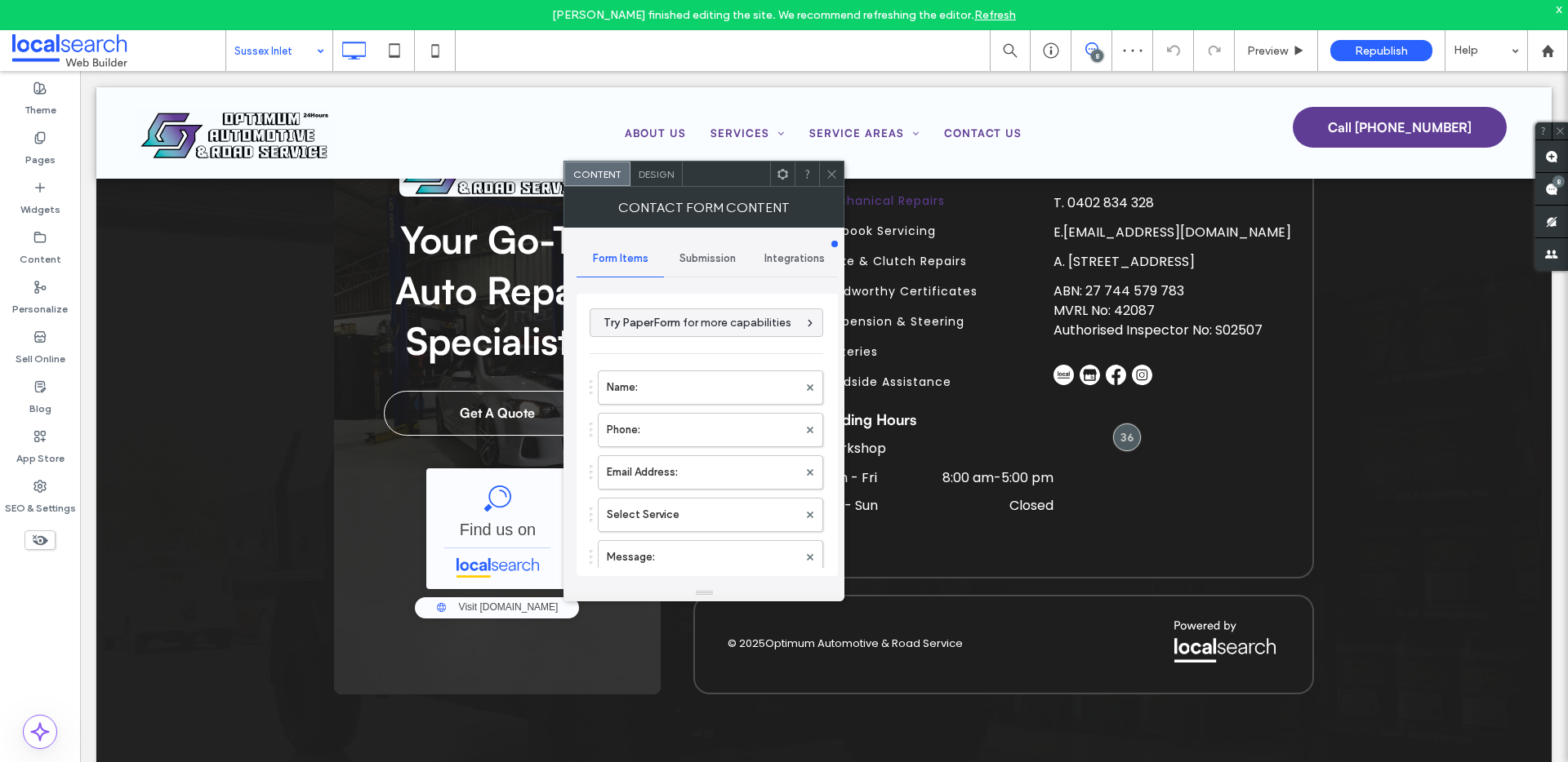
click at [690, 260] on span "Submission" at bounding box center [707, 259] width 56 height 13
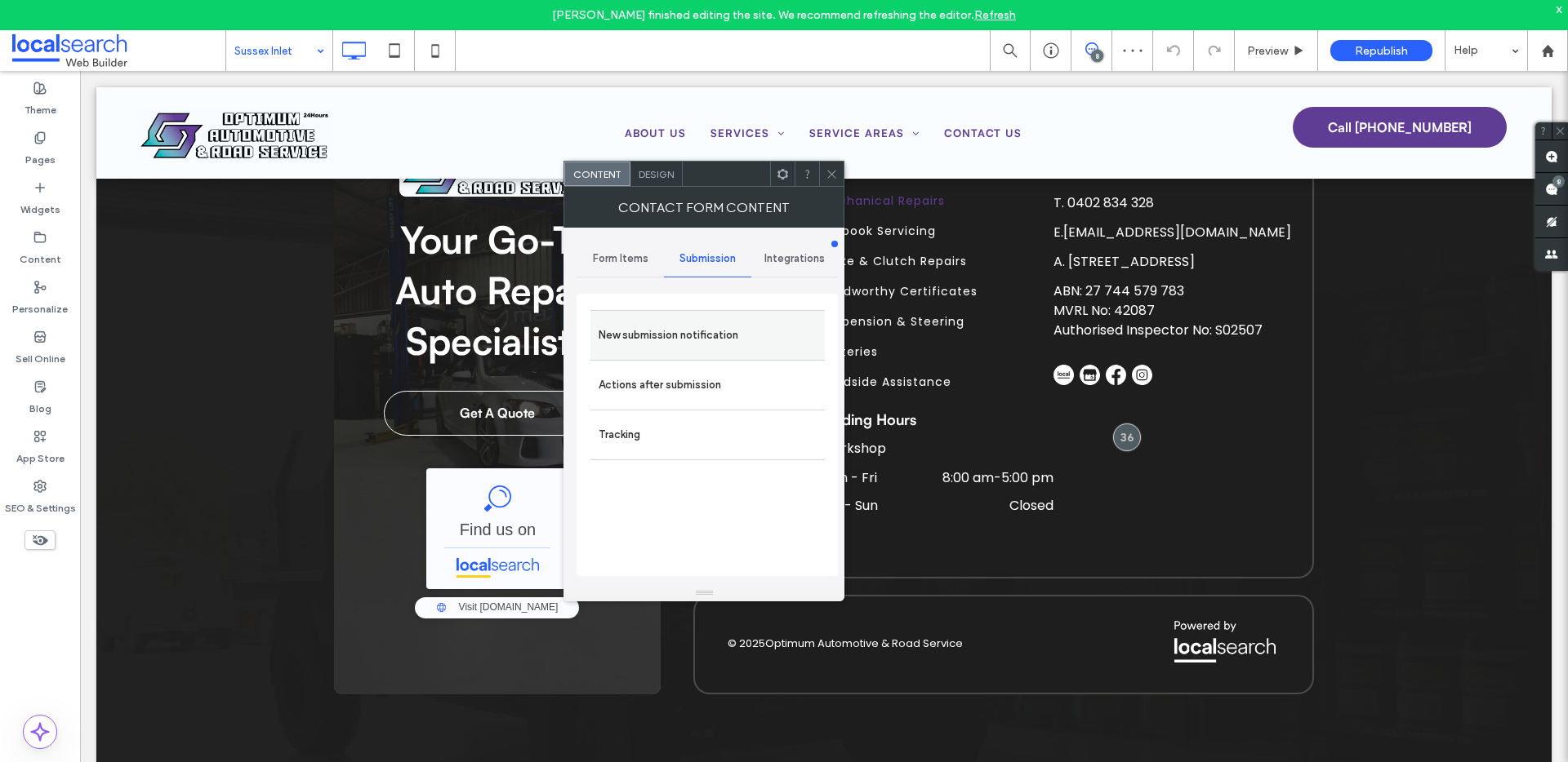
click at [707, 335] on label "New submission notification" at bounding box center [707, 335] width 218 height 33
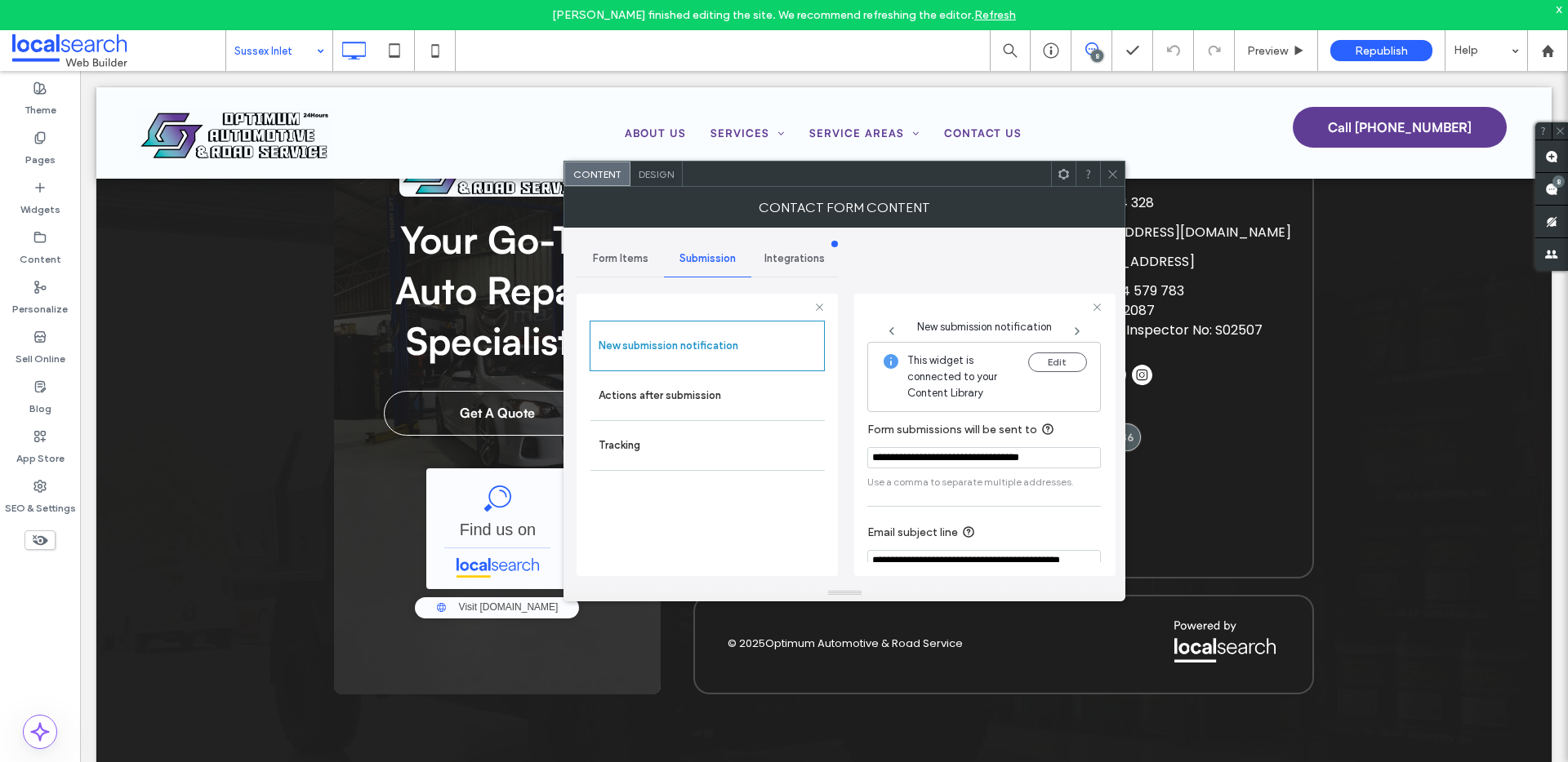
click at [1115, 171] on icon at bounding box center [1112, 174] width 13 height 13
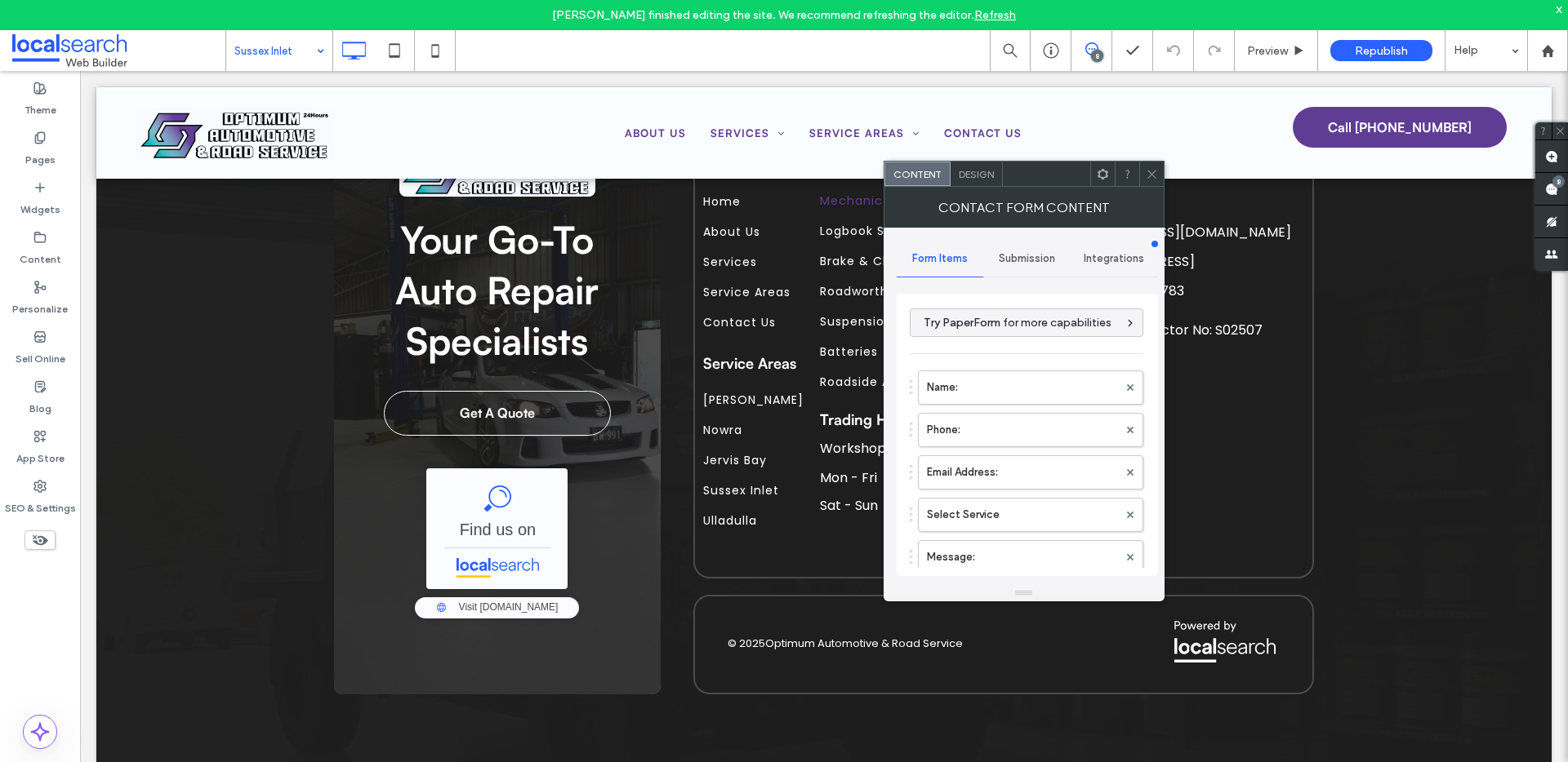
type input "**********"
click at [1041, 257] on span "Submission" at bounding box center [1026, 259] width 56 height 13
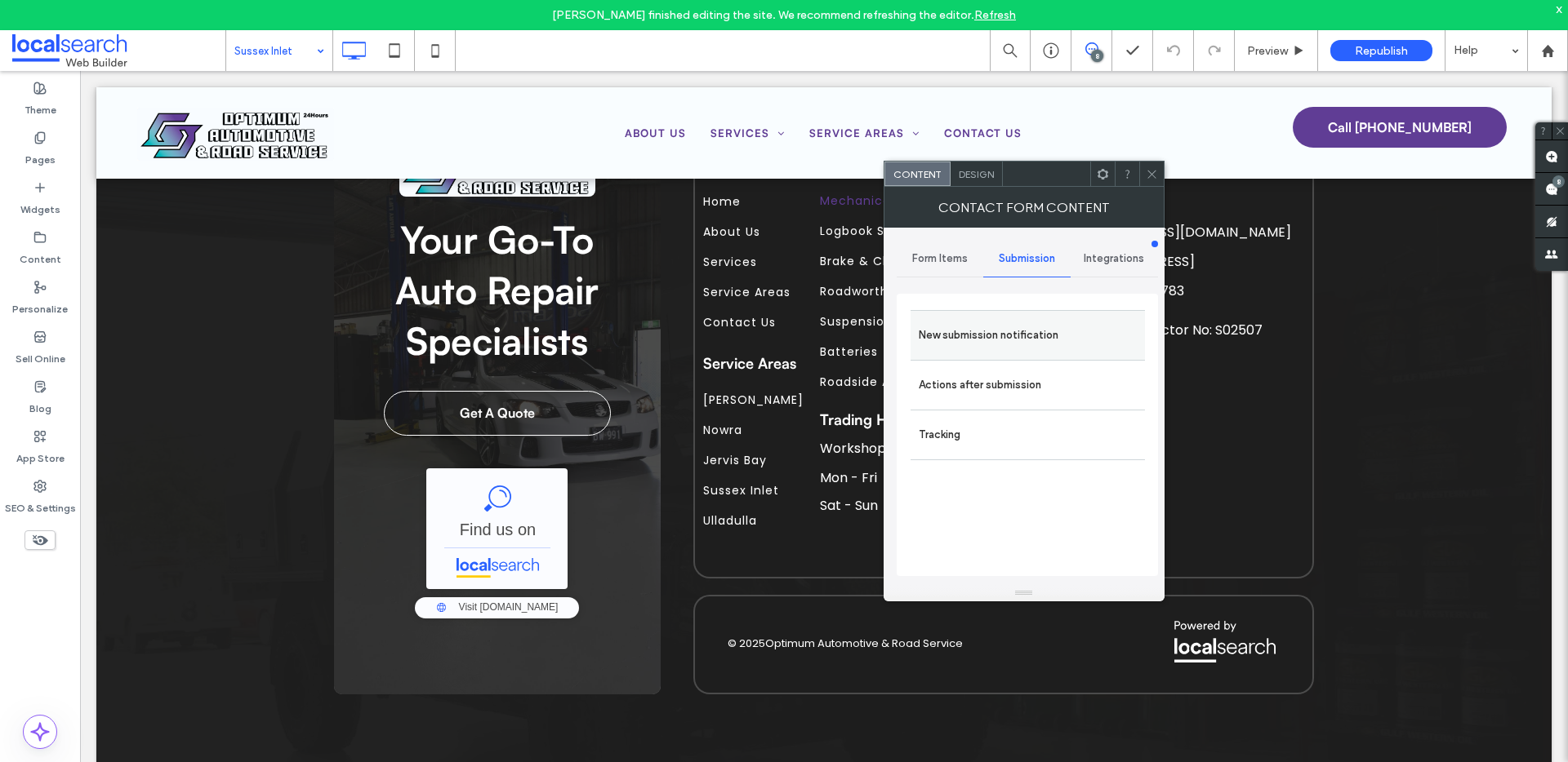
click at [990, 346] on label "New submission notification" at bounding box center [1027, 335] width 218 height 33
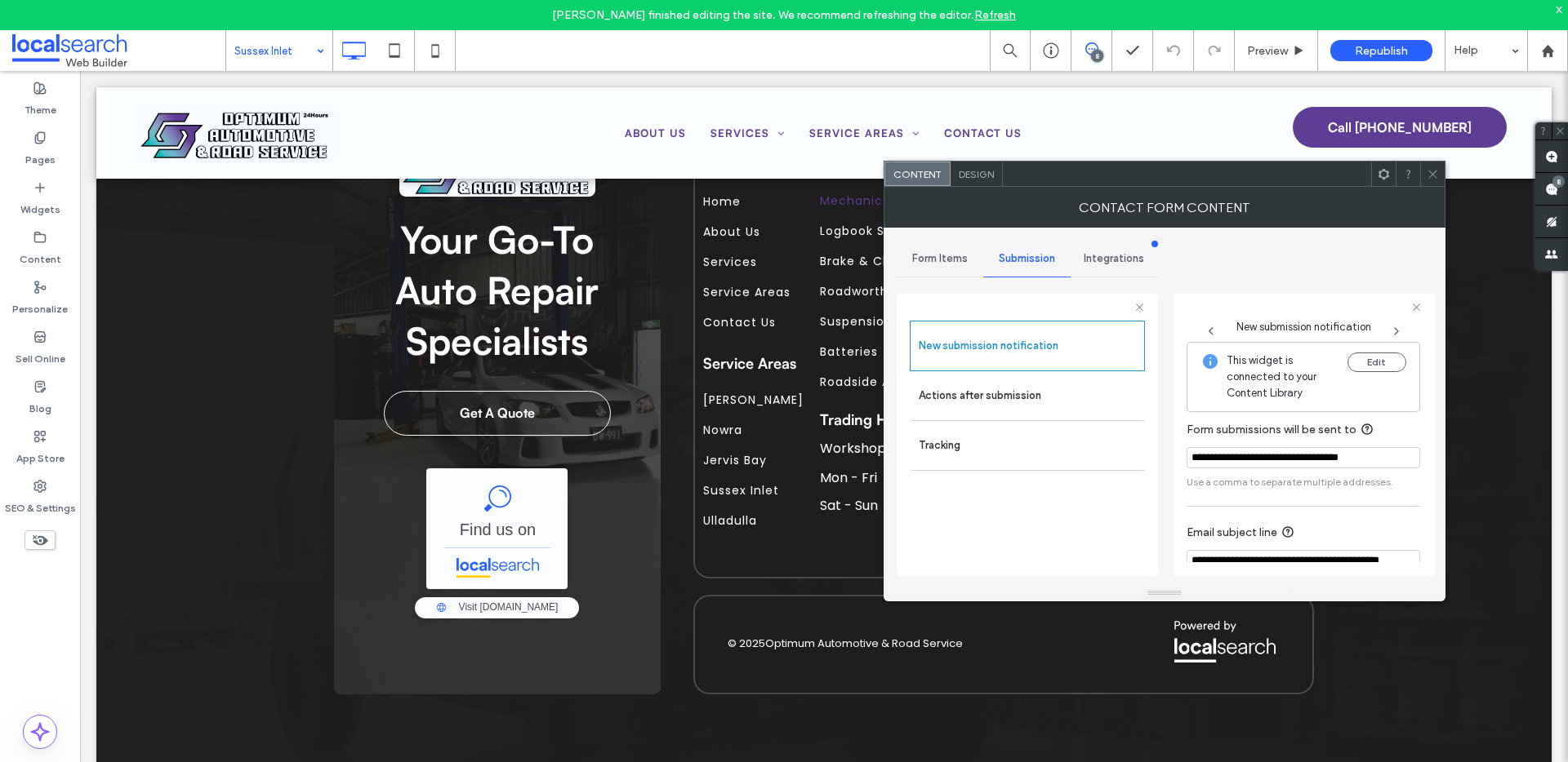
click at [1433, 178] on icon at bounding box center [1433, 174] width 13 height 13
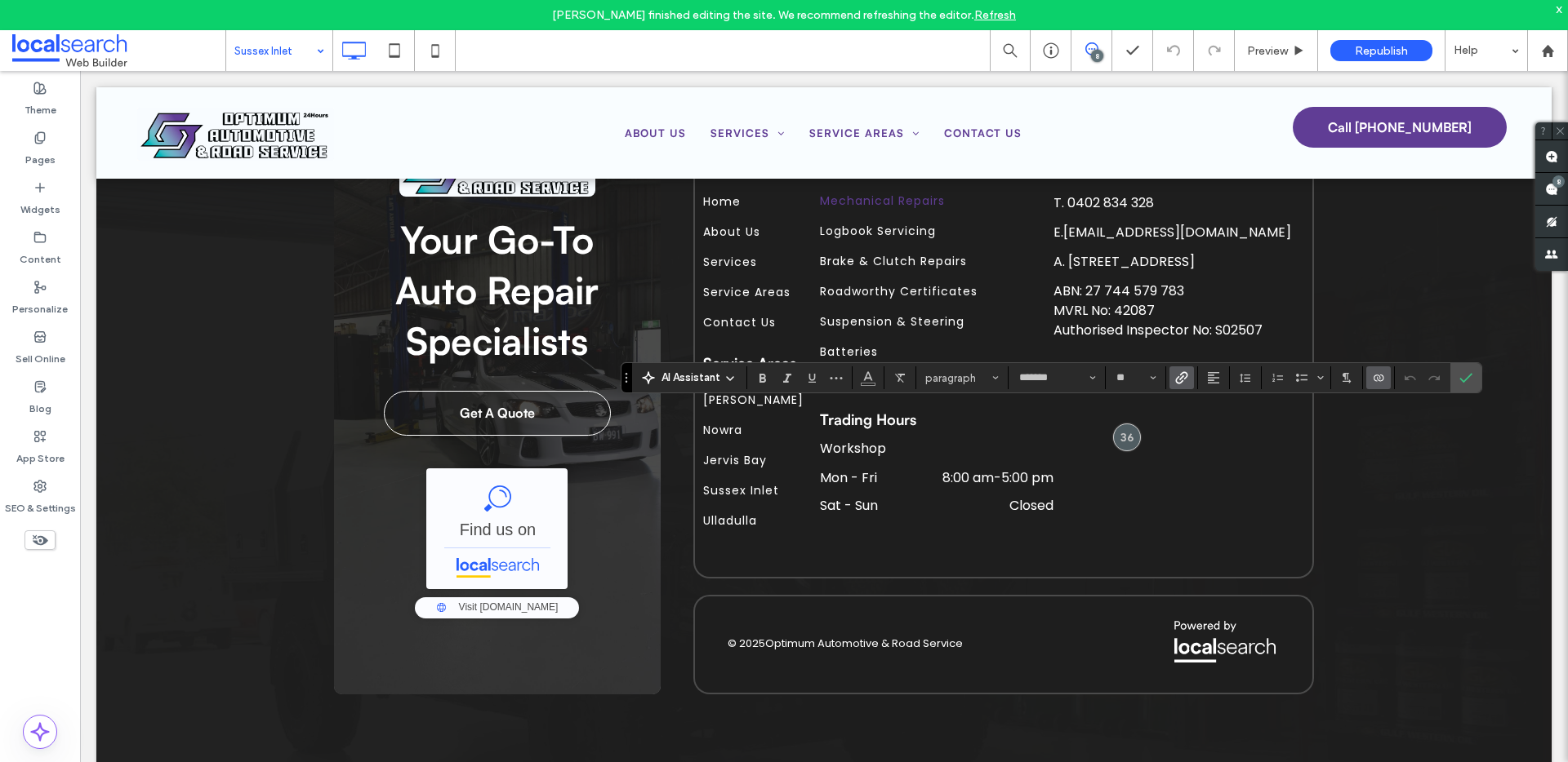
click at [1187, 374] on icon "Link" at bounding box center [1182, 378] width 13 height 13
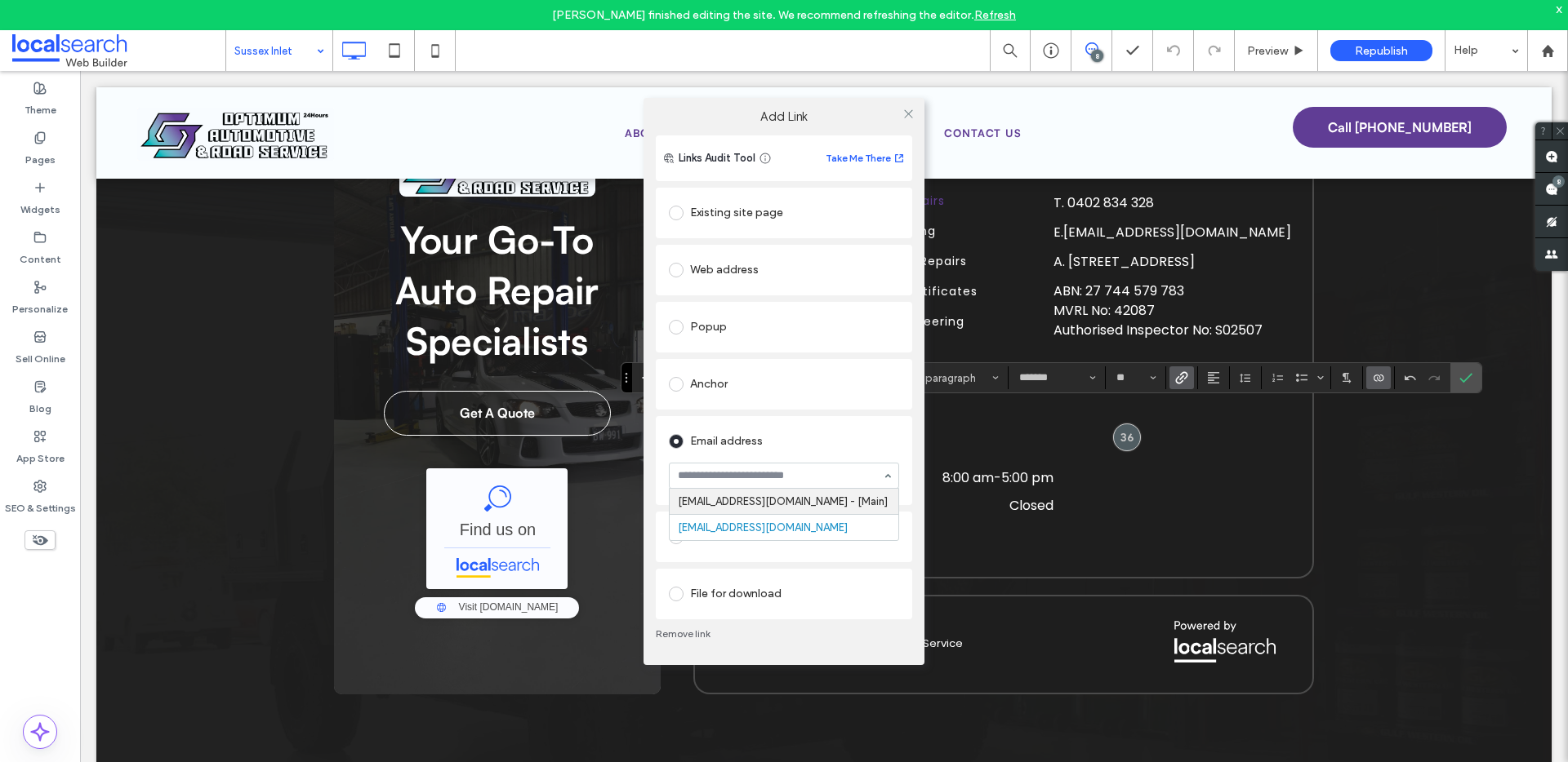
click at [747, 475] on input at bounding box center [780, 476] width 204 height 12
paste input "**********"
type input "**********"
click at [659, 460] on div "Email address optimumautomotive.roadside@gmail.com - [Main]" at bounding box center [783, 460] width 257 height 89
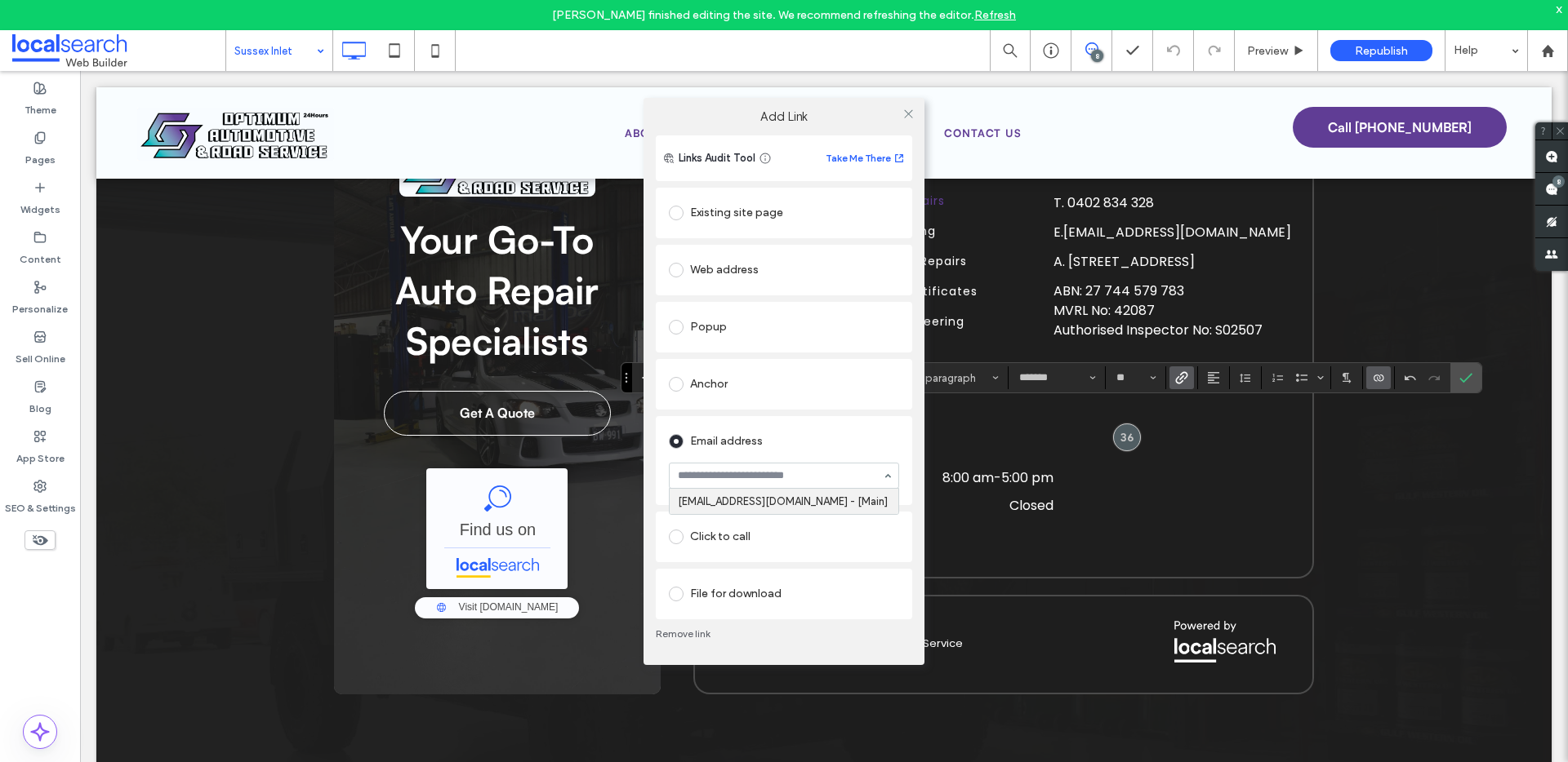
scroll to position [0, 0]
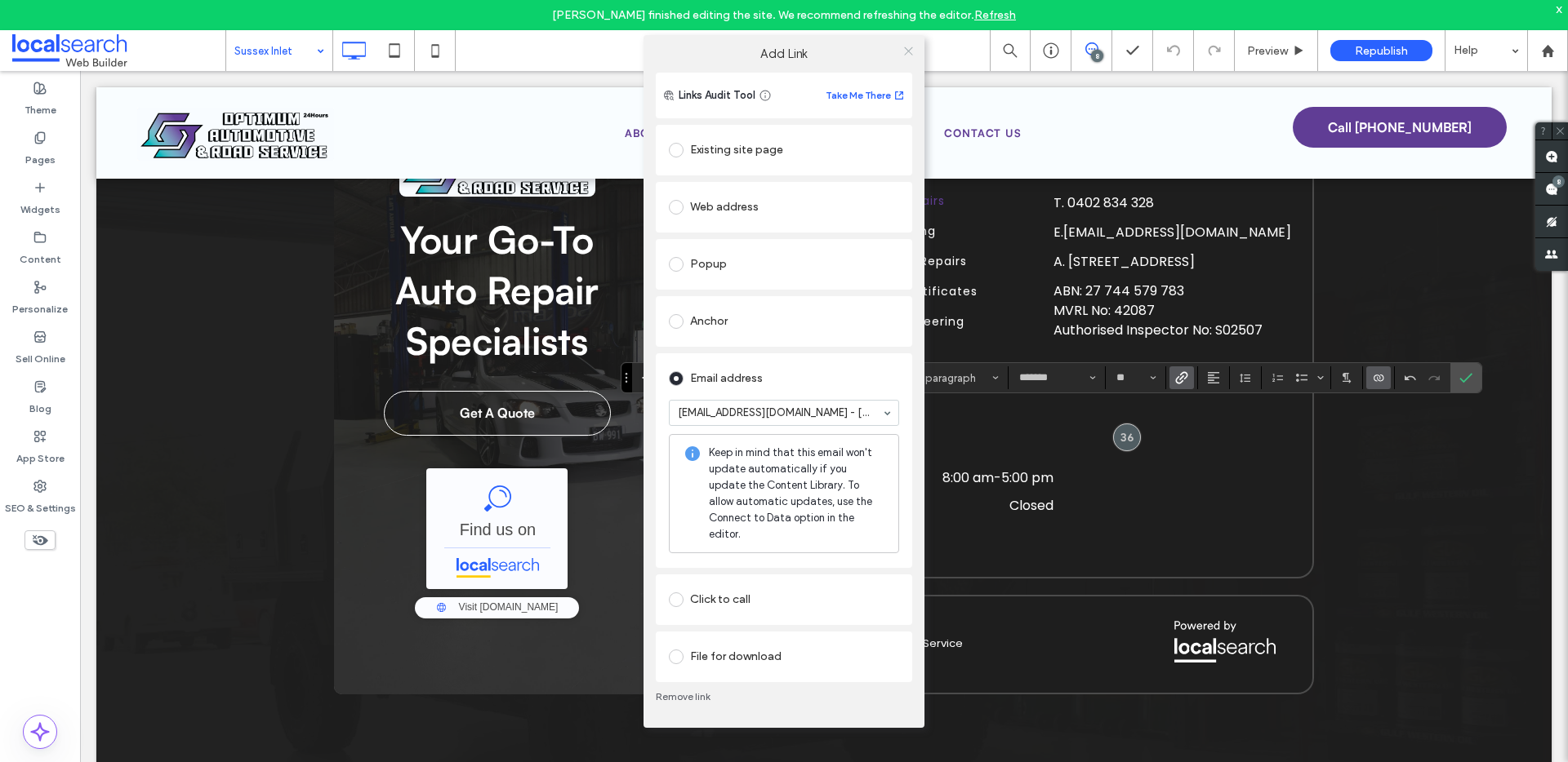
click at [905, 53] on icon at bounding box center [908, 51] width 13 height 13
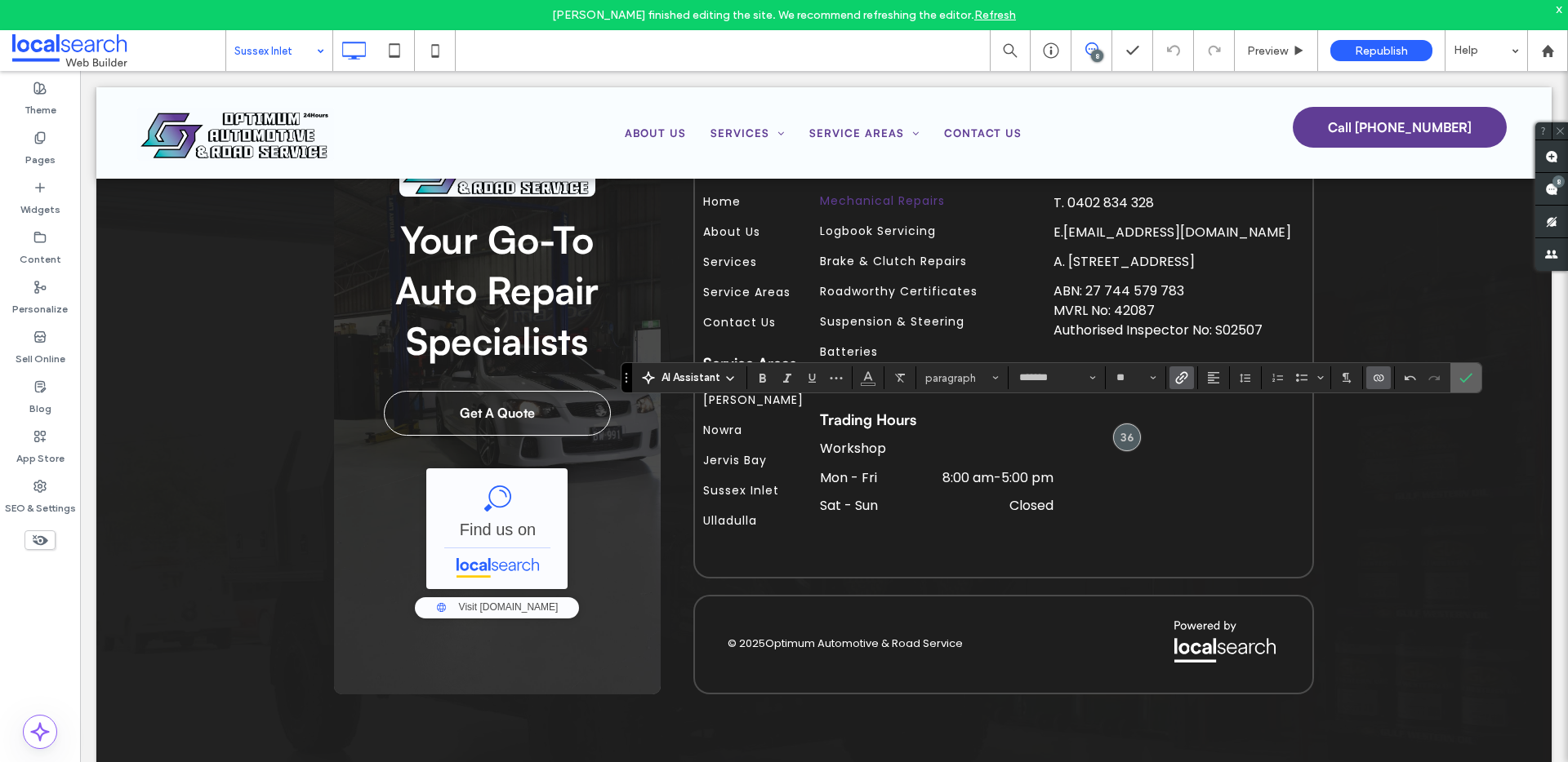
click at [1460, 380] on icon "Confirm" at bounding box center [1466, 378] width 13 height 13
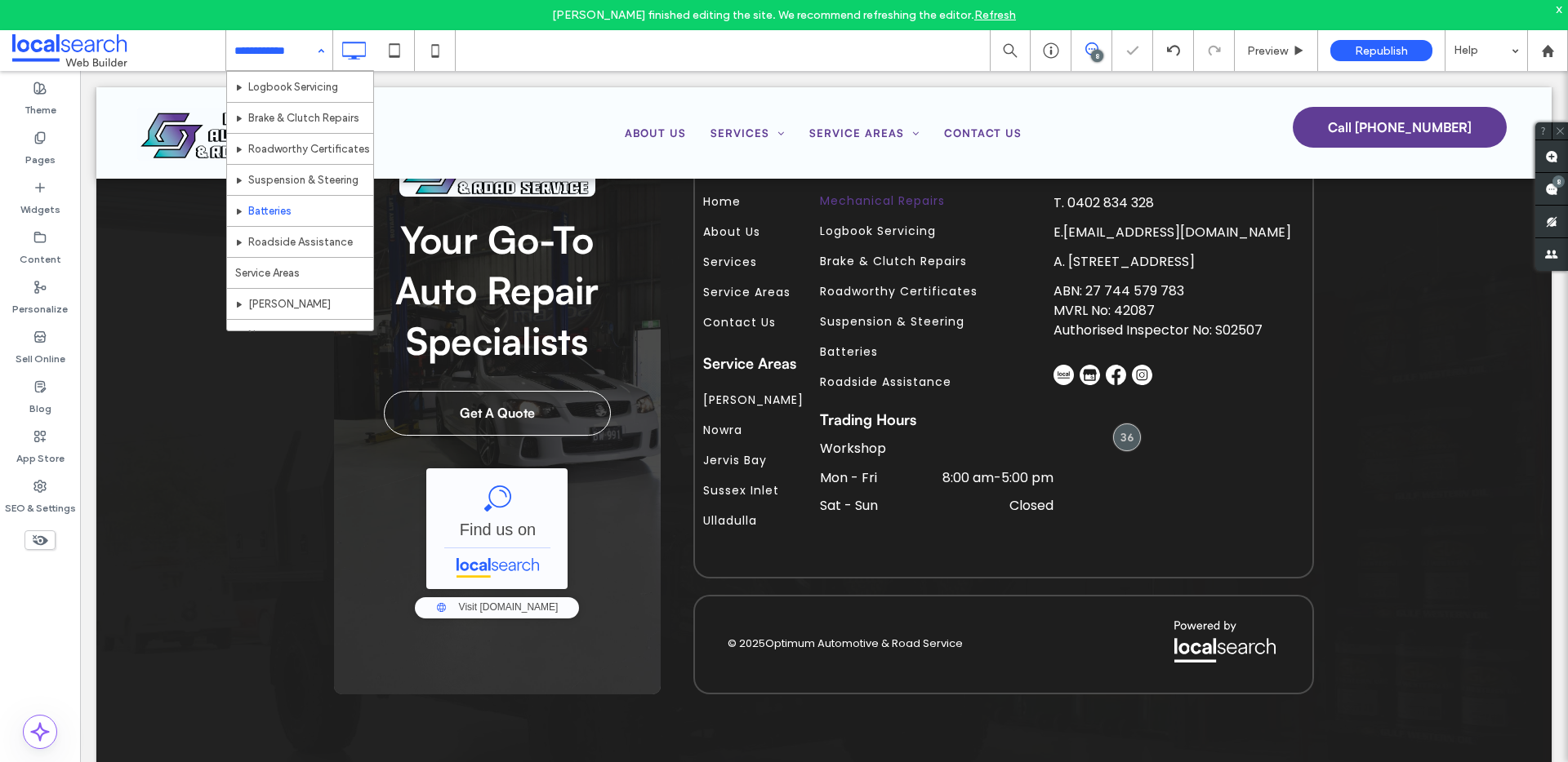
scroll to position [265, 0]
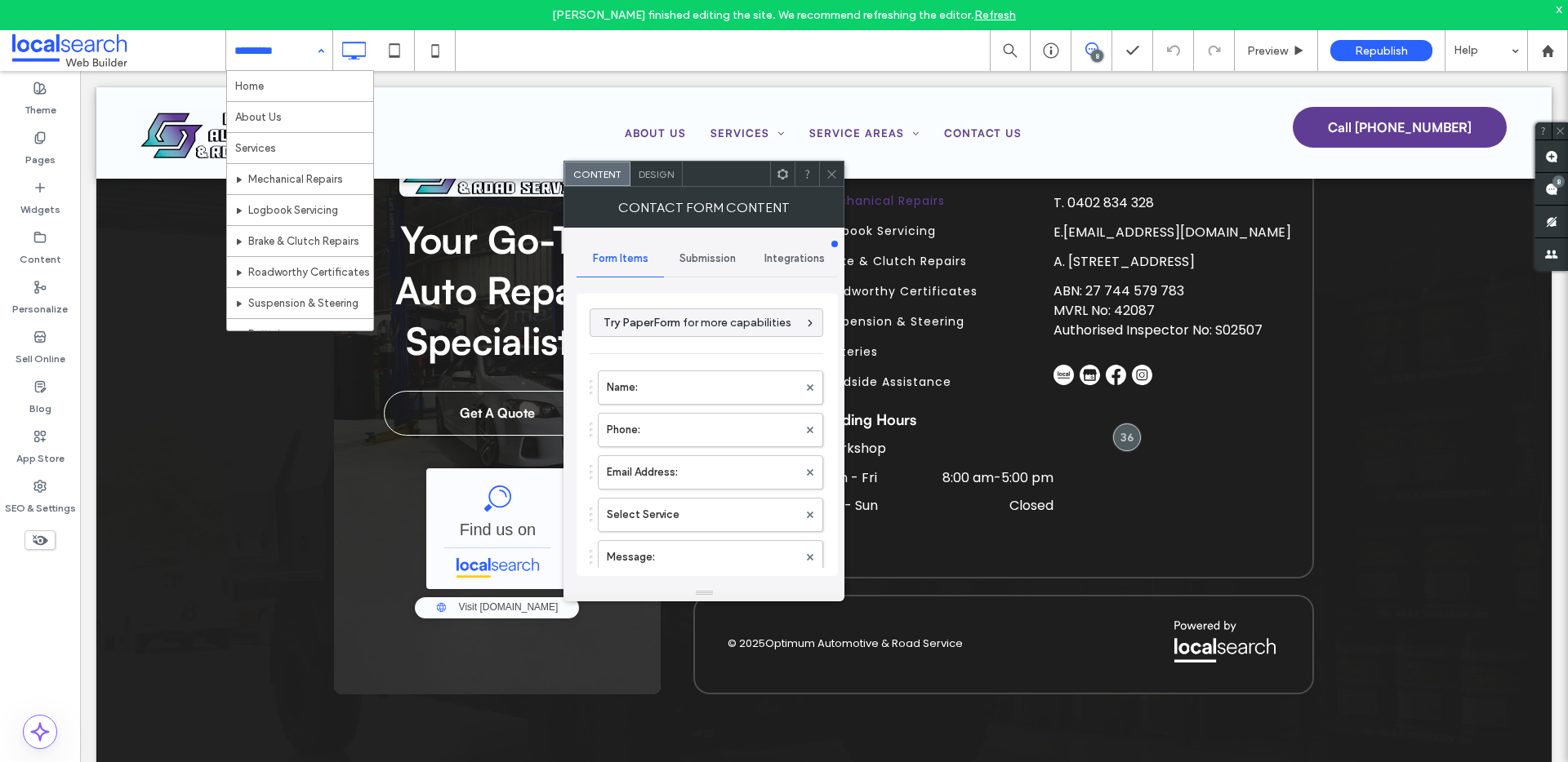
click at [705, 277] on div "**********" at bounding box center [707, 413] width 262 height 344
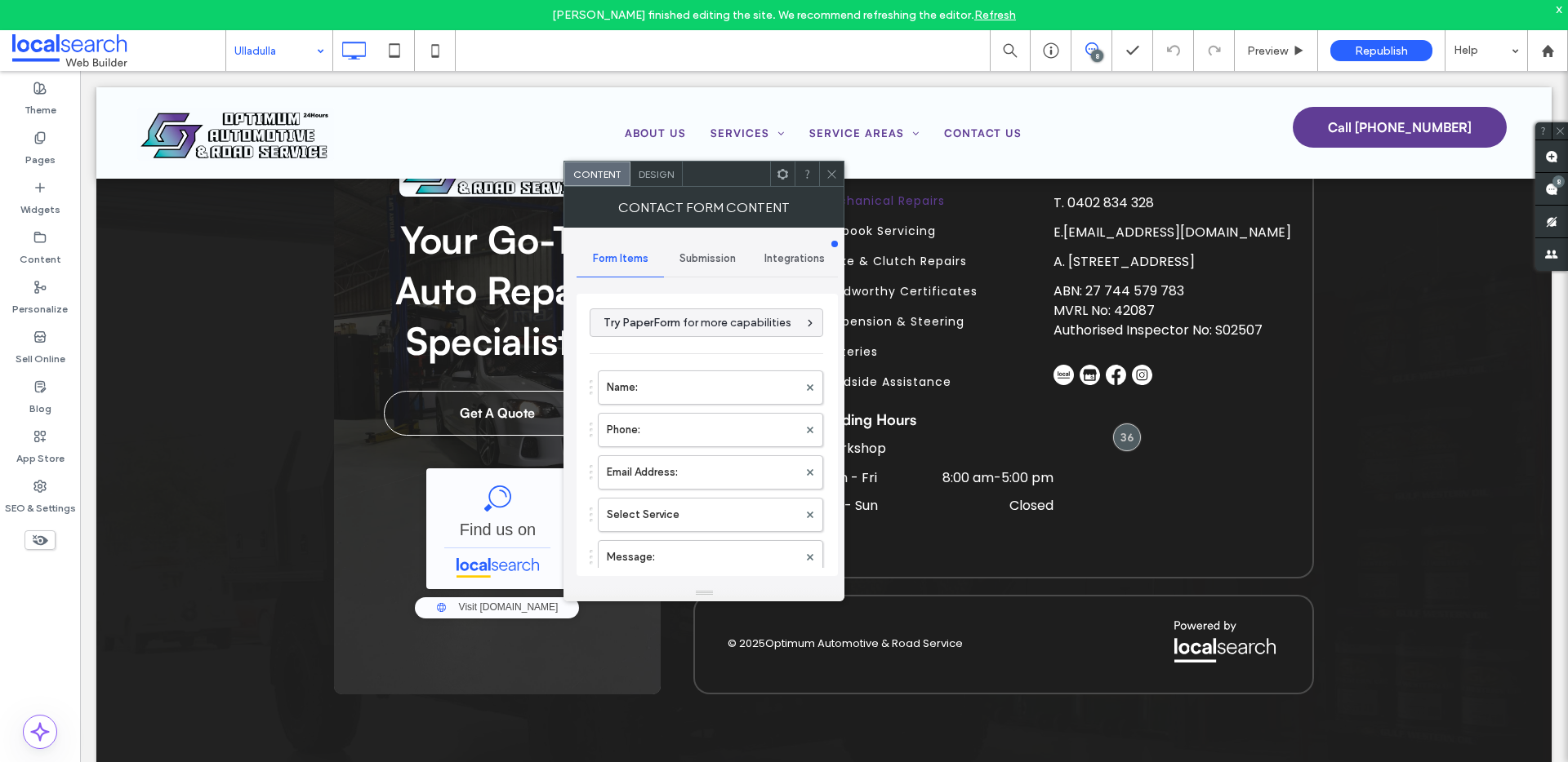
click at [719, 262] on span "Submission" at bounding box center [707, 259] width 56 height 13
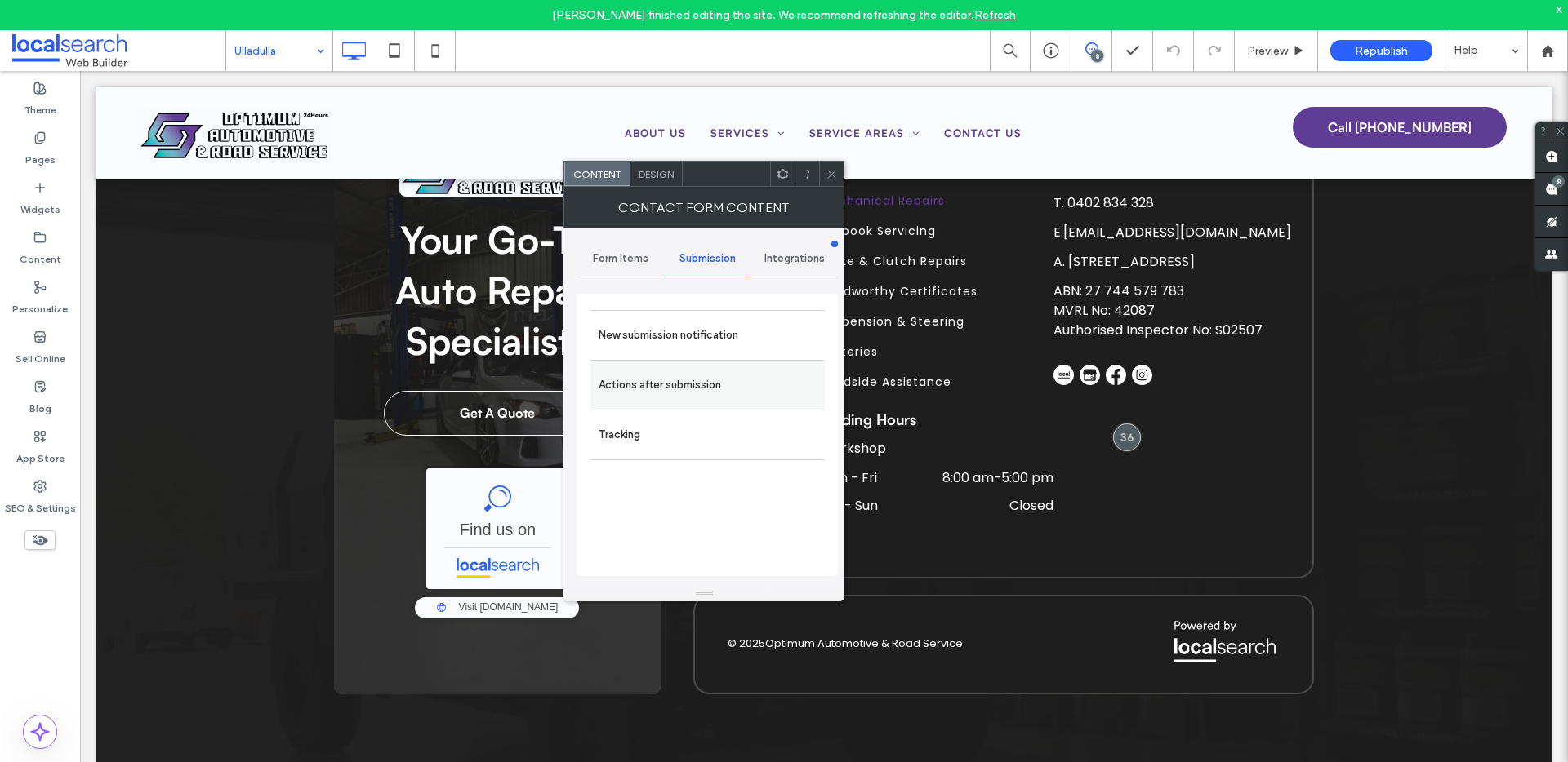
click at [678, 362] on div "Actions after submission" at bounding box center [707, 385] width 234 height 50
click at [680, 331] on label "New submission notification" at bounding box center [707, 335] width 218 height 33
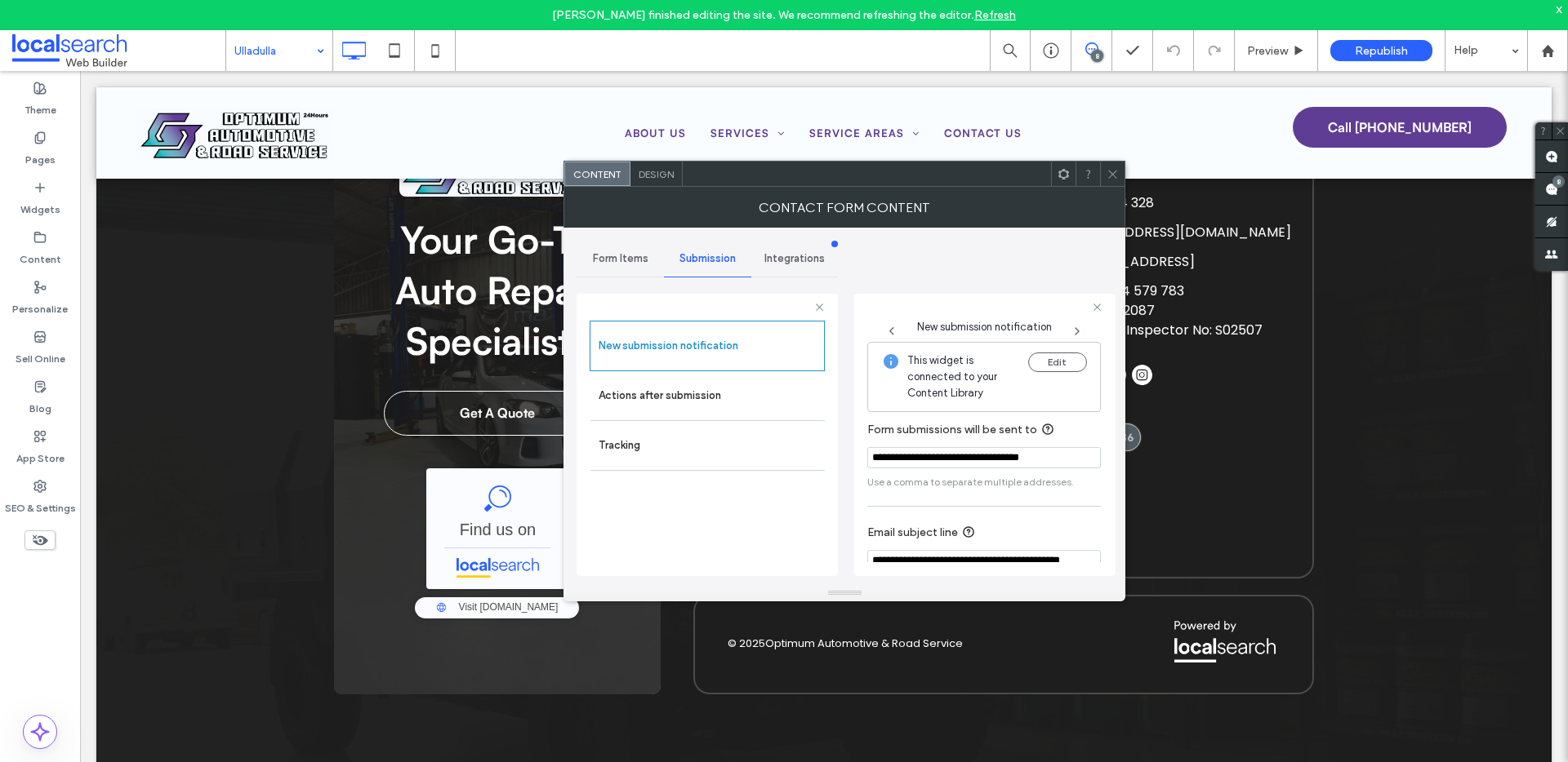
click at [1116, 170] on icon at bounding box center [1112, 174] width 13 height 13
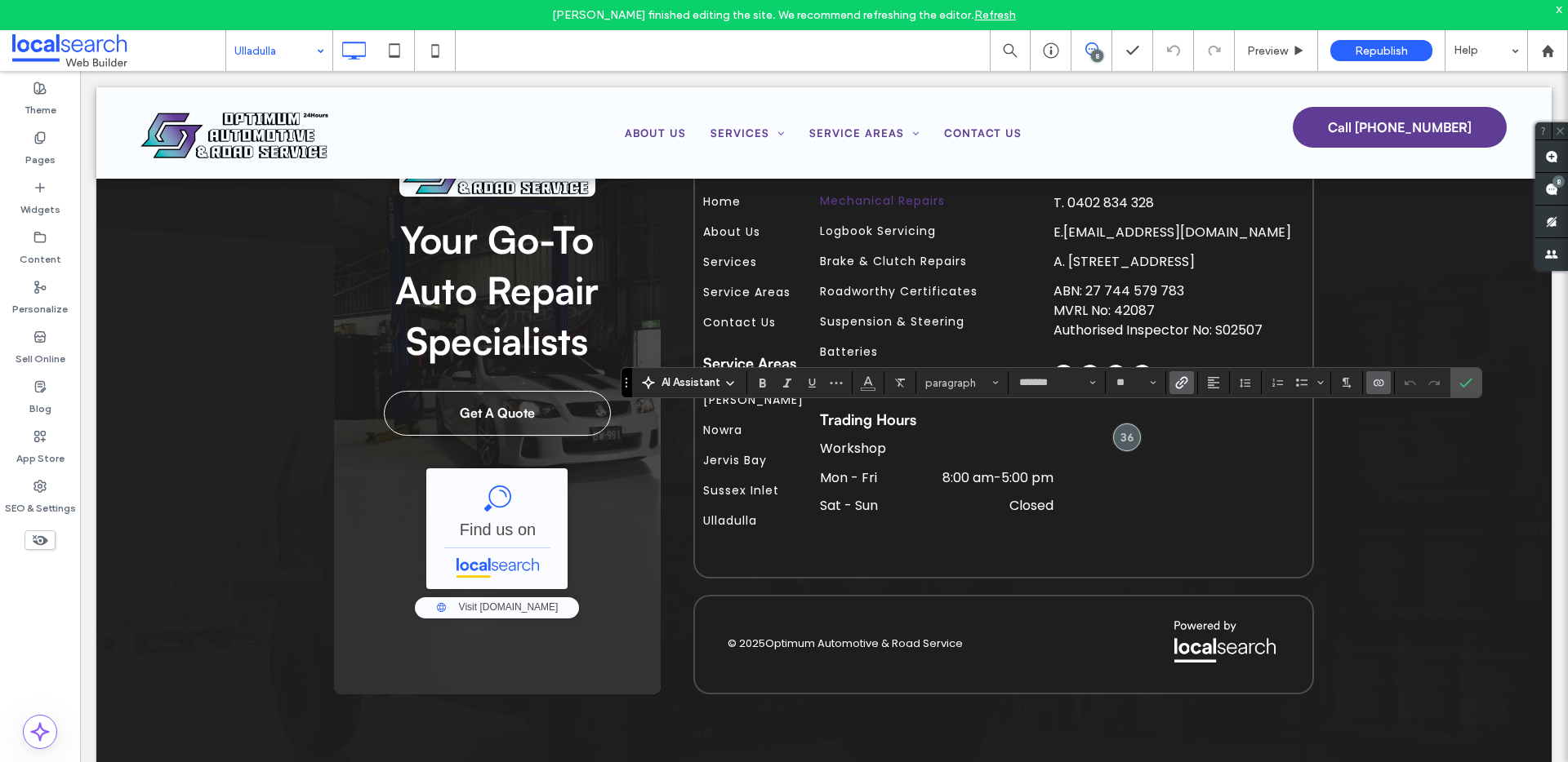
click at [1180, 376] on icon "Link" at bounding box center [1182, 383] width 13 height 13
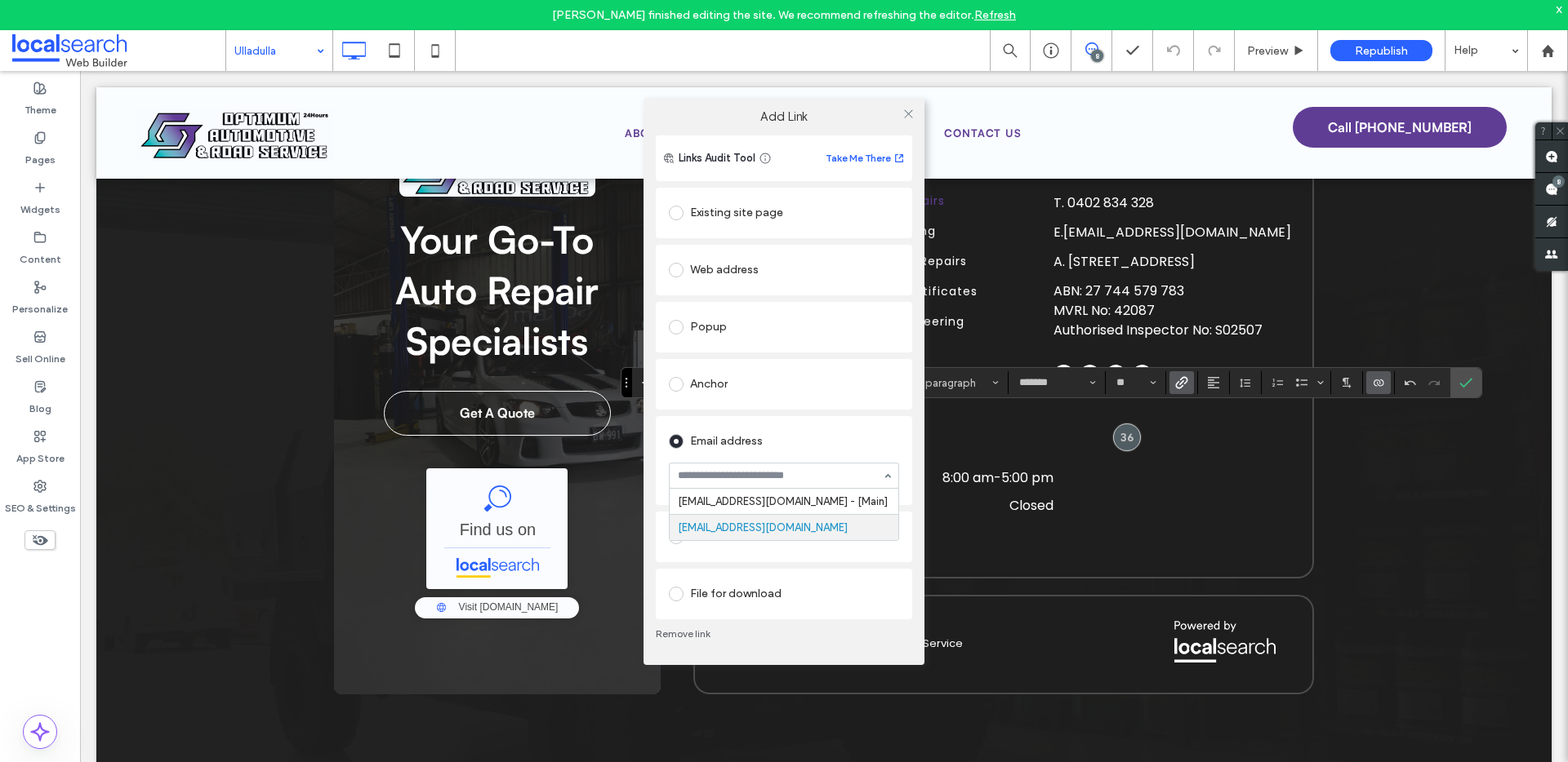
click at [754, 471] on input at bounding box center [780, 476] width 204 height 12
paste input "**********"
type input "**********"
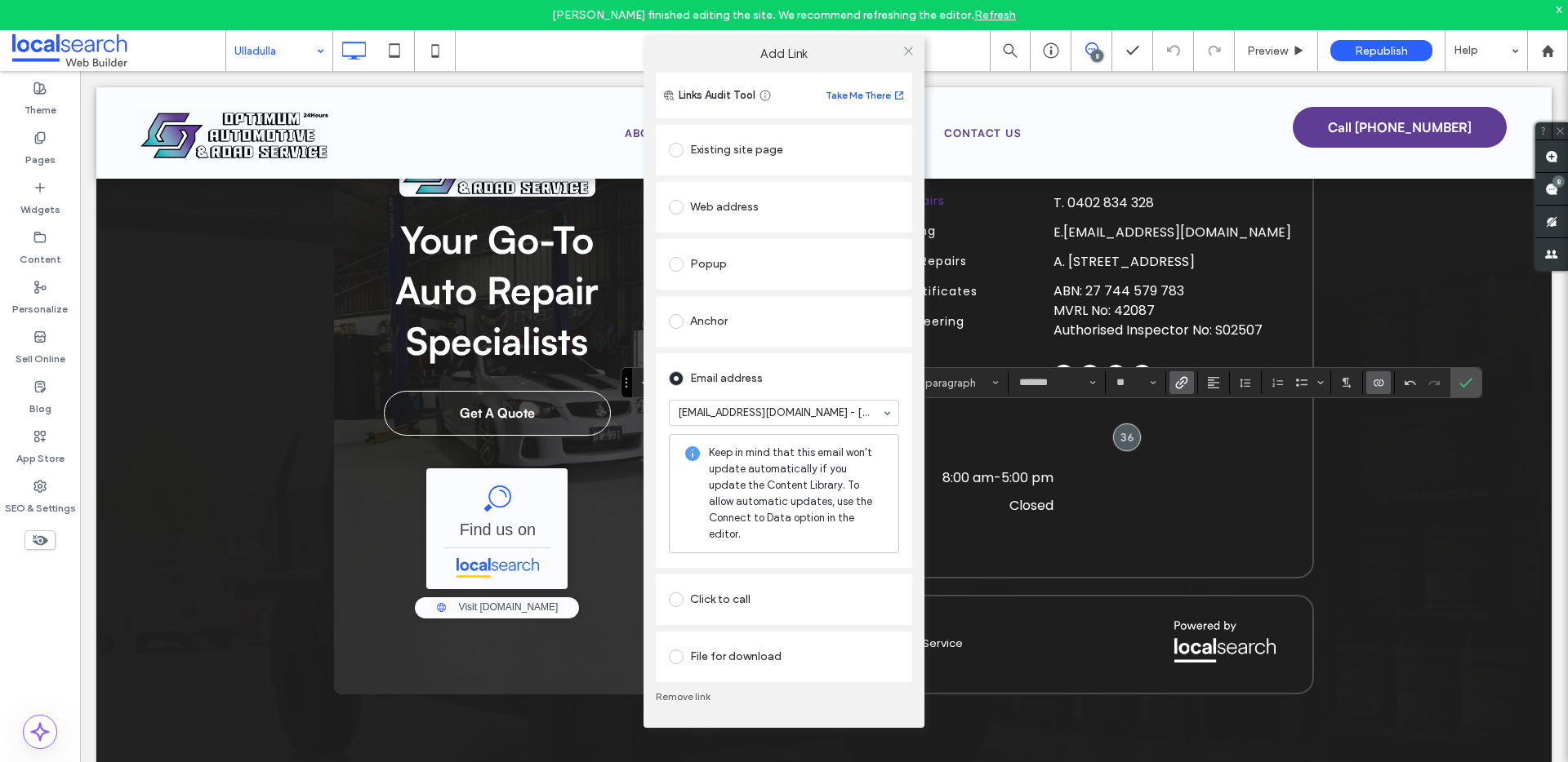
click at [653, 458] on div "Links Audit Tool Take Me There Existing site page Web address Popup Anchor Emai…" at bounding box center [784, 400] width 281 height 655
click at [907, 57] on icon at bounding box center [908, 51] width 13 height 13
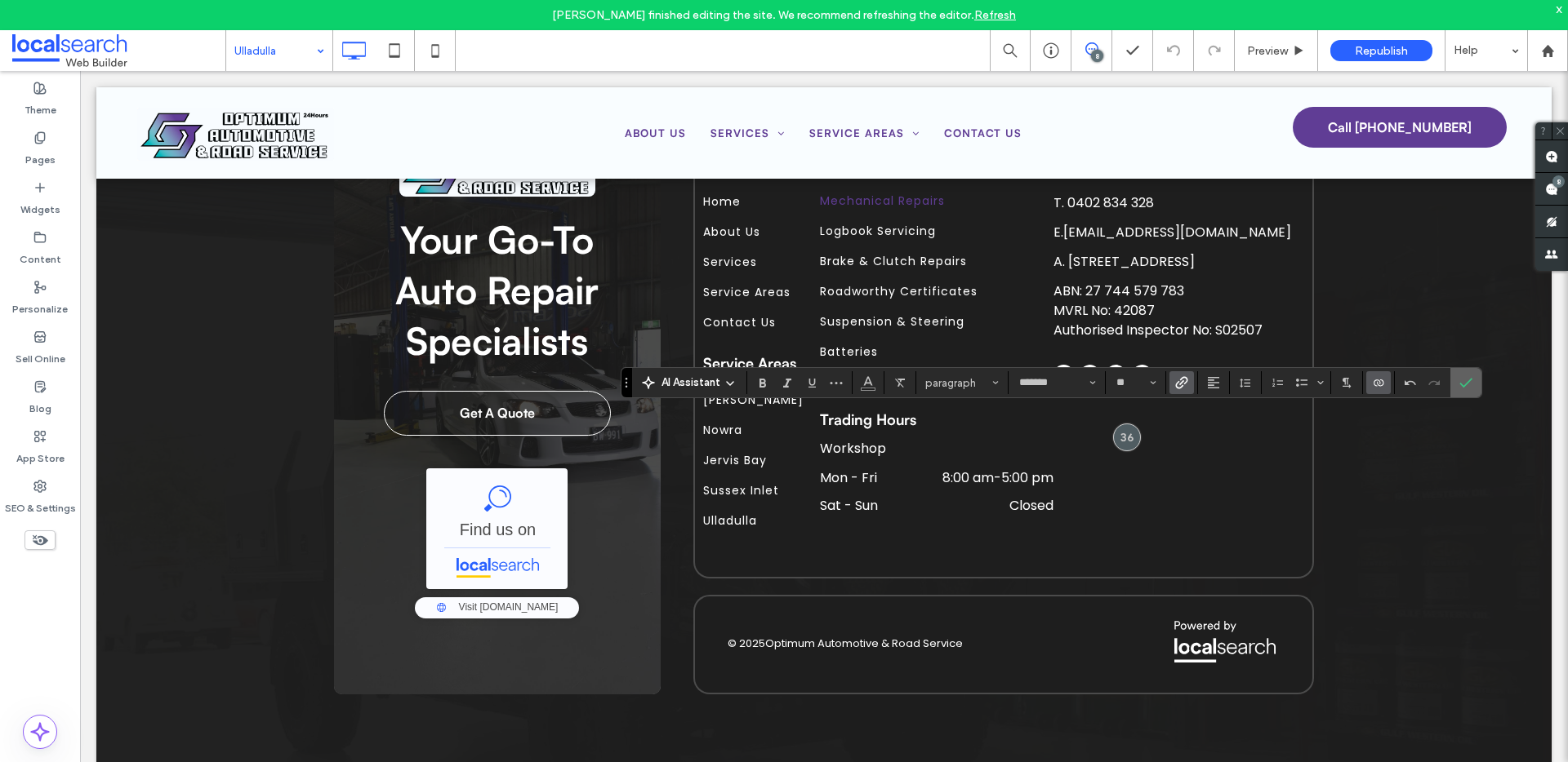
click at [1463, 373] on span "Confirm" at bounding box center [1463, 383] width 8 height 29
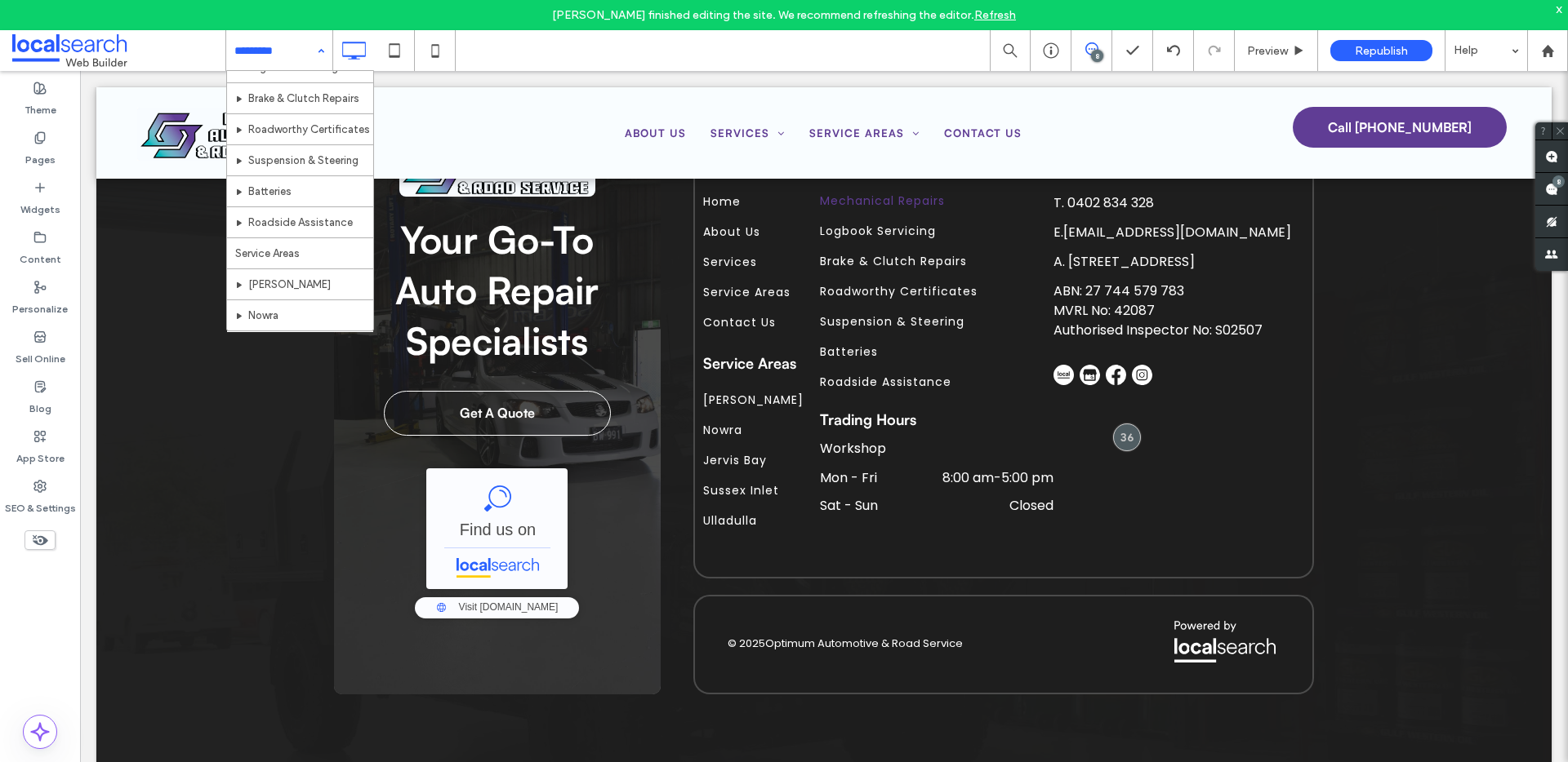
scroll to position [265, 0]
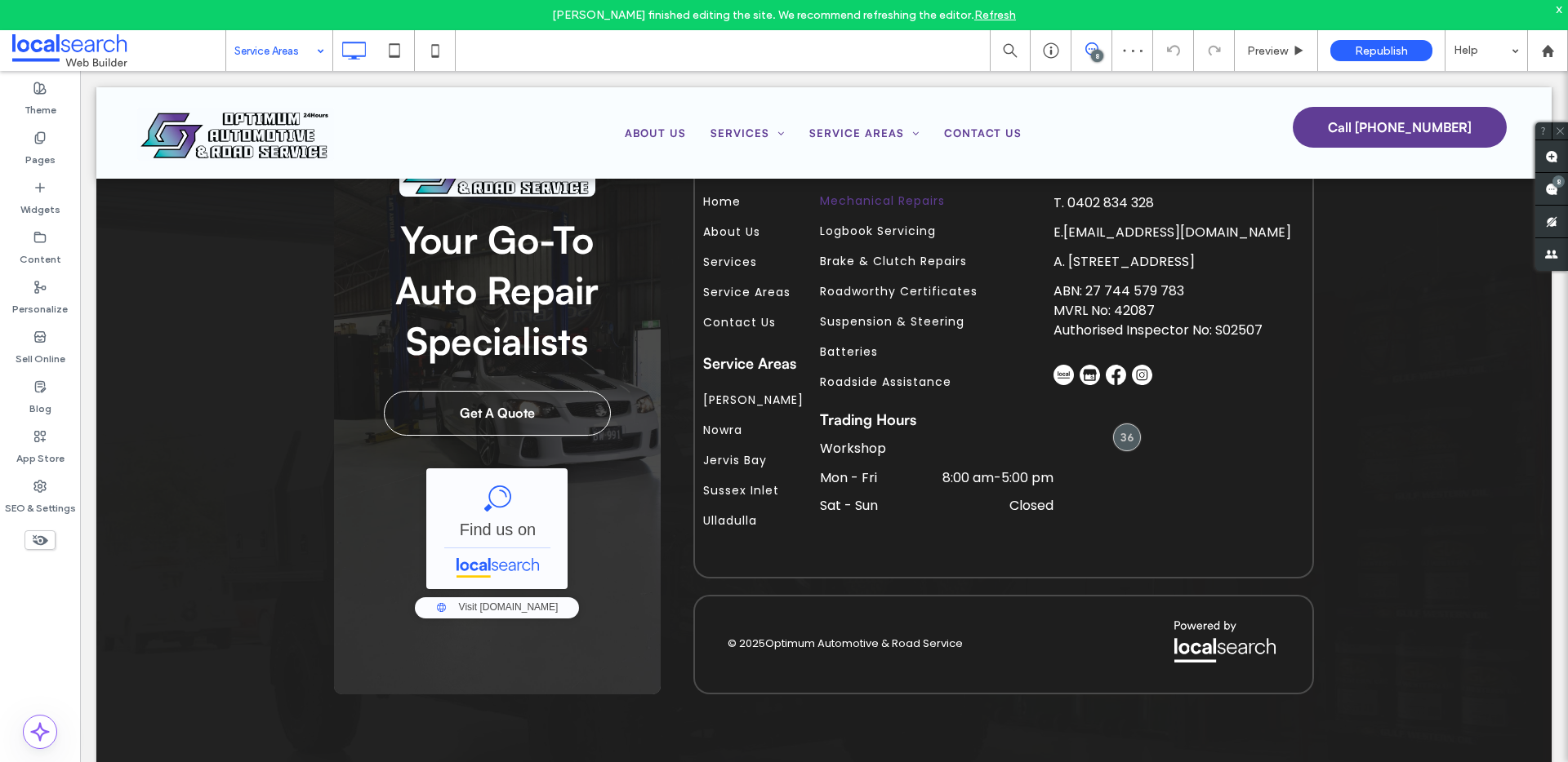
click at [306, 52] on input at bounding box center [275, 50] width 82 height 41
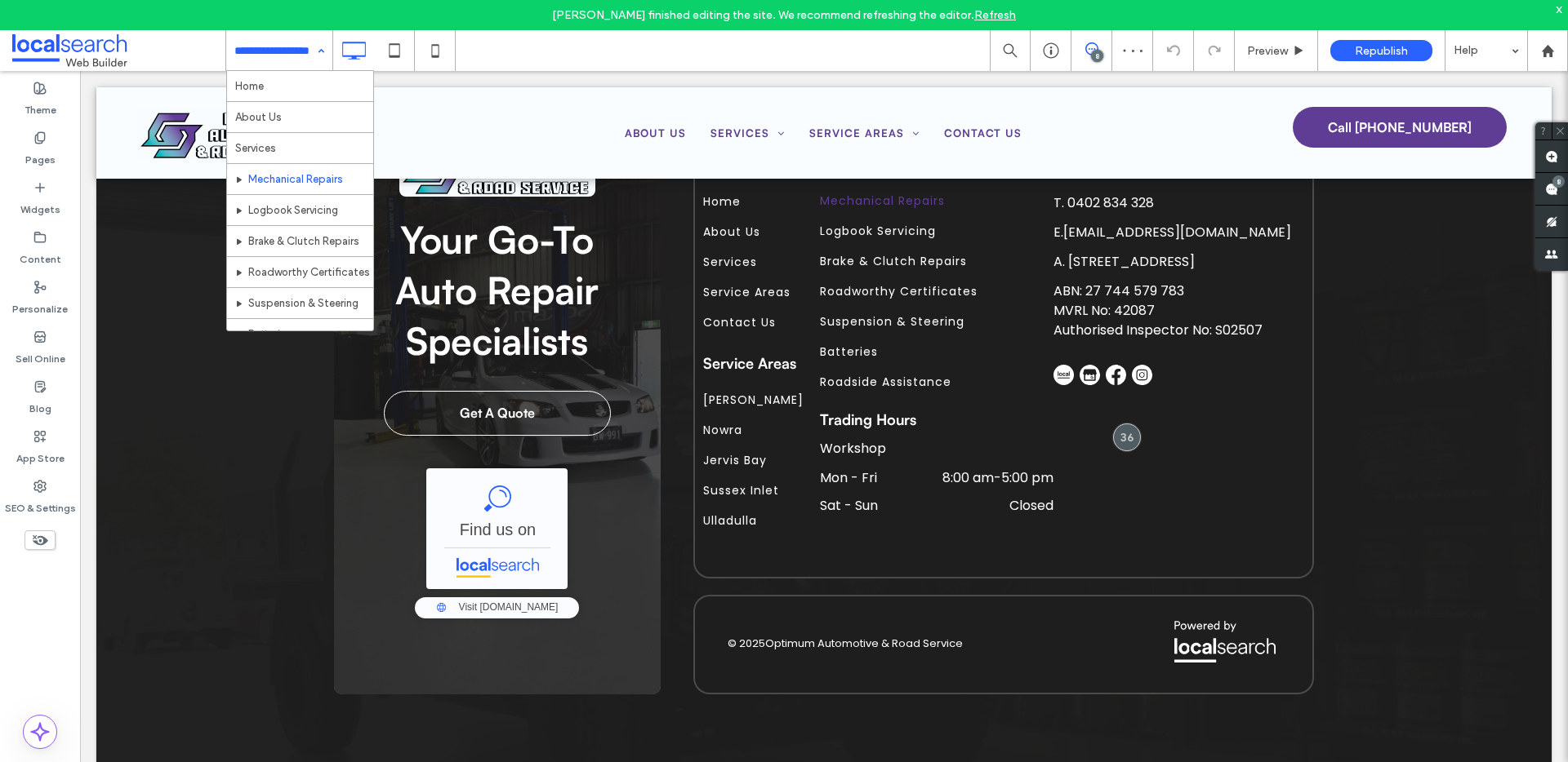
click at [284, 63] on input at bounding box center [275, 50] width 82 height 41
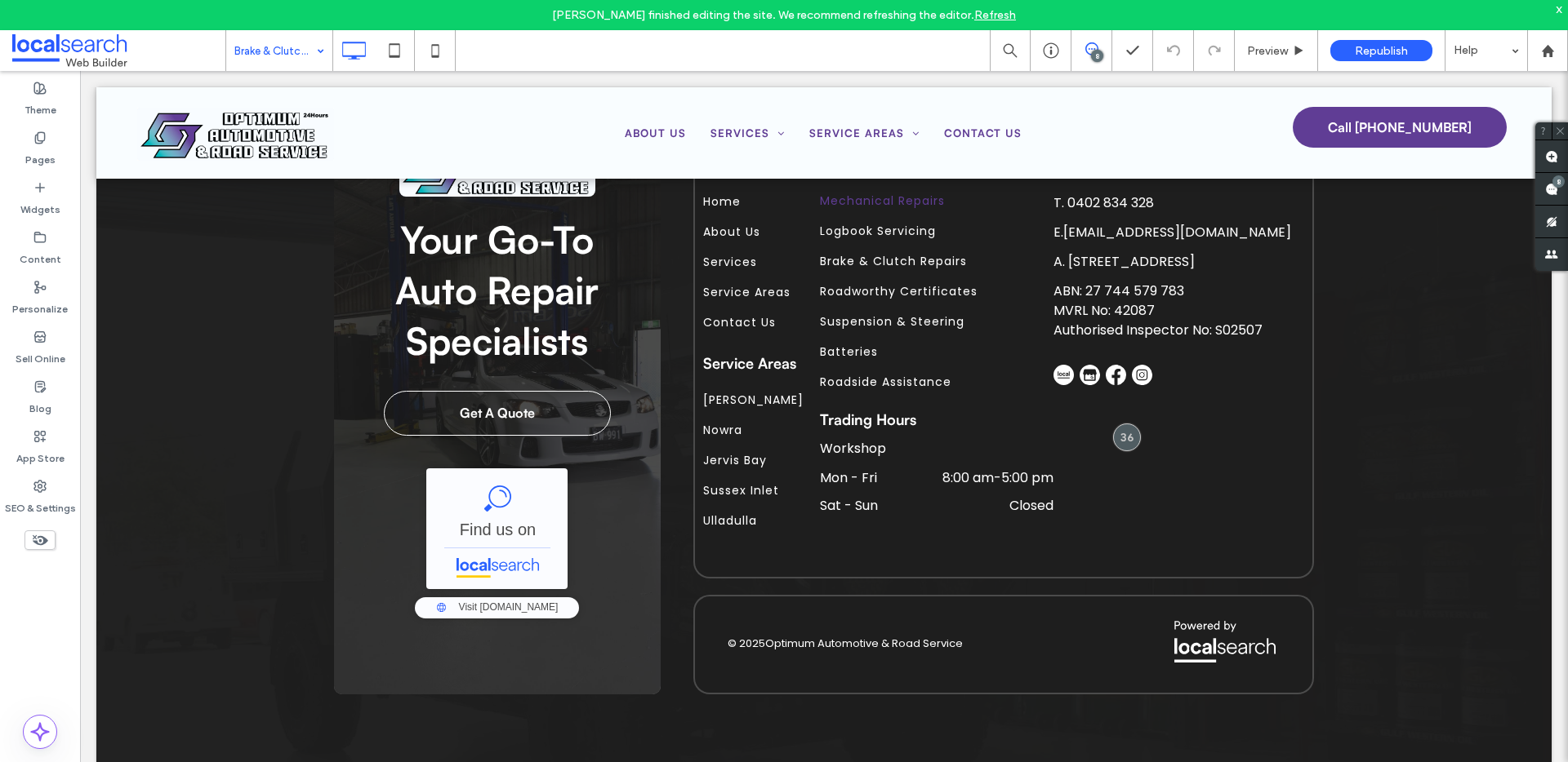
click at [328, 58] on div "Brake & Clutch Repairs" at bounding box center [279, 50] width 106 height 41
click at [1392, 58] on div "Republish" at bounding box center [1381, 50] width 102 height 21
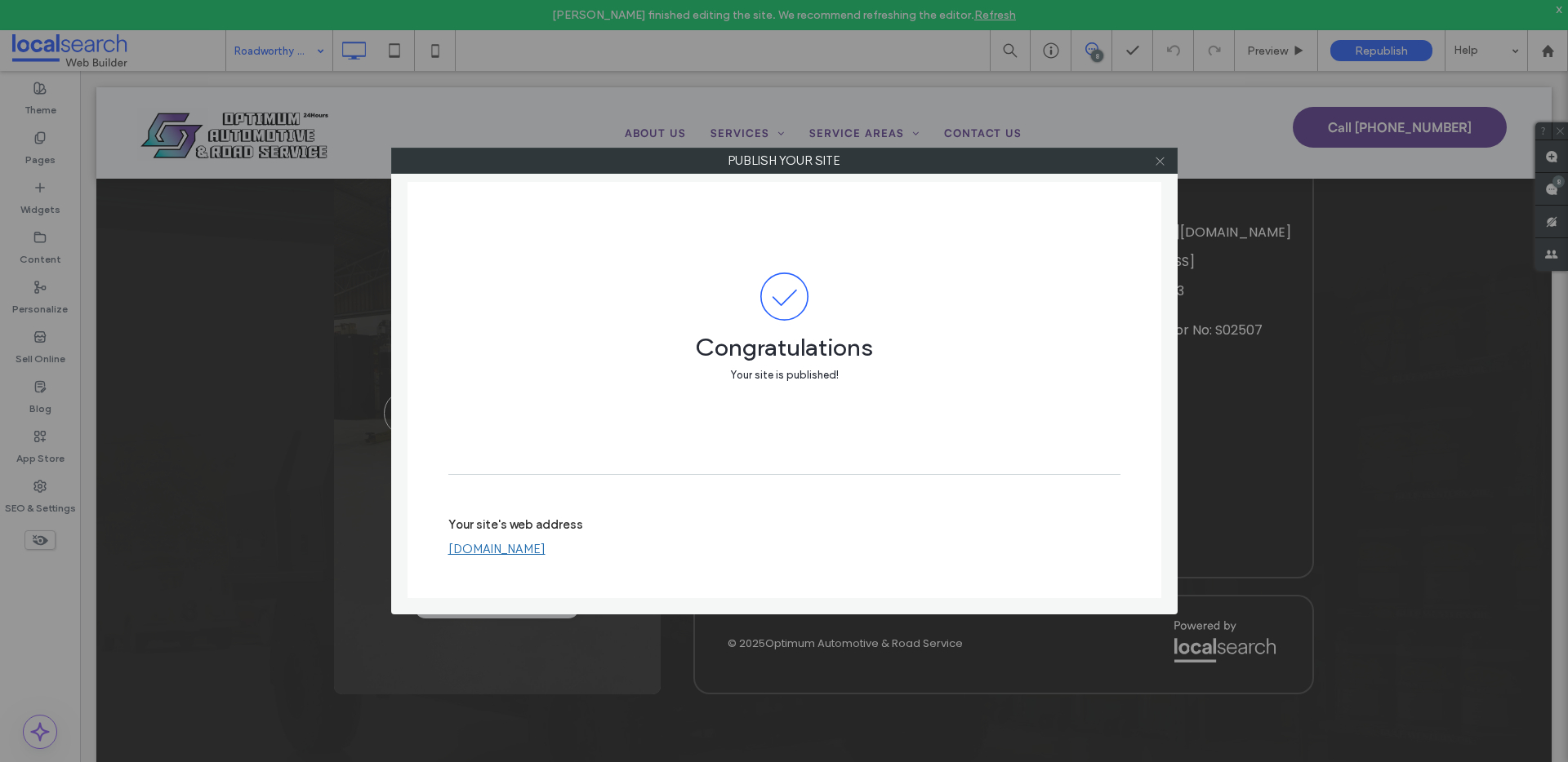
click at [1159, 159] on icon at bounding box center [1159, 161] width 13 height 13
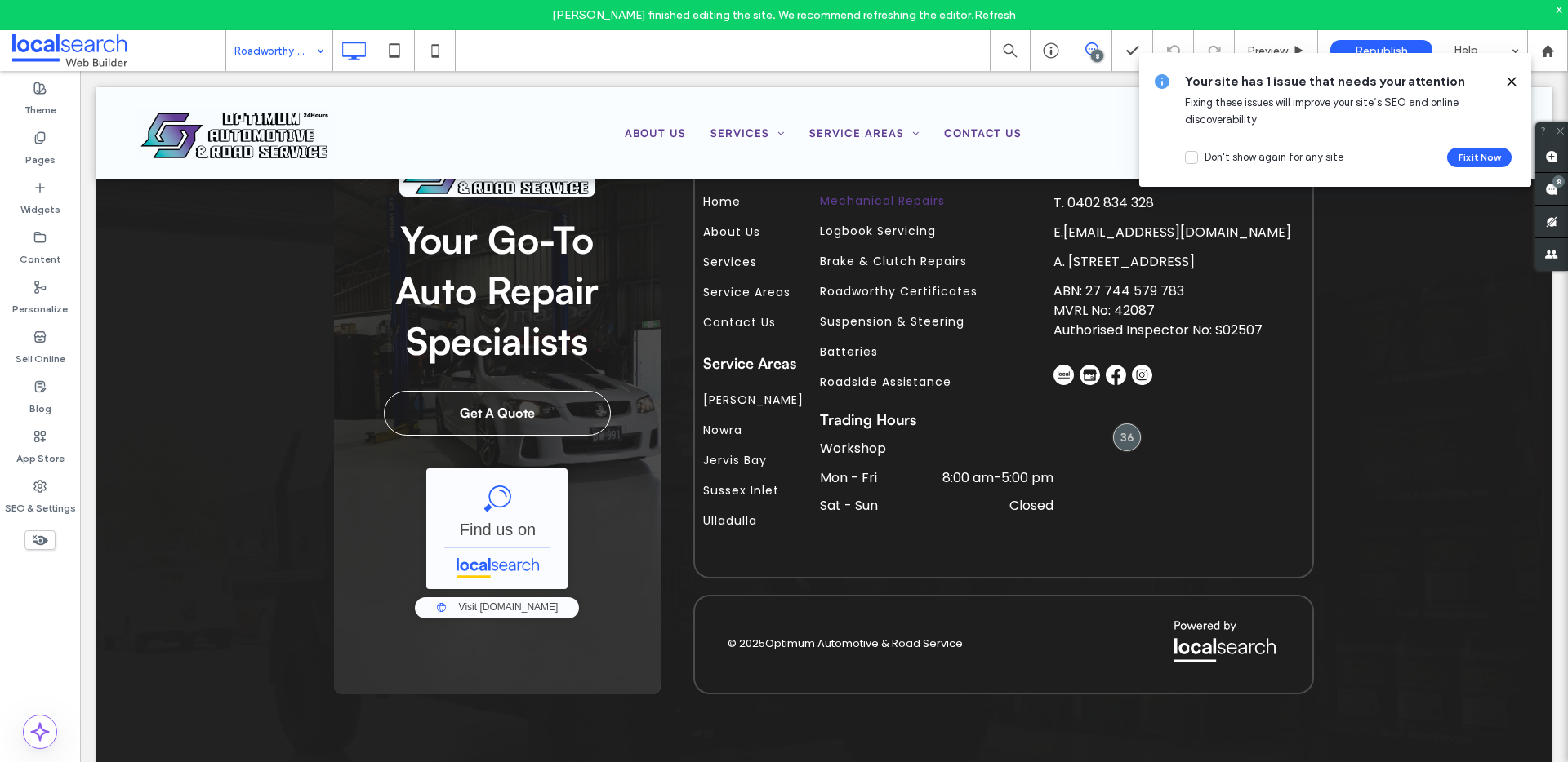
click at [1509, 79] on use at bounding box center [1510, 81] width 8 height 8
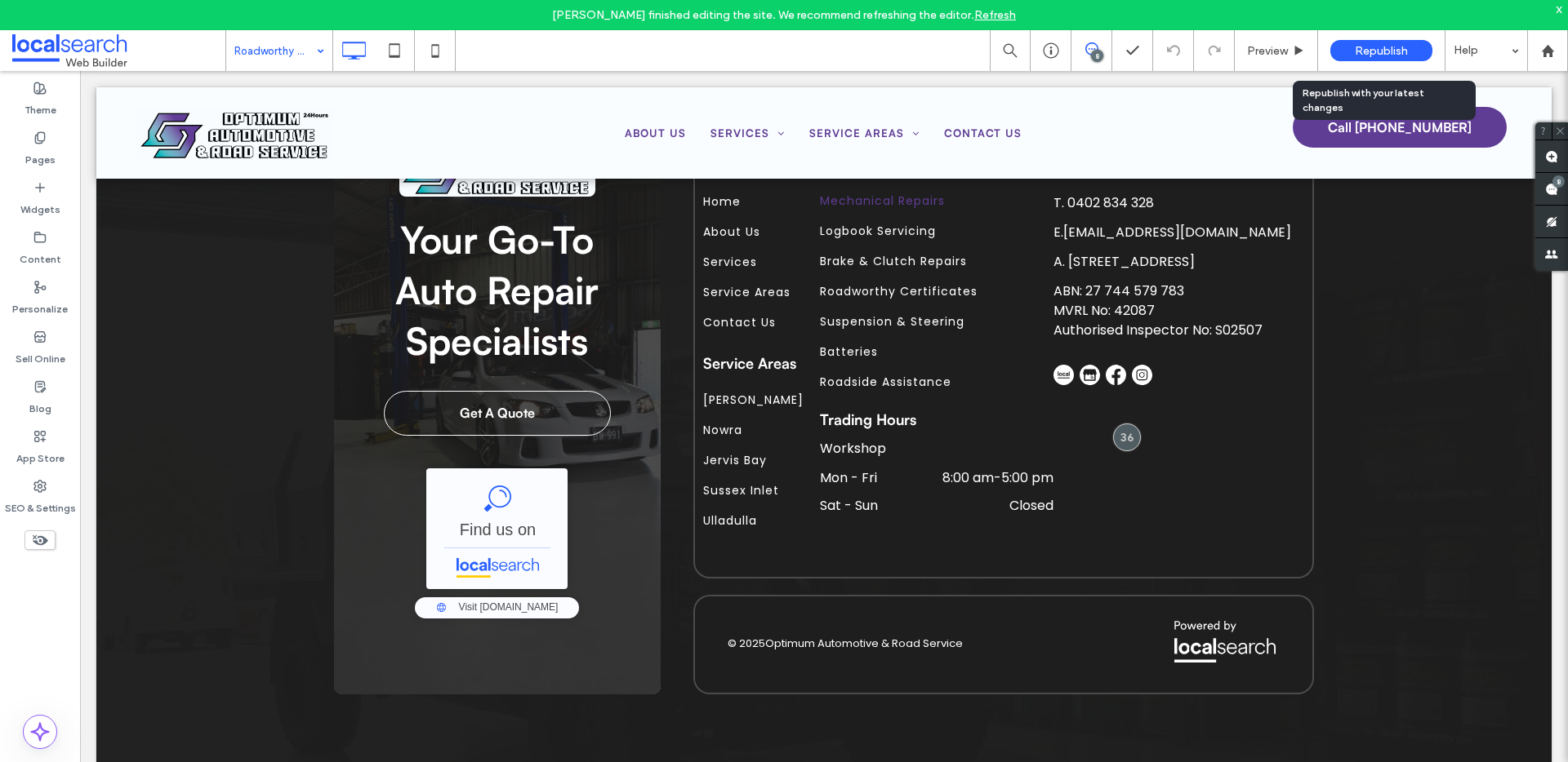
click at [1386, 50] on span "Republish" at bounding box center [1381, 51] width 53 height 14
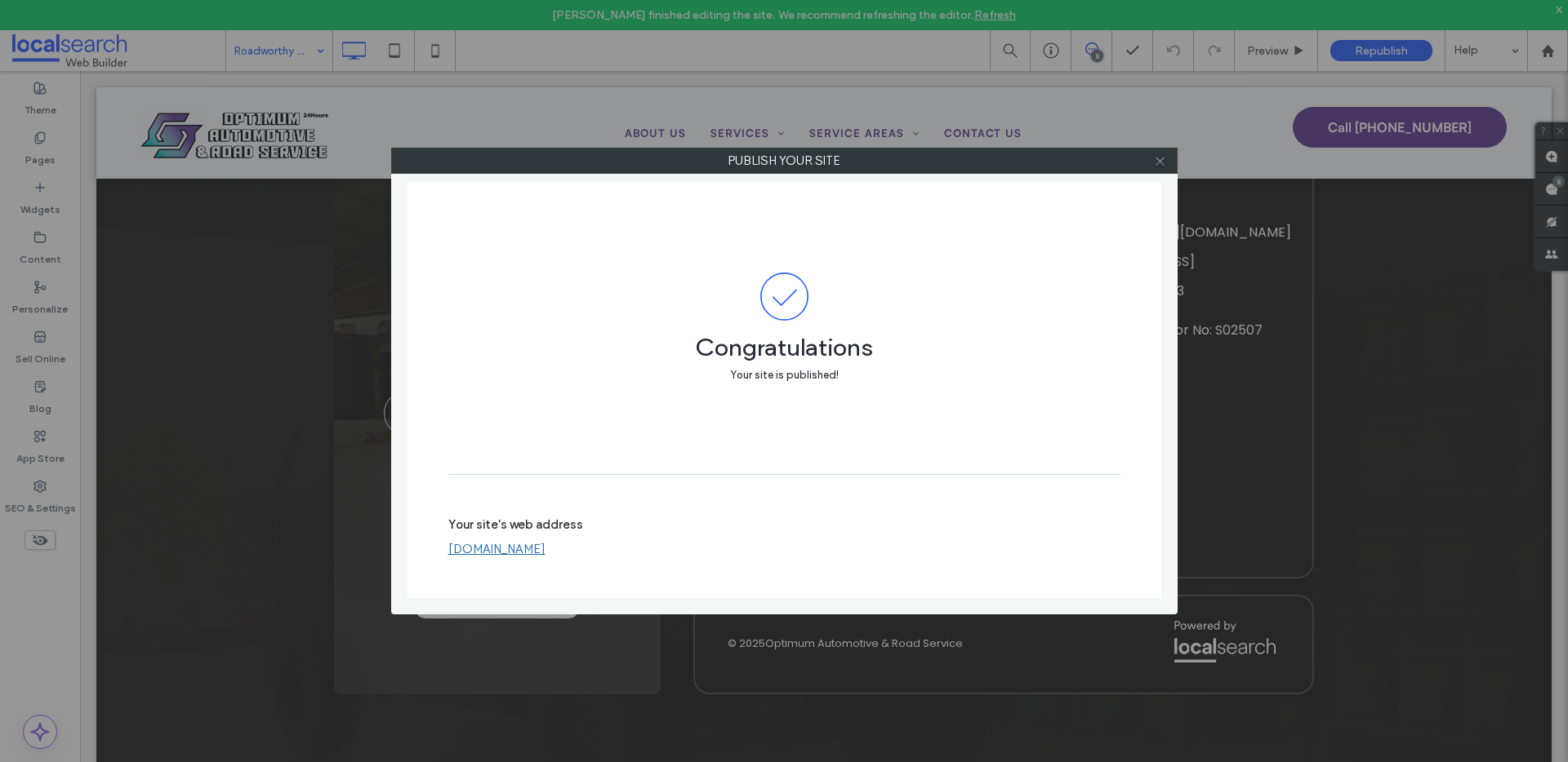
click at [1160, 164] on icon at bounding box center [1159, 161] width 13 height 13
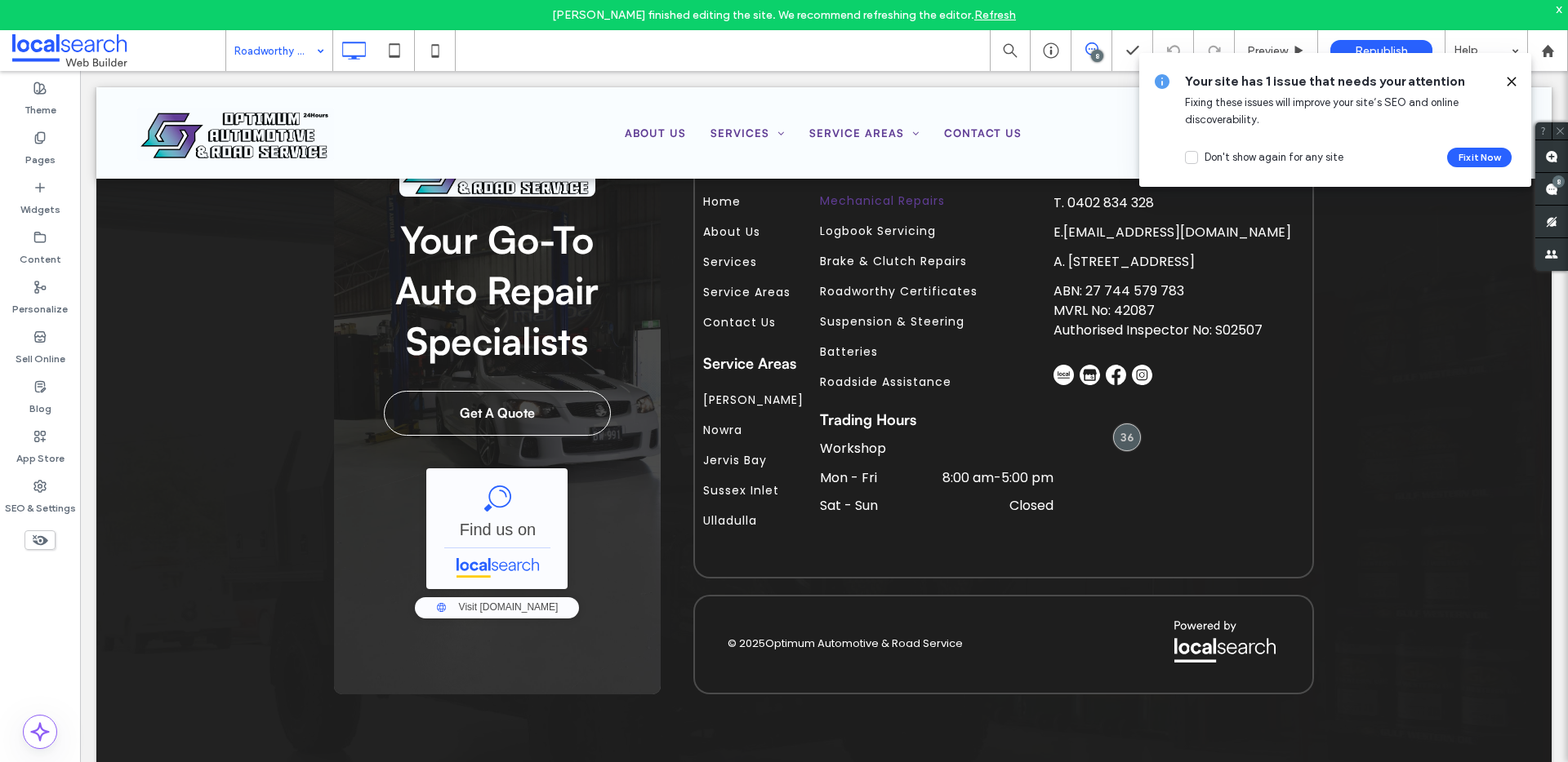
click at [1507, 79] on icon at bounding box center [1511, 82] width 13 height 13
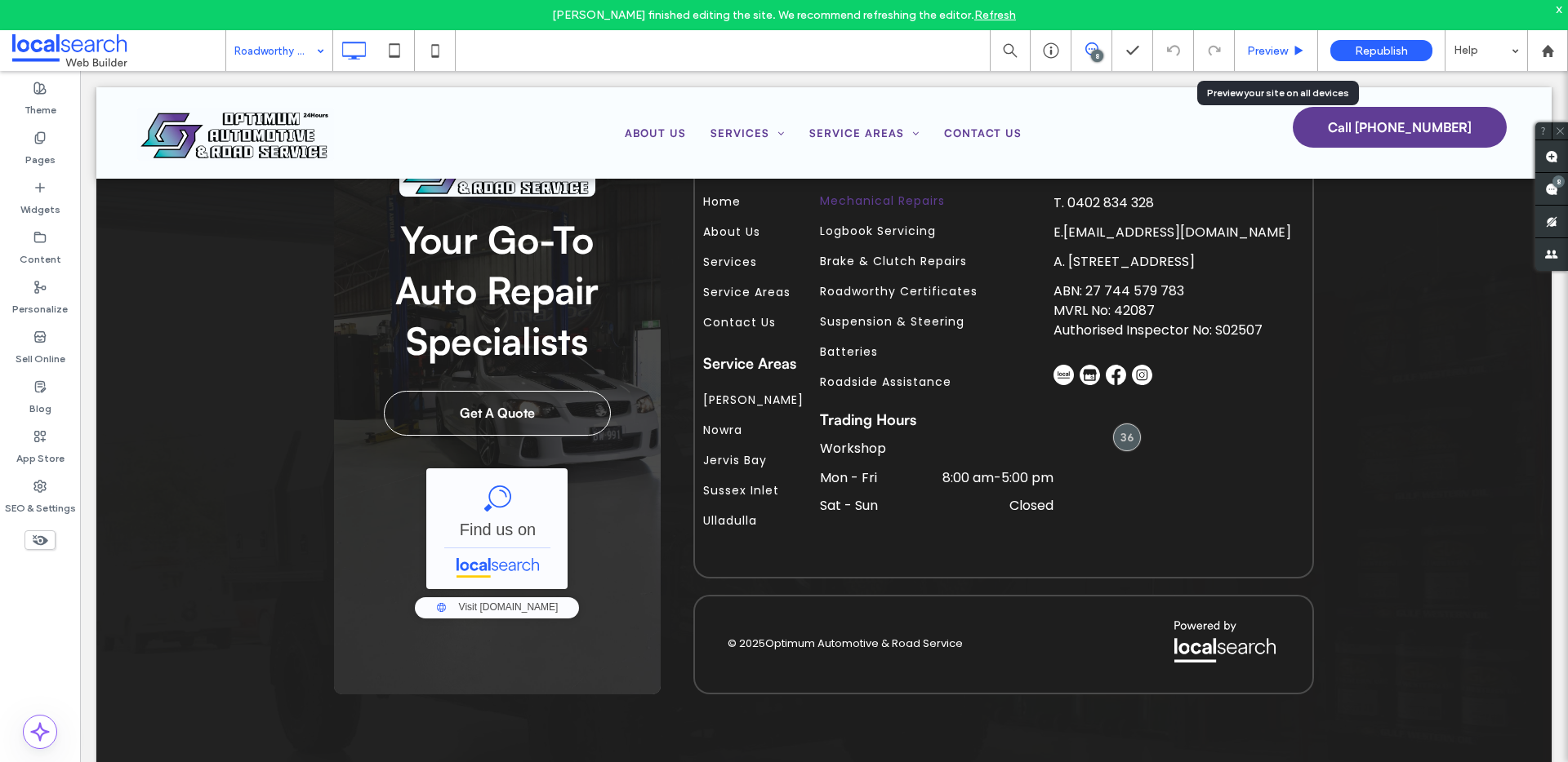
click at [1286, 51] on span "Preview" at bounding box center [1267, 51] width 41 height 14
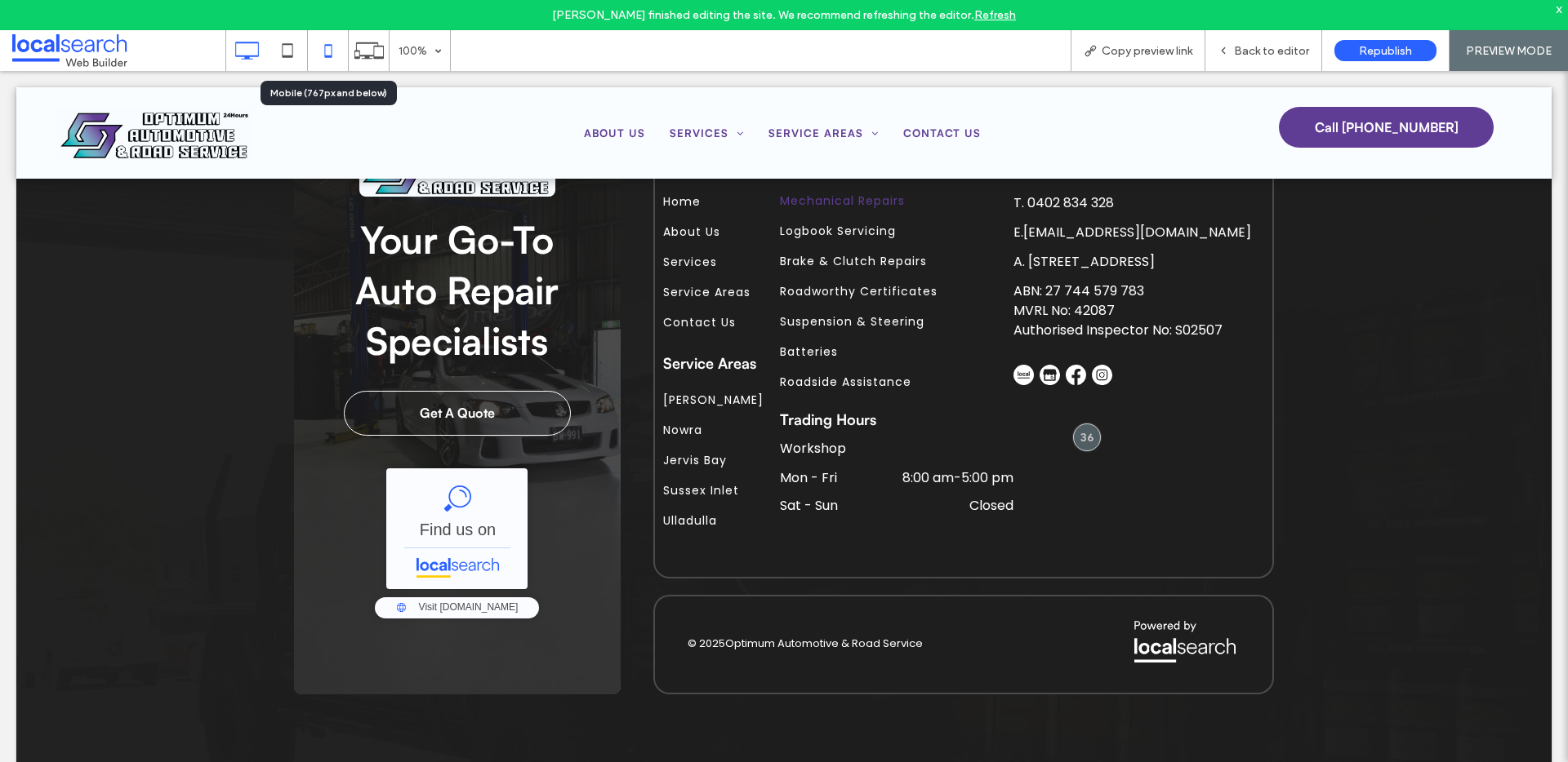
click at [336, 50] on icon at bounding box center [328, 50] width 33 height 33
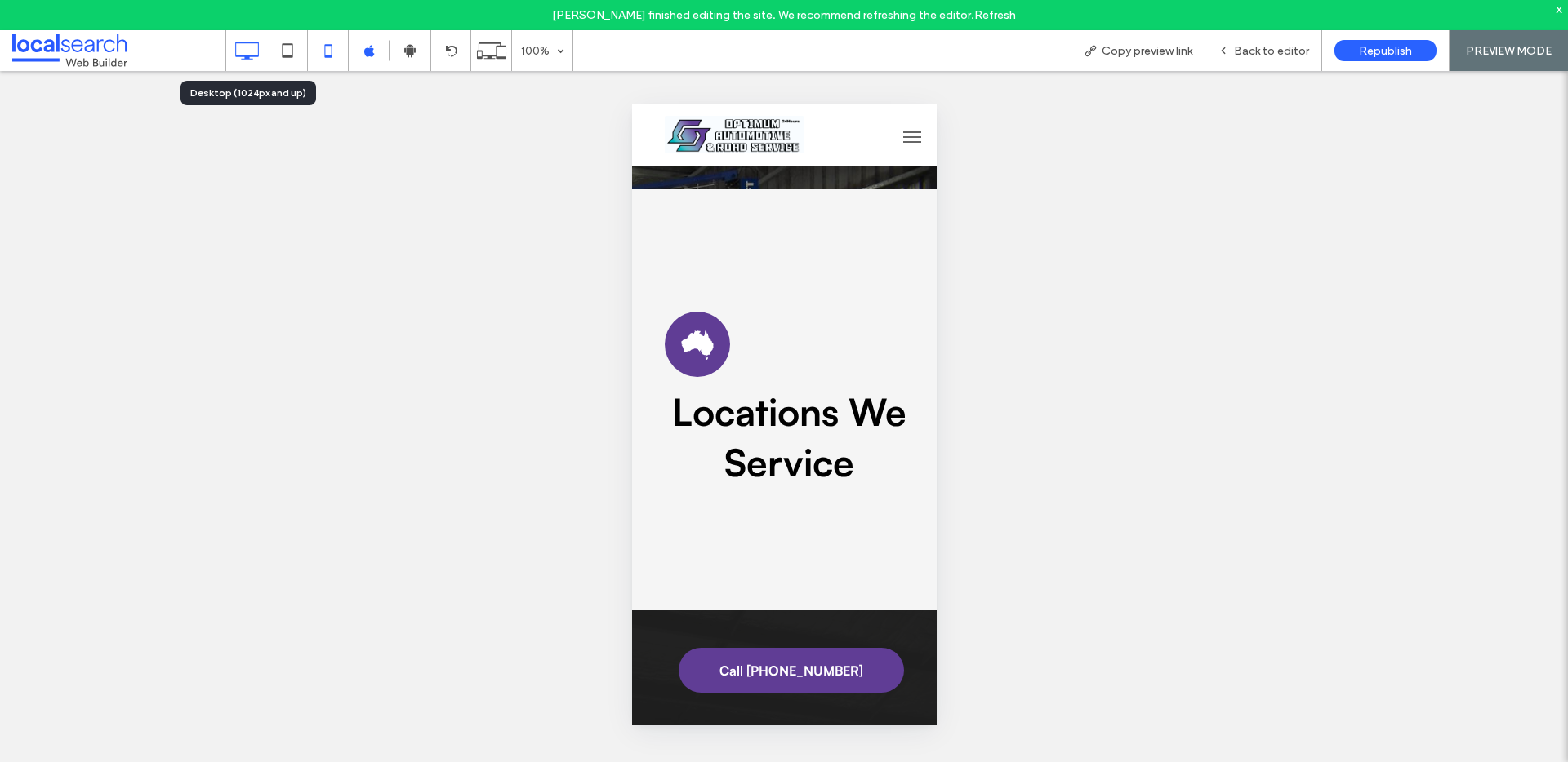
click at [242, 60] on icon at bounding box center [246, 50] width 33 height 33
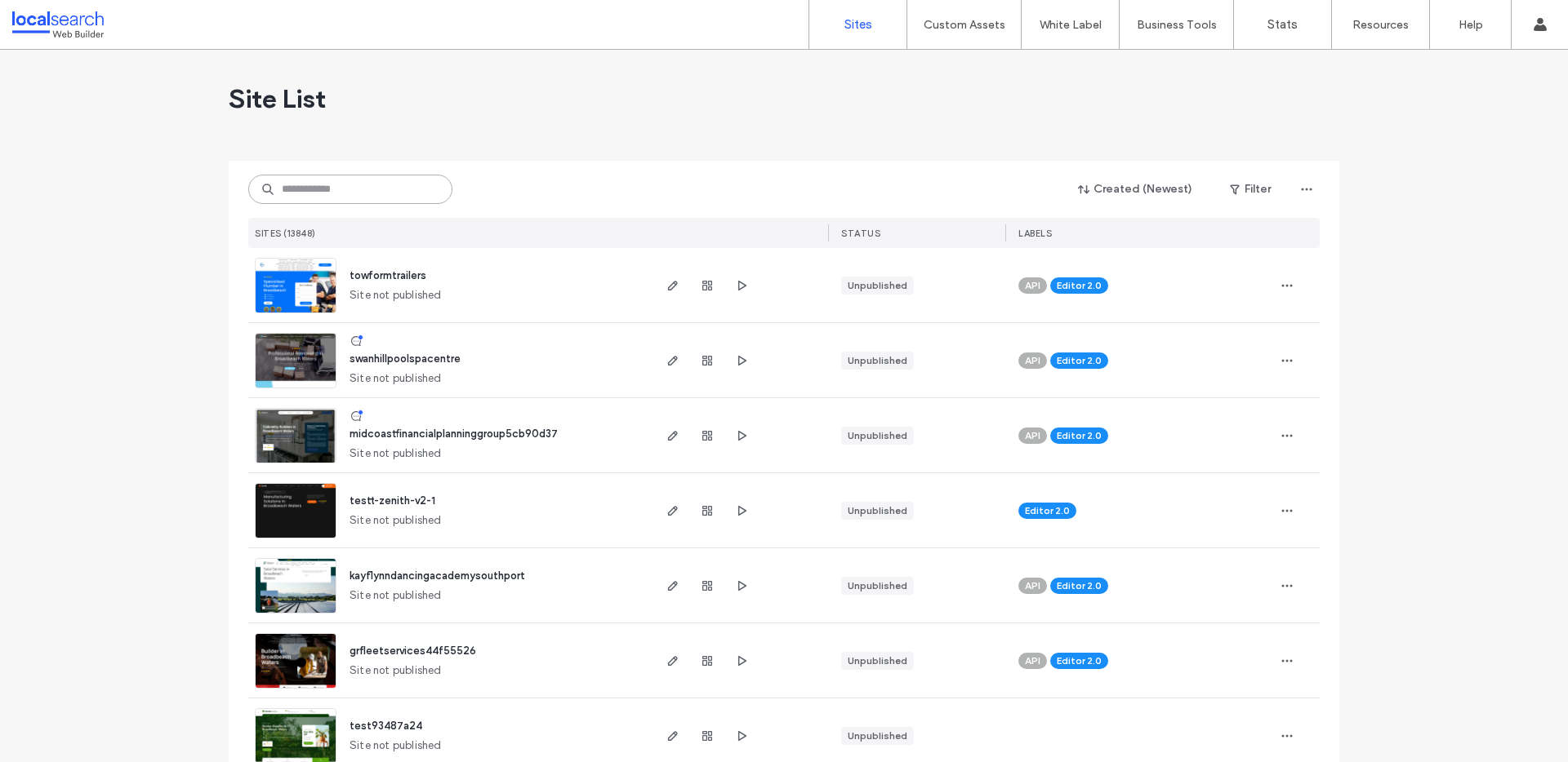
click at [345, 199] on input at bounding box center [350, 189] width 204 height 29
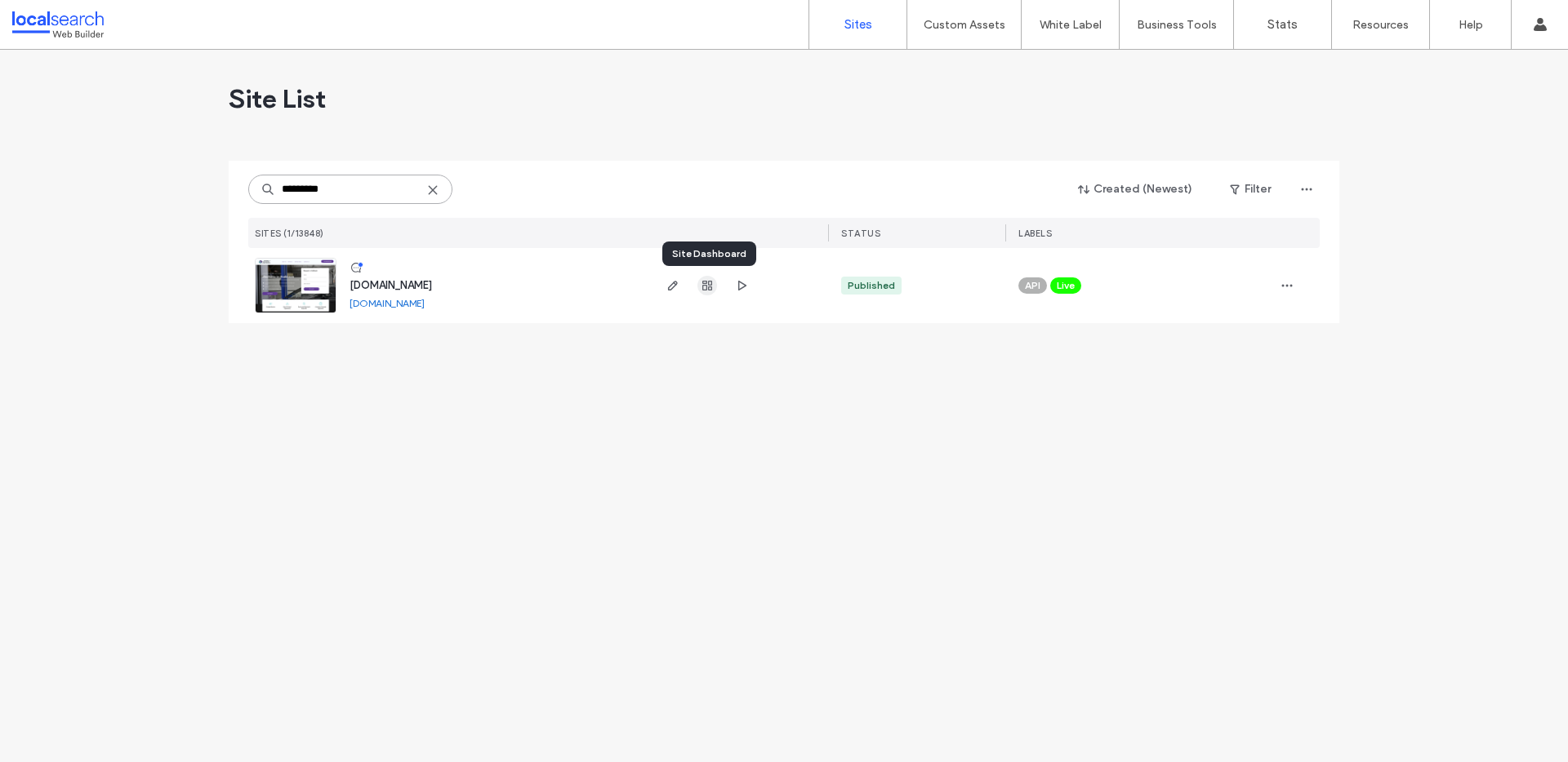
type input "*********"
click at [712, 282] on icon "button" at bounding box center [707, 286] width 13 height 13
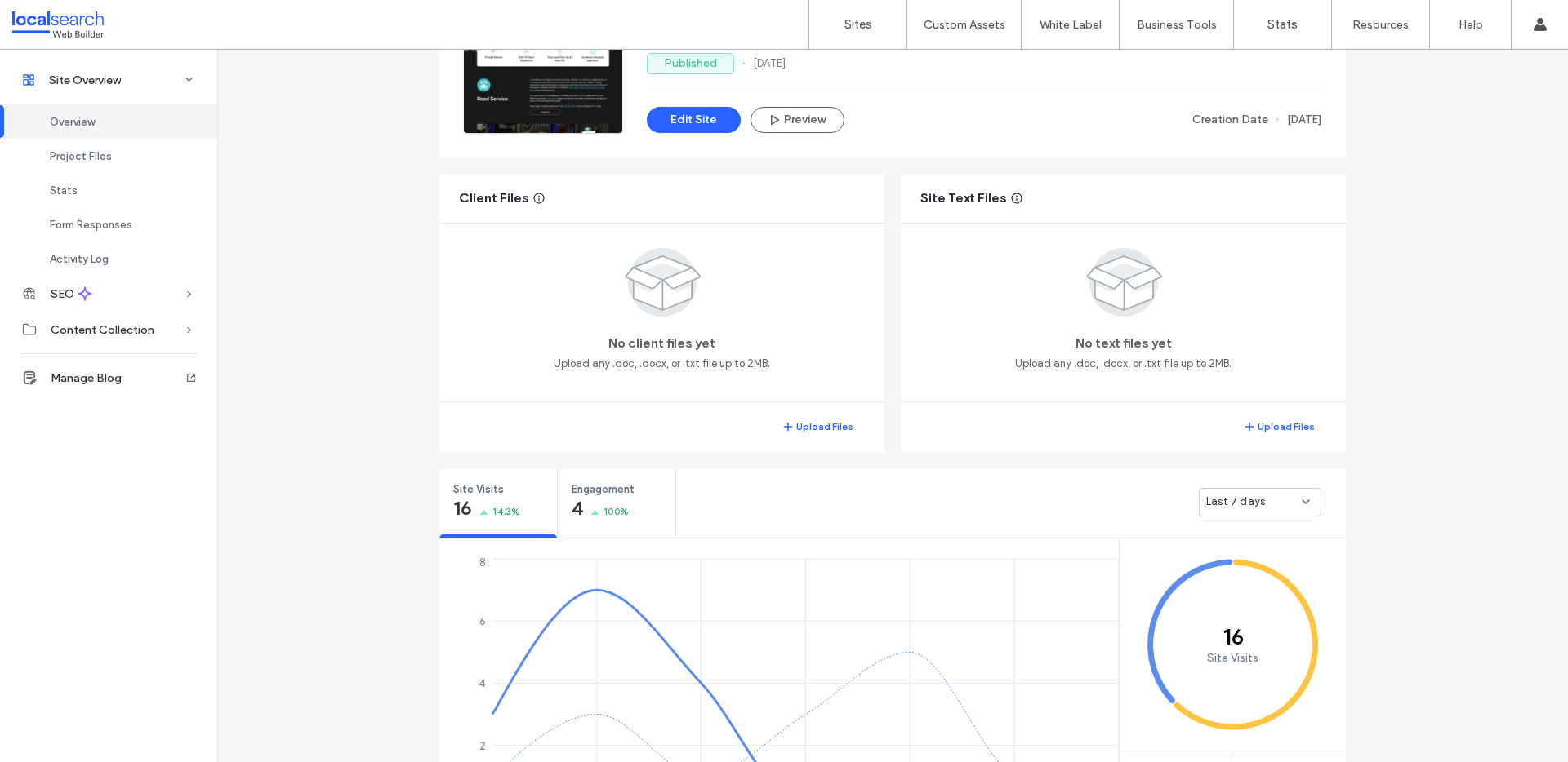
scroll to position [329, 0]
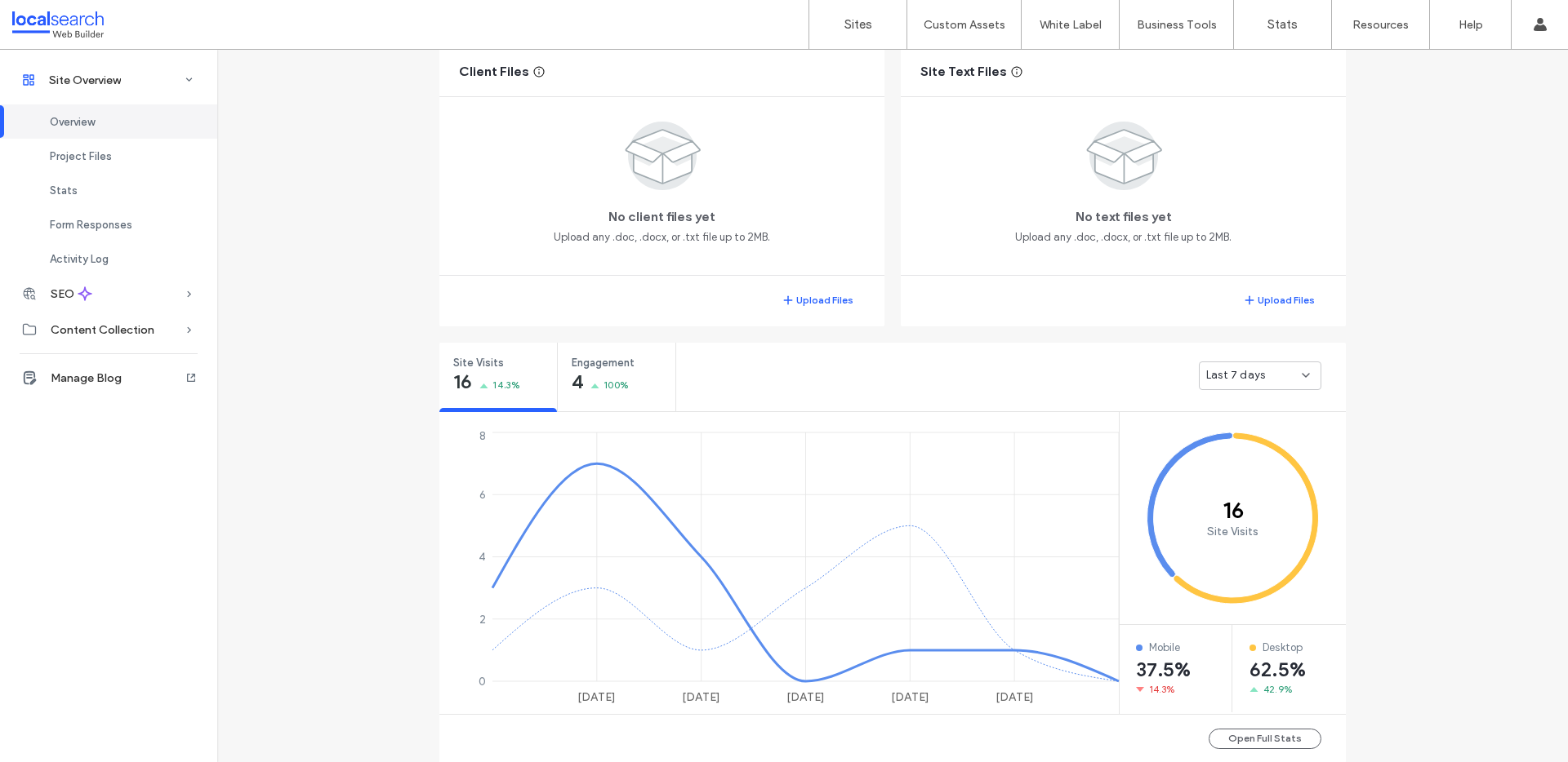
click at [1263, 359] on div "Last 7 days" at bounding box center [1011, 375] width 669 height 65
click at [1265, 370] on div "Last 7 days" at bounding box center [1254, 376] width 95 height 17
click at [792, 392] on div "Last 7 days" at bounding box center [1011, 375] width 669 height 65
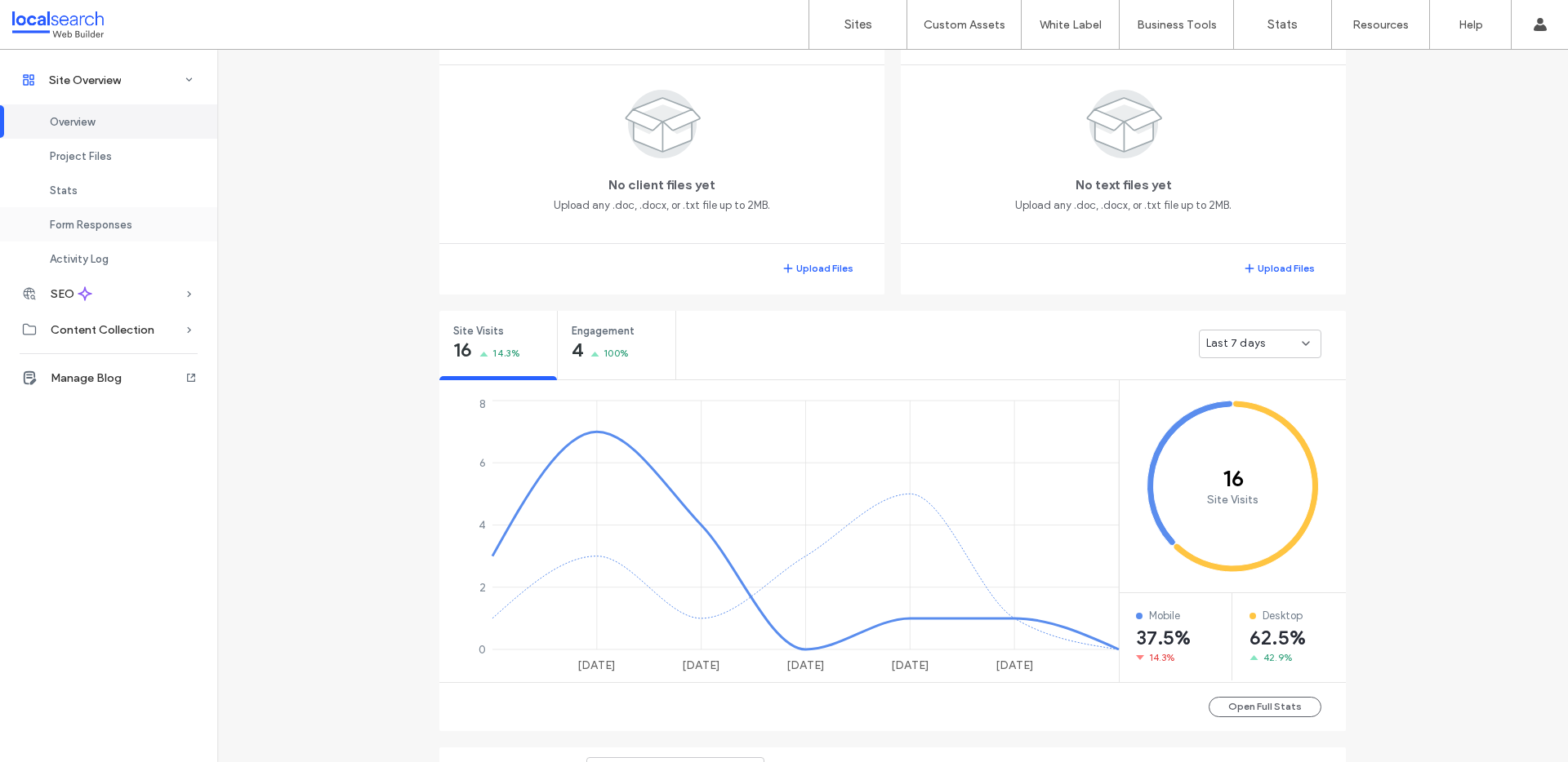
click at [178, 231] on div "Form Responses" at bounding box center [109, 224] width 217 height 34
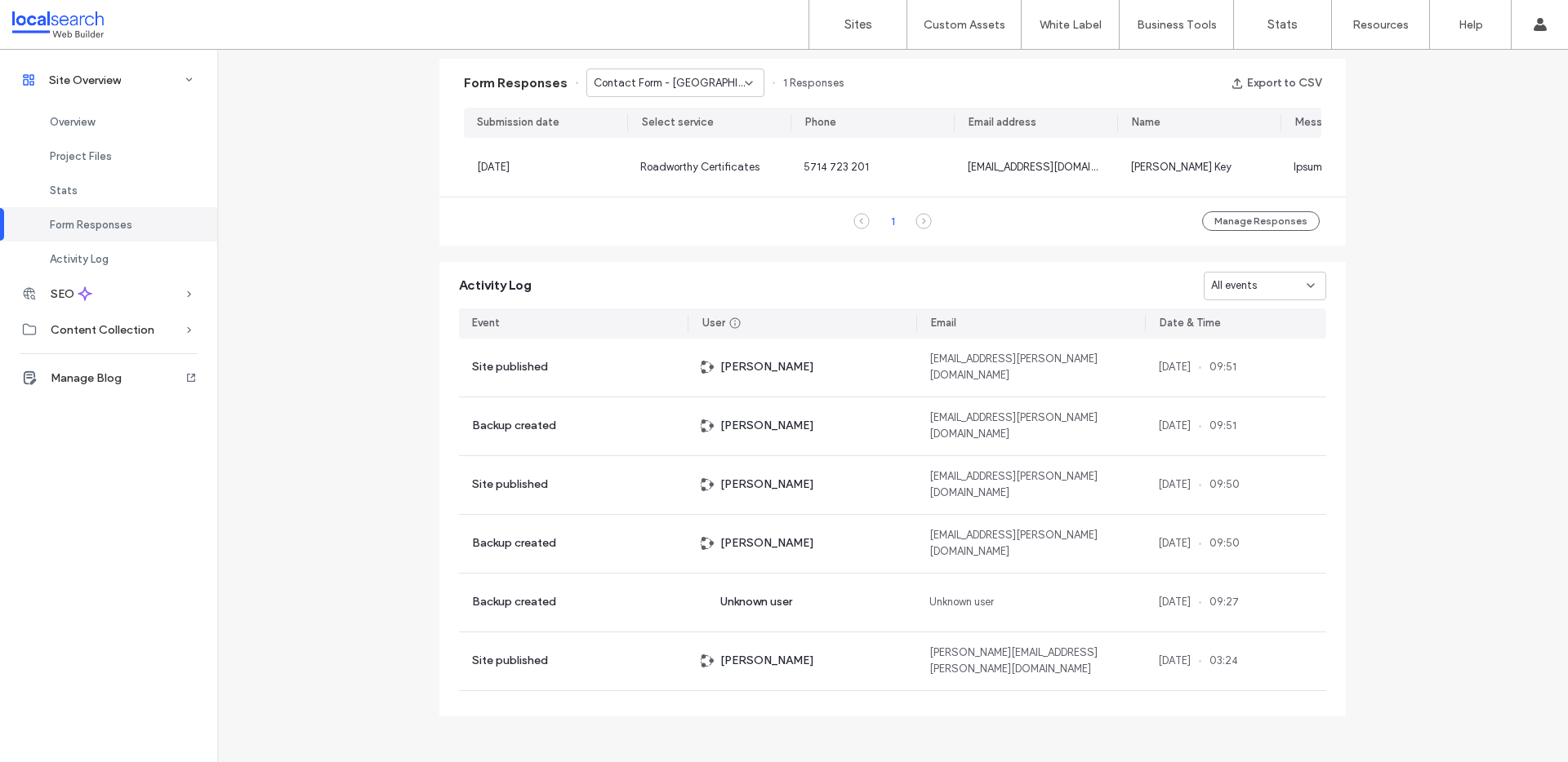
scroll to position [1051, 0]
click at [1278, 292] on div "All events" at bounding box center [1259, 284] width 95 height 17
click at [1307, 286] on use at bounding box center [1311, 284] width 7 height 3
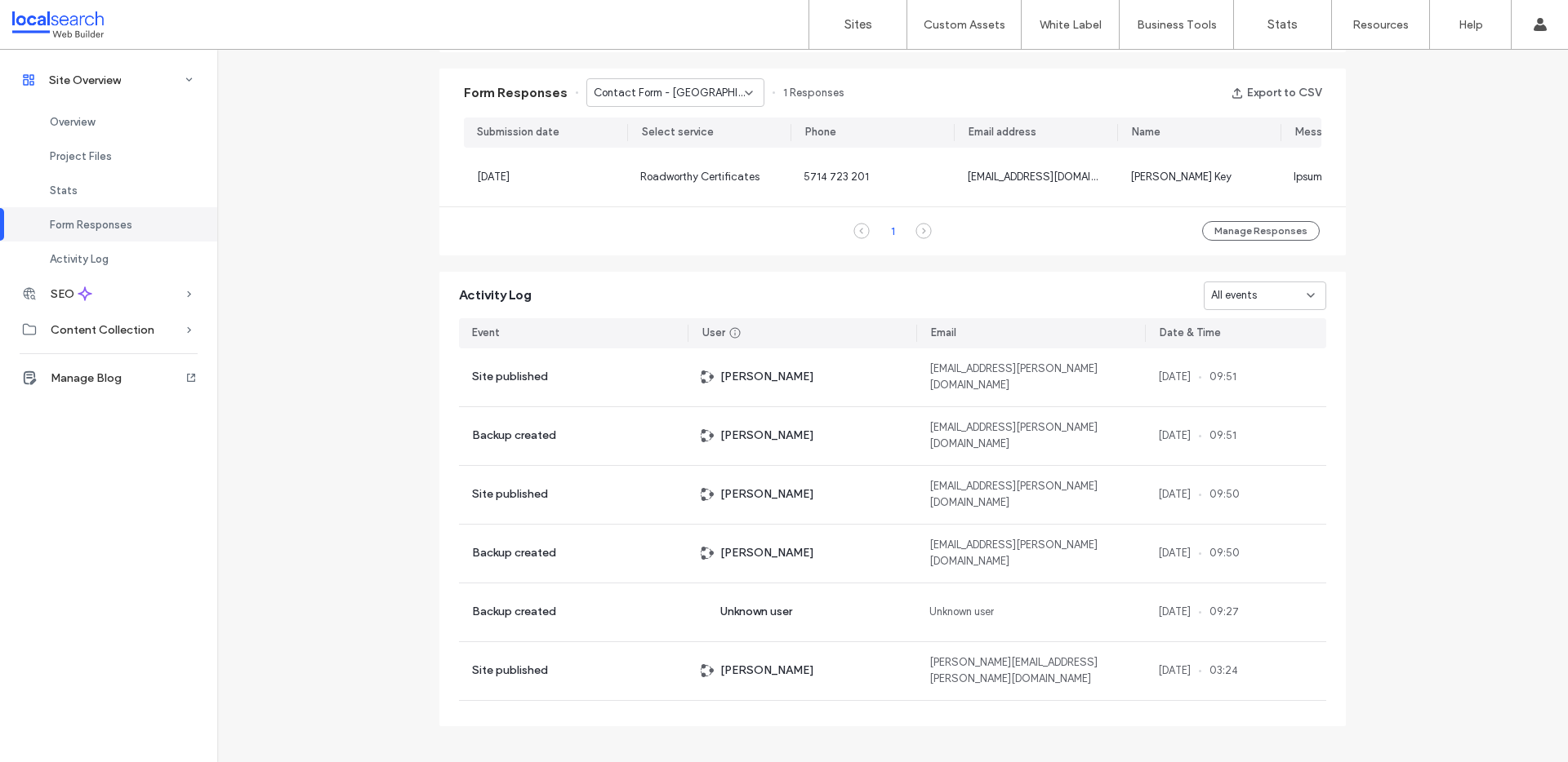
scroll to position [1028, 0]
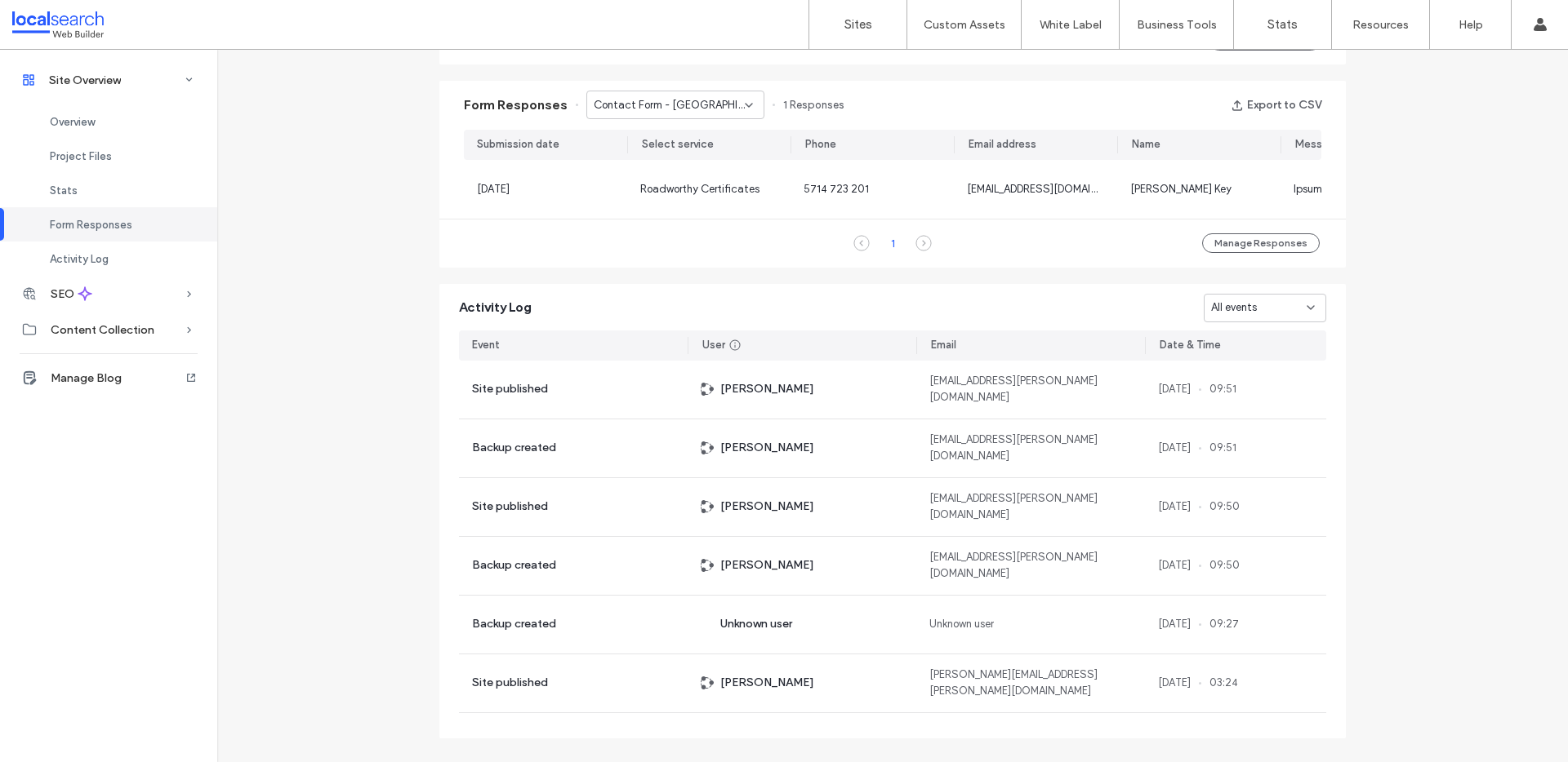
click at [686, 104] on span "Contact Form - Sussex Inlet page" at bounding box center [669, 105] width 151 height 17
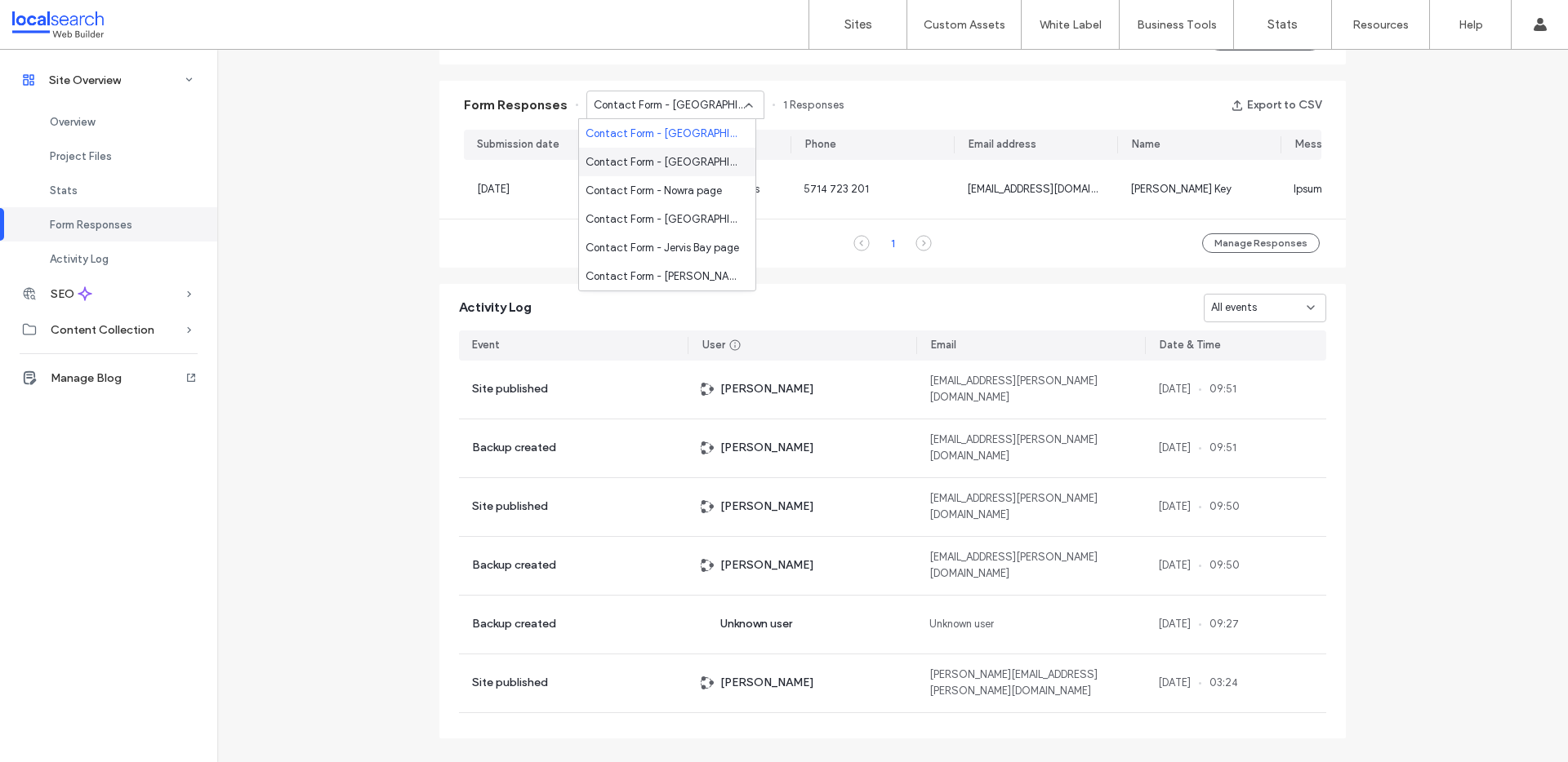
click at [687, 157] on span "Contact Form - Ulladulla page" at bounding box center [664, 163] width 157 height 17
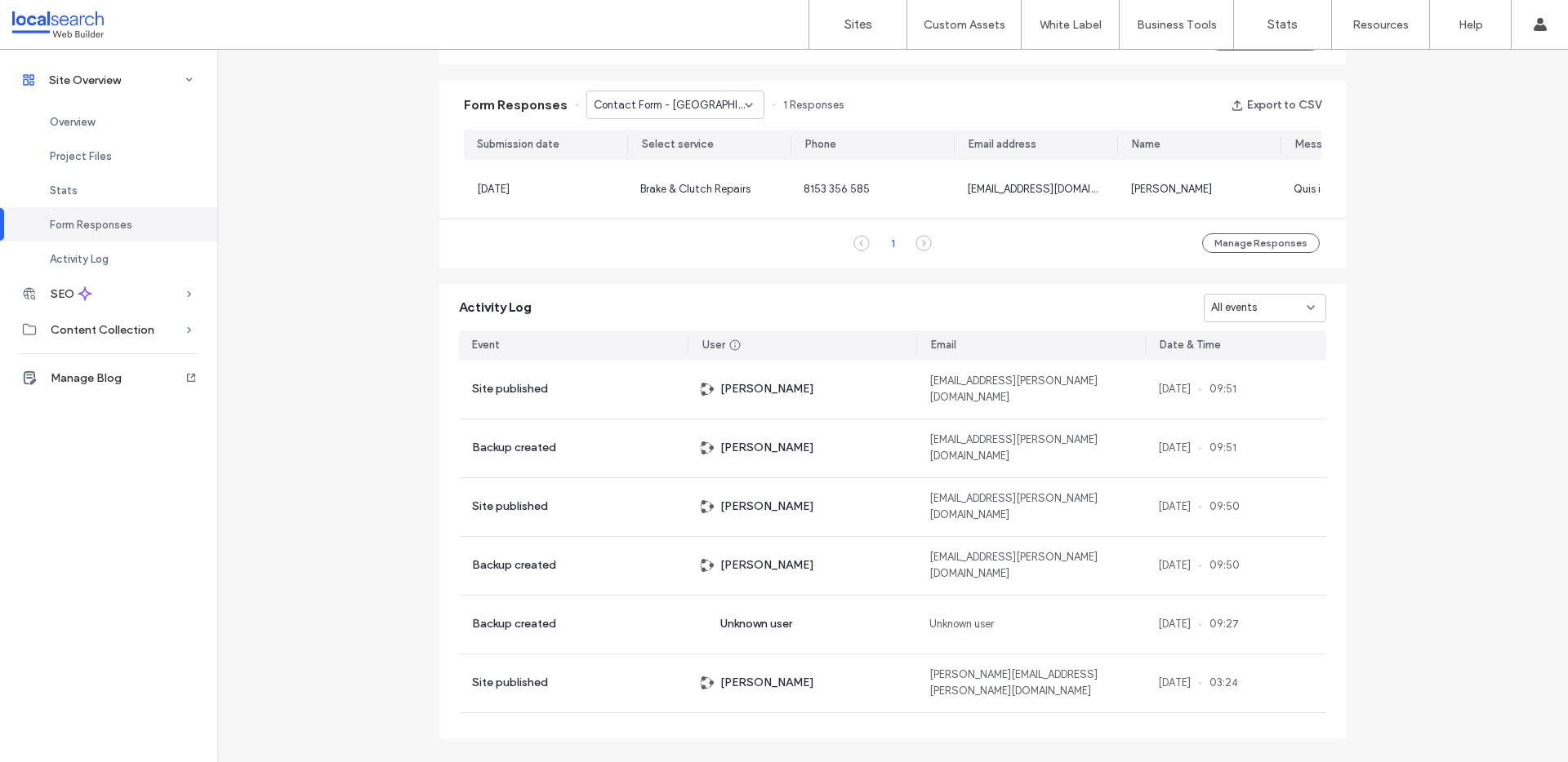
click at [675, 107] on span "Contact Form - Ulladulla page" at bounding box center [669, 105] width 151 height 17
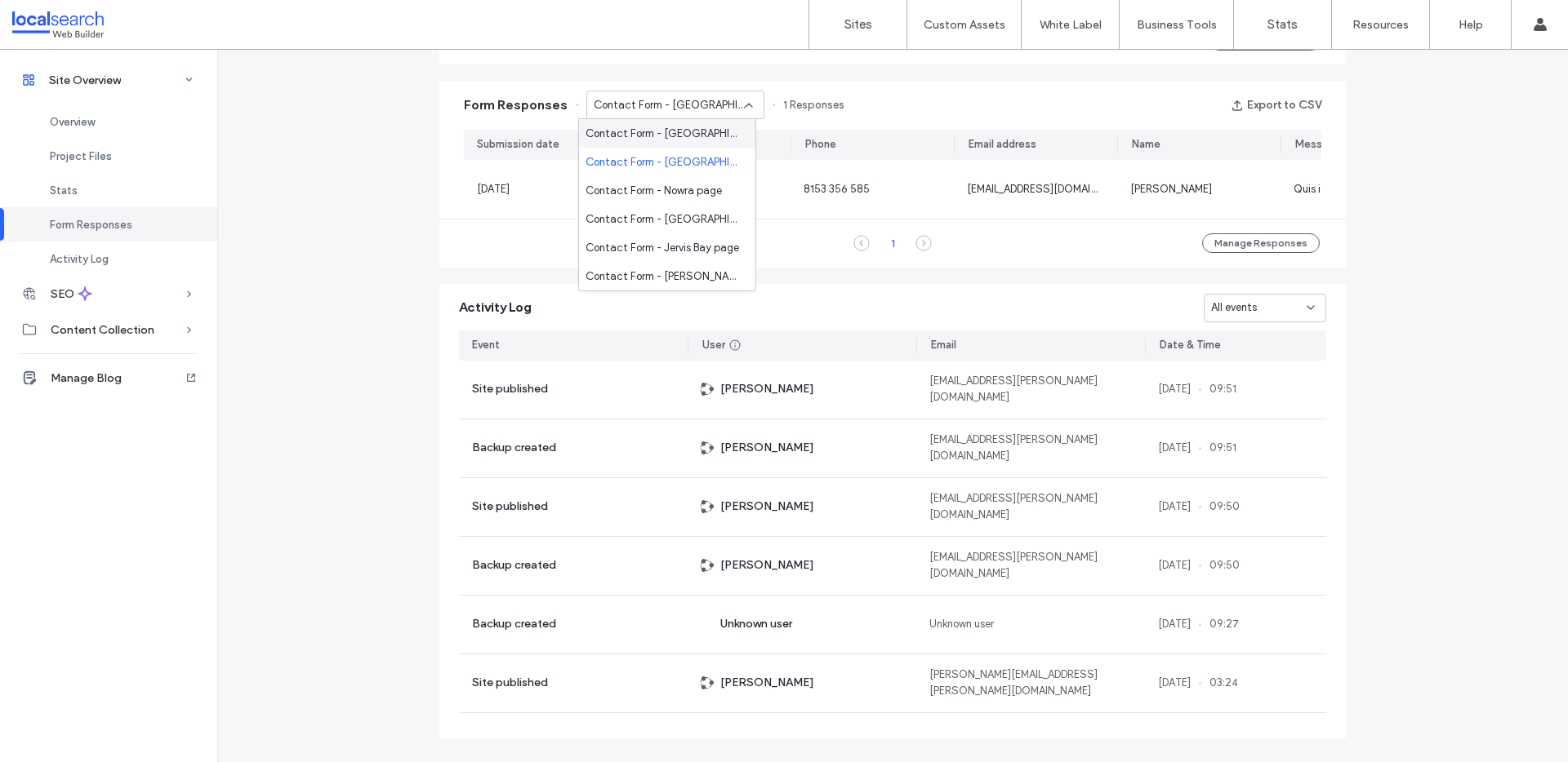
click at [678, 105] on span "Contact Form - Ulladulla page" at bounding box center [669, 105] width 151 height 17
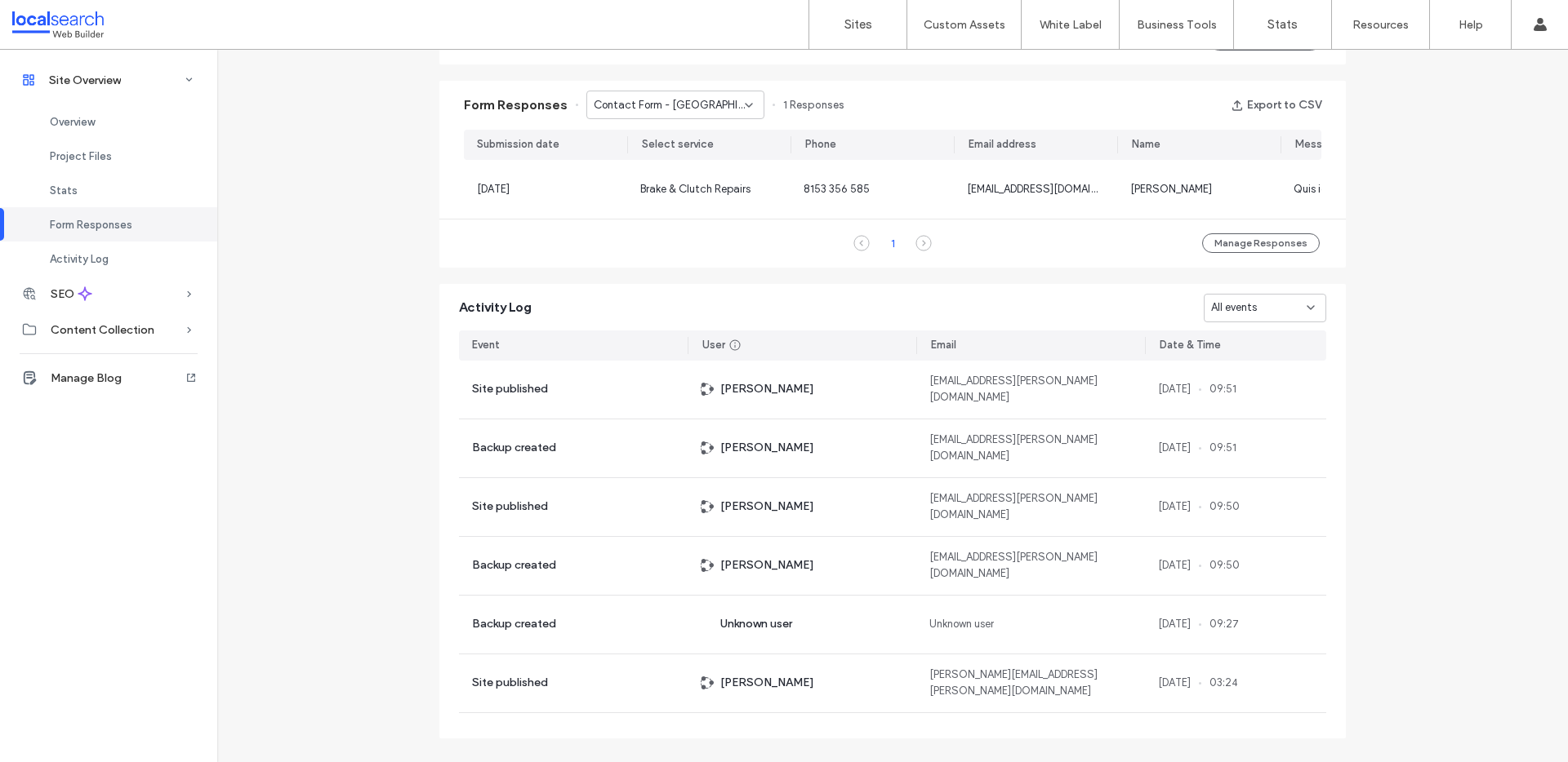
click at [717, 113] on span "Contact Form - Ulladulla page" at bounding box center [669, 105] width 151 height 17
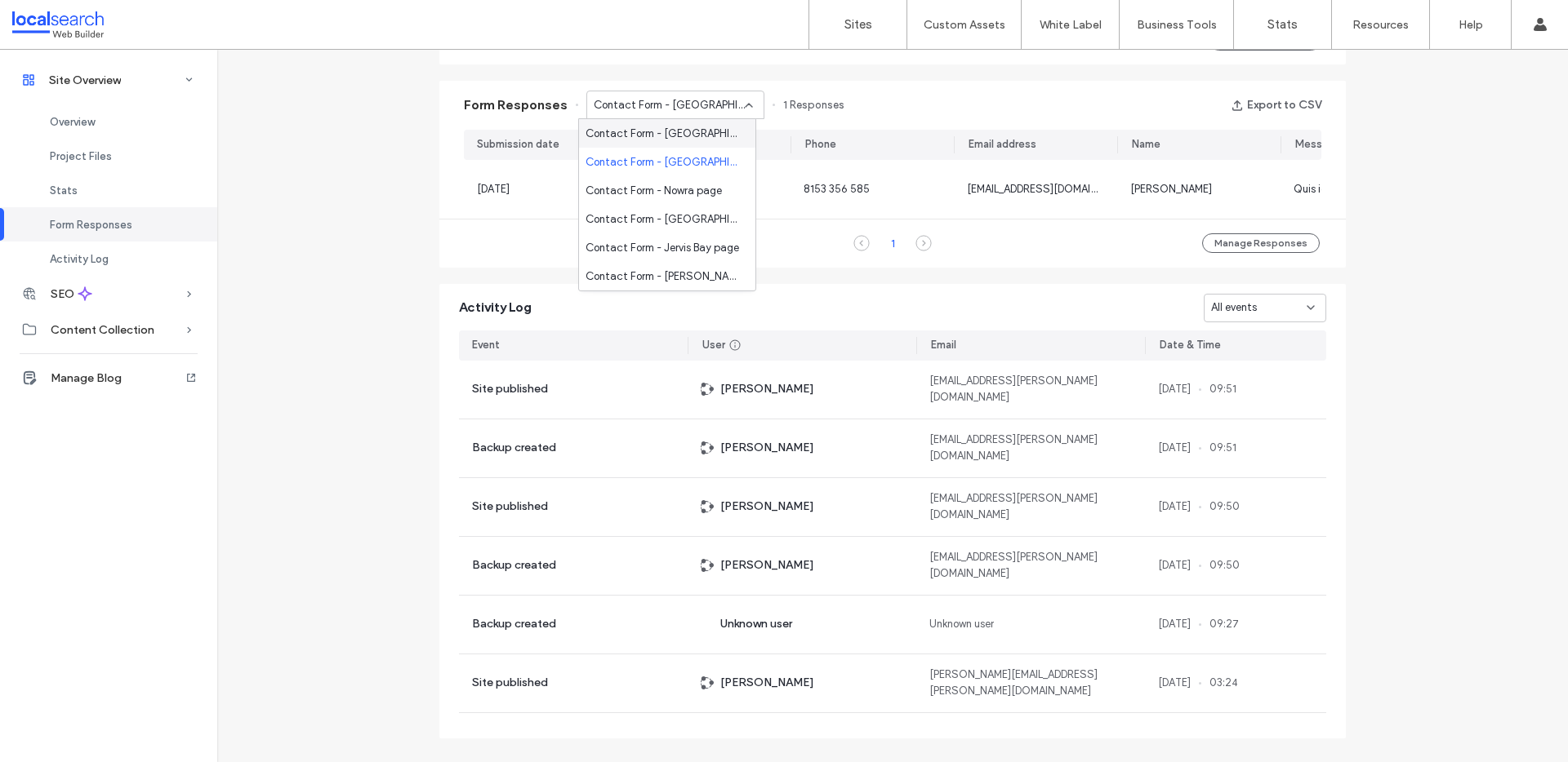
click at [693, 137] on span "Contact Form - Sussex Inlet page" at bounding box center [664, 134] width 157 height 17
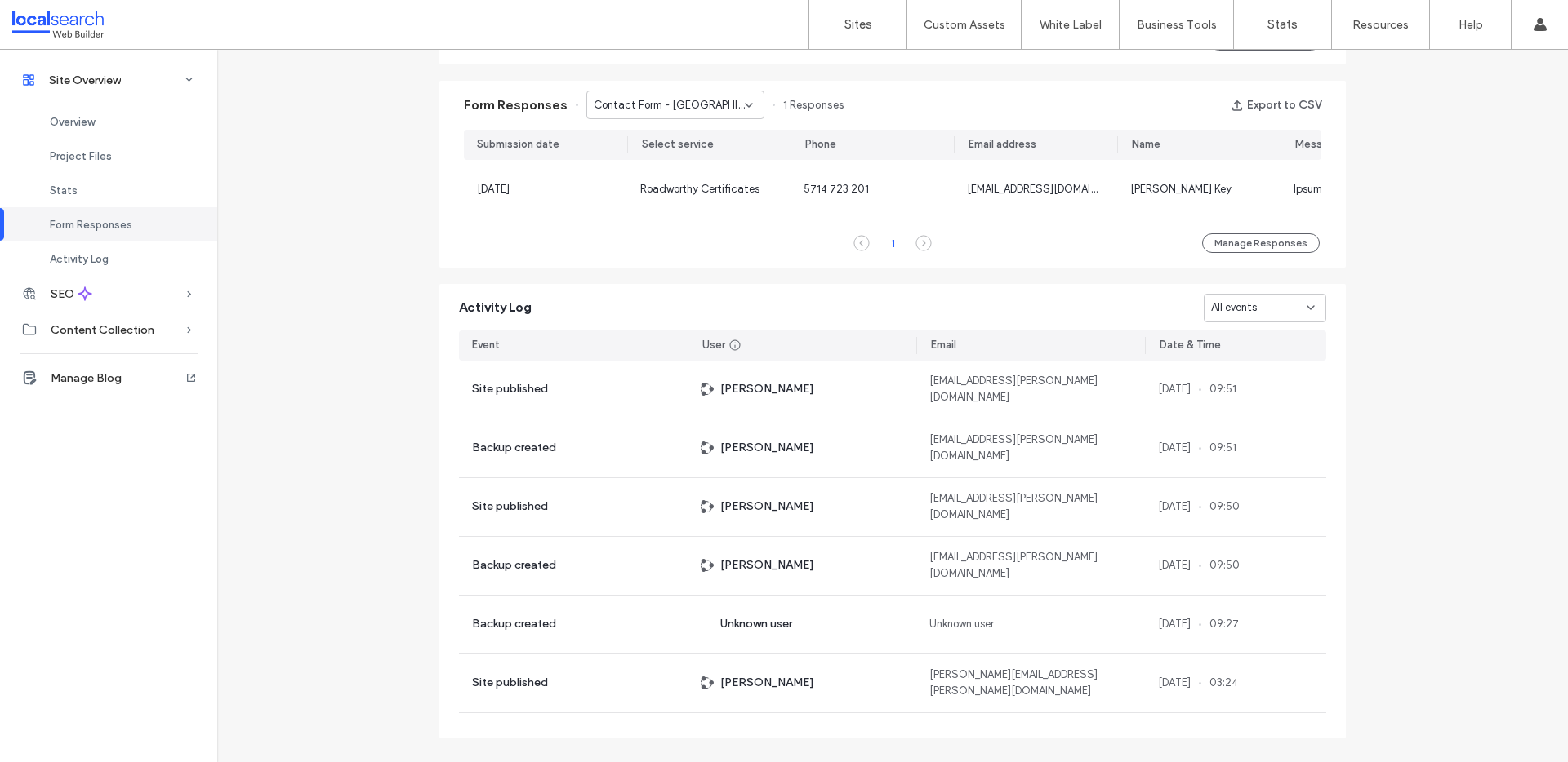
click at [693, 117] on div "Contact Form - Sussex Inlet page" at bounding box center [675, 104] width 178 height 28
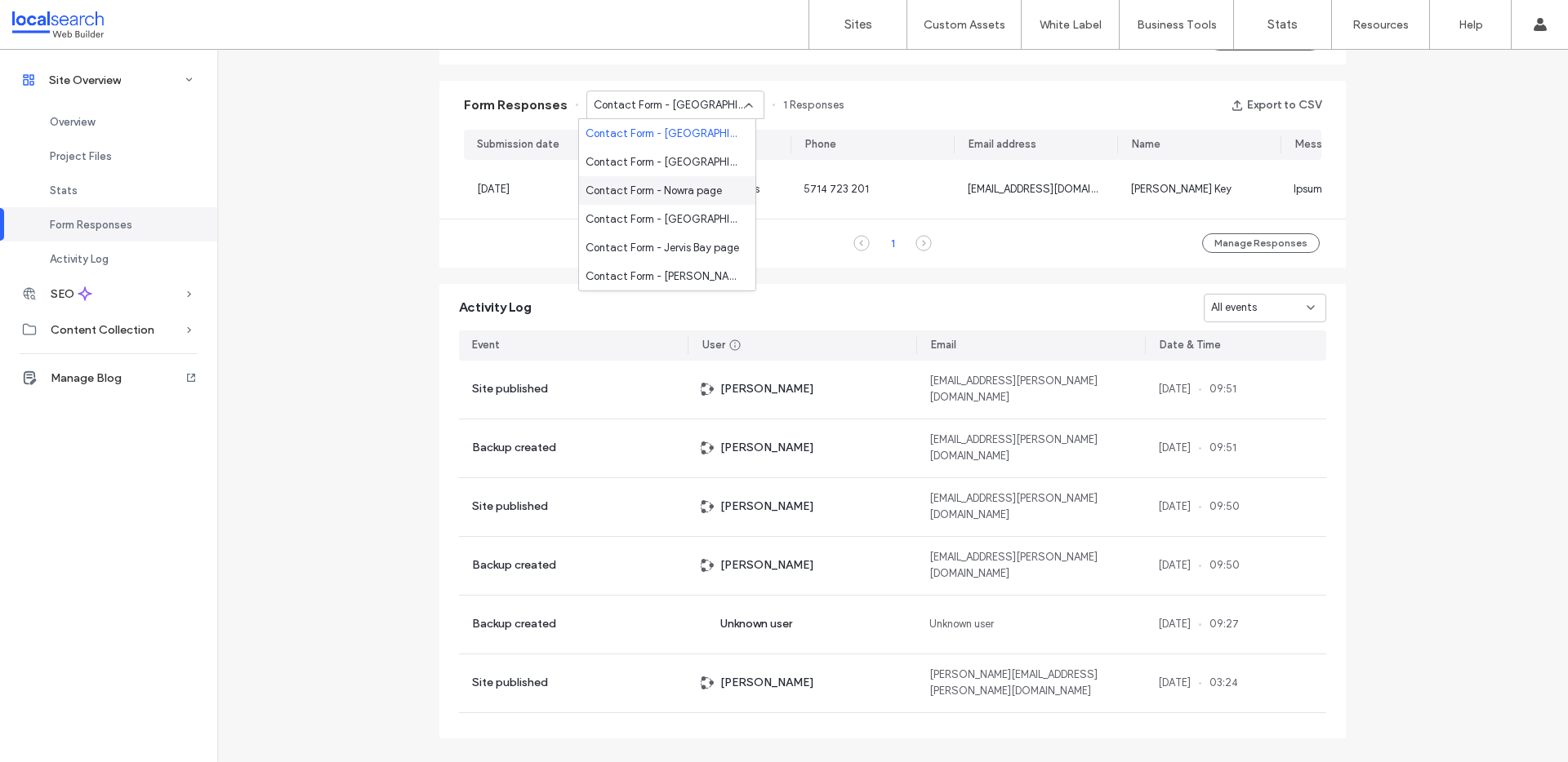
click at [670, 189] on span "Contact Form - Nowra page" at bounding box center [653, 191] width 136 height 17
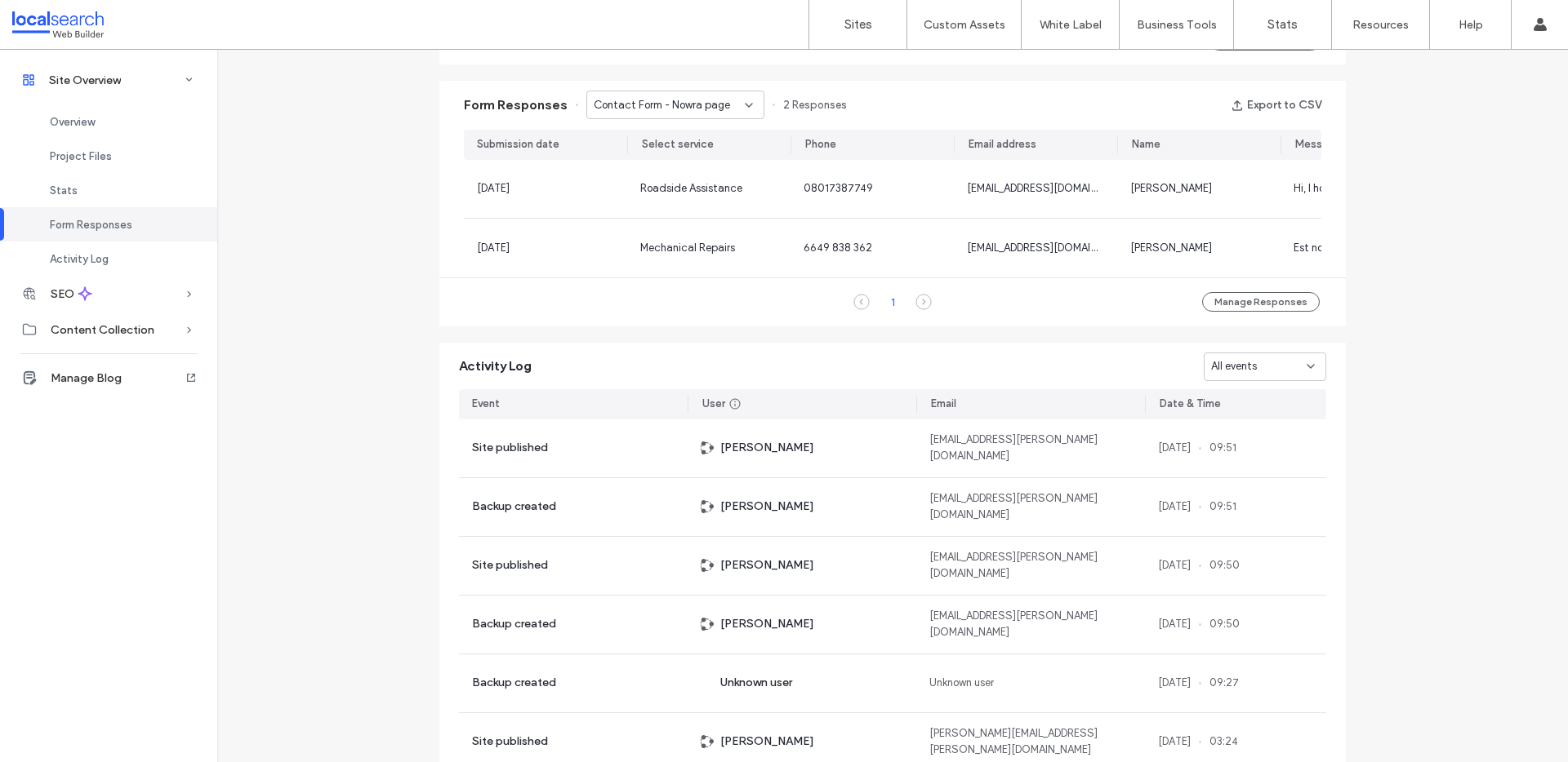
click at [722, 104] on div "Contact Form - Nowra page" at bounding box center [669, 105] width 151 height 17
click at [678, 218] on span "Contact Form - Sussex Inlet page" at bounding box center [664, 220] width 157 height 17
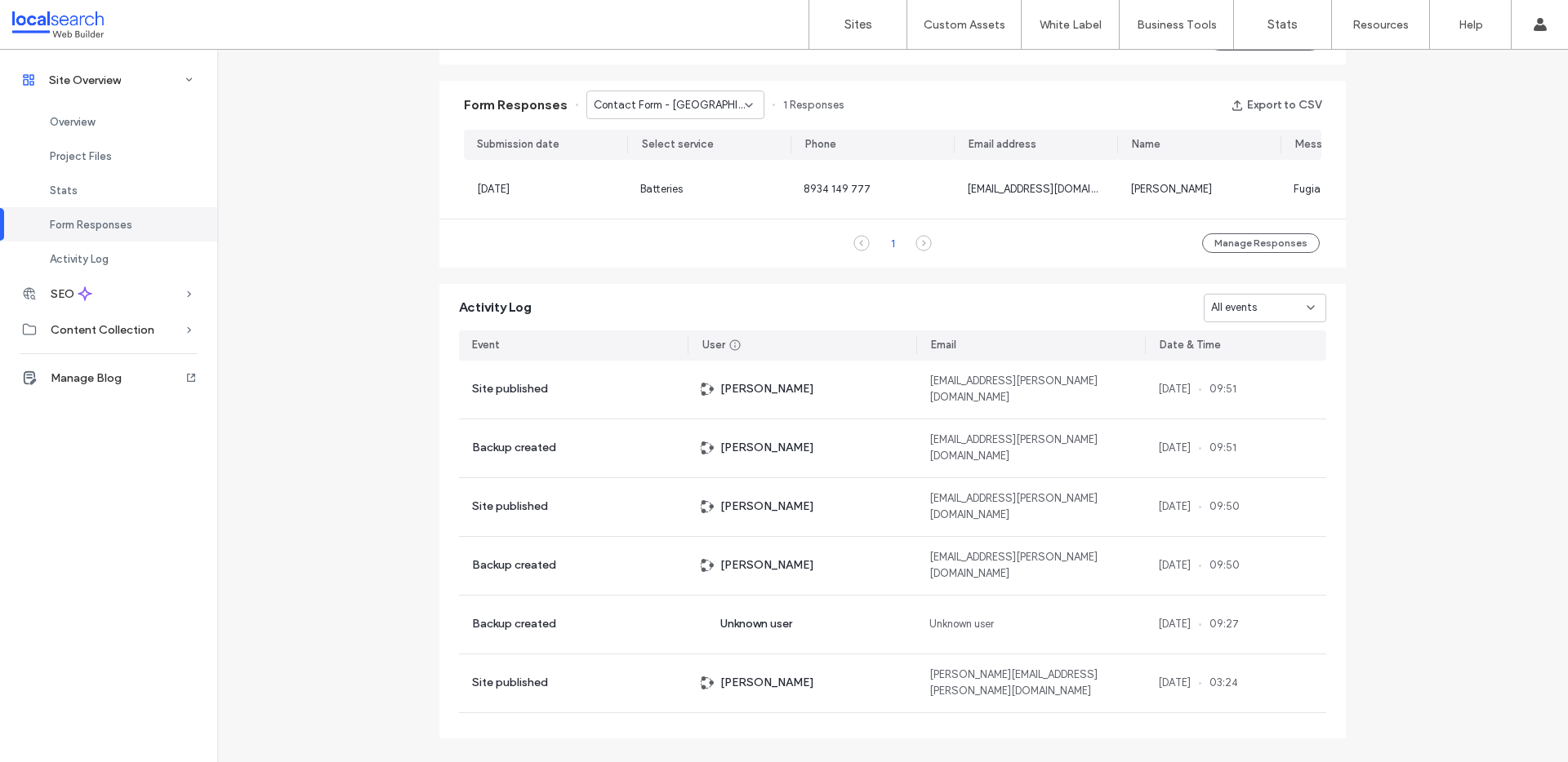
click at [643, 99] on span "Contact Form - Sussex Inlet page" at bounding box center [669, 105] width 151 height 17
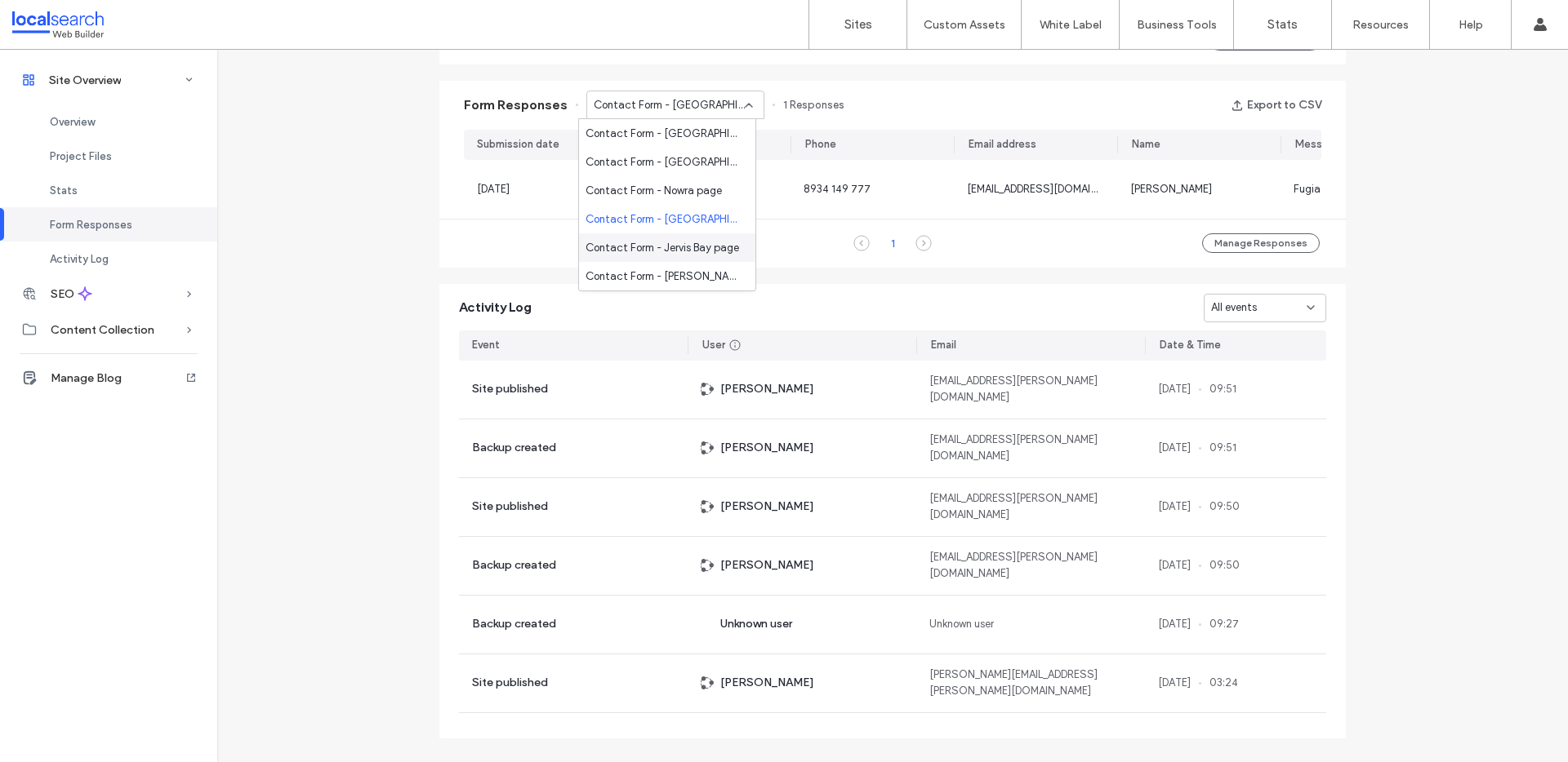
click at [652, 247] on span "Contact Form - Jervis Bay page" at bounding box center [662, 248] width 154 height 17
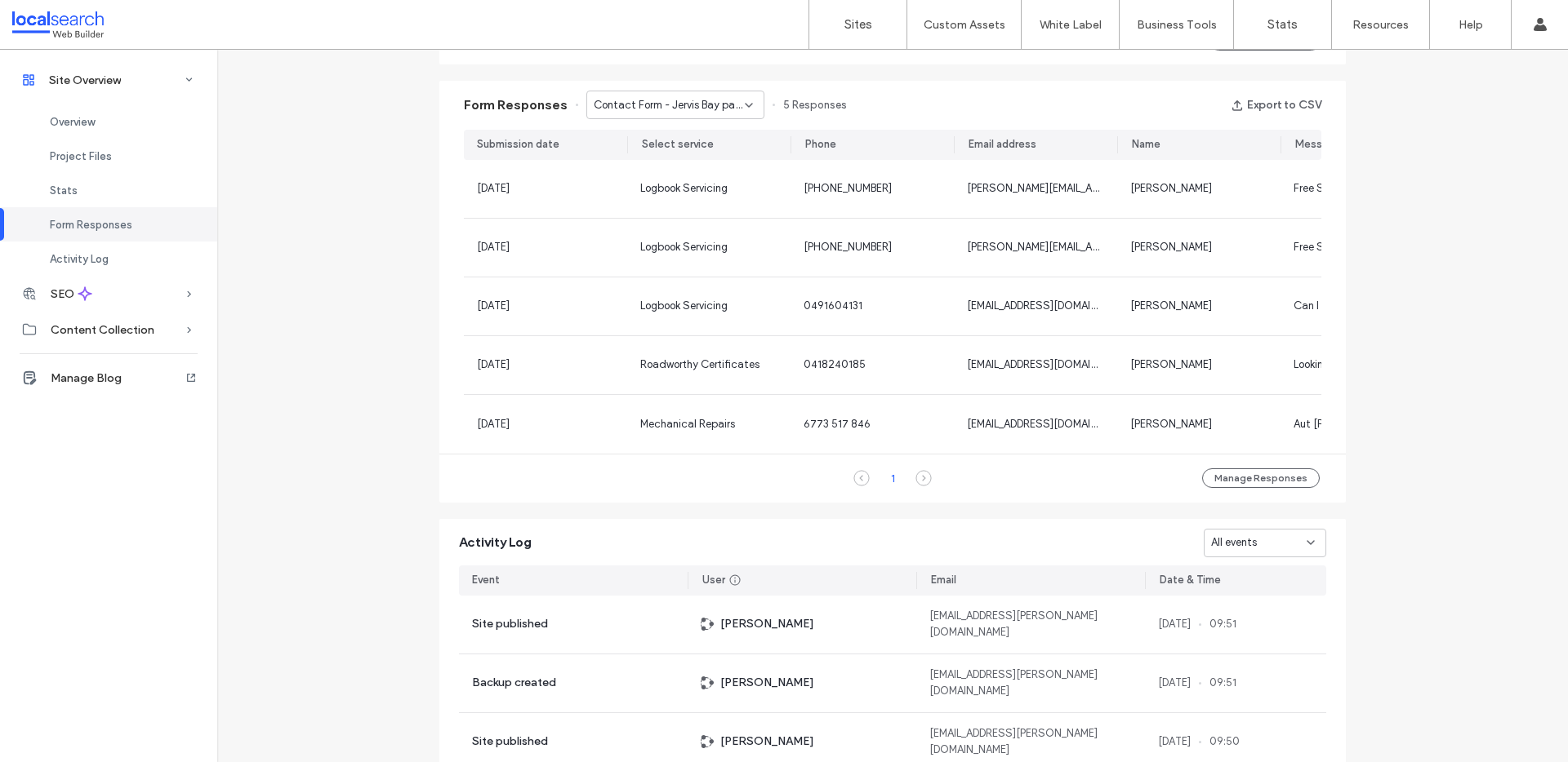
click at [649, 112] on span "Contact Form - Jervis Bay page" at bounding box center [669, 105] width 151 height 17
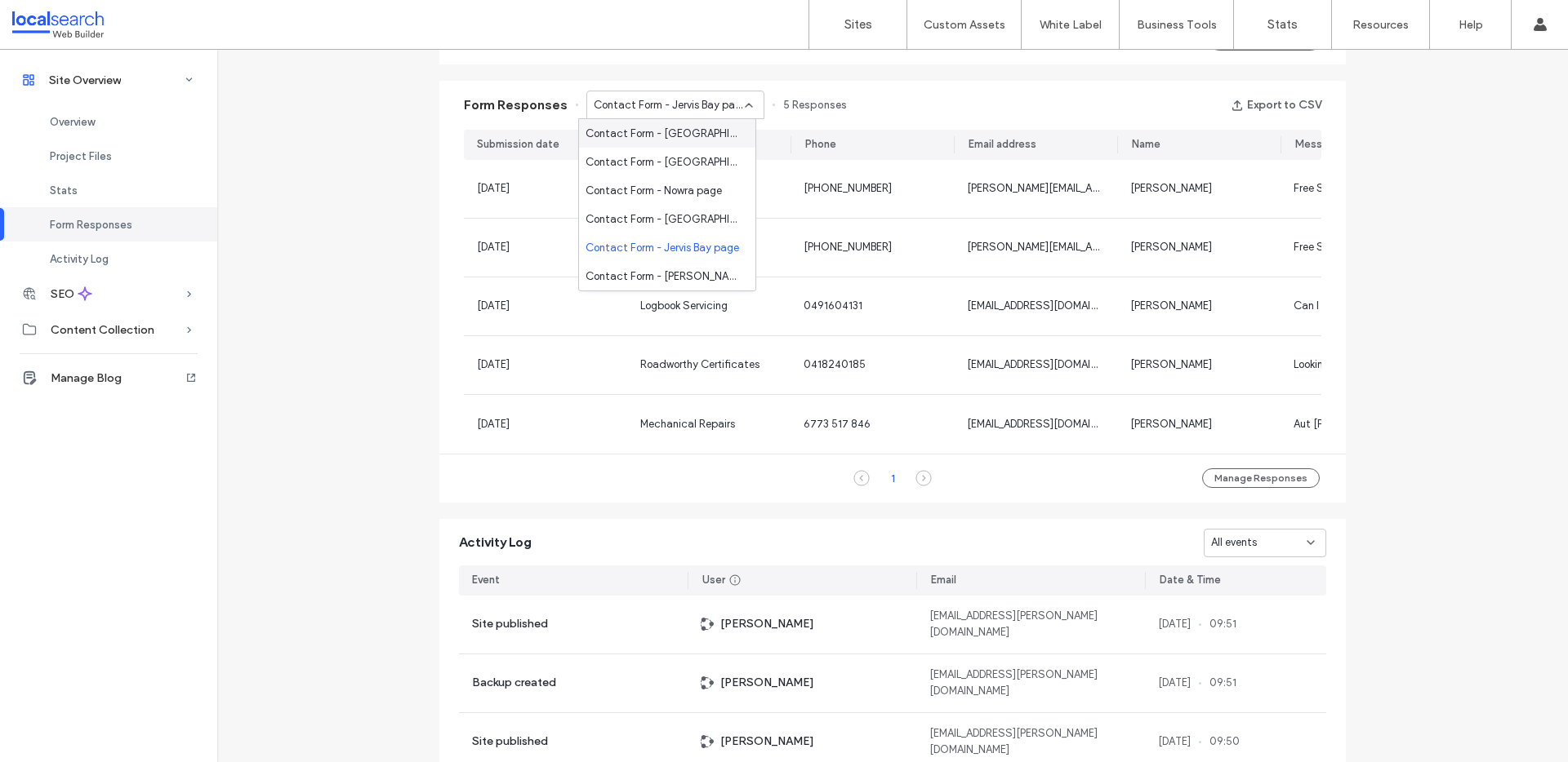
click at [650, 104] on span "Contact Form - Jervis Bay page" at bounding box center [669, 105] width 151 height 17
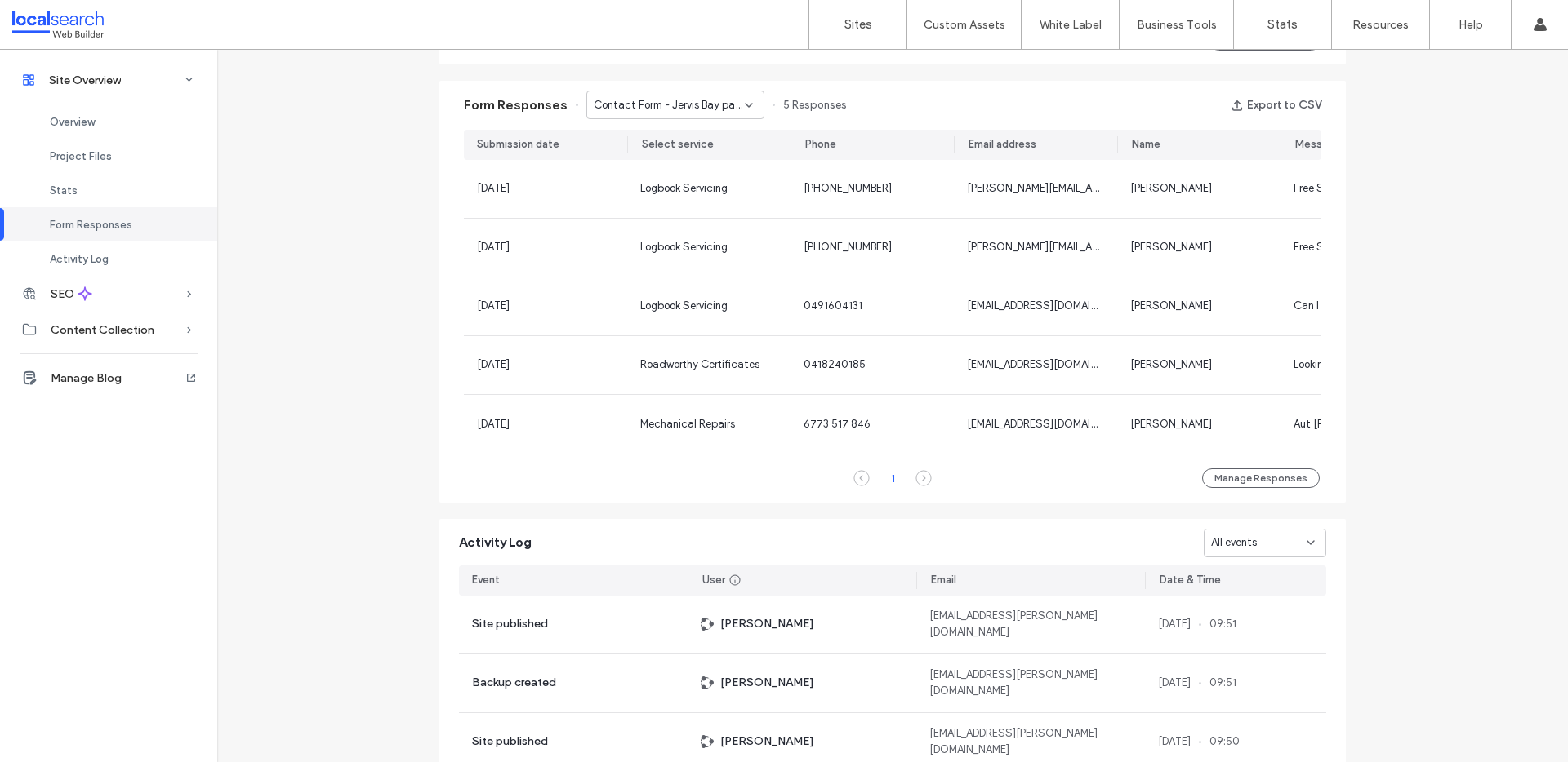
click at [625, 104] on span "Contact Form - Jervis Bay page" at bounding box center [669, 105] width 151 height 17
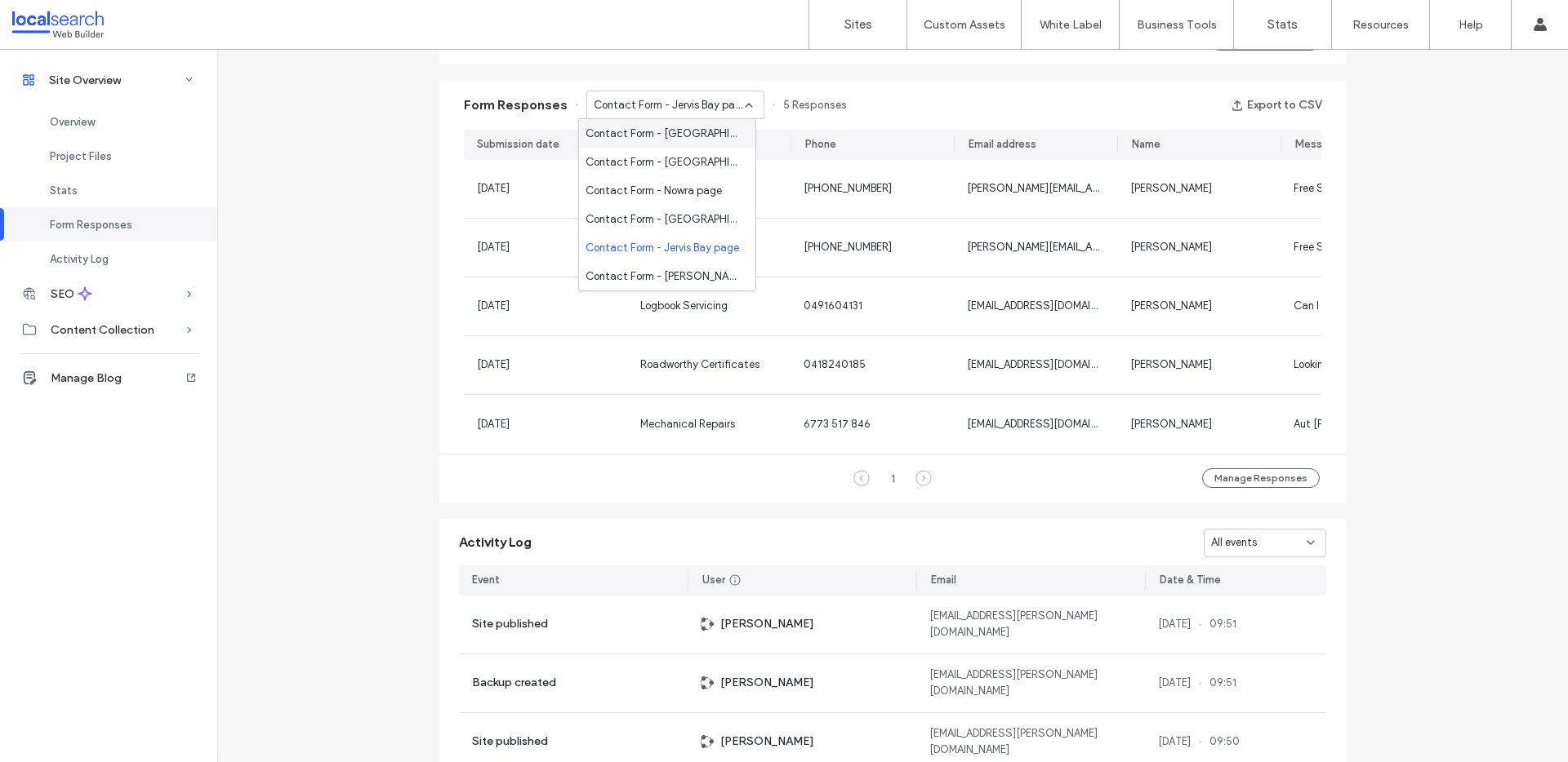
click at [622, 129] on span "Contact Form - Sussex Inlet page" at bounding box center [664, 134] width 157 height 17
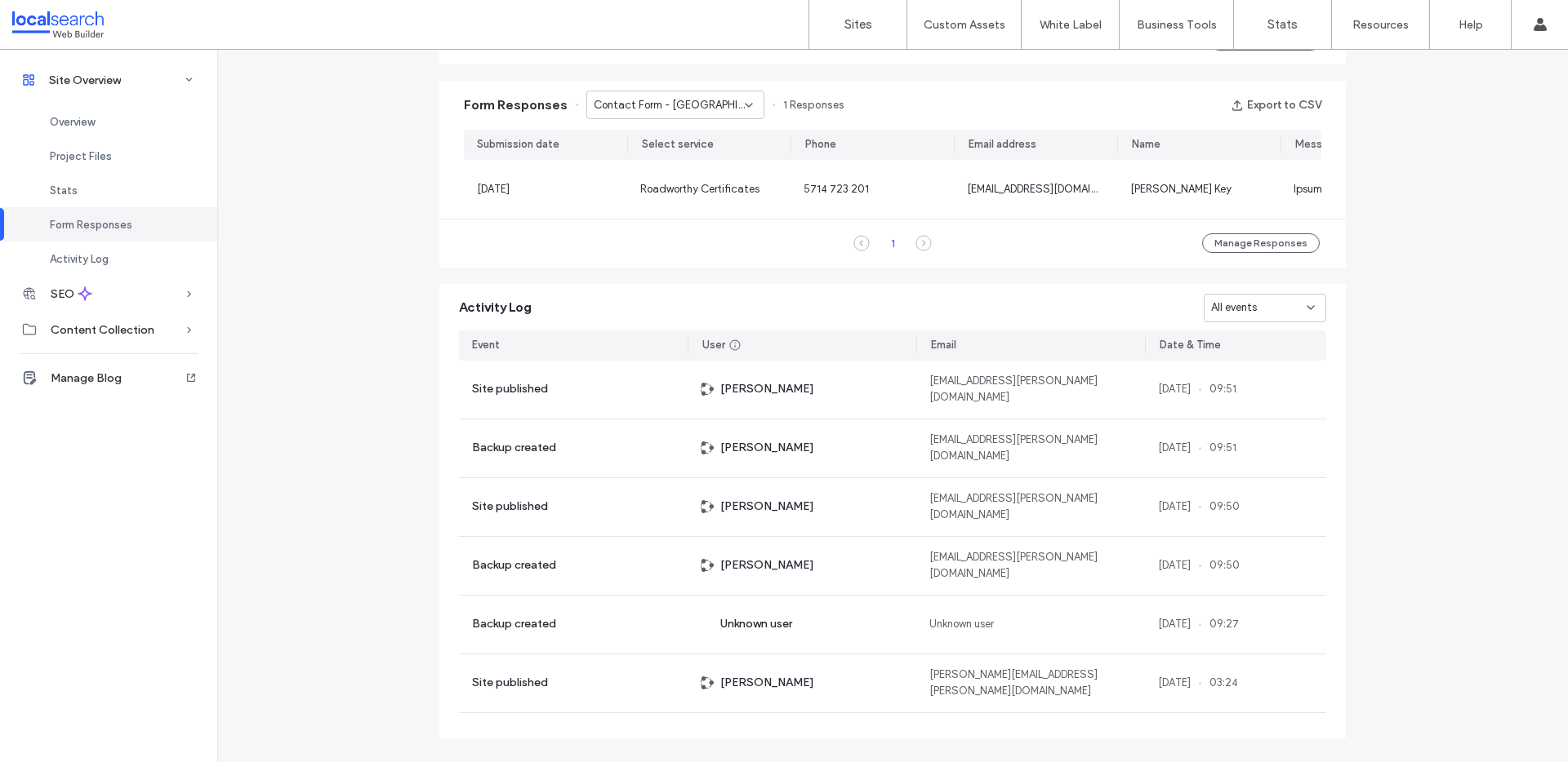
click at [635, 115] on div "Contact Form - Sussex Inlet page" at bounding box center [675, 104] width 178 height 28
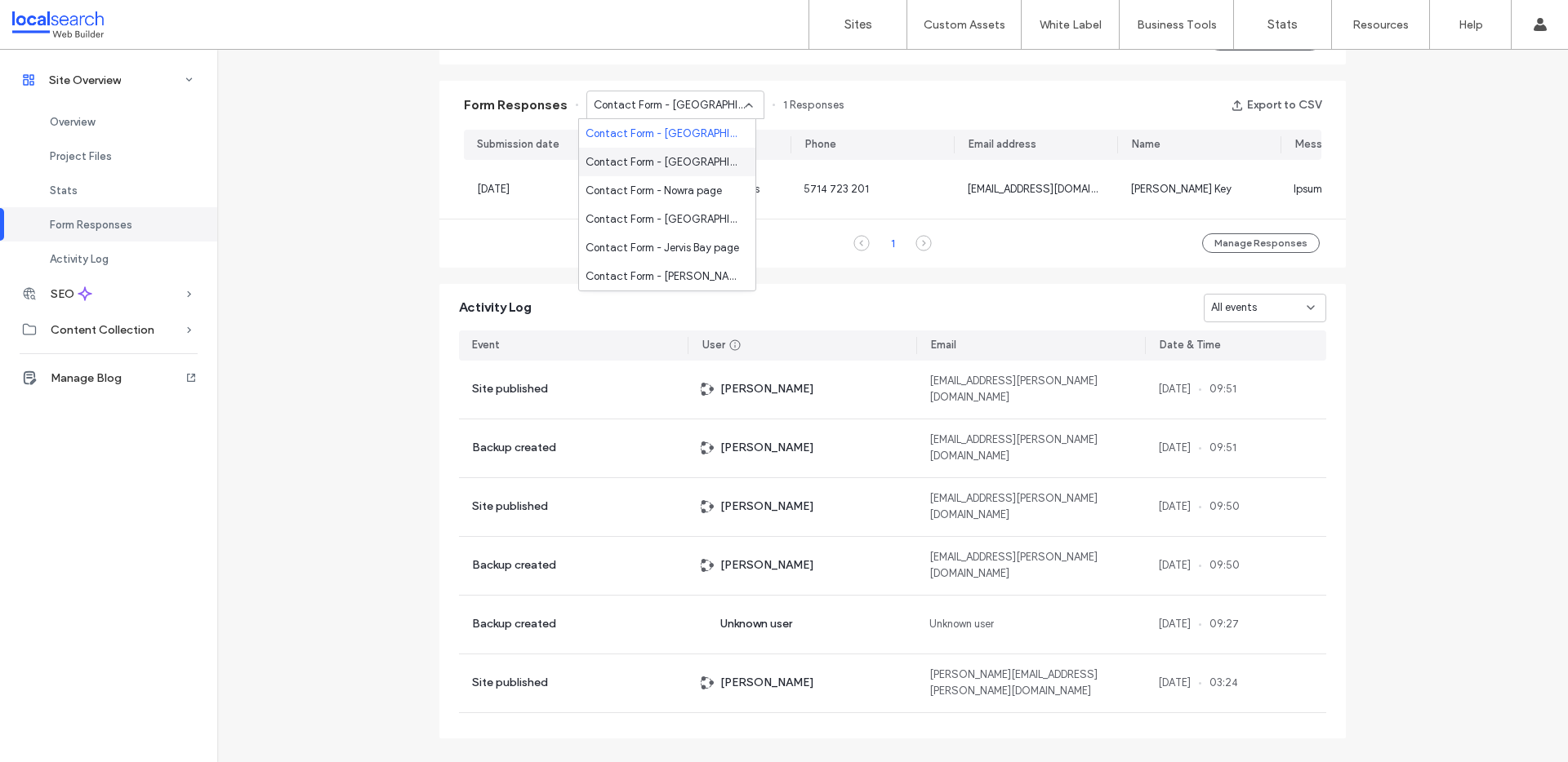
click at [618, 156] on span "Contact Form - Ulladulla page" at bounding box center [664, 163] width 157 height 17
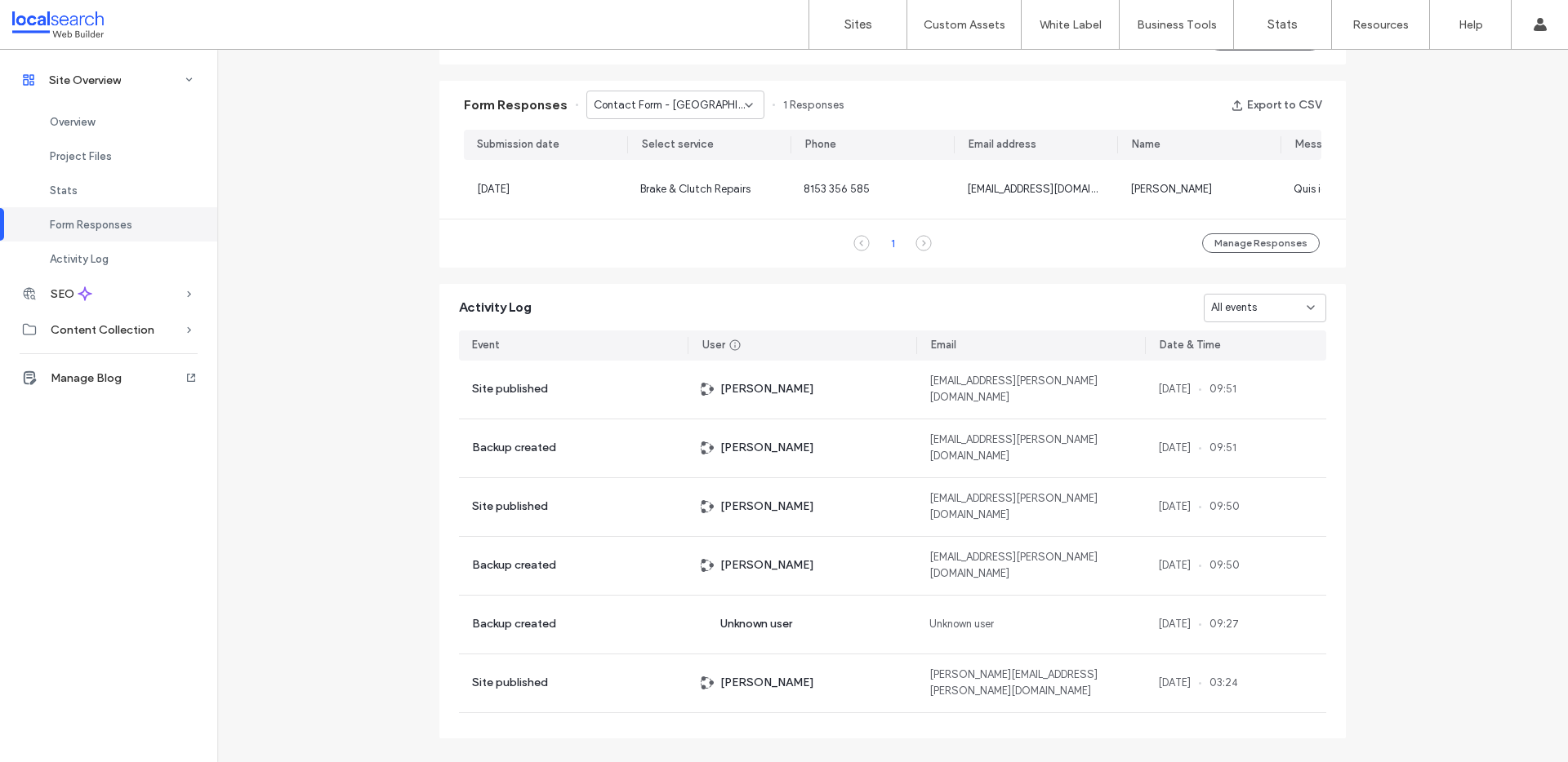
click at [634, 97] on span "Contact Form - Ulladulla page" at bounding box center [669, 105] width 151 height 17
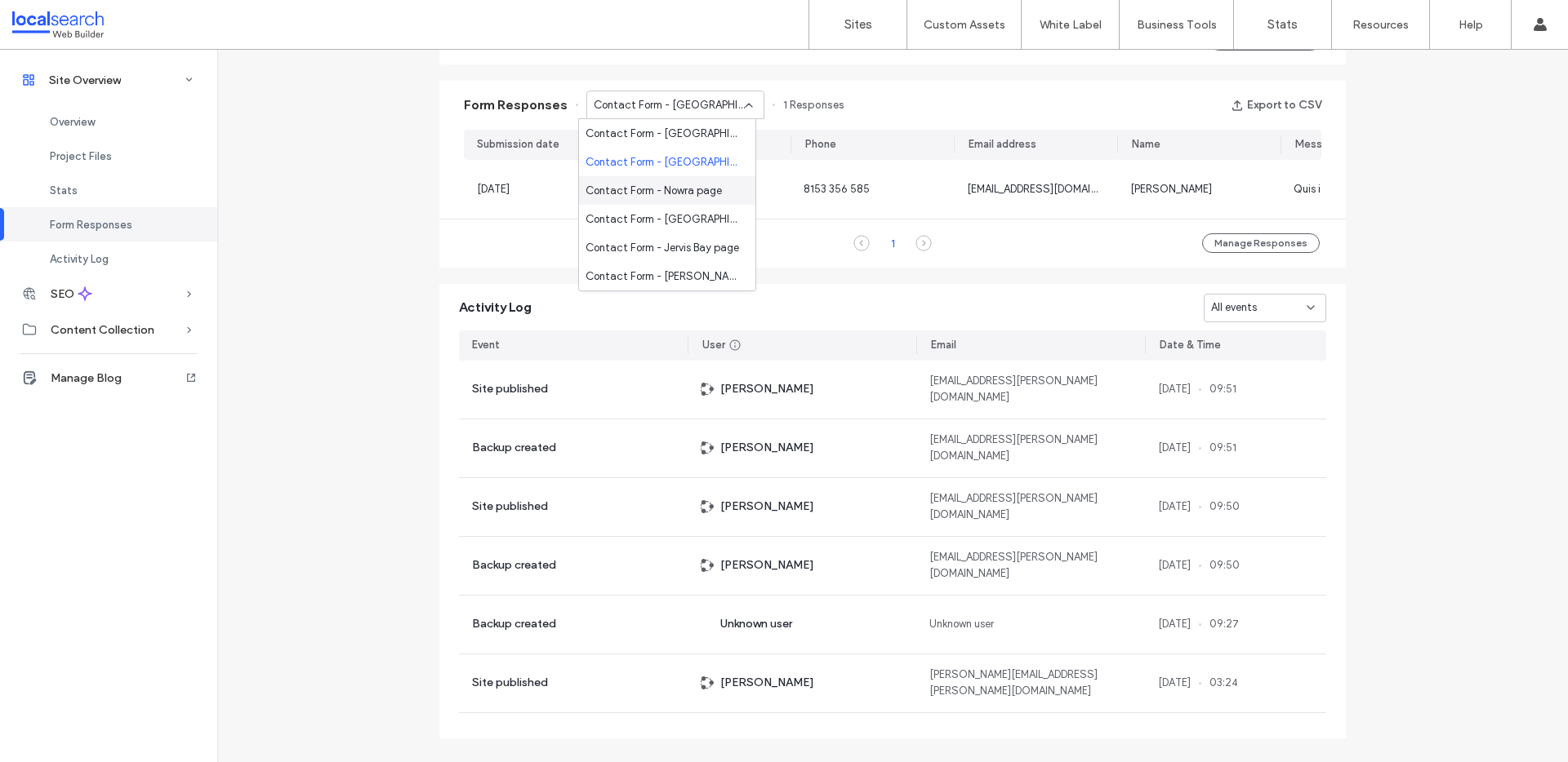
click at [643, 176] on div "Contact Form - Nowra page" at bounding box center [667, 190] width 176 height 28
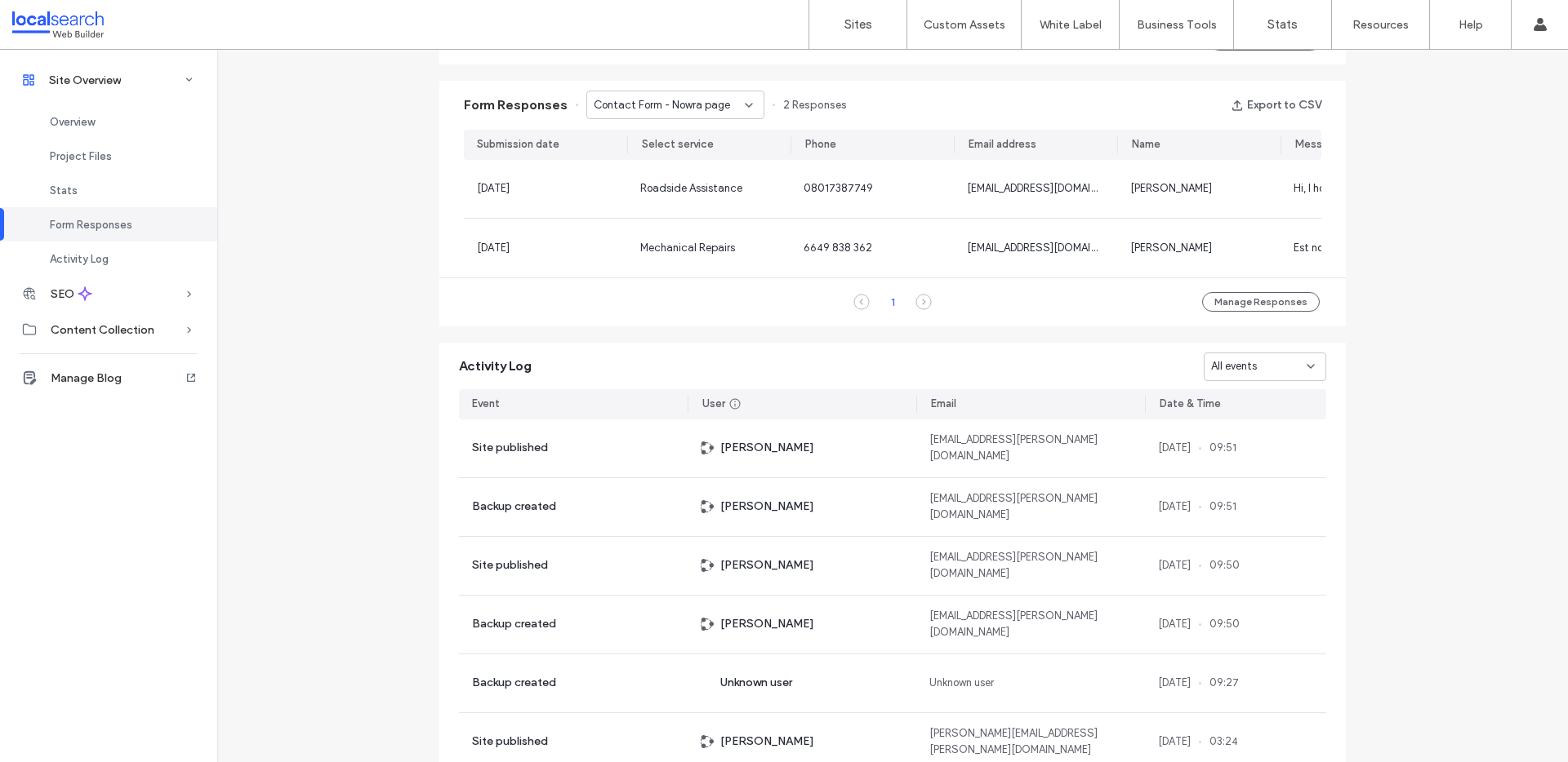
click at [647, 98] on span "Contact Form - Nowra page" at bounding box center [661, 105] width 136 height 17
click at [658, 220] on span "Contact Form - Sussex Inlet page" at bounding box center [664, 220] width 157 height 17
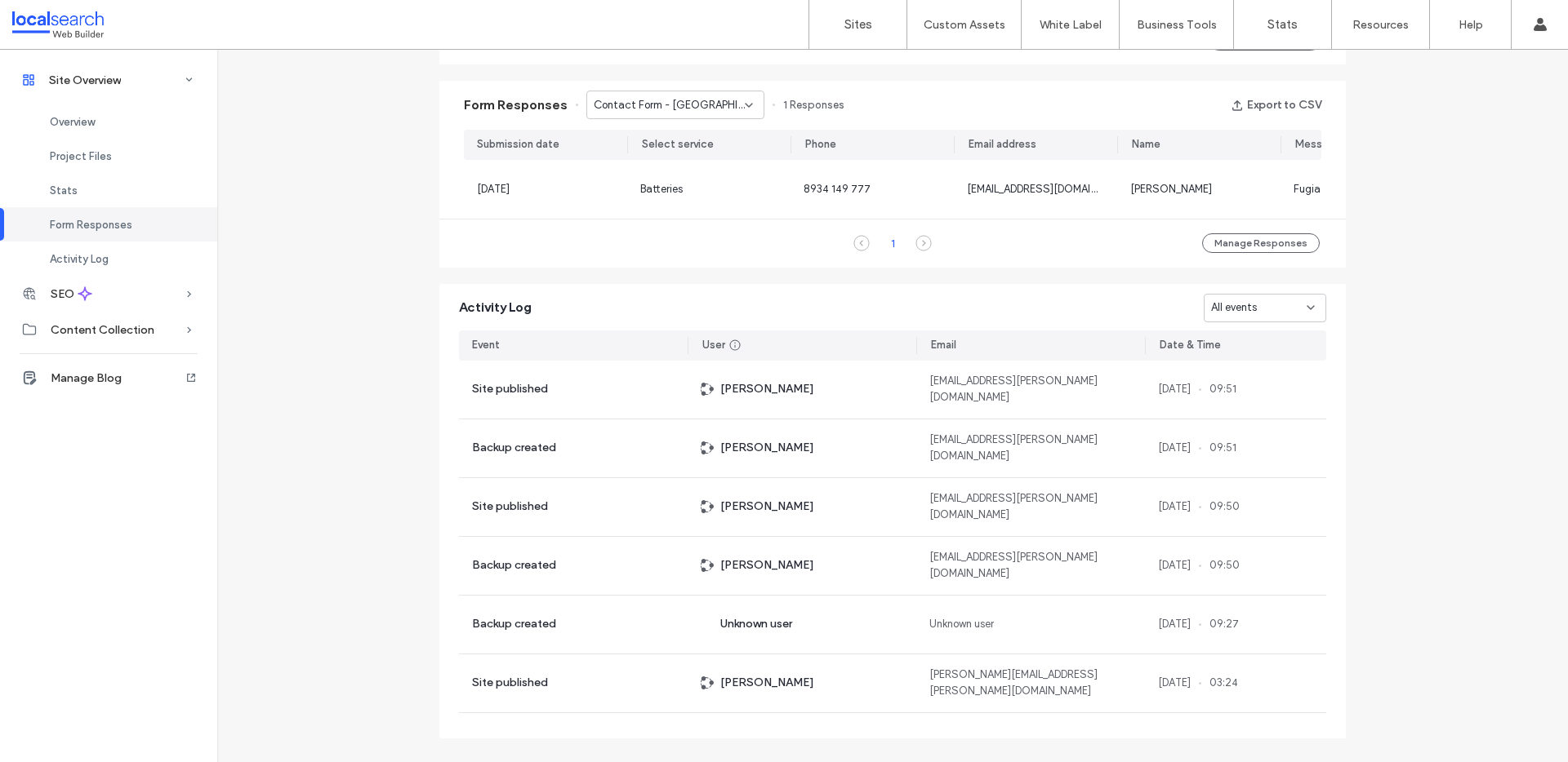
click at [681, 99] on span "Contact Form - Sussex Inlet page" at bounding box center [669, 105] width 151 height 17
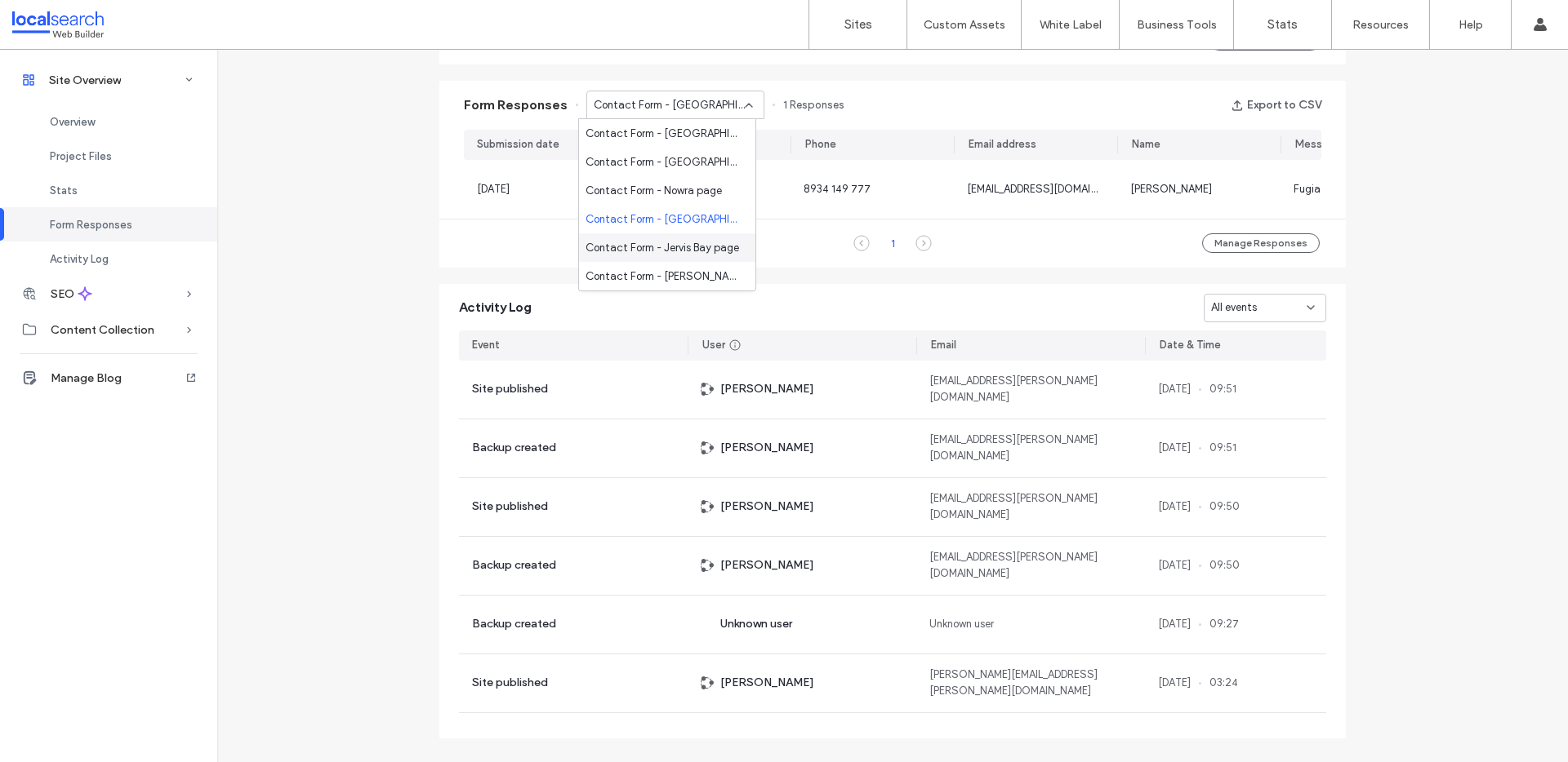
click at [680, 251] on span "Contact Form - Jervis Bay page" at bounding box center [662, 248] width 154 height 17
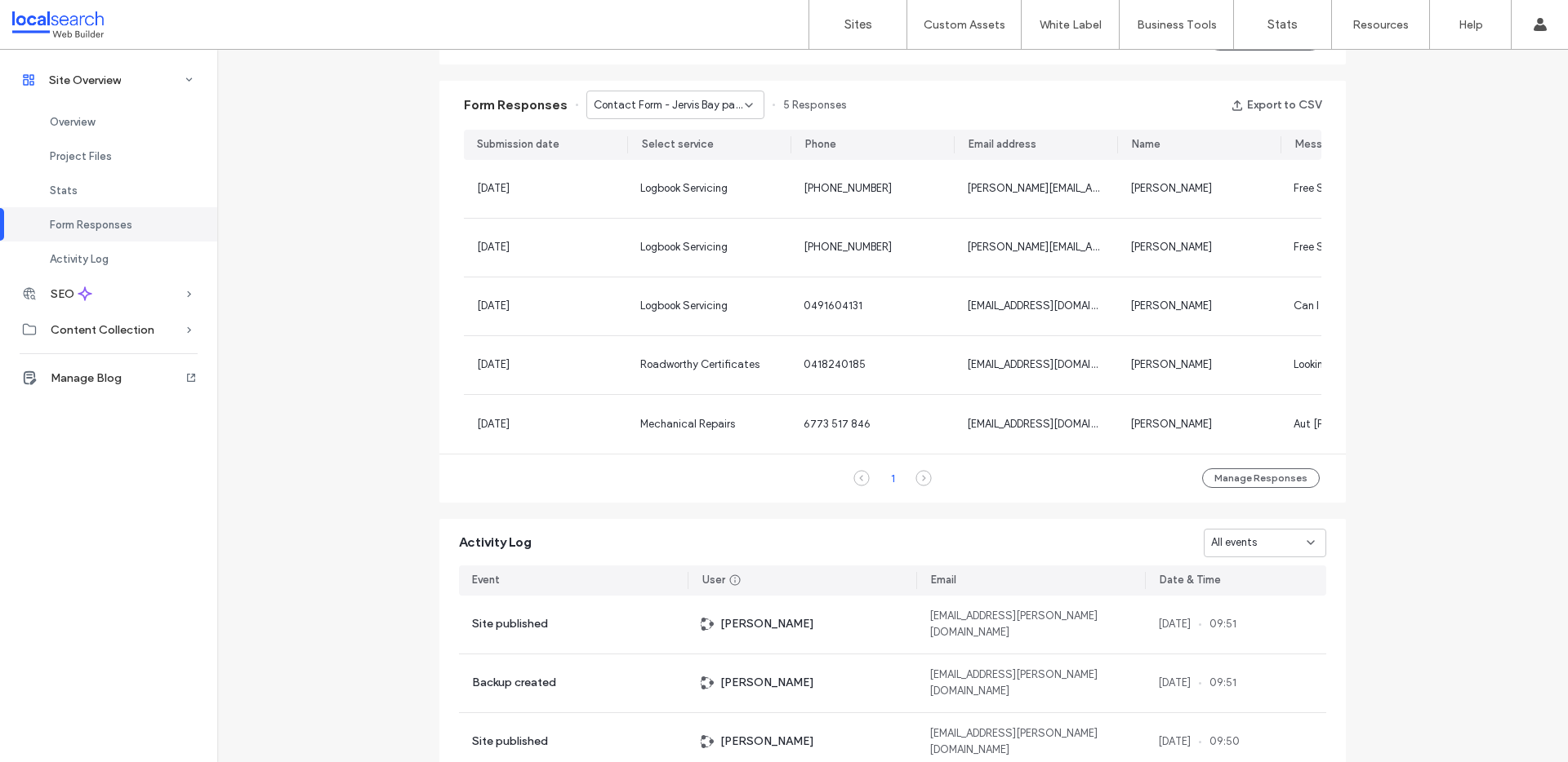
click at [629, 94] on div "Contact Form - Jervis Bay page" at bounding box center [675, 104] width 178 height 28
click at [659, 277] on span "Contact Form - Berry page" at bounding box center [664, 277] width 157 height 17
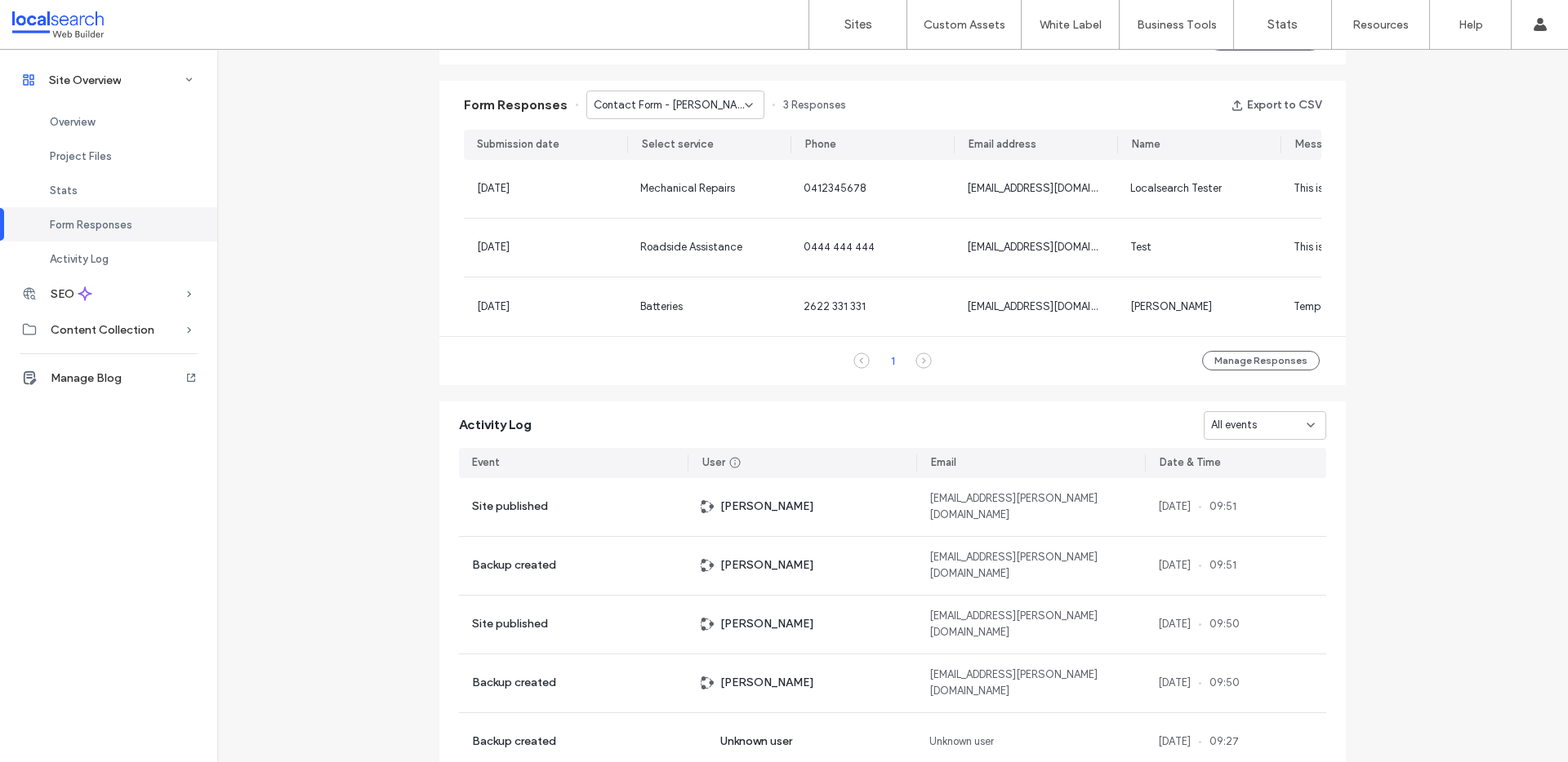
click at [675, 117] on div "Contact Form - Berry page" at bounding box center [675, 104] width 178 height 28
click at [691, 246] on span "Contact Form - Jervis Bay page" at bounding box center [662, 248] width 154 height 17
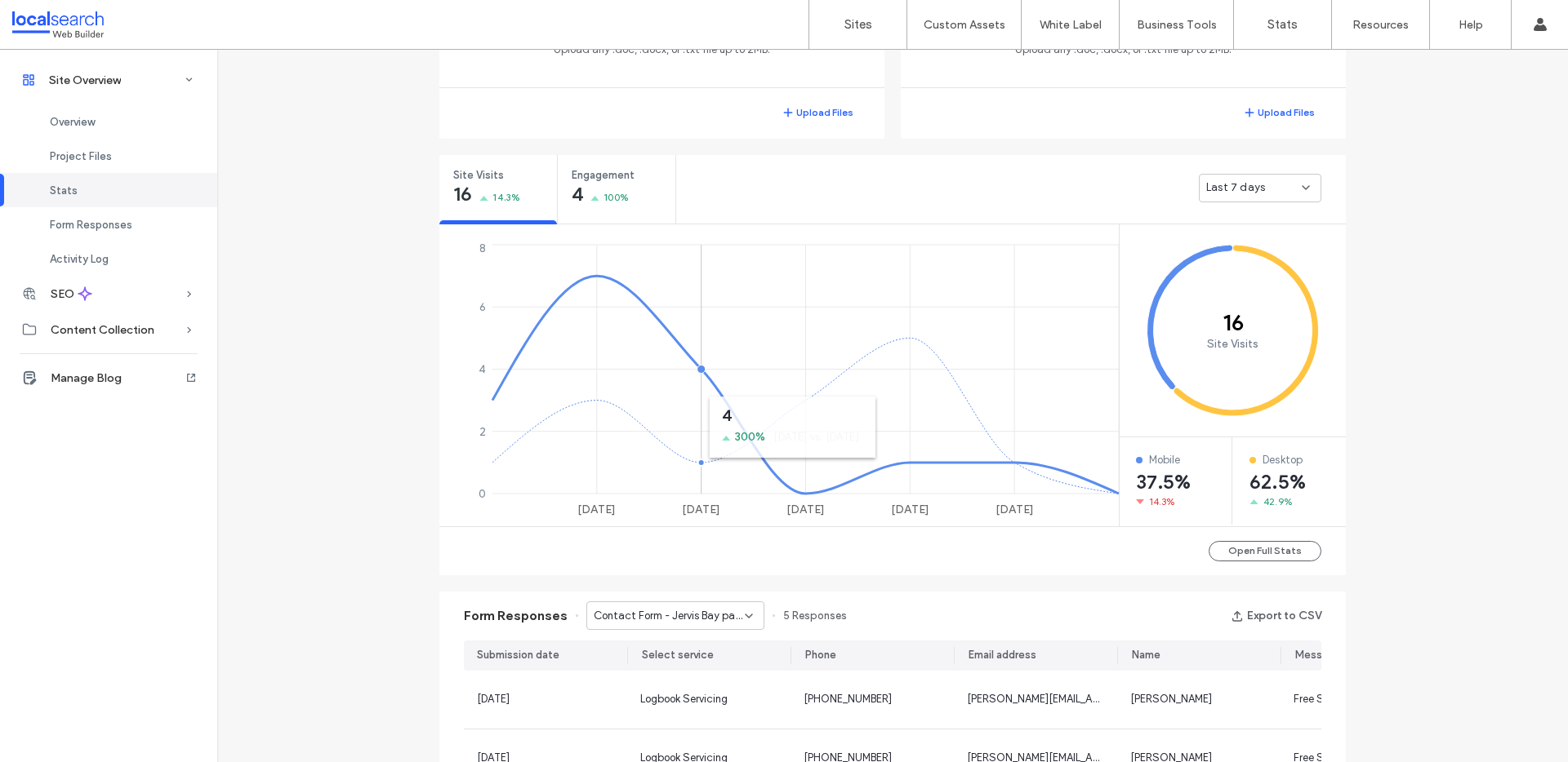
scroll to position [440, 0]
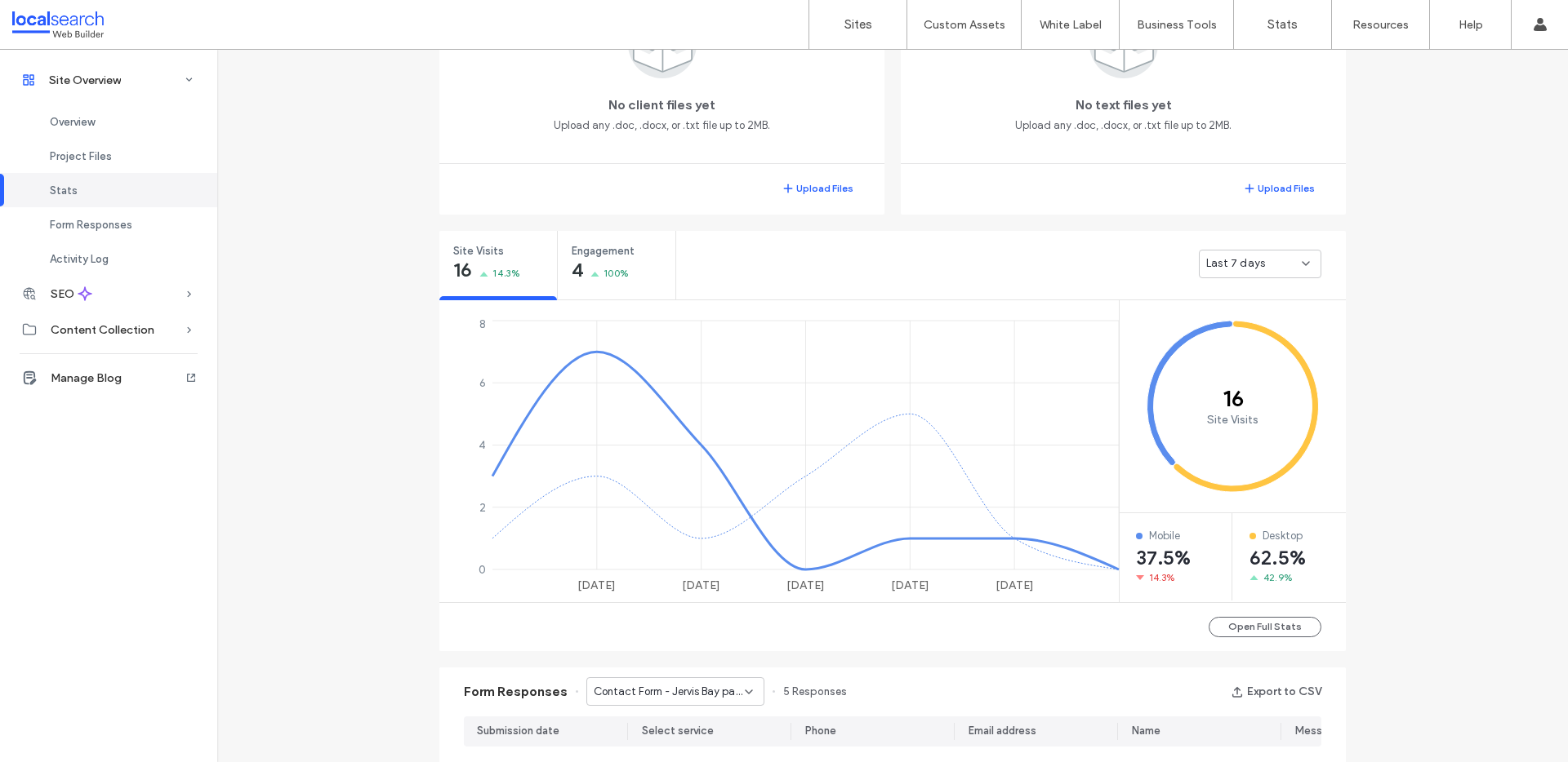
click at [1242, 267] on span "Last 7 days" at bounding box center [1235, 264] width 59 height 17
click at [1237, 343] on span "Last 30 days" at bounding box center [1233, 350] width 65 height 17
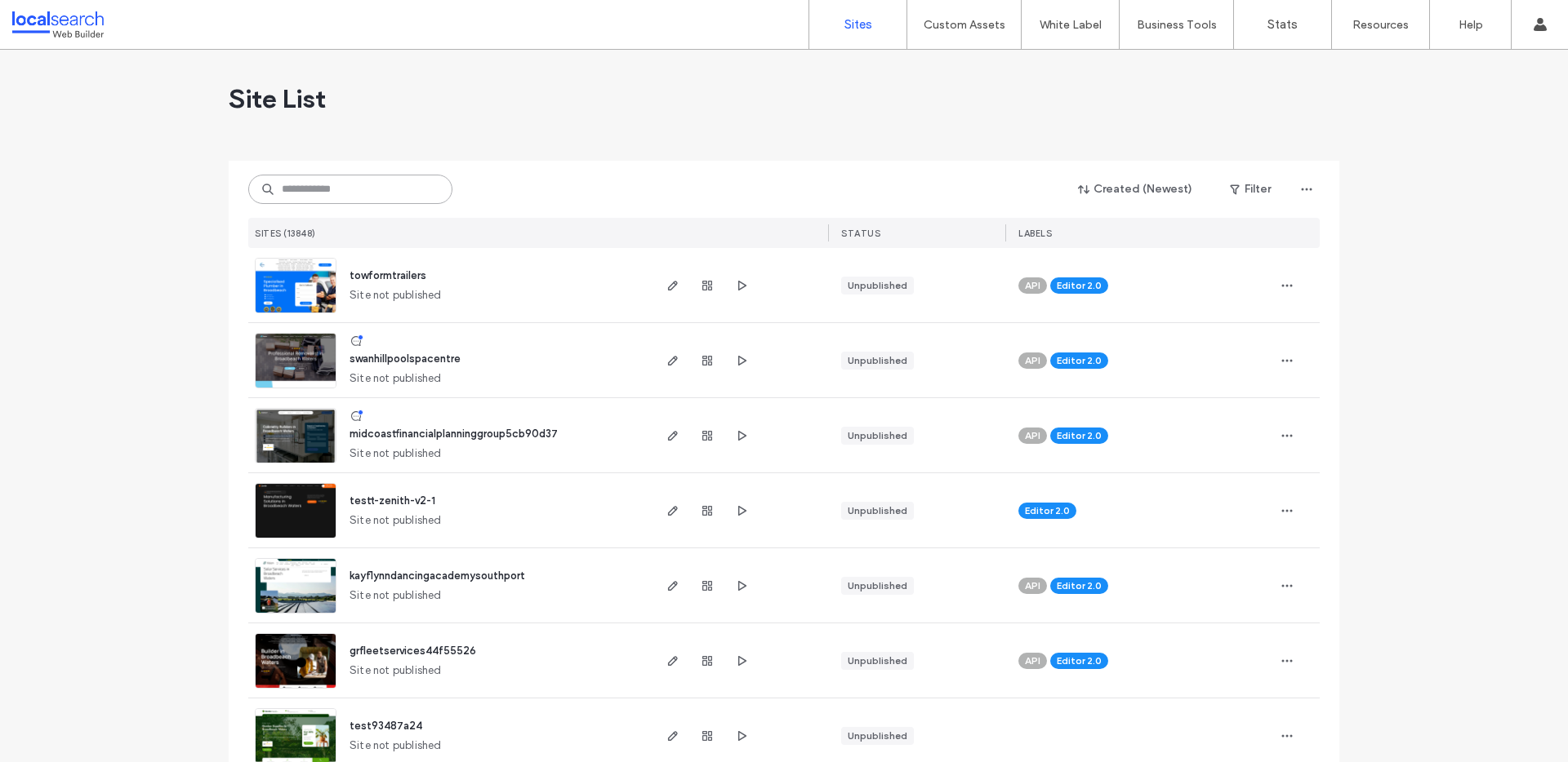
click at [287, 190] on input at bounding box center [350, 189] width 204 height 29
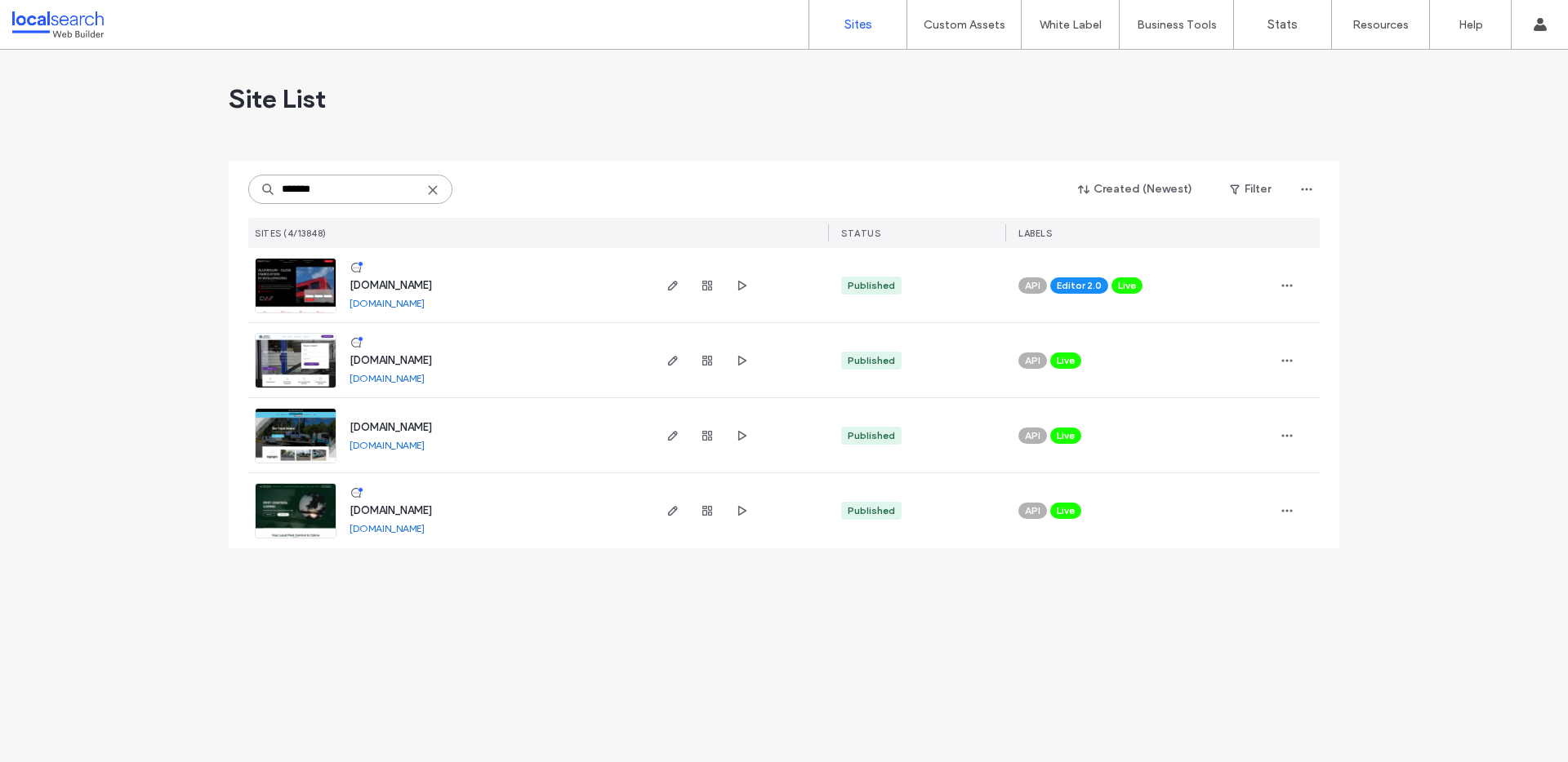
type input "*******"
click at [306, 348] on img at bounding box center [296, 389] width 80 height 111
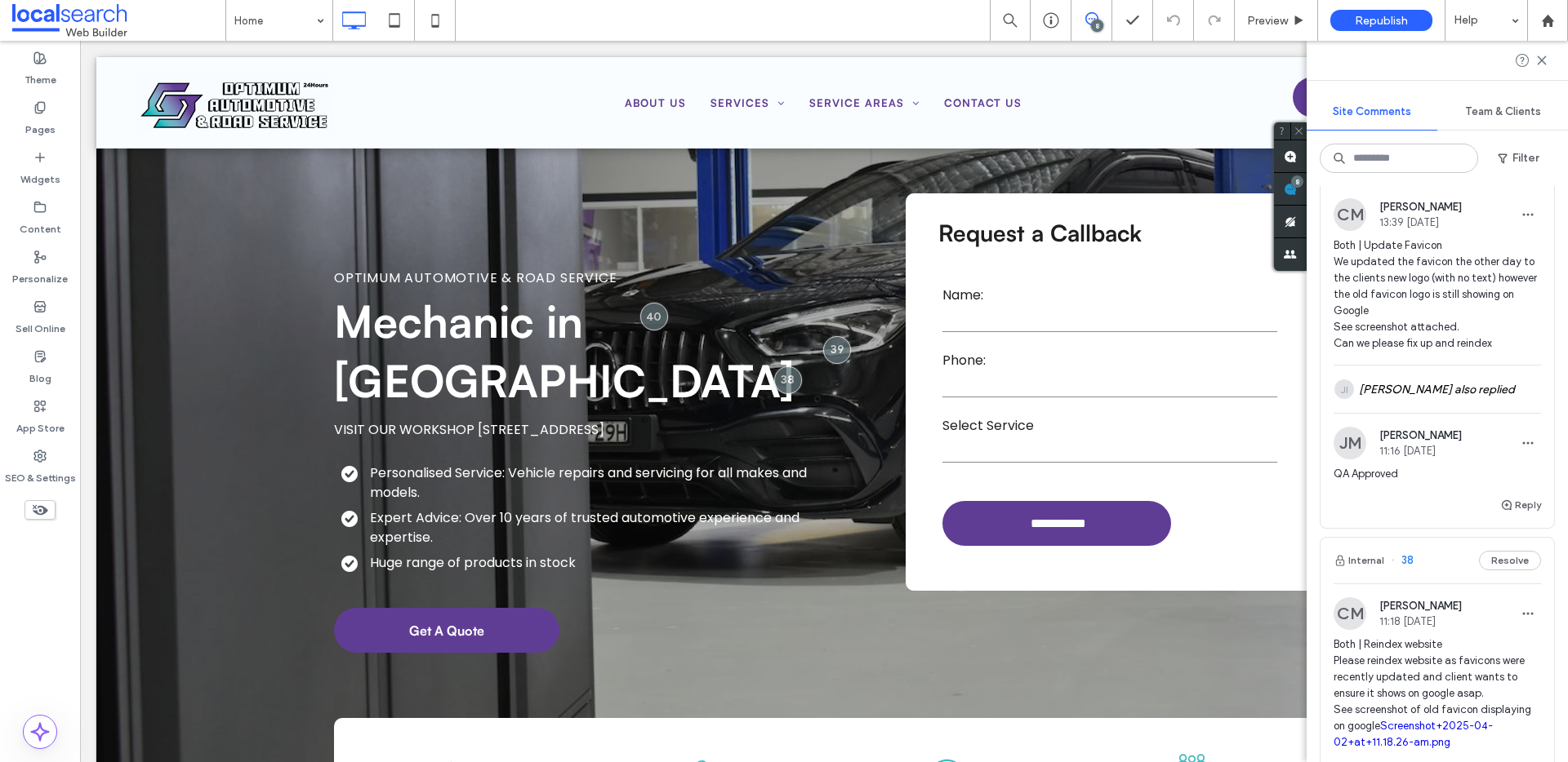
scroll to position [1221, 0]
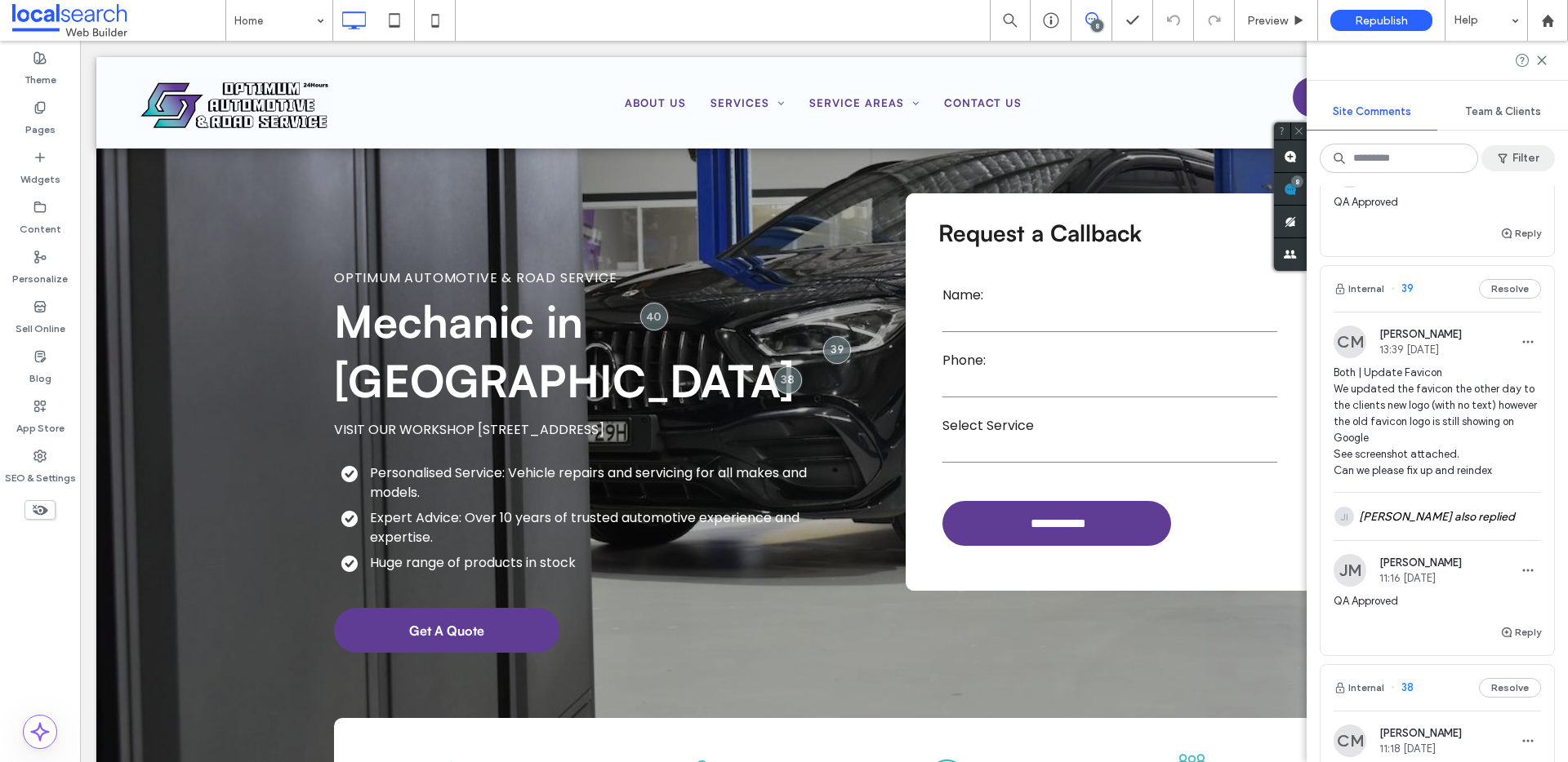
click at [1508, 159] on span "button" at bounding box center [1504, 158] width 17 height 24
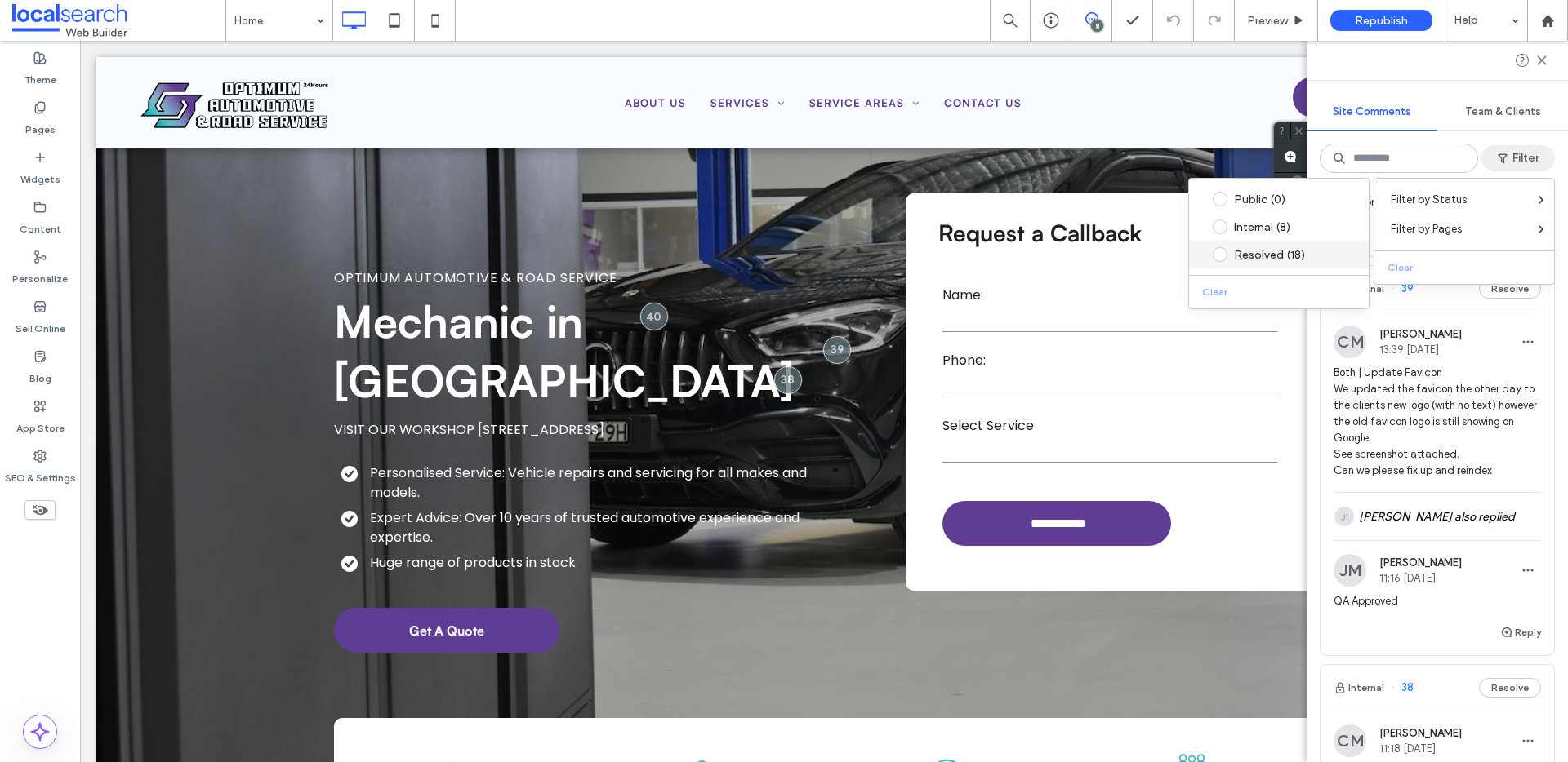
click at [1274, 259] on div "Resolved (18)" at bounding box center [1291, 255] width 115 height 14
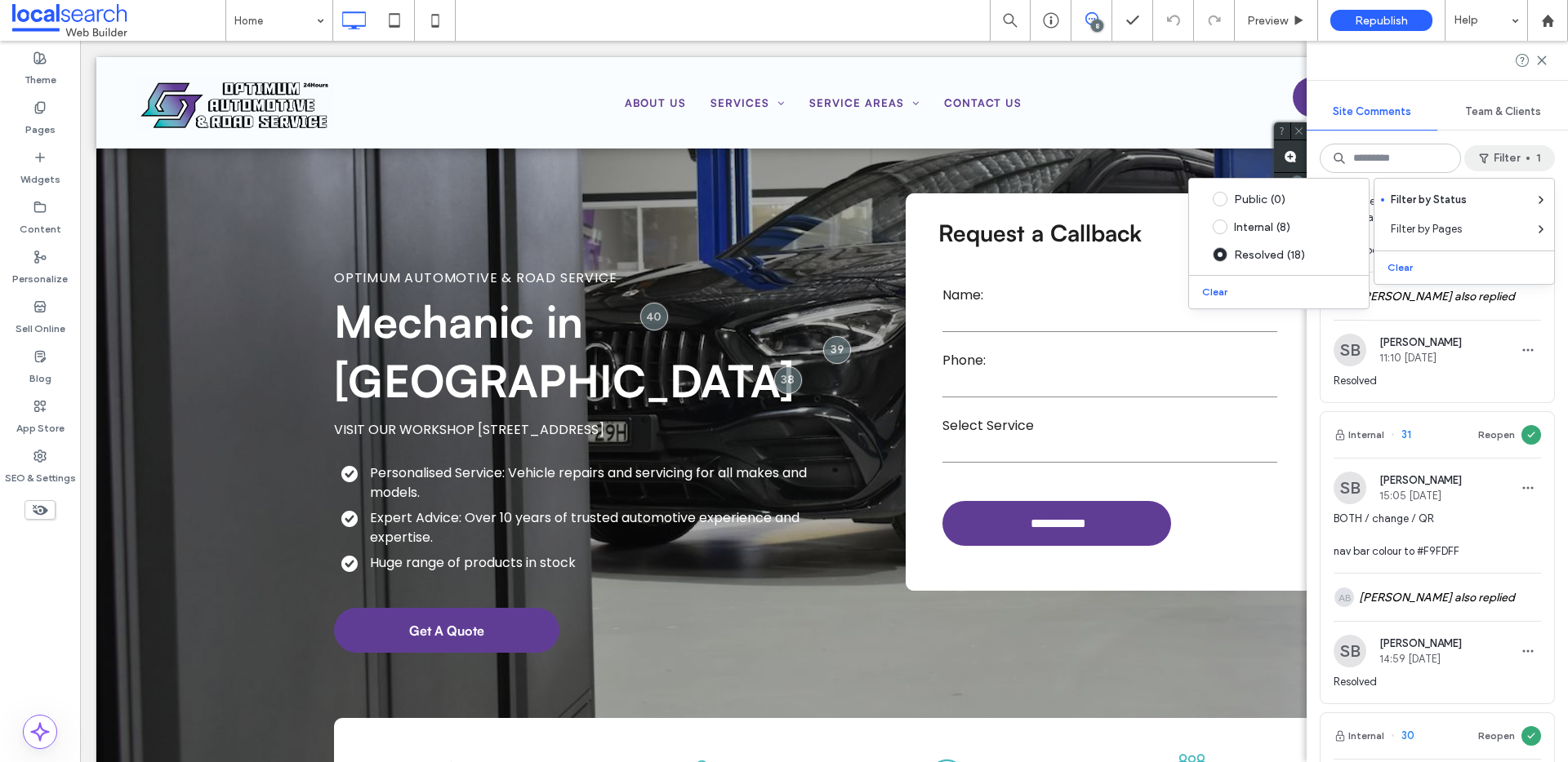
click at [1474, 389] on span "Resolved" at bounding box center [1437, 381] width 207 height 17
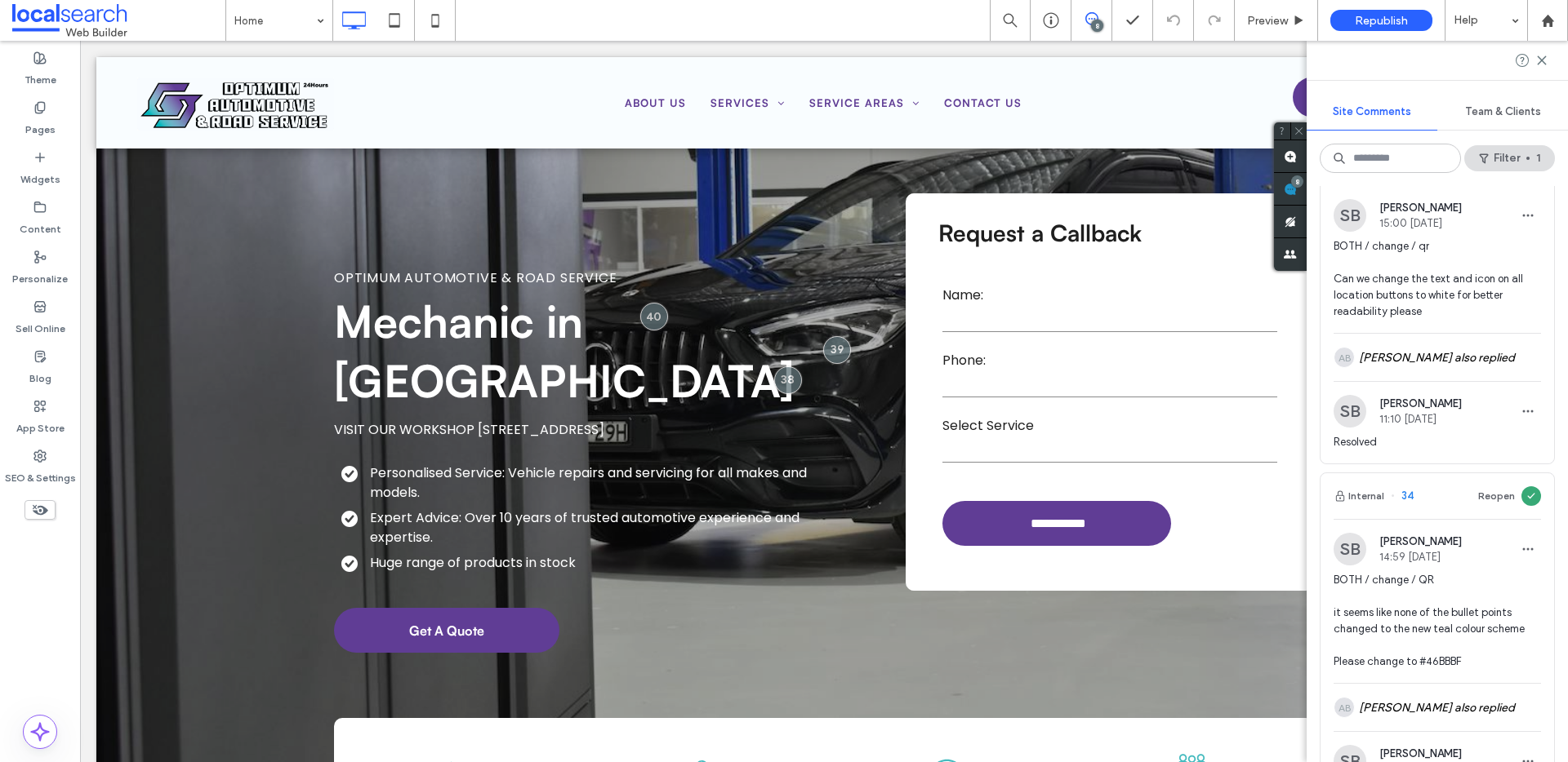
scroll to position [0, 0]
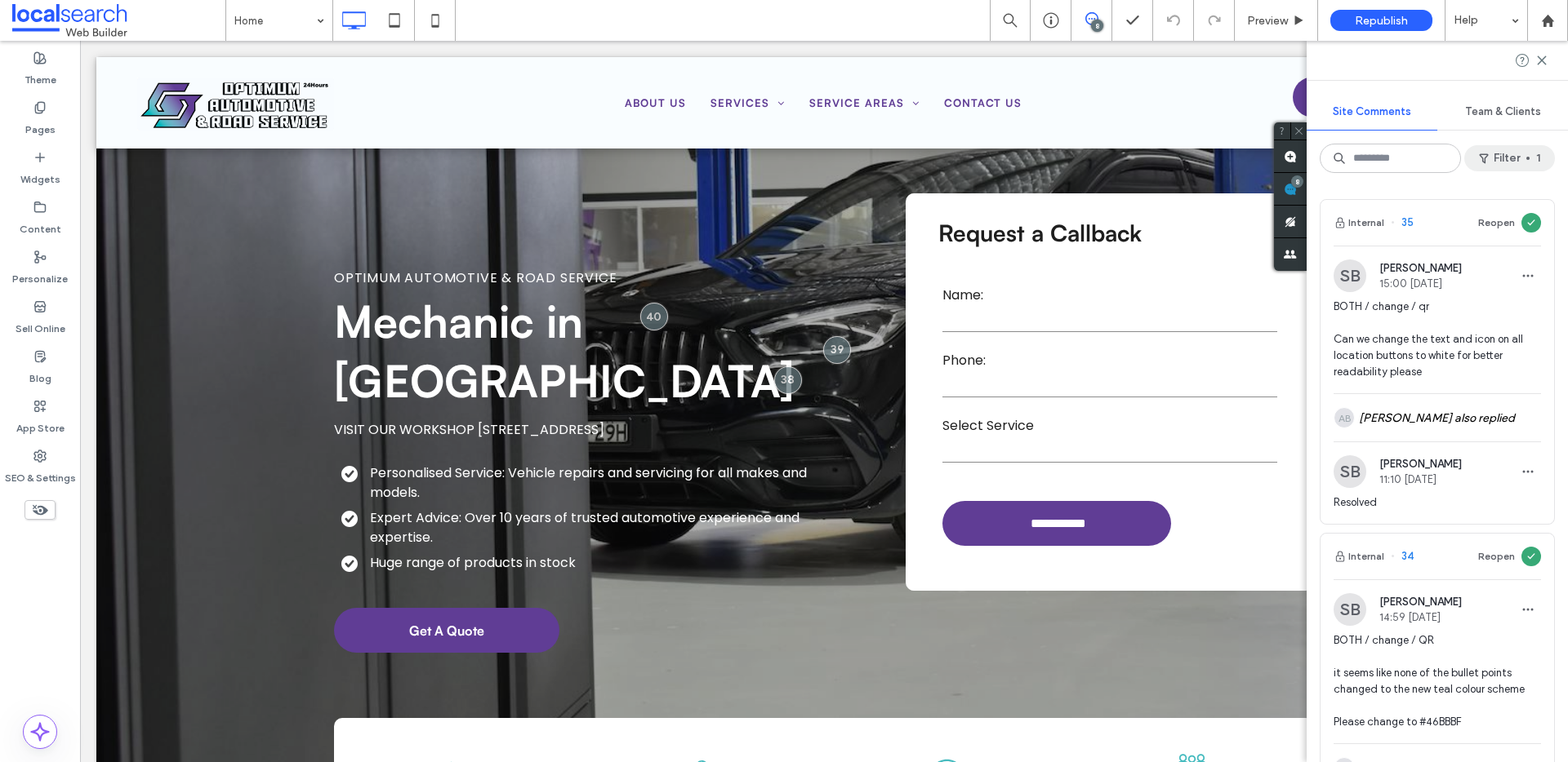
click at [1514, 161] on button "Filter 1" at bounding box center [1509, 158] width 90 height 26
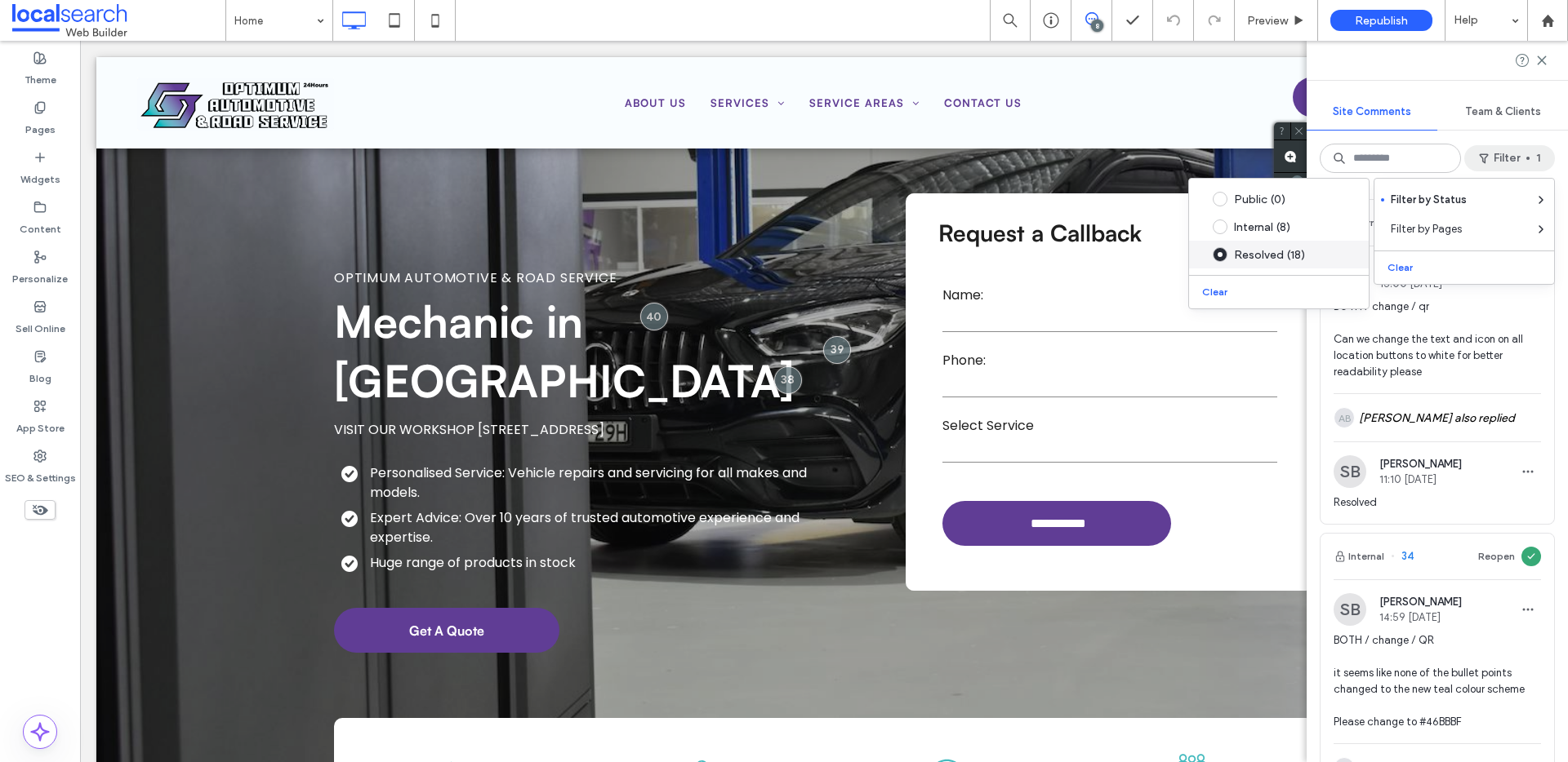
click at [1250, 249] on div "Resolved (18)" at bounding box center [1291, 255] width 115 height 14
click at [1211, 296] on button "Clear" at bounding box center [1216, 292] width 42 height 19
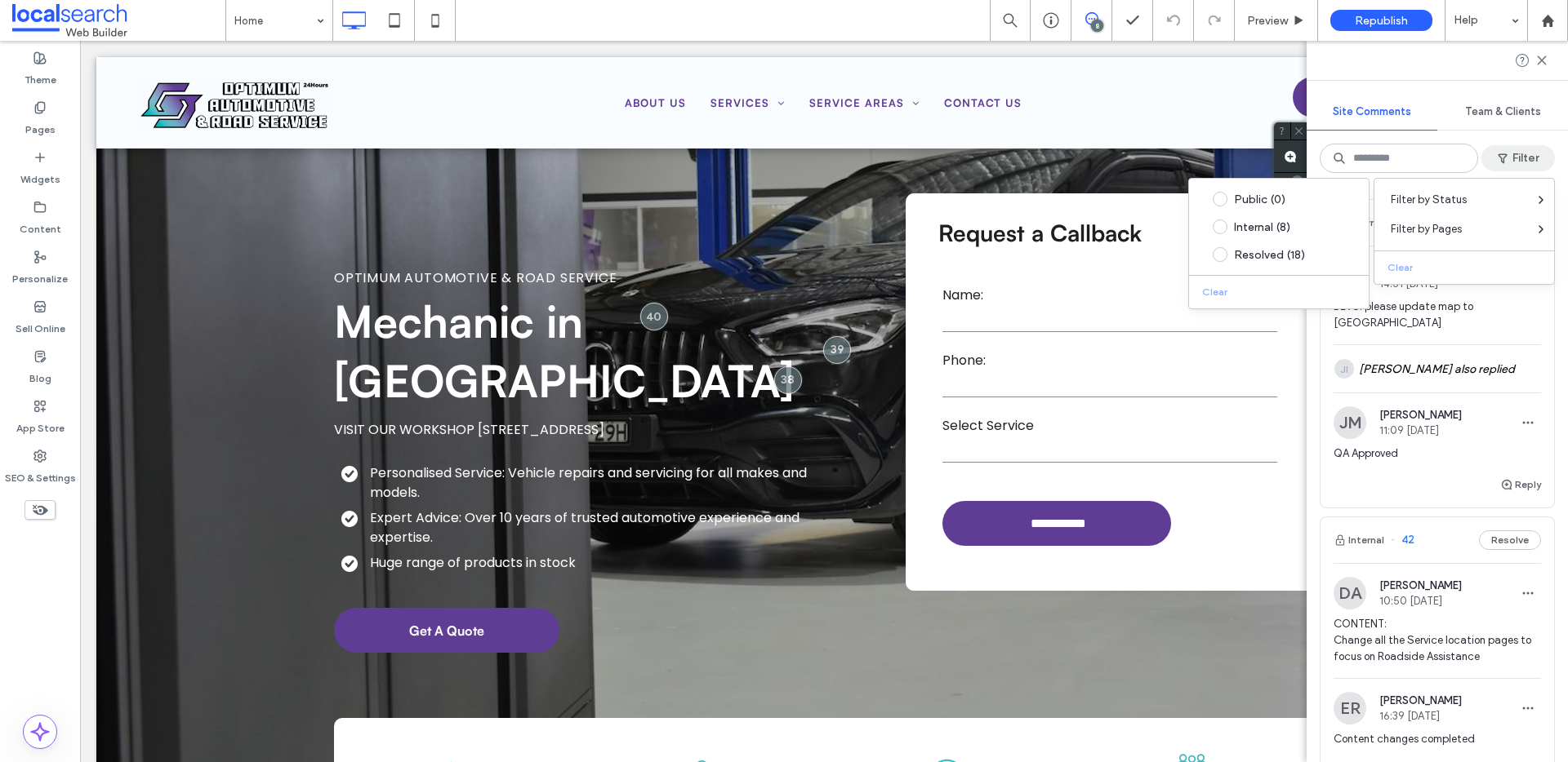
click at [1550, 439] on div "Internal 43 Resolve ER [PERSON_NAME] 14:51 [DATE] DEVS: please update map to Je…" at bounding box center [1437, 475] width 262 height 577
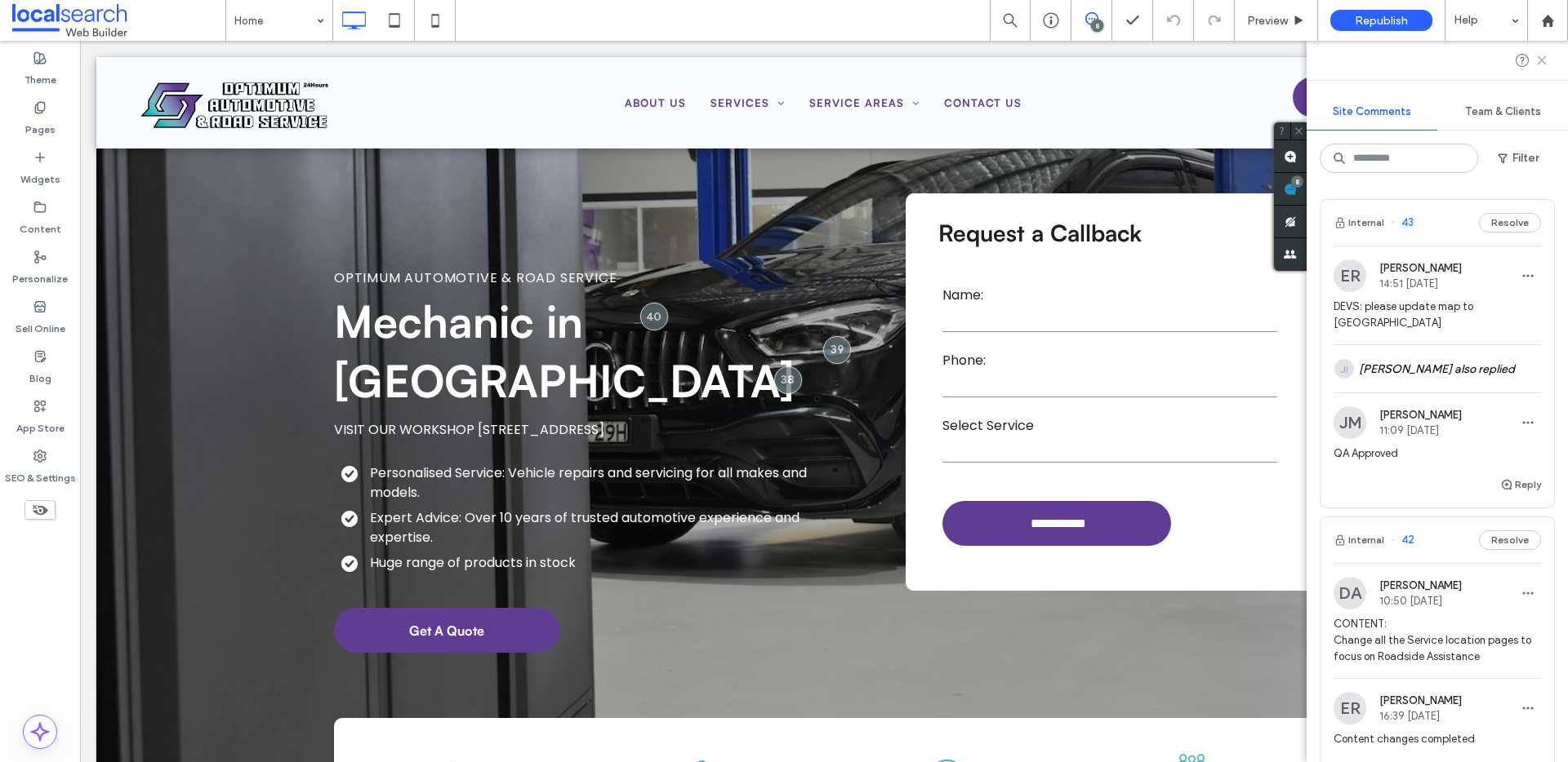
click at [1541, 57] on icon at bounding box center [1541, 60] width 13 height 13
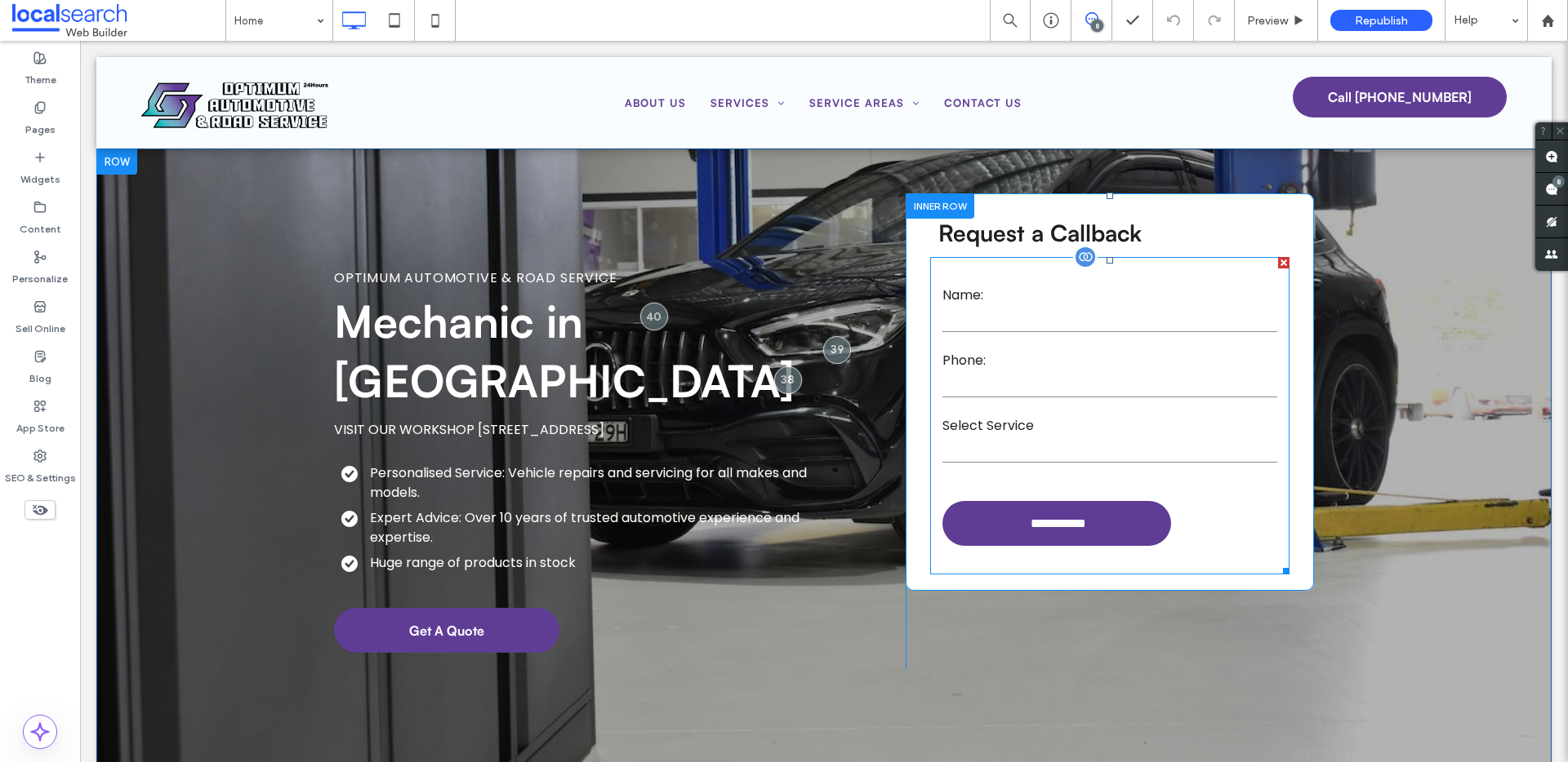
click at [1056, 312] on input "text" at bounding box center [1109, 319] width 335 height 24
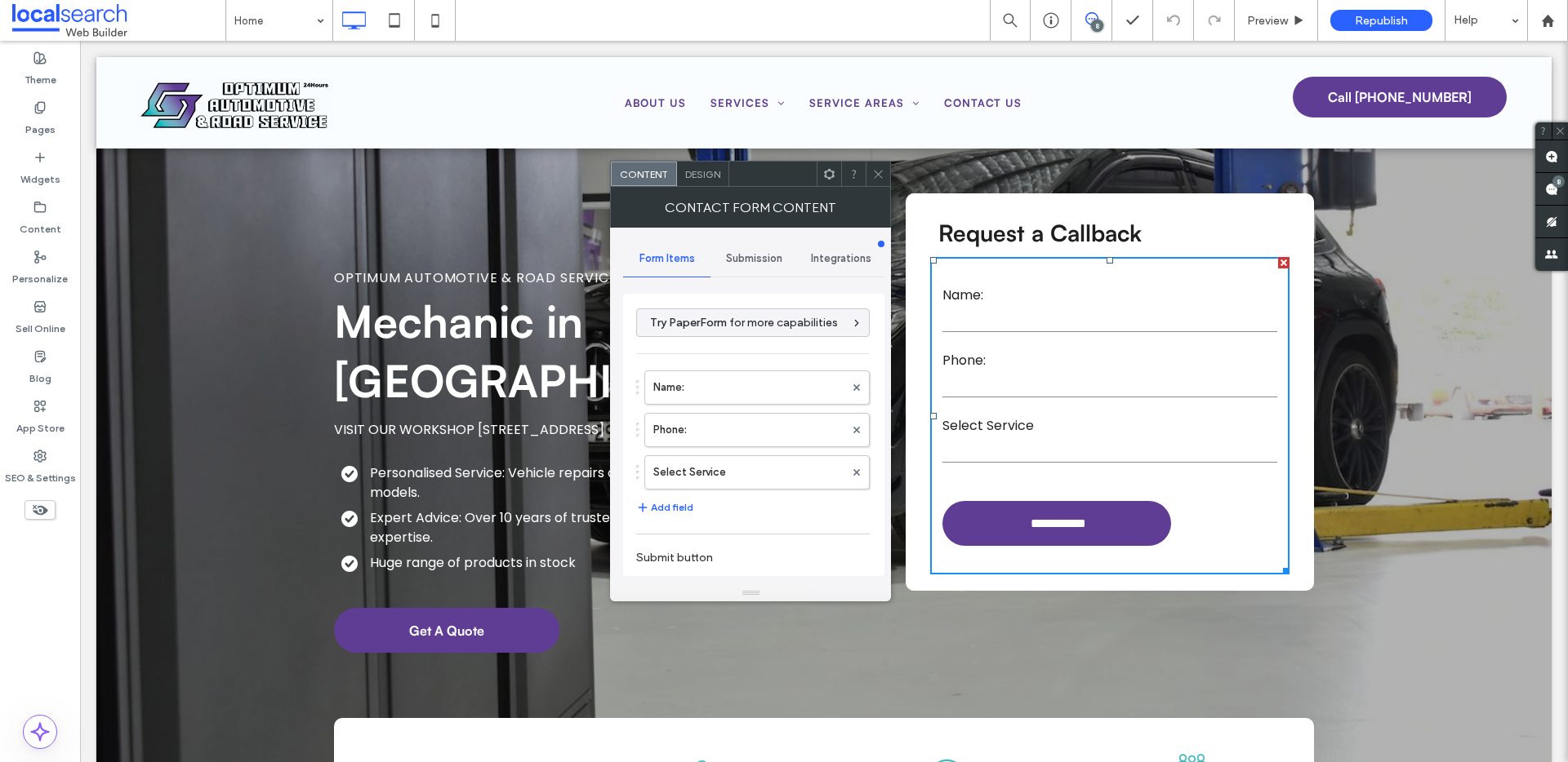
click at [751, 257] on span "Submission" at bounding box center [753, 259] width 56 height 13
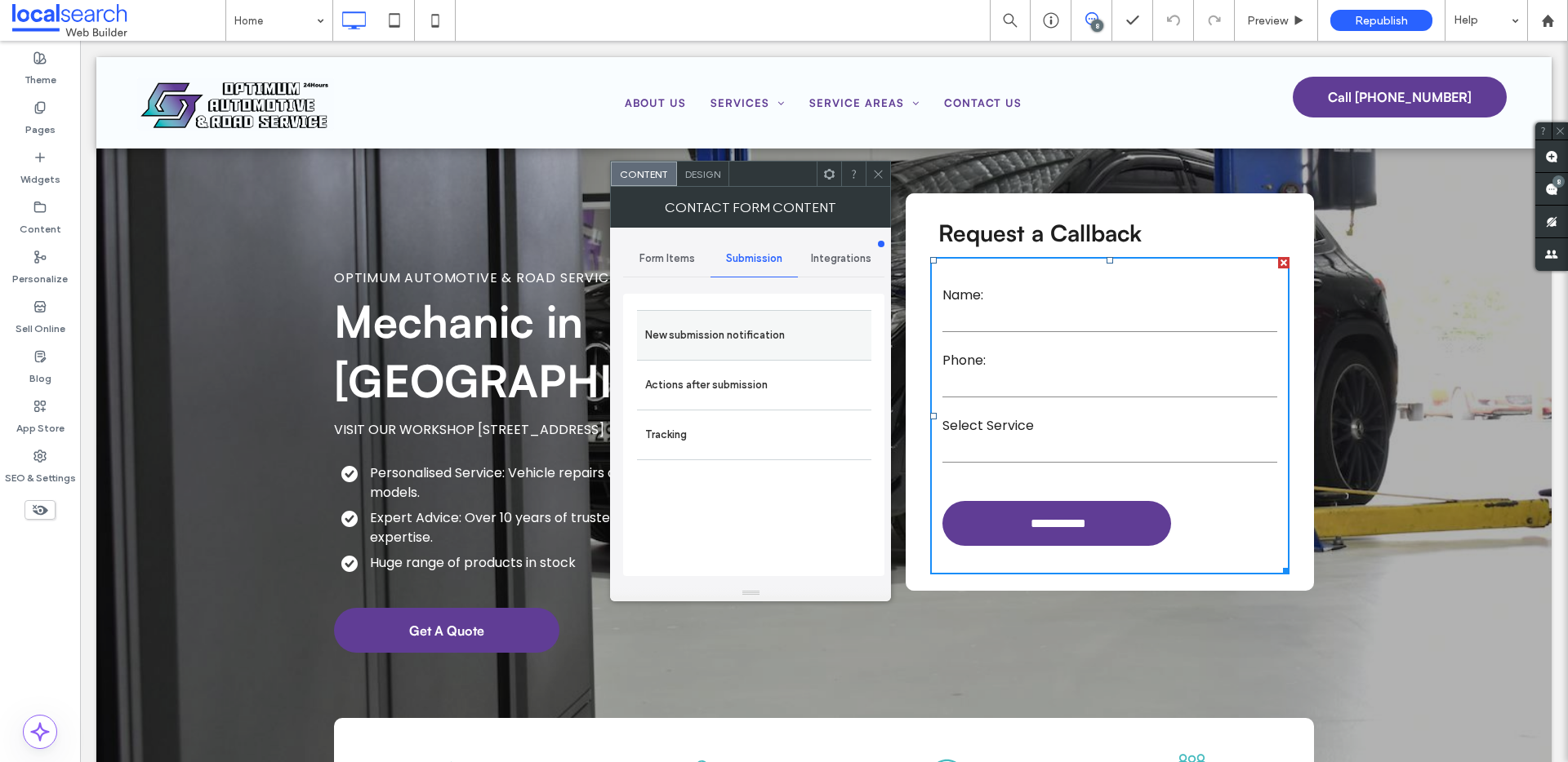
click at [708, 347] on label "New submission notification" at bounding box center [754, 335] width 218 height 33
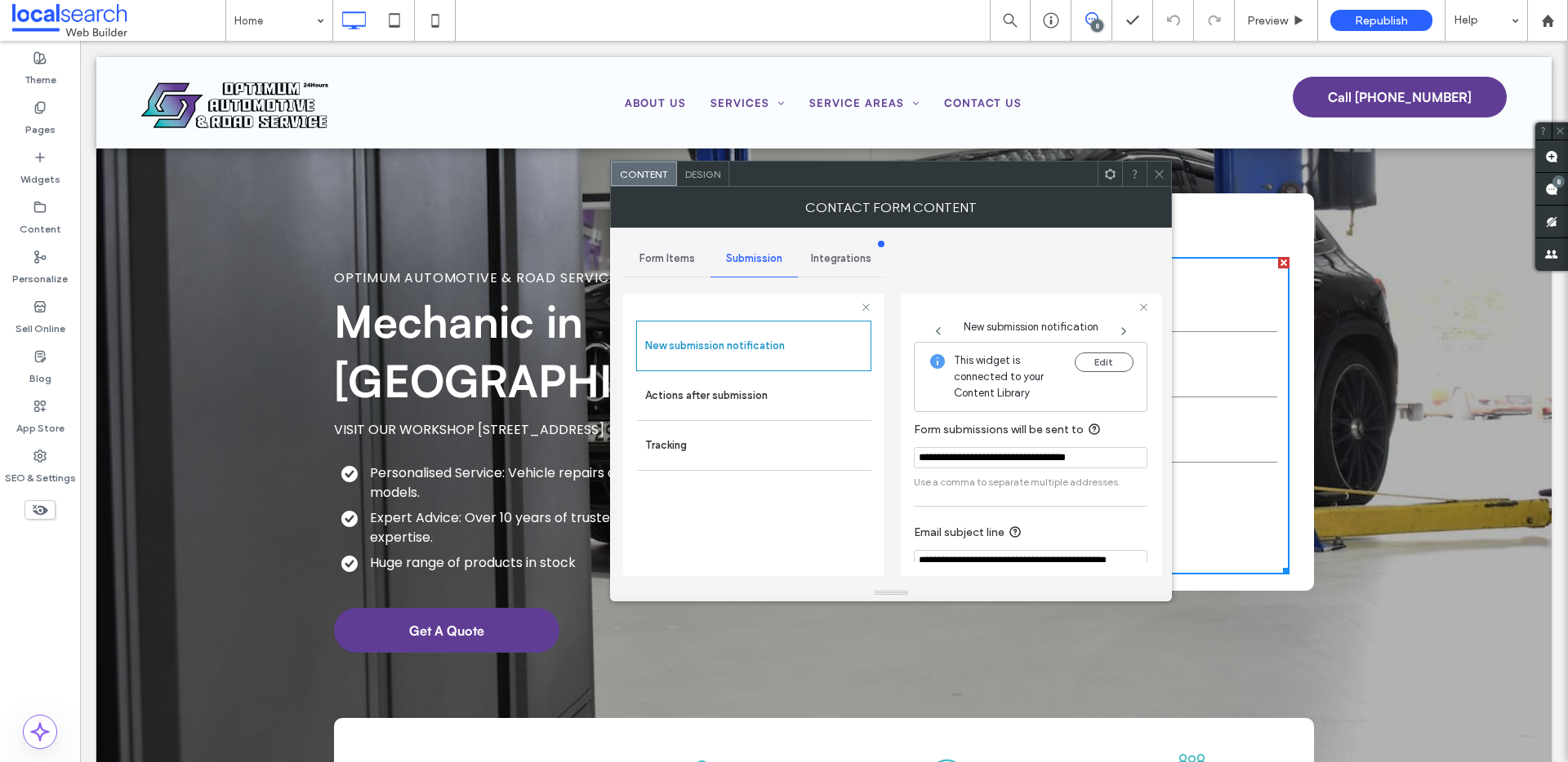
click at [1155, 168] on icon at bounding box center [1158, 174] width 13 height 13
